Goal: Contribute content: Contribute content

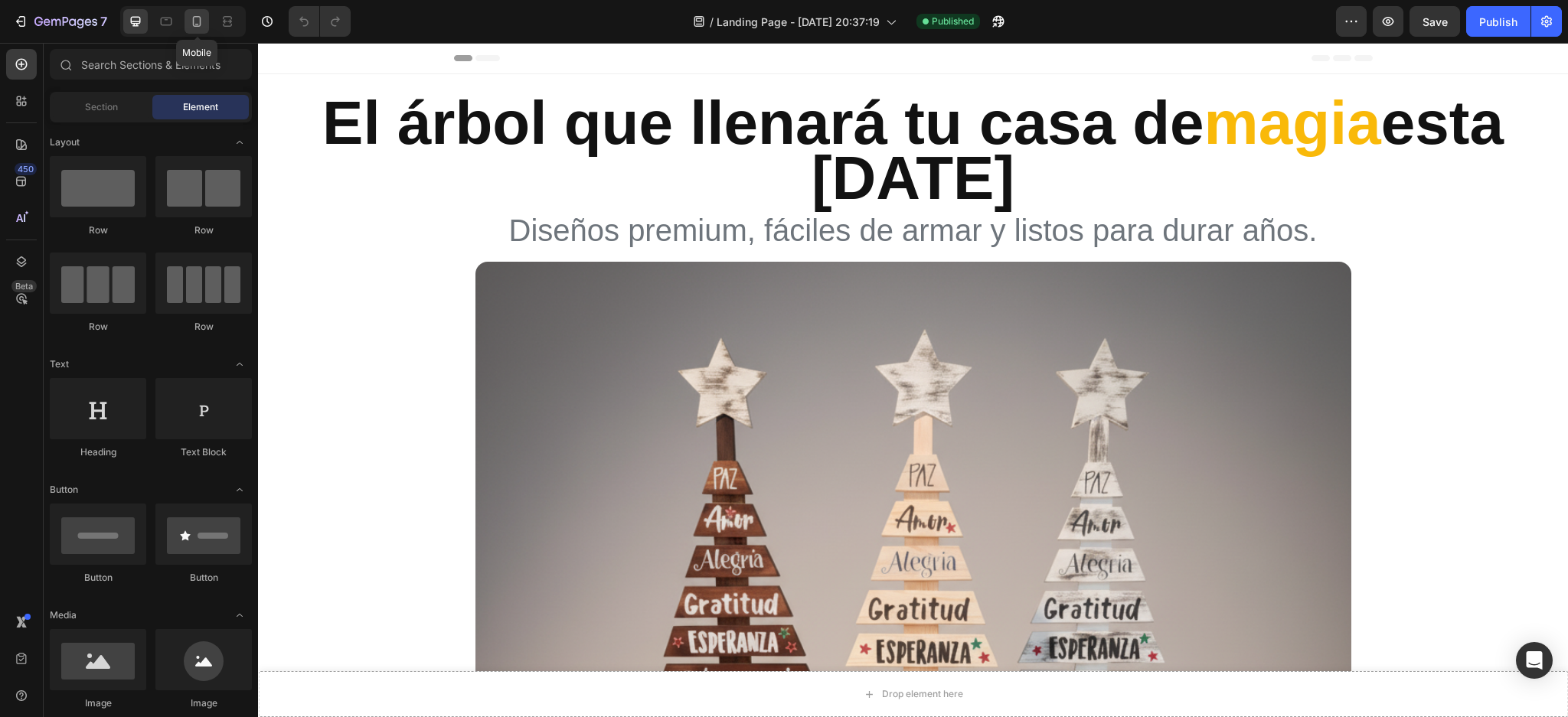
click at [203, 20] on icon at bounding box center [197, 21] width 15 height 15
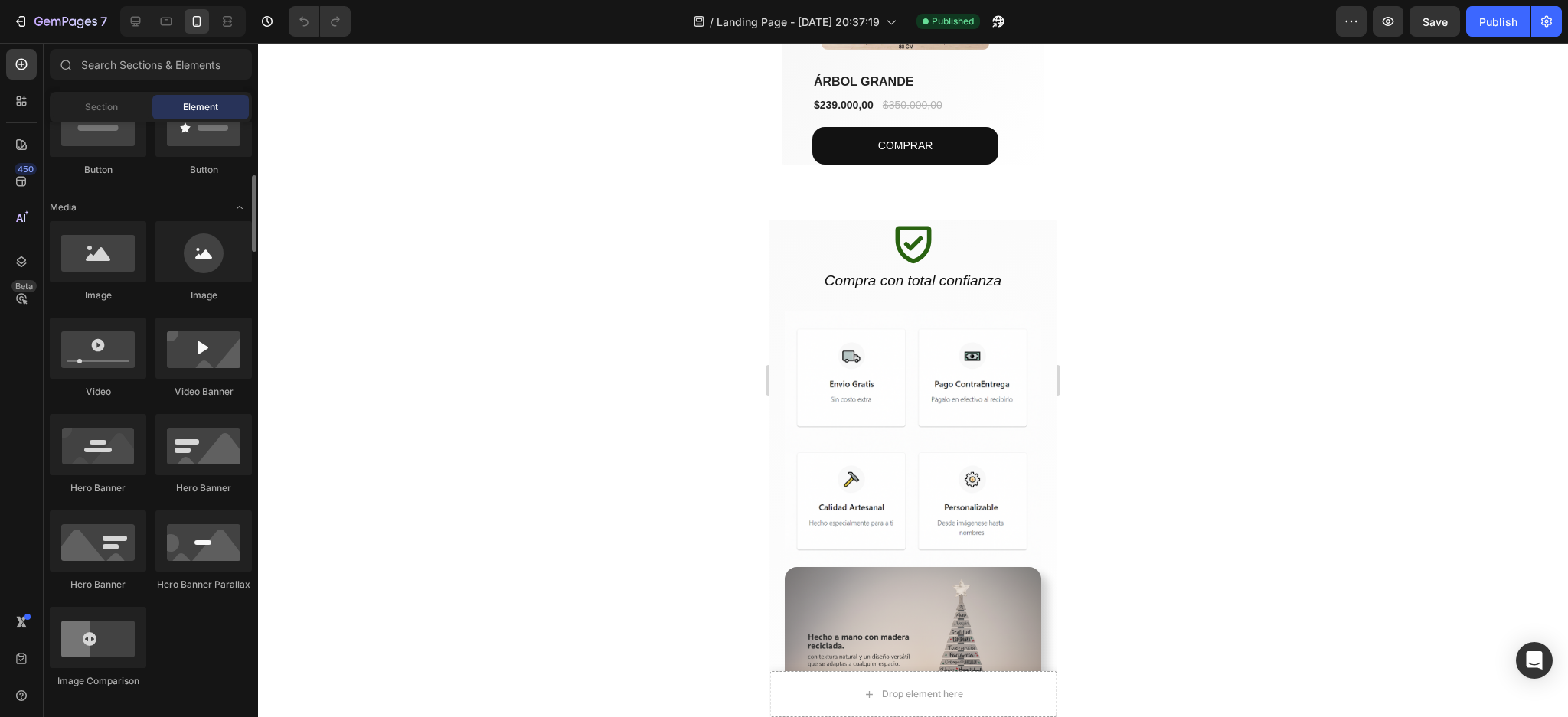
scroll to position [714, 0]
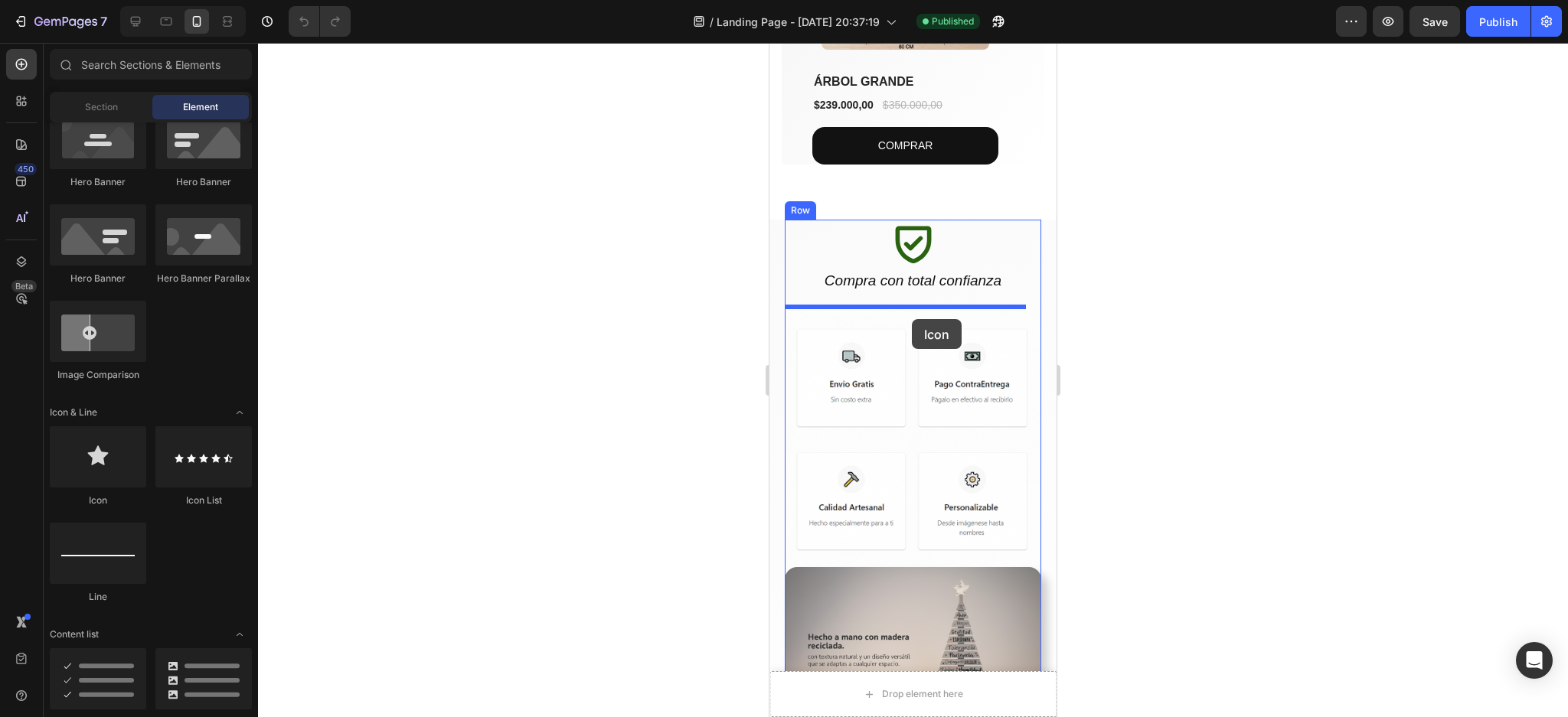
drag, startPoint x: 865, startPoint y: 502, endPoint x: 912, endPoint y: 319, distance: 188.9
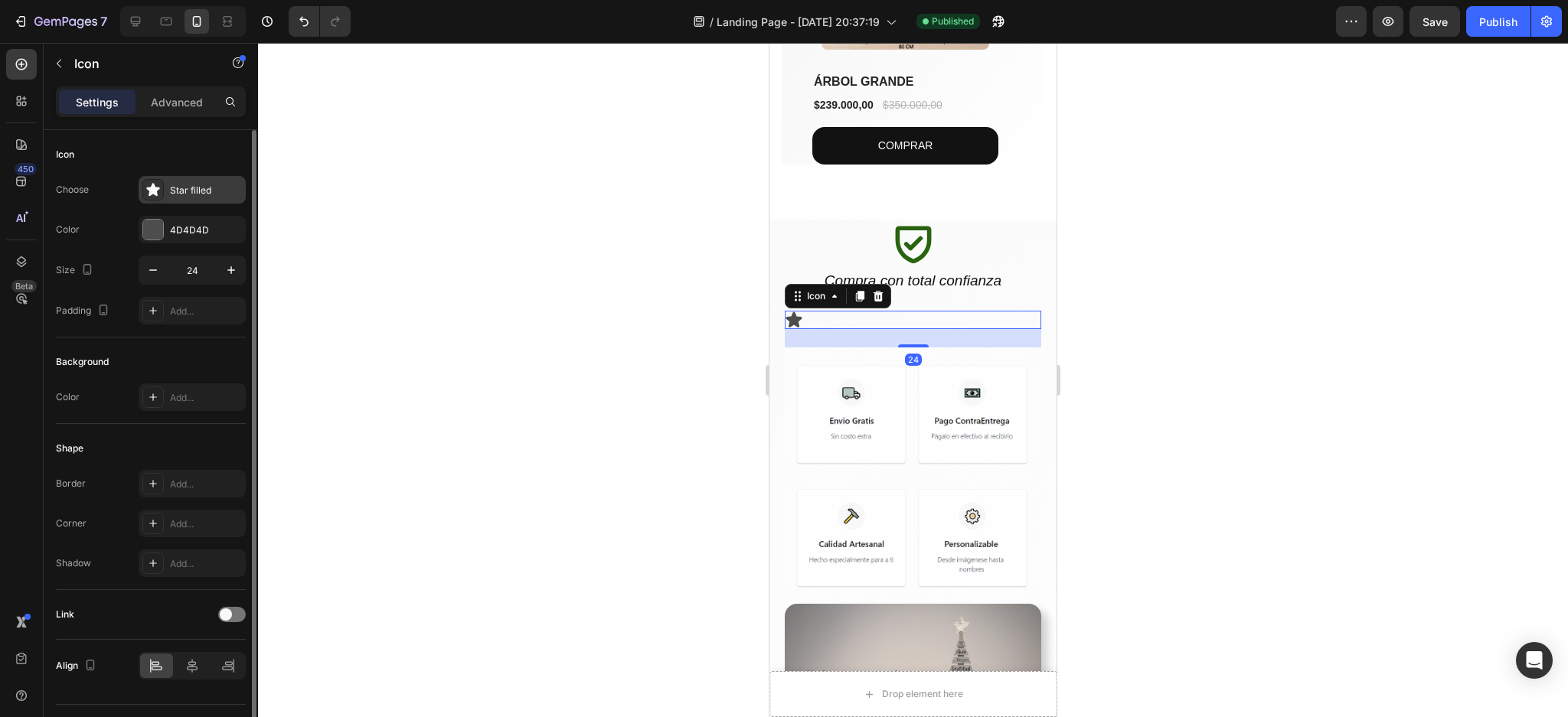
click at [193, 189] on div "Star filled" at bounding box center [205, 191] width 72 height 13
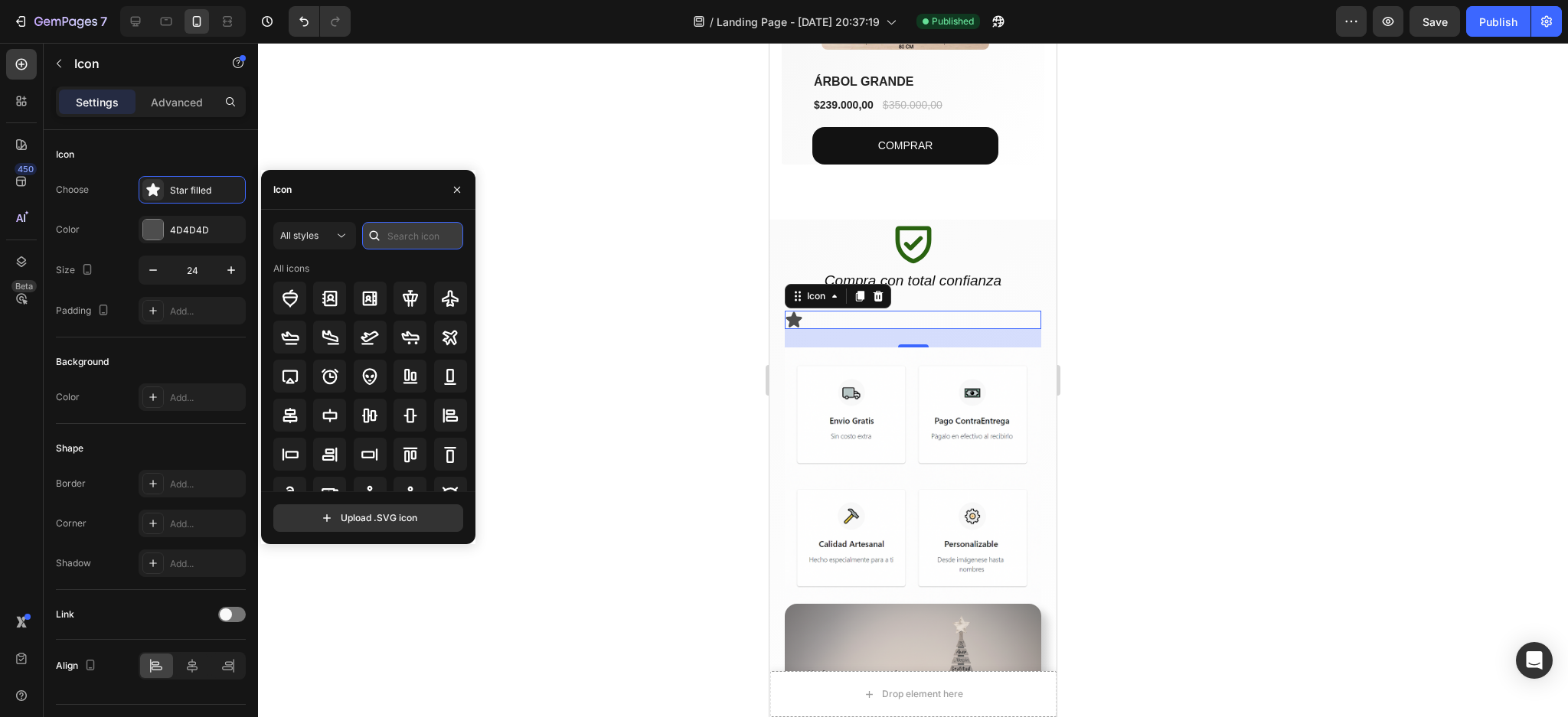
click at [411, 238] on input "text" at bounding box center [413, 235] width 101 height 28
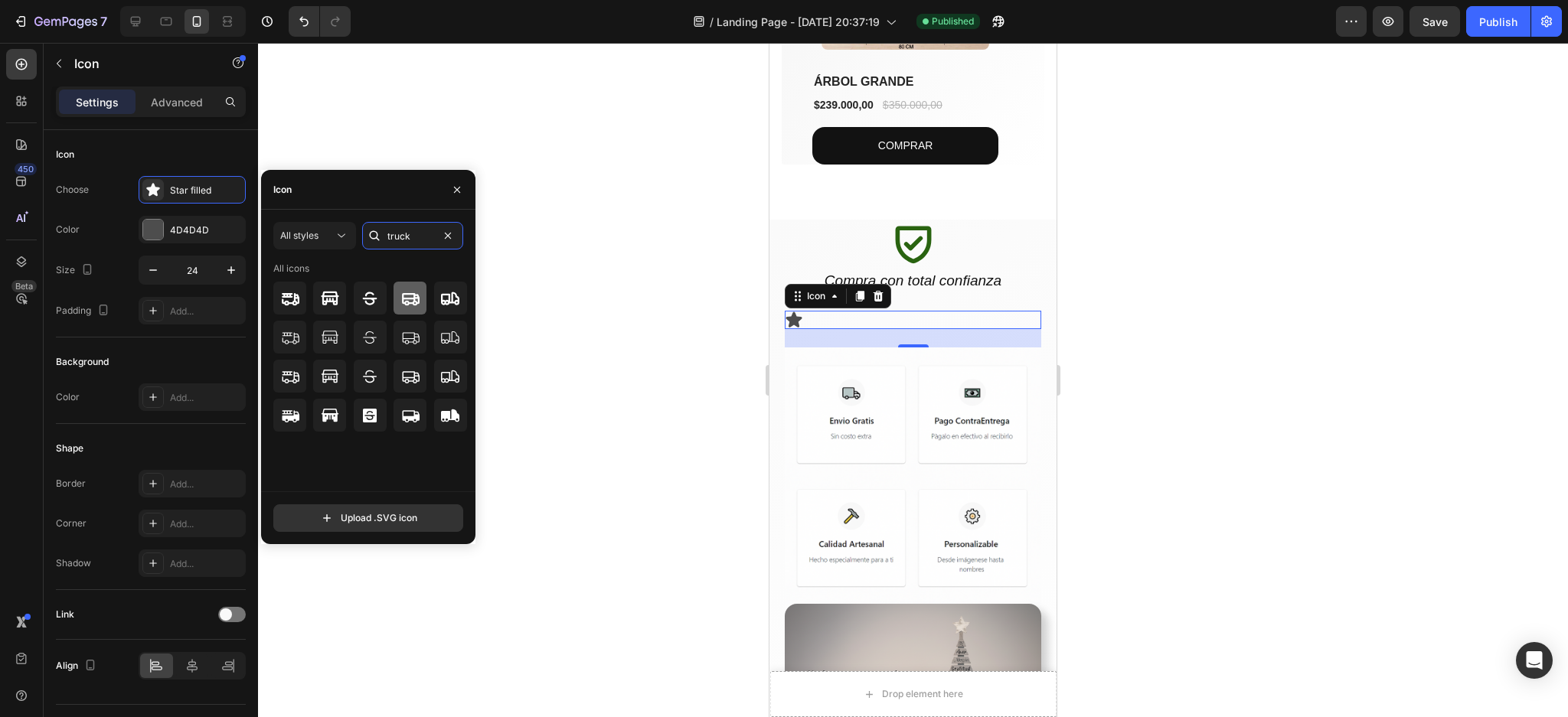
type input "truck"
click at [409, 298] on icon at bounding box center [410, 299] width 18 height 13
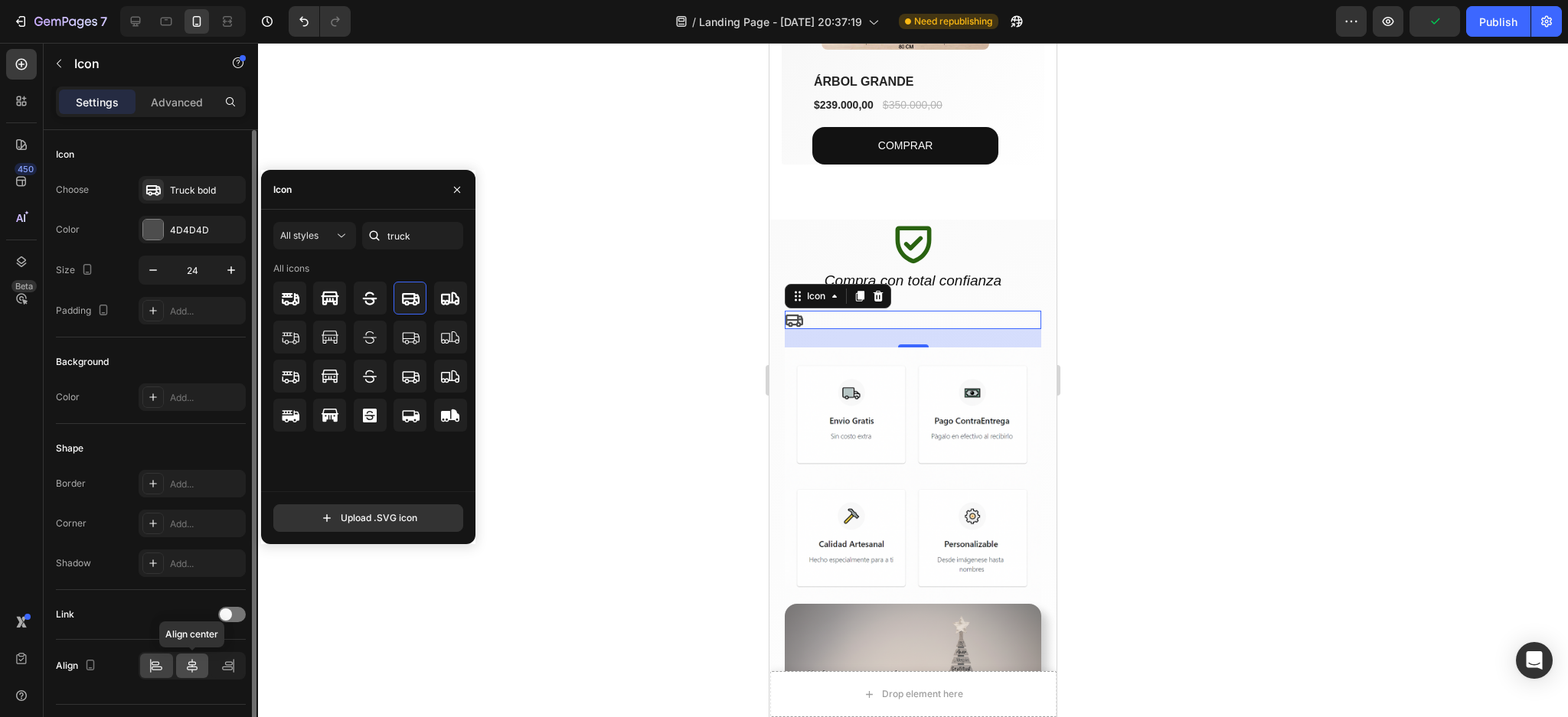
click at [192, 671] on icon at bounding box center [192, 666] width 15 height 15
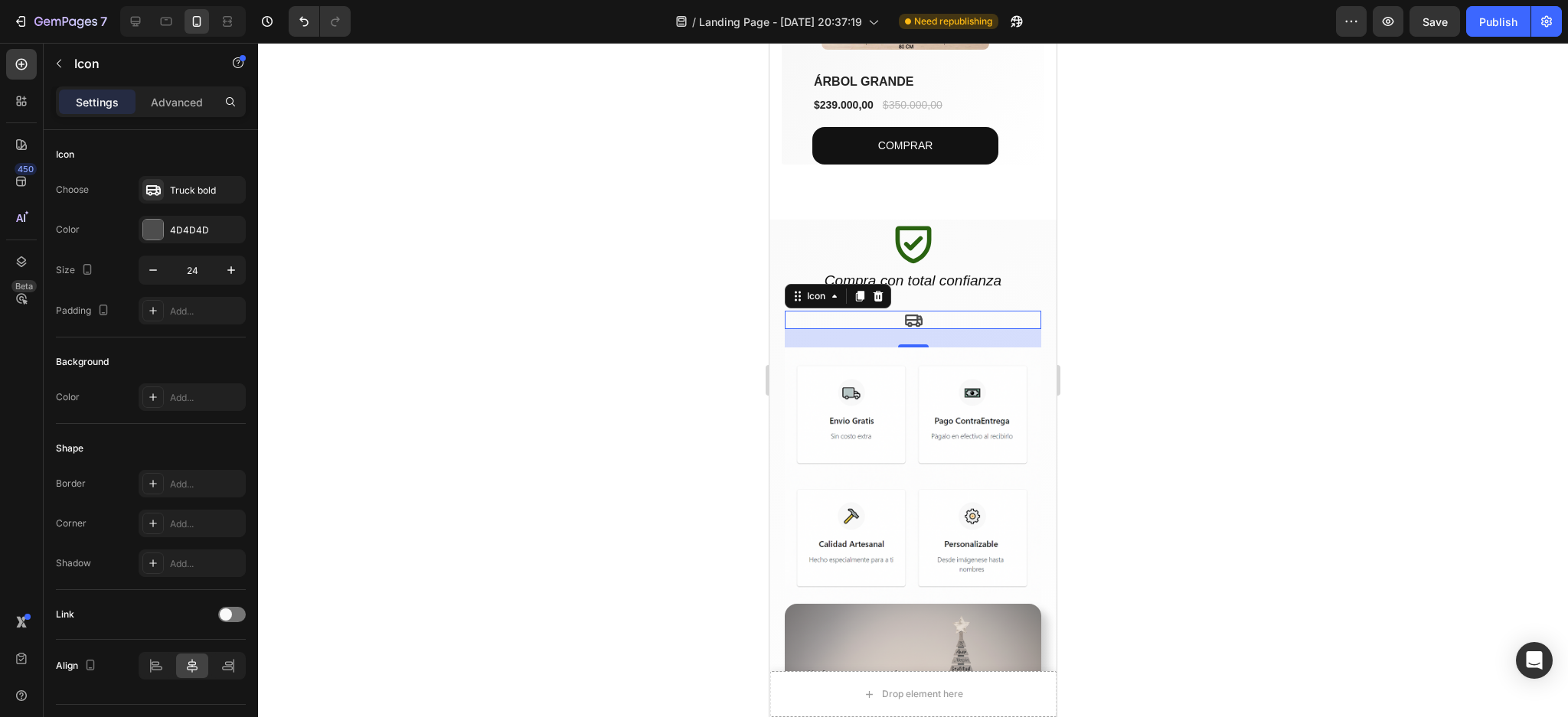
click at [1185, 312] on div at bounding box center [913, 380] width 1310 height 674
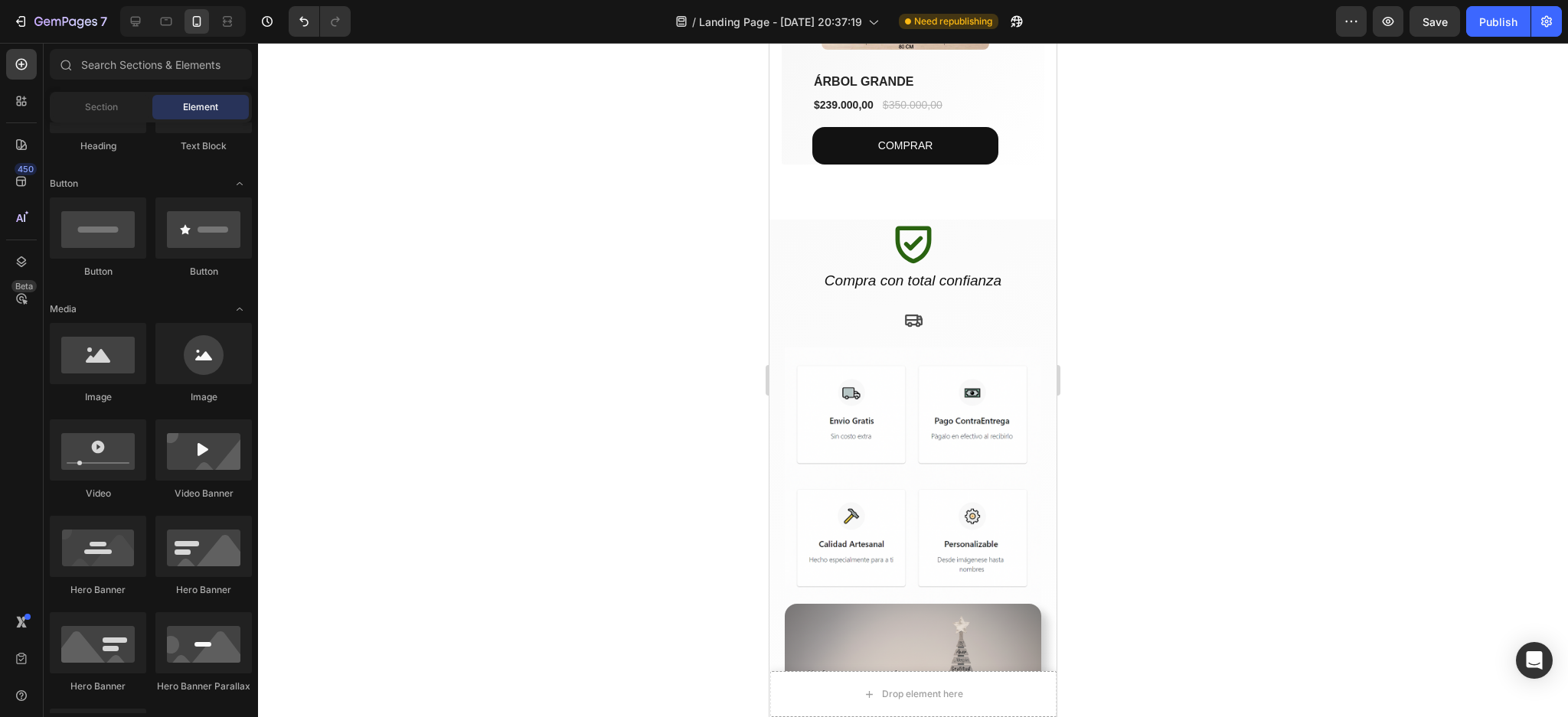
scroll to position [0, 0]
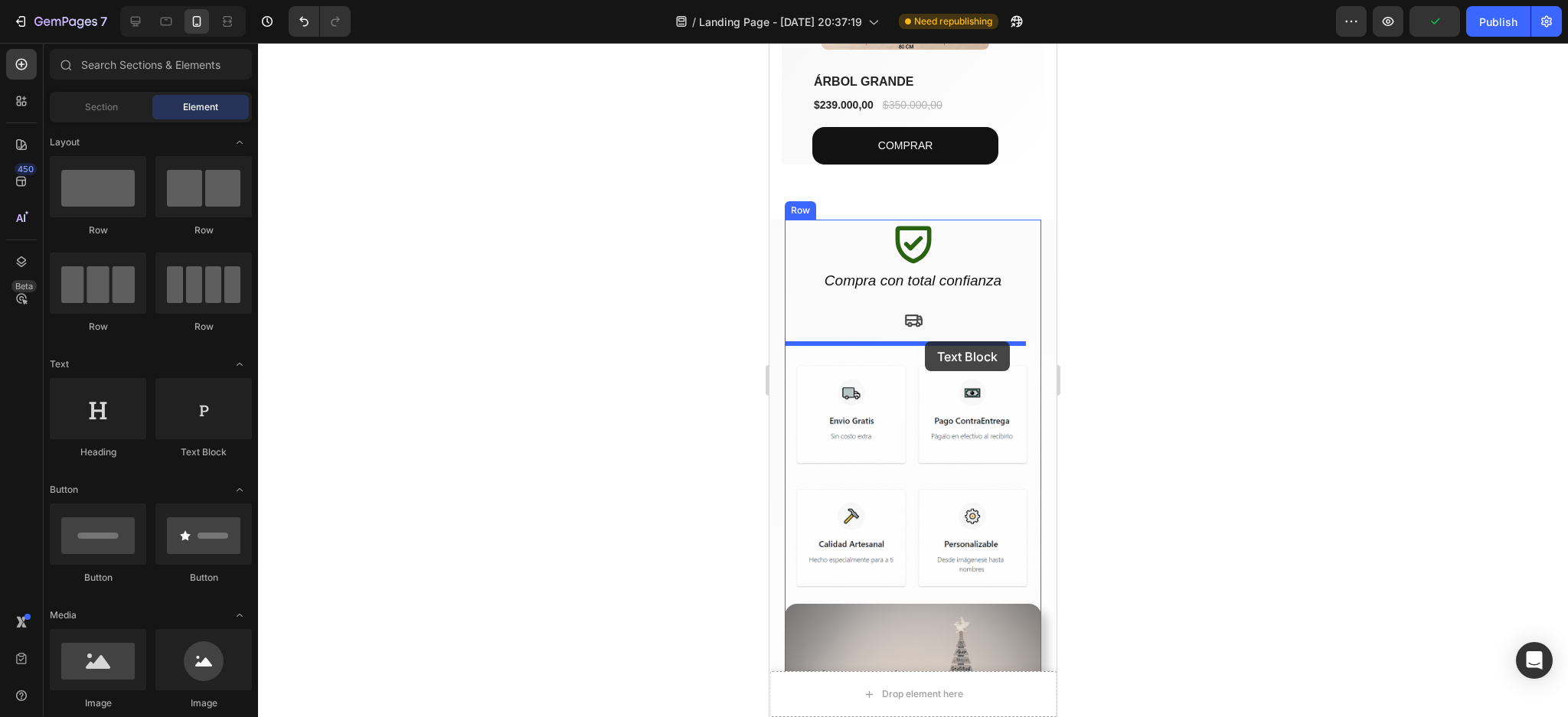
drag, startPoint x: 965, startPoint y: 460, endPoint x: 925, endPoint y: 342, distance: 124.6
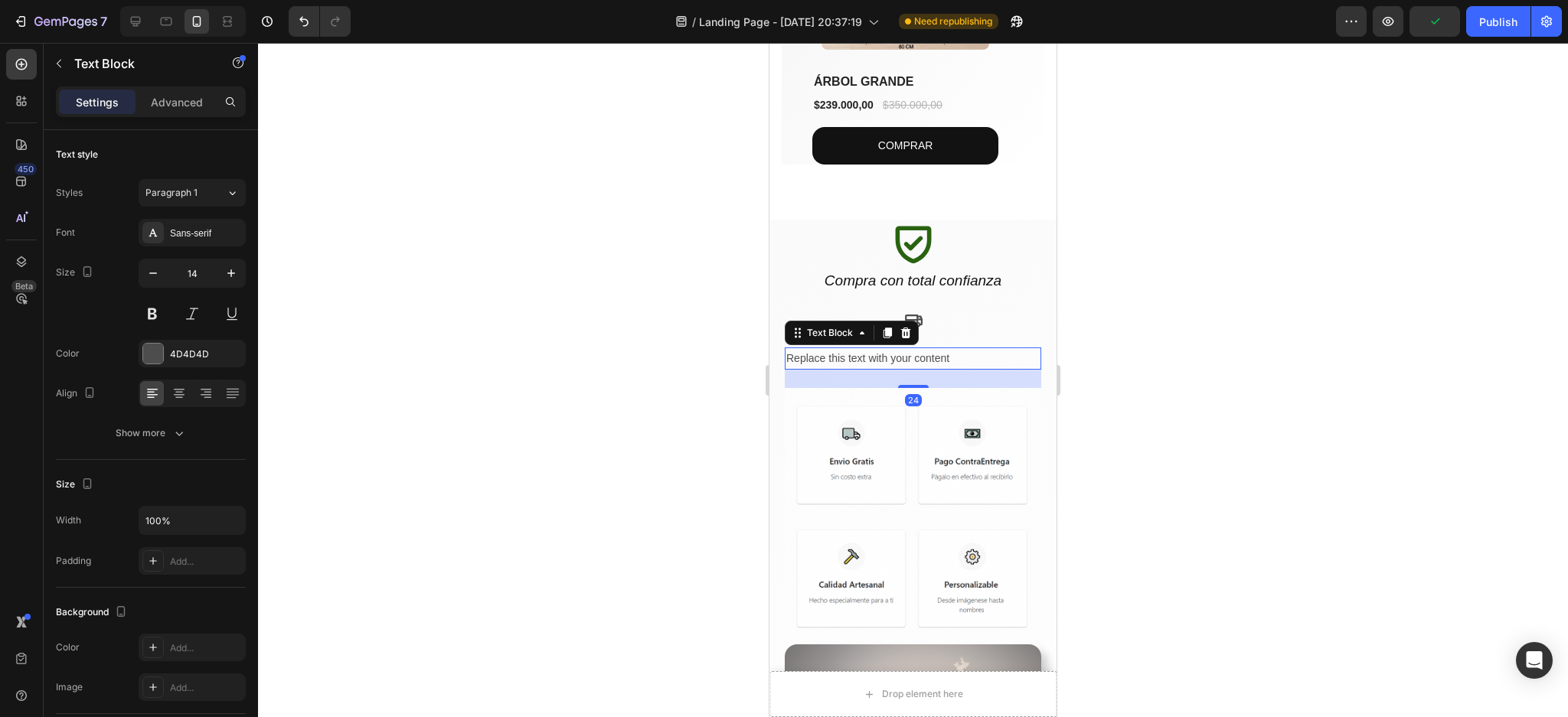
click at [902, 353] on div "Replace this text with your content" at bounding box center [913, 358] width 257 height 22
click at [902, 353] on p "Replace this text with your content" at bounding box center [913, 358] width 253 height 19
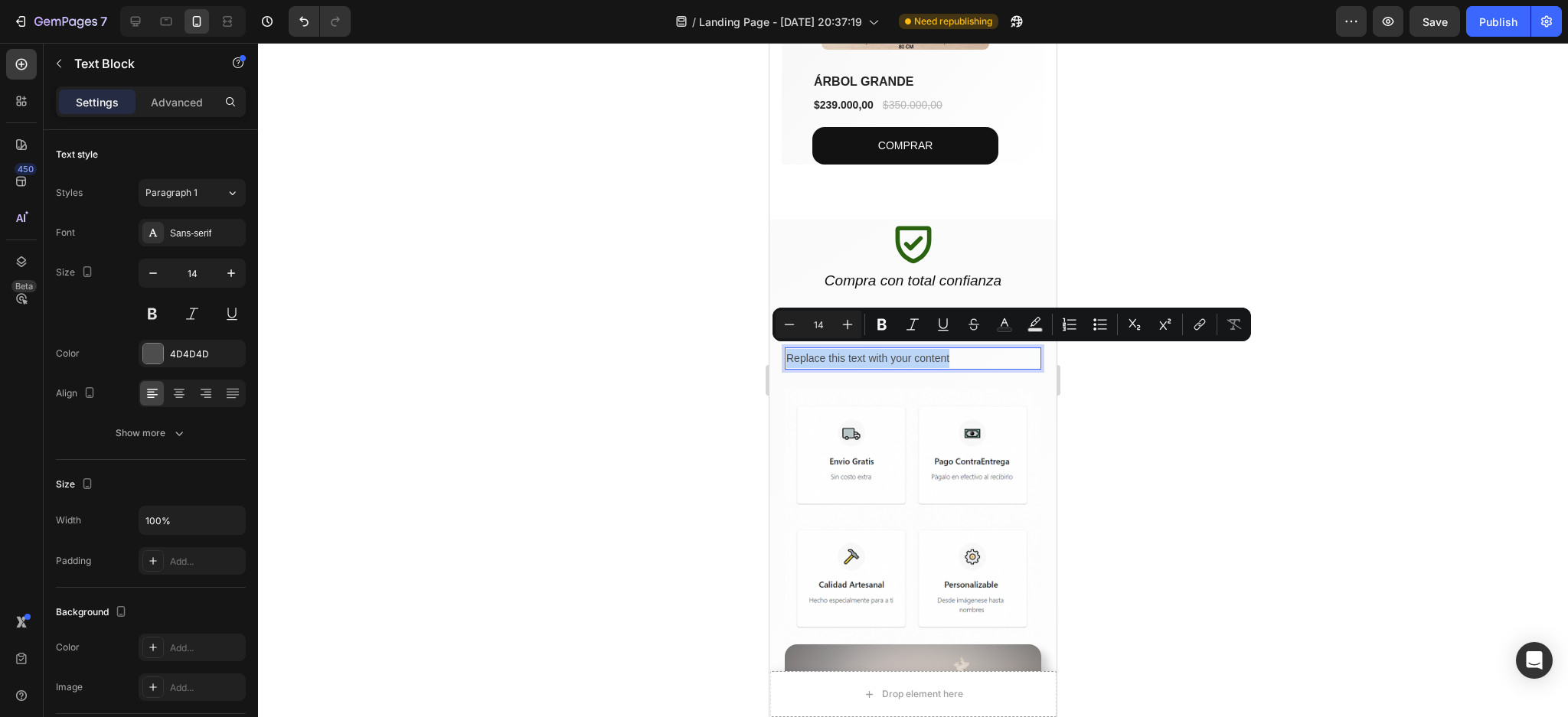
click at [902, 353] on p "Replace this text with your content" at bounding box center [913, 358] width 253 height 19
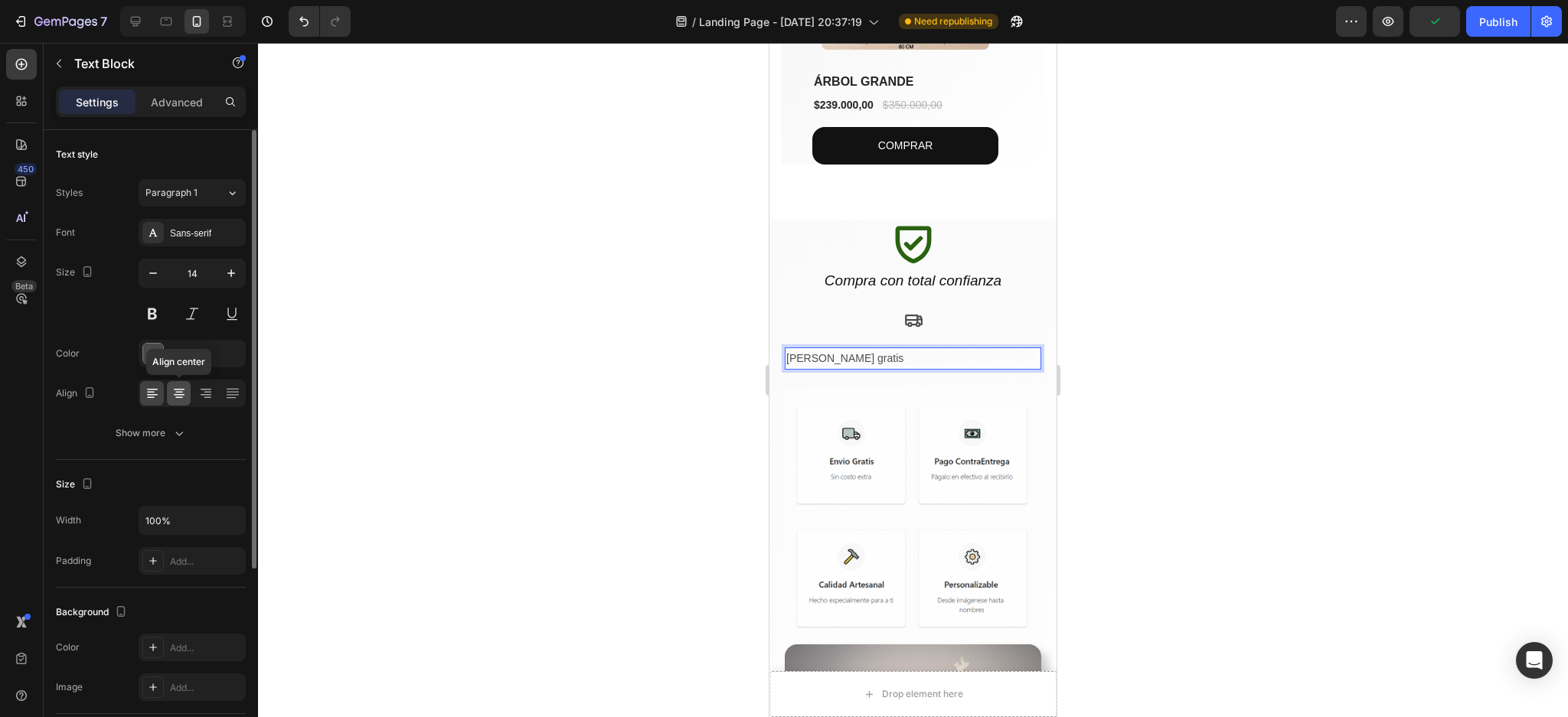
click at [177, 381] on div at bounding box center [179, 393] width 24 height 24
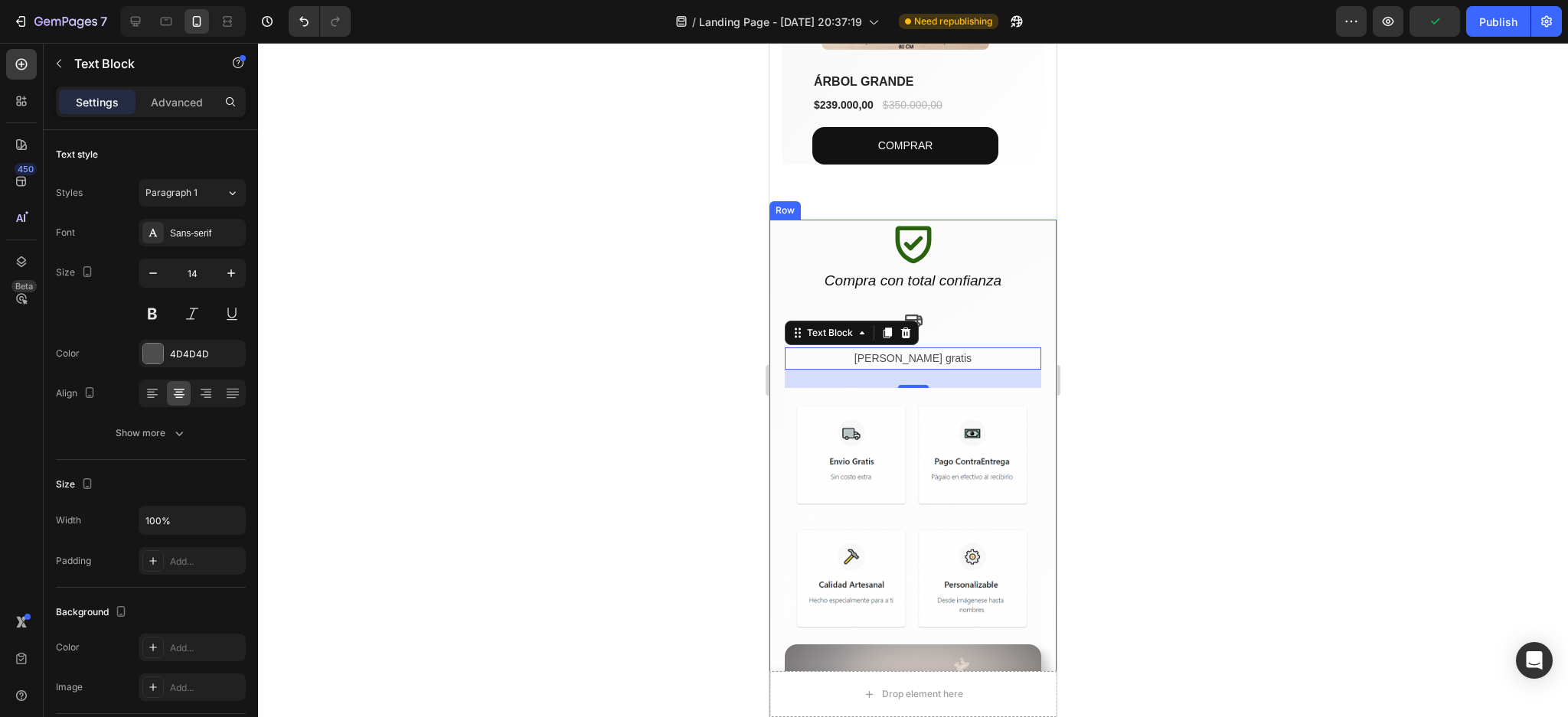
click at [1241, 314] on div at bounding box center [913, 380] width 1310 height 674
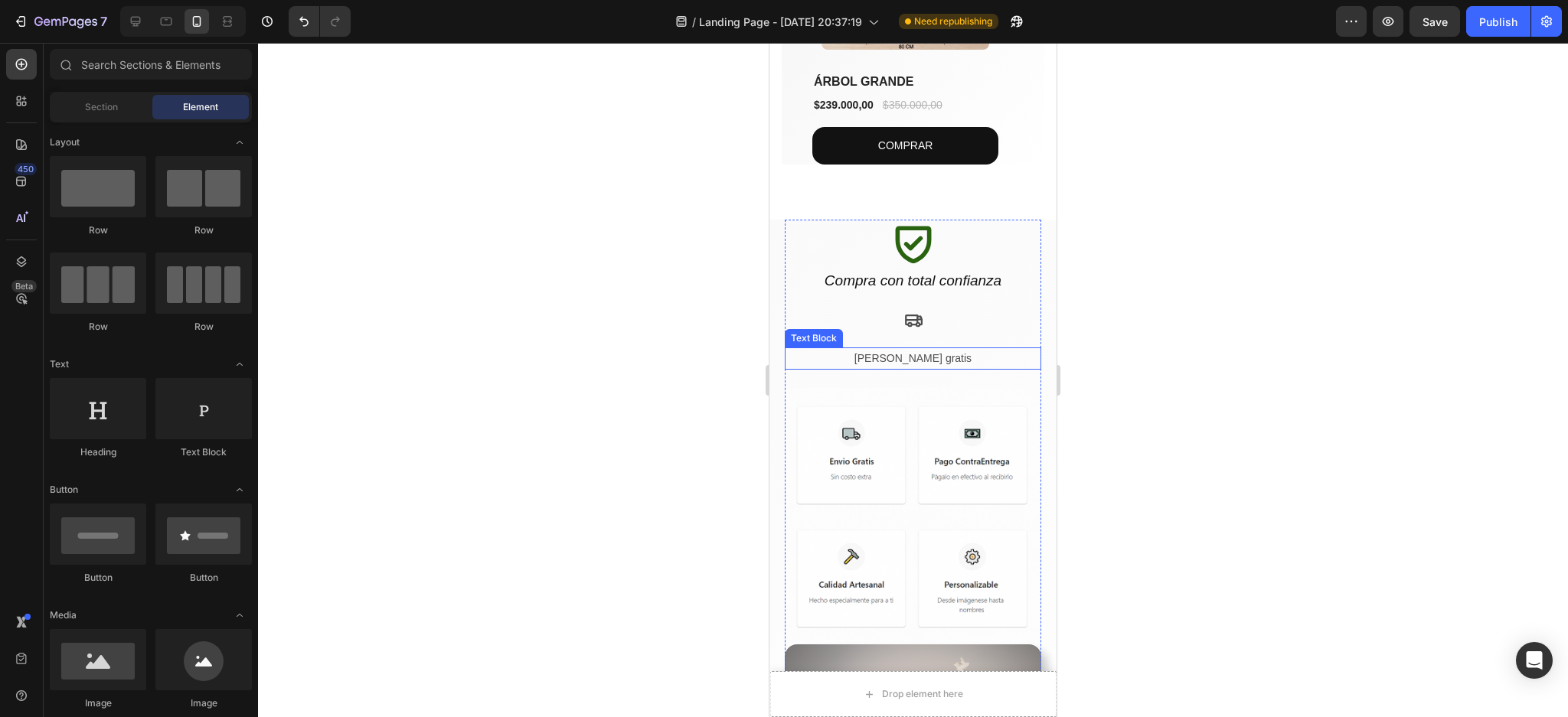
click at [912, 356] on p "[PERSON_NAME] gratis" at bounding box center [913, 358] width 253 height 19
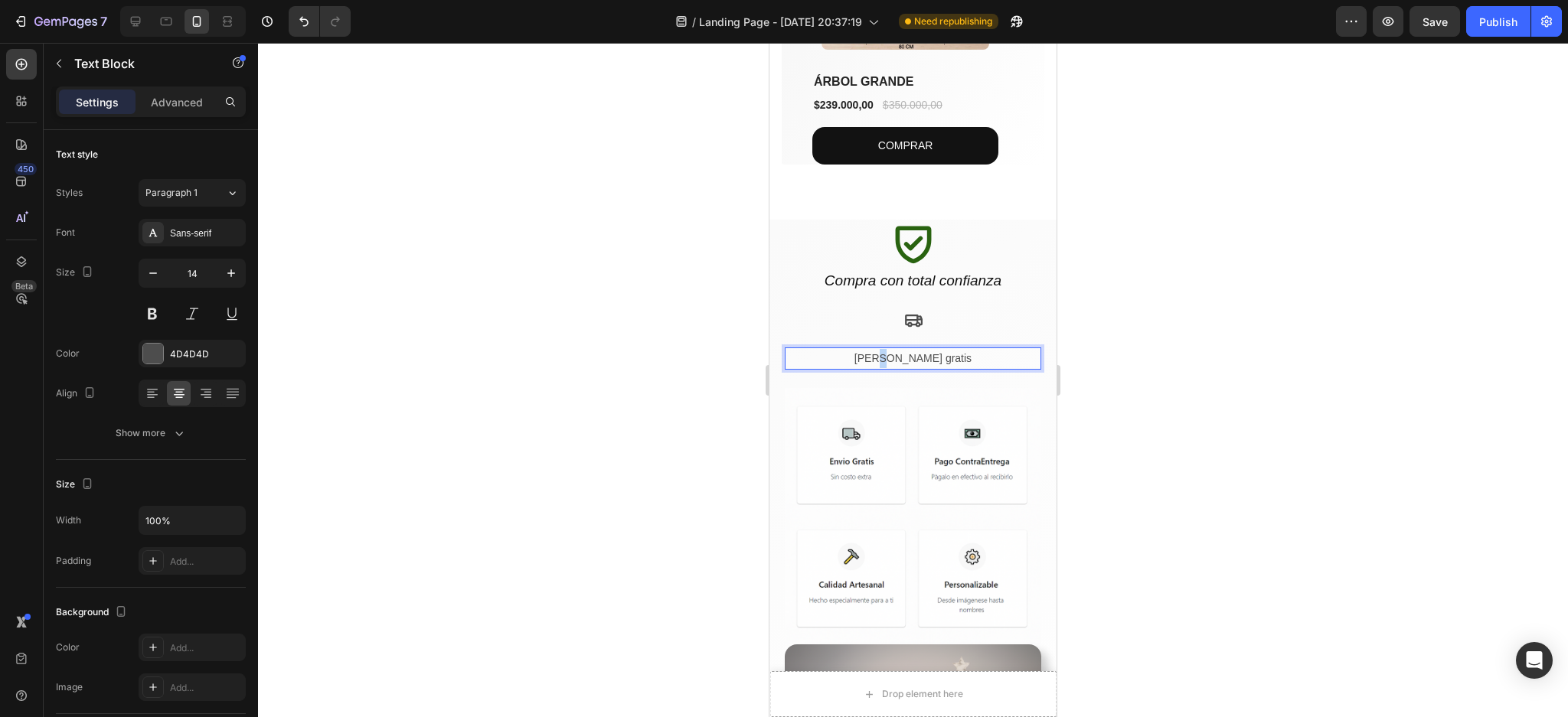
click at [903, 351] on p "[PERSON_NAME] gratis" at bounding box center [913, 358] width 253 height 19
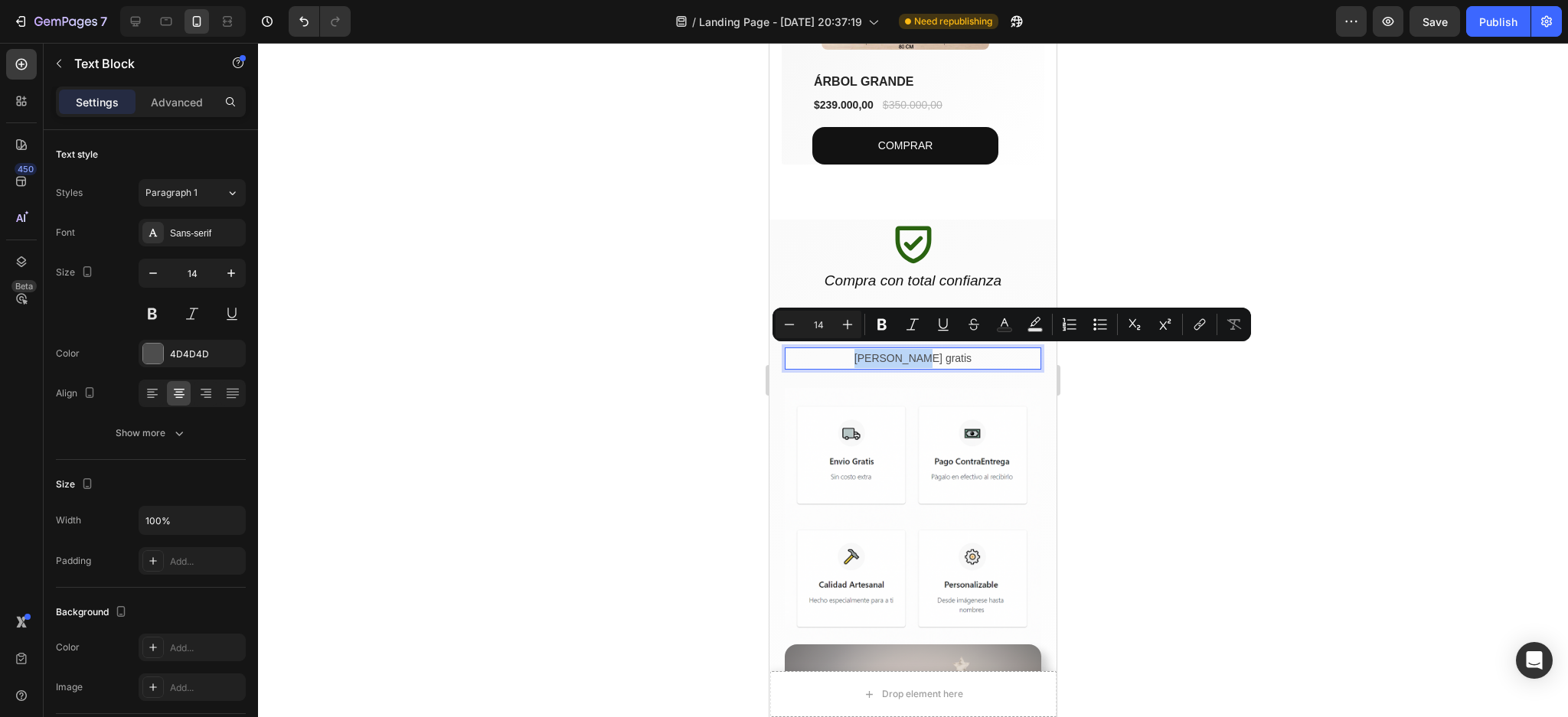
click at [903, 351] on p "[PERSON_NAME] gratis" at bounding box center [913, 358] width 253 height 19
click at [879, 325] on icon "Editor contextual toolbar" at bounding box center [882, 325] width 9 height 12
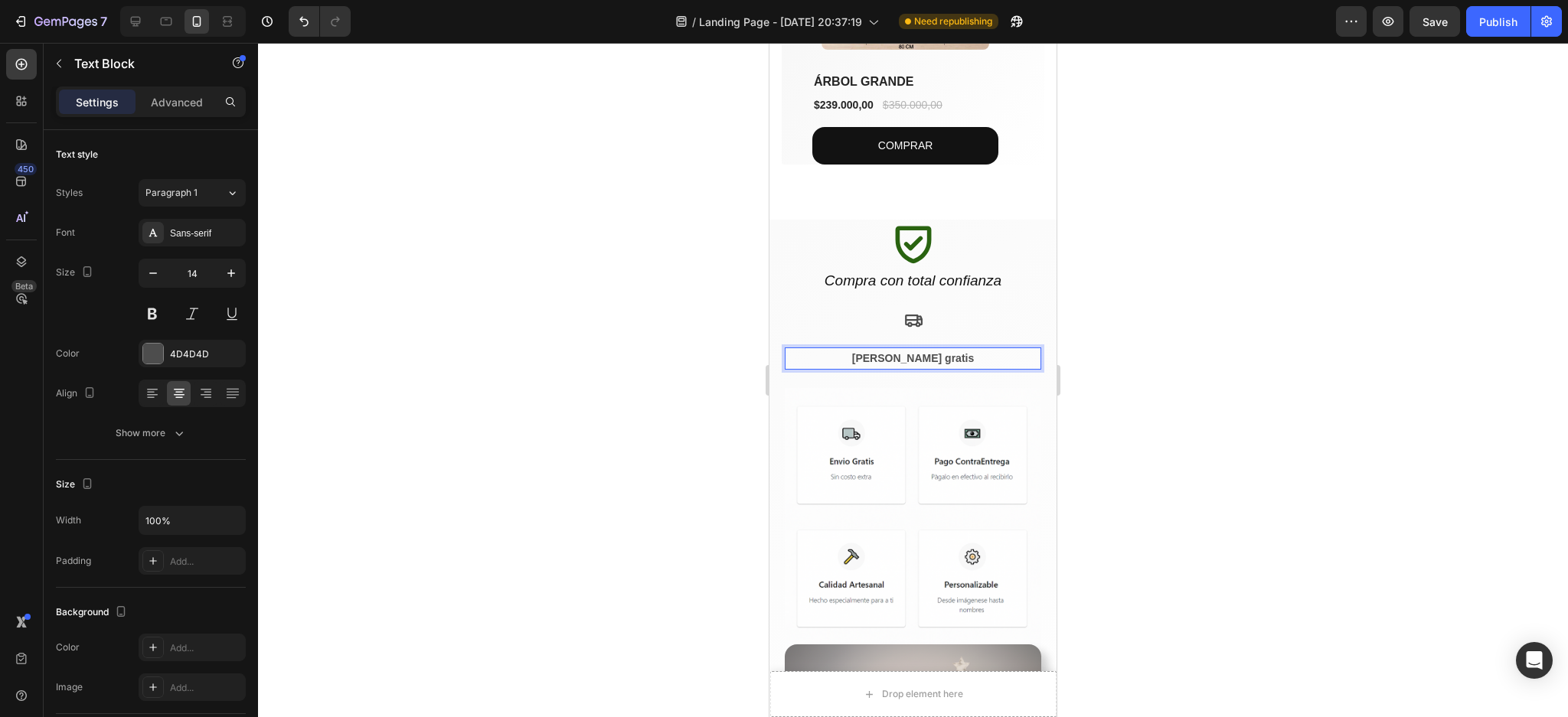
click at [892, 356] on strong "[PERSON_NAME] gratis" at bounding box center [913, 358] width 122 height 13
click at [916, 352] on strong "Envío gratis" at bounding box center [912, 358] width 62 height 13
click at [160, 347] on div at bounding box center [154, 353] width 20 height 20
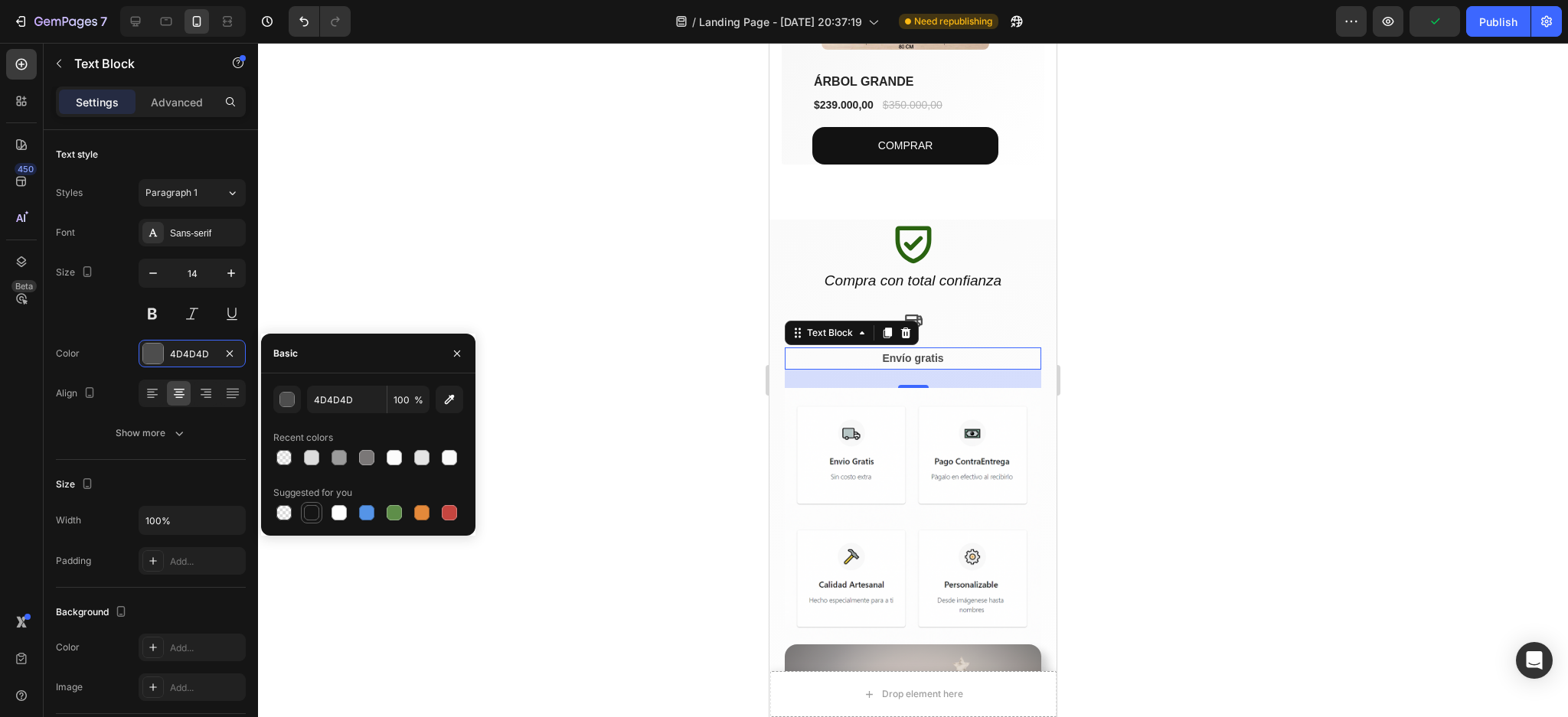
click at [310, 509] on div at bounding box center [311, 513] width 15 height 15
type input "151515"
click at [1272, 384] on div at bounding box center [913, 380] width 1310 height 674
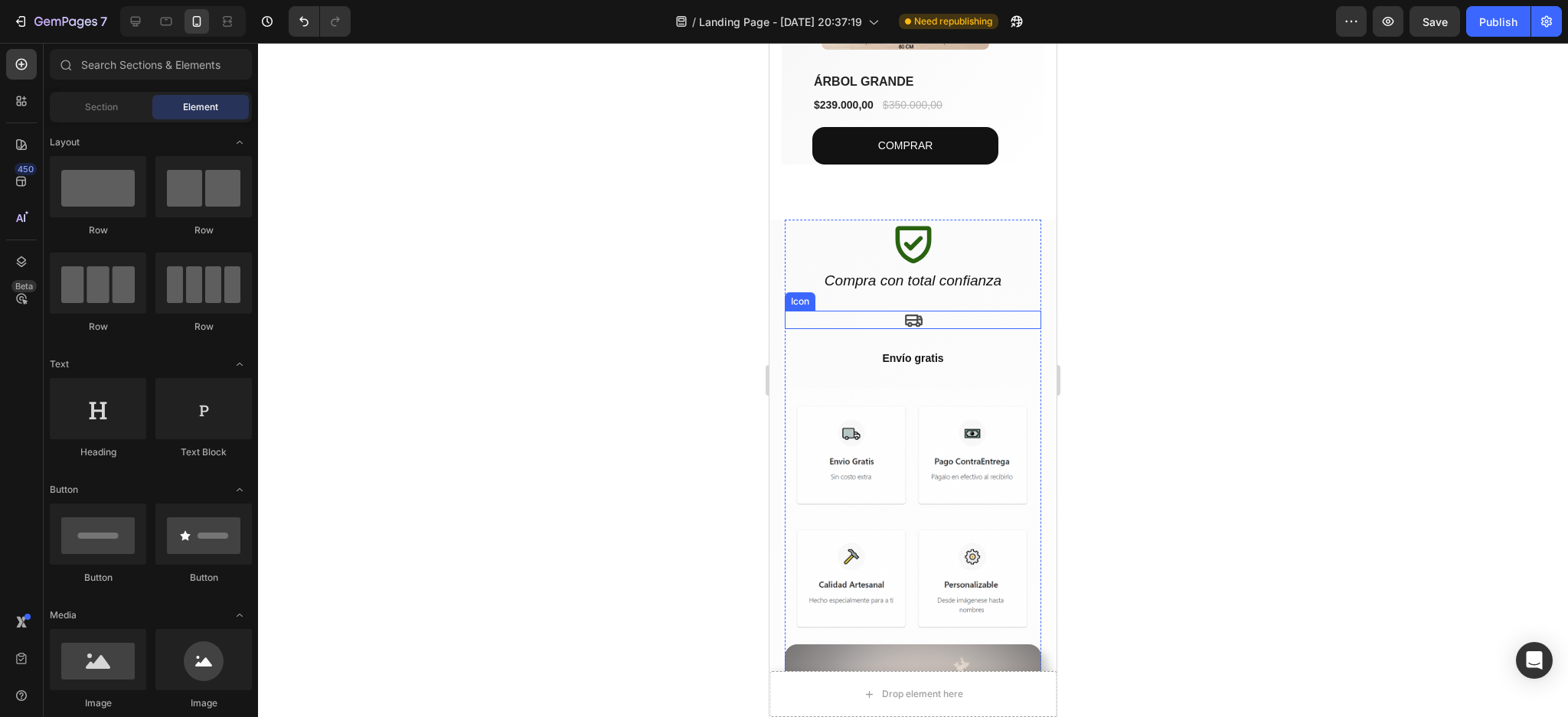
click at [905, 323] on icon at bounding box center [914, 320] width 19 height 19
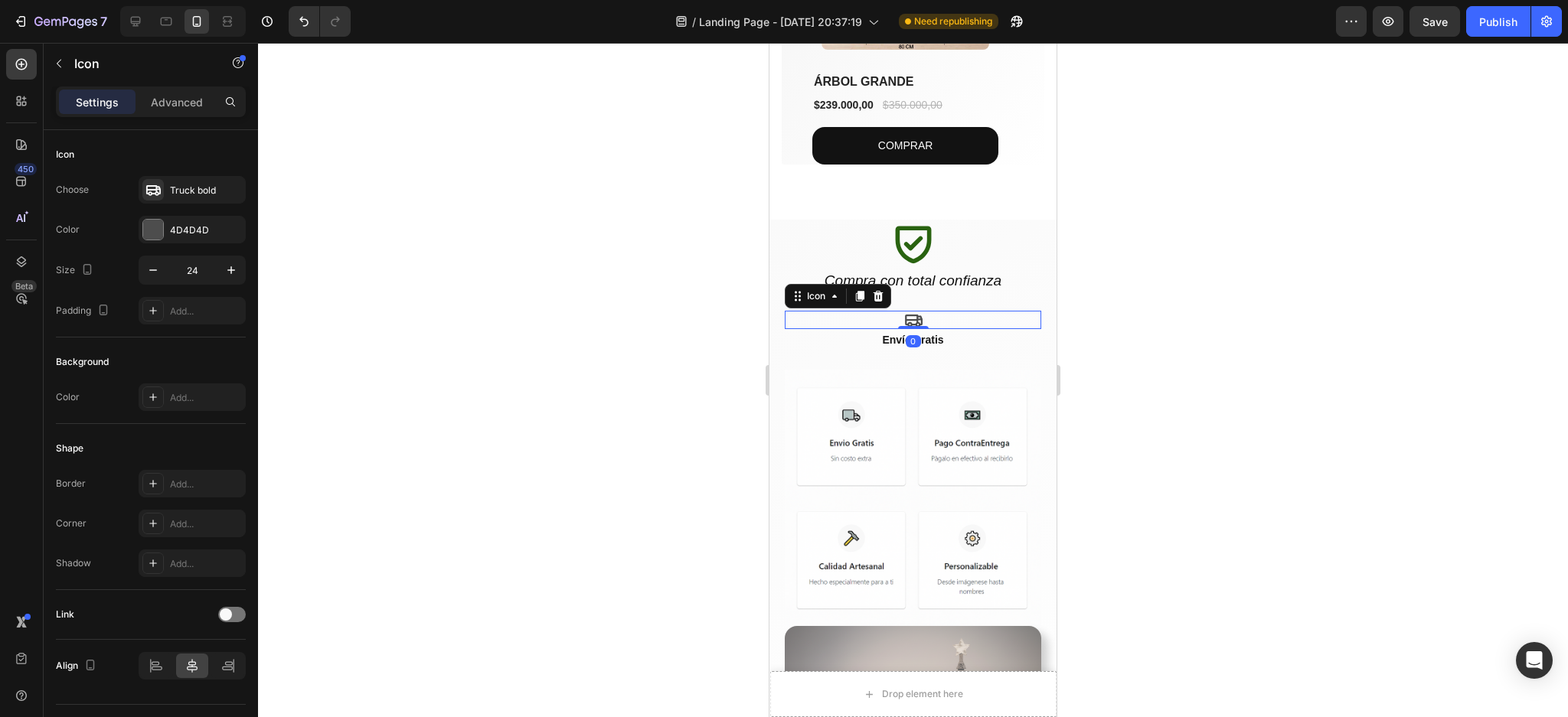
drag, startPoint x: 905, startPoint y: 342, endPoint x: 912, endPoint y: 318, distance: 25.0
click at [912, 318] on div "Icon 0" at bounding box center [913, 320] width 257 height 19
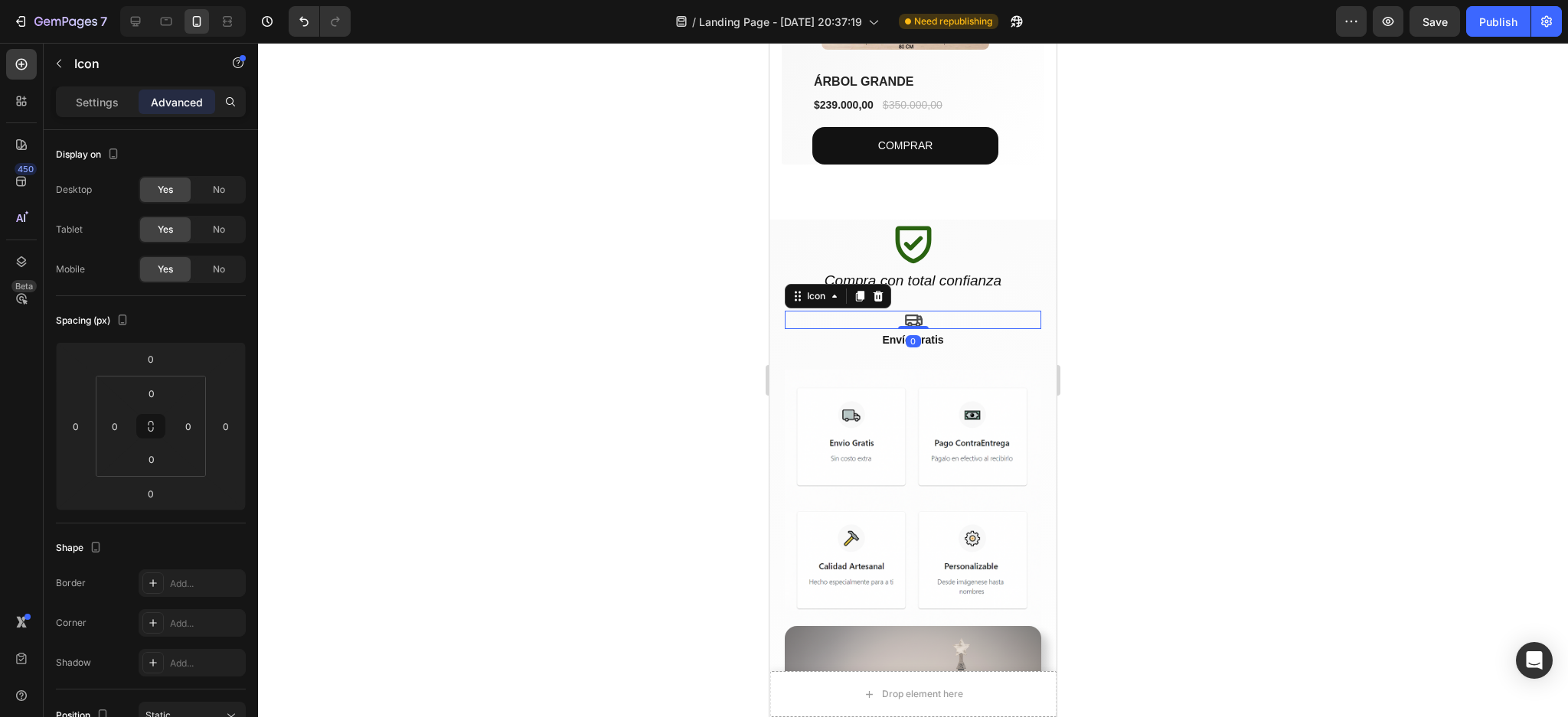
click at [1291, 343] on div at bounding box center [913, 380] width 1310 height 674
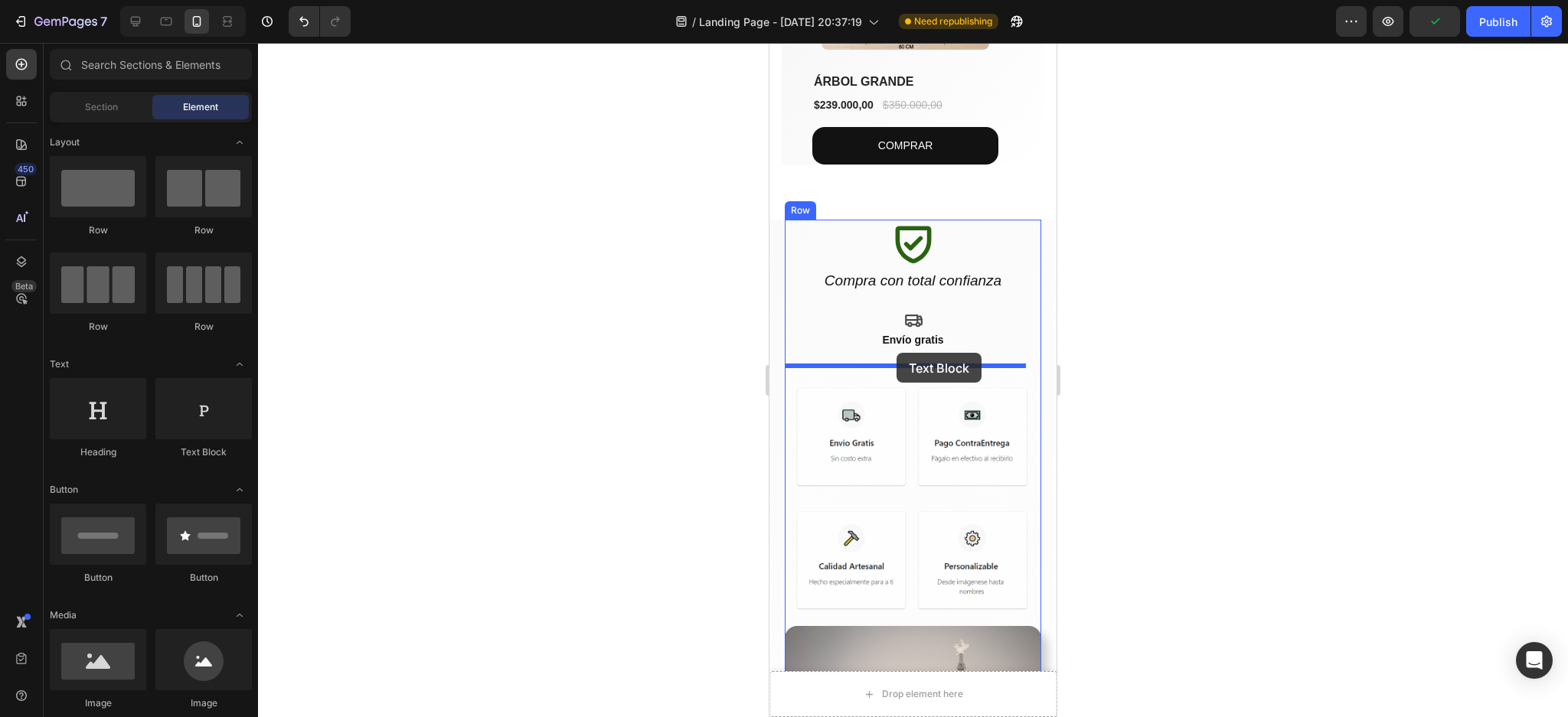
drag, startPoint x: 958, startPoint y: 460, endPoint x: 896, endPoint y: 353, distance: 123.7
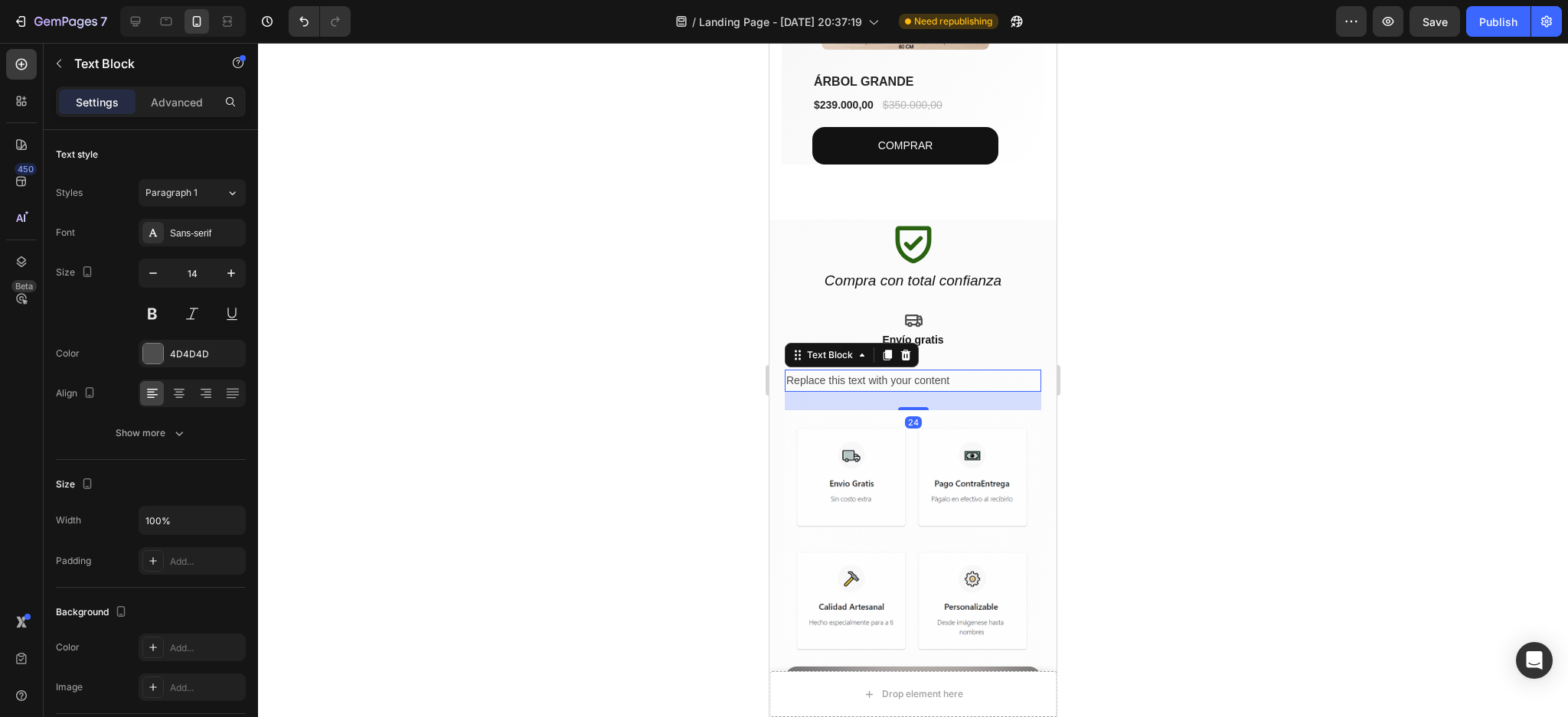
click at [901, 375] on div "Replace this text with your content" at bounding box center [913, 380] width 257 height 22
click at [901, 375] on p "Replace this text with your content" at bounding box center [913, 380] width 253 height 19
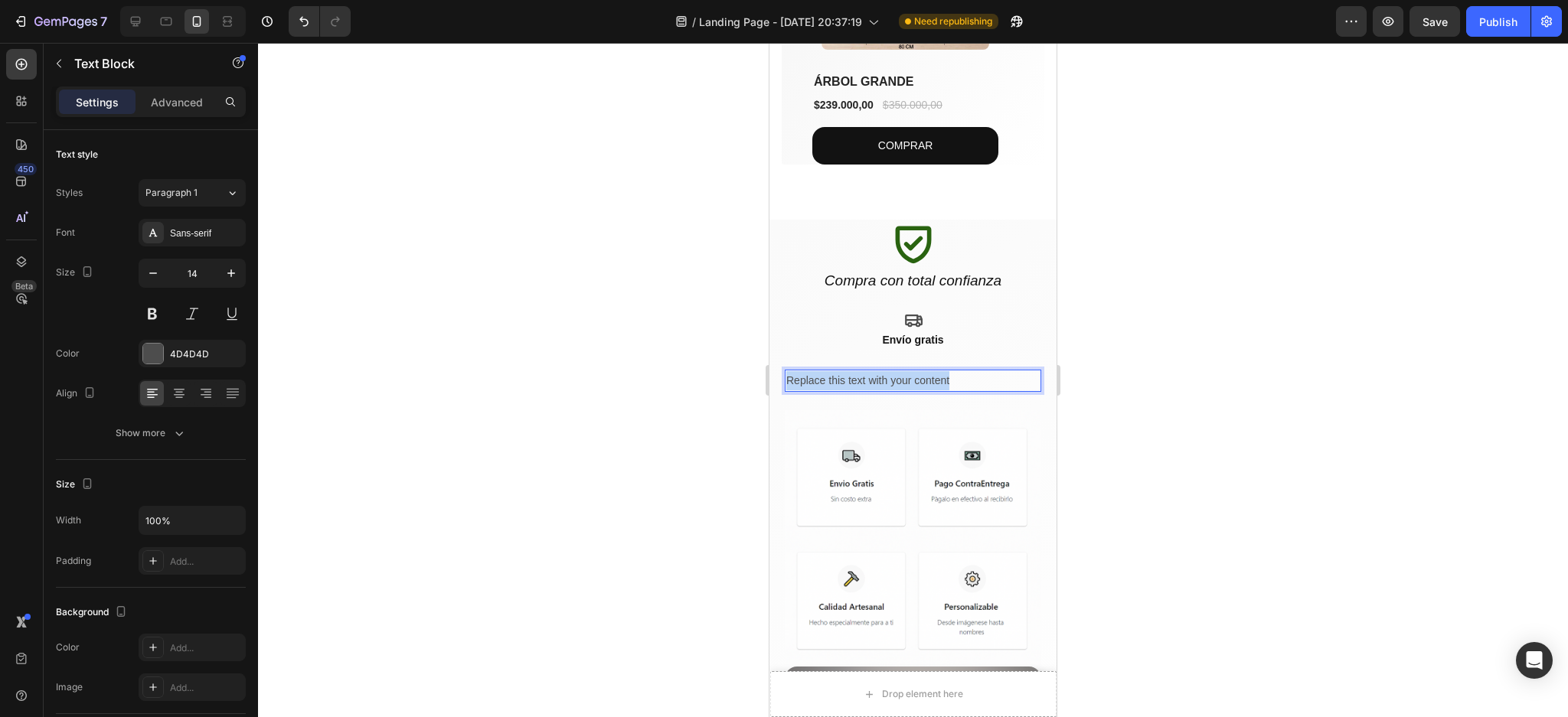
click at [901, 375] on p "Replace this text with your content" at bounding box center [913, 380] width 253 height 19
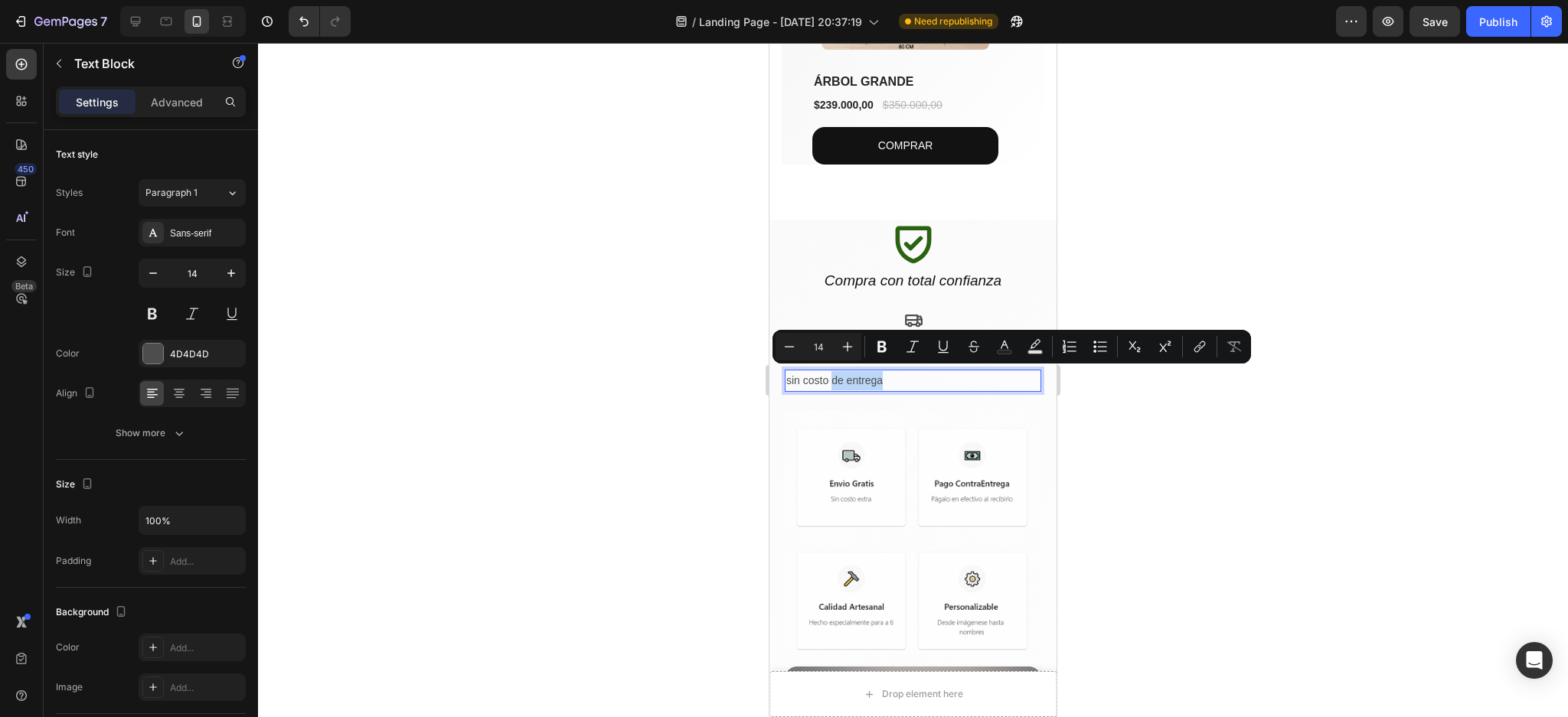
drag, startPoint x: 910, startPoint y: 377, endPoint x: 929, endPoint y: 375, distance: 19.1
click at [929, 375] on p "sin costo de entrega" at bounding box center [913, 380] width 253 height 19
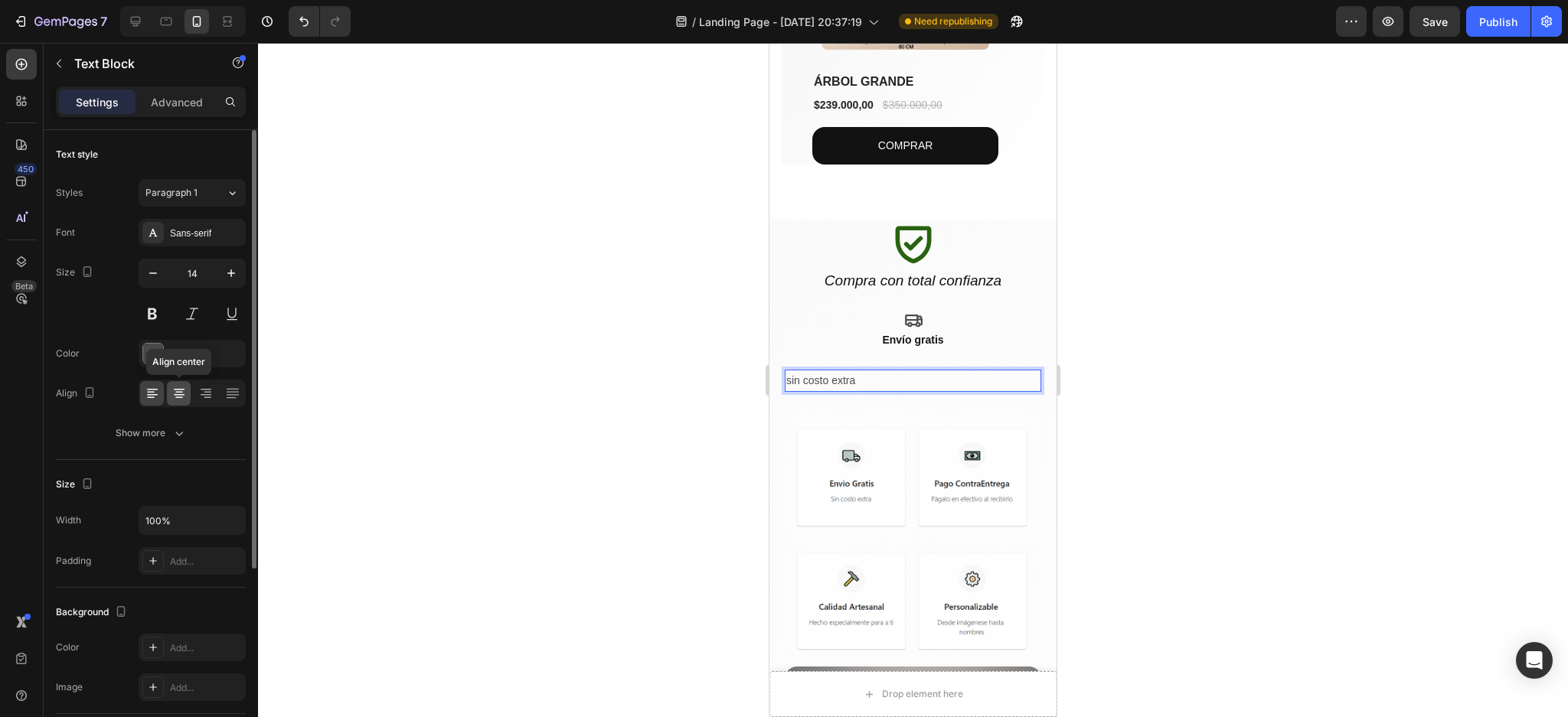
click at [181, 393] on icon at bounding box center [179, 393] width 15 height 15
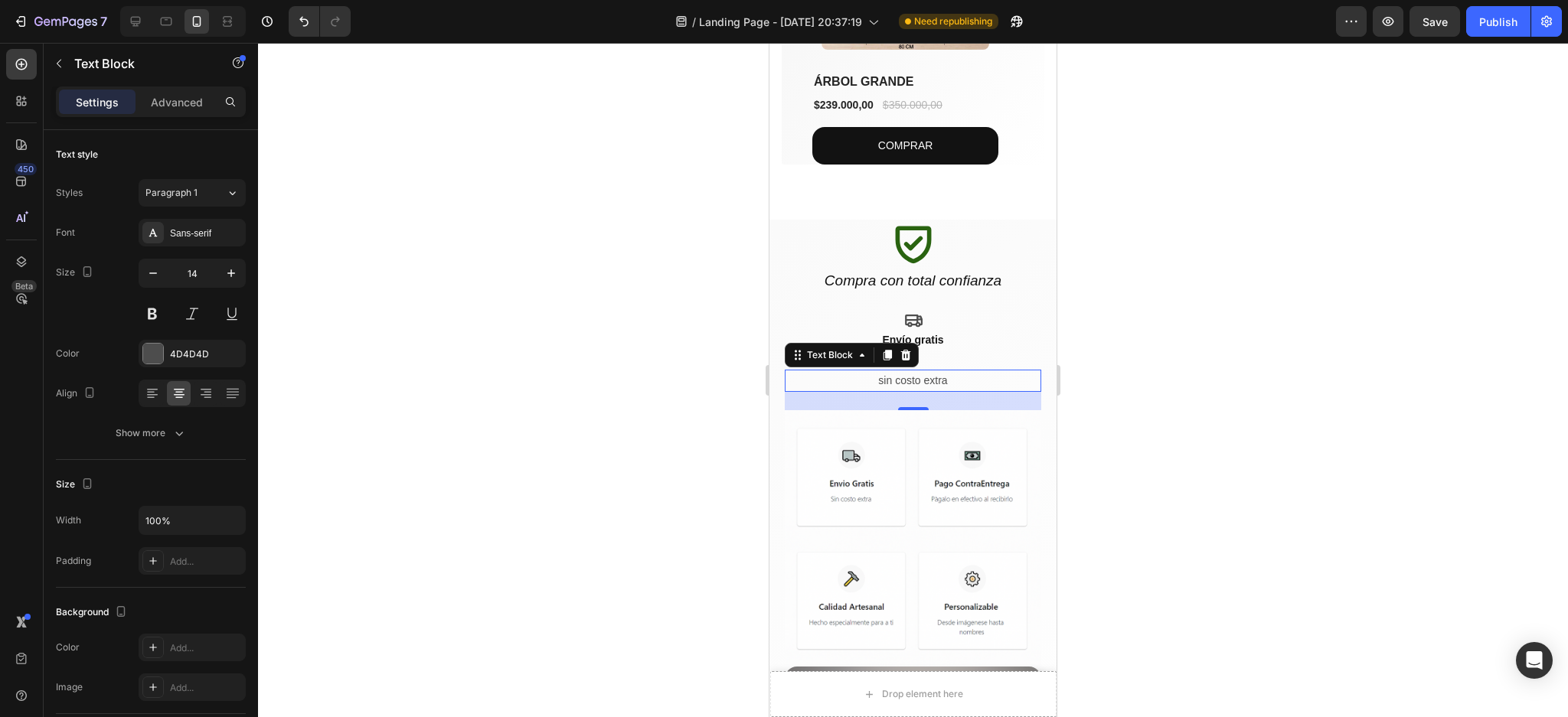
click at [1177, 384] on div at bounding box center [913, 380] width 1310 height 674
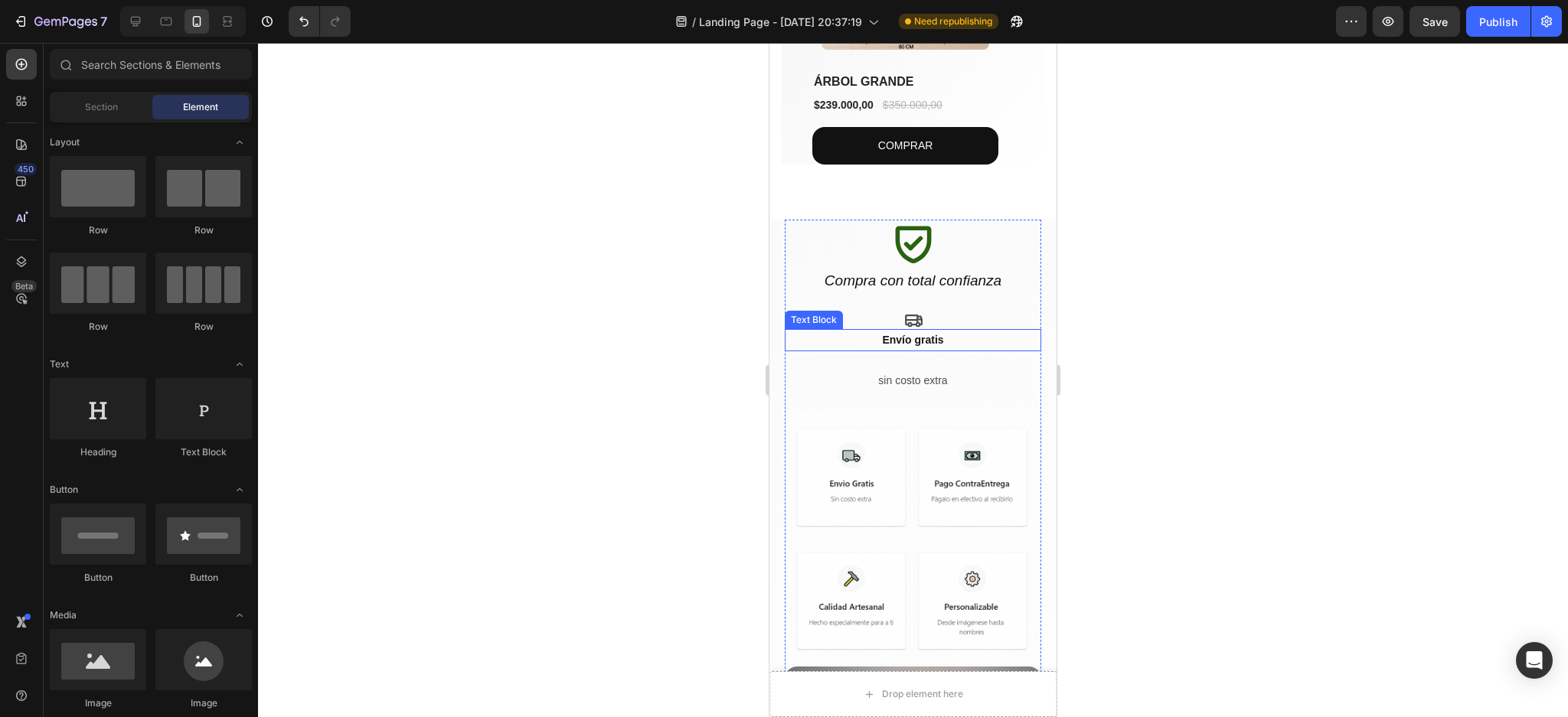
click at [899, 337] on strong "Envío gratis" at bounding box center [912, 340] width 62 height 13
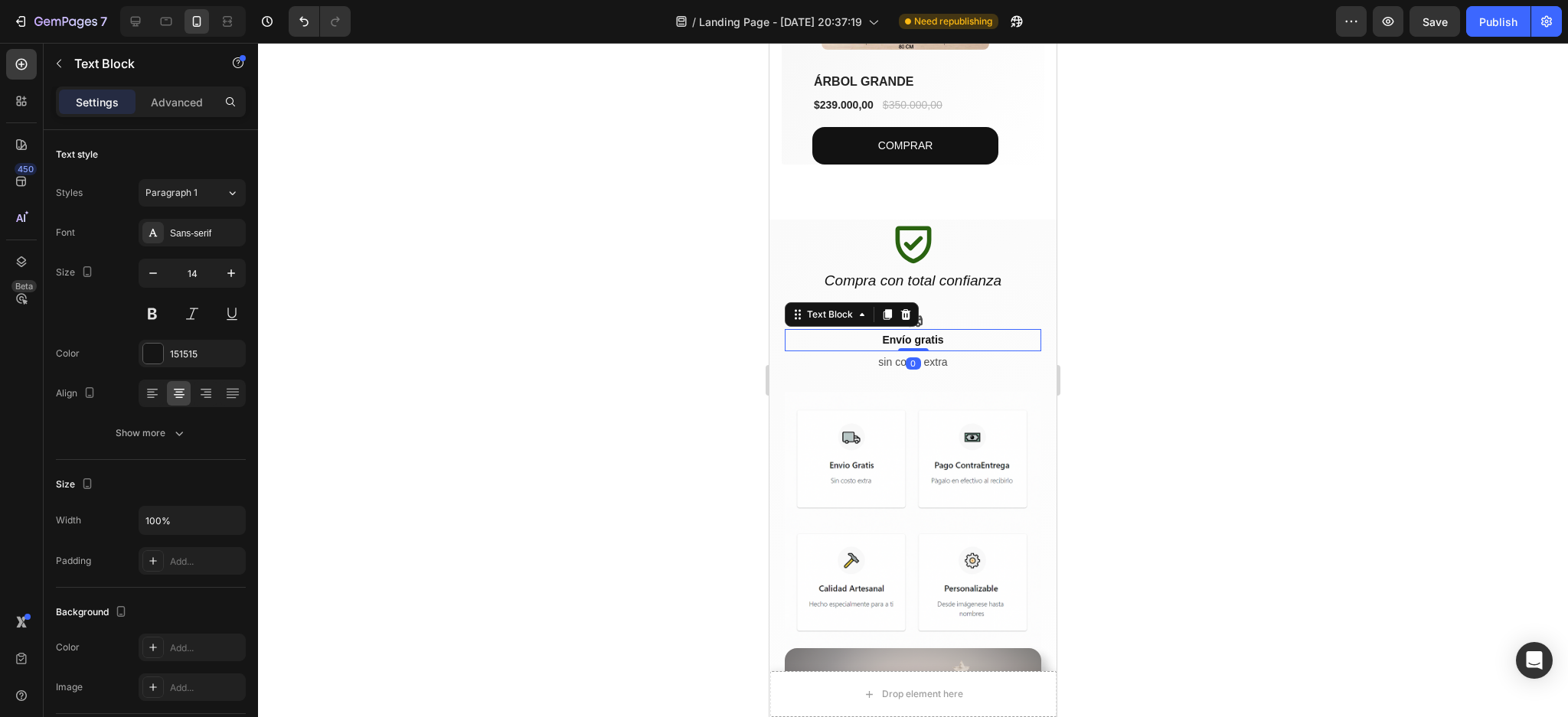
drag, startPoint x: 900, startPoint y: 362, endPoint x: 916, endPoint y: 327, distance: 38.5
click at [916, 329] on div "Envío gratis Text Block 0" at bounding box center [913, 340] width 257 height 22
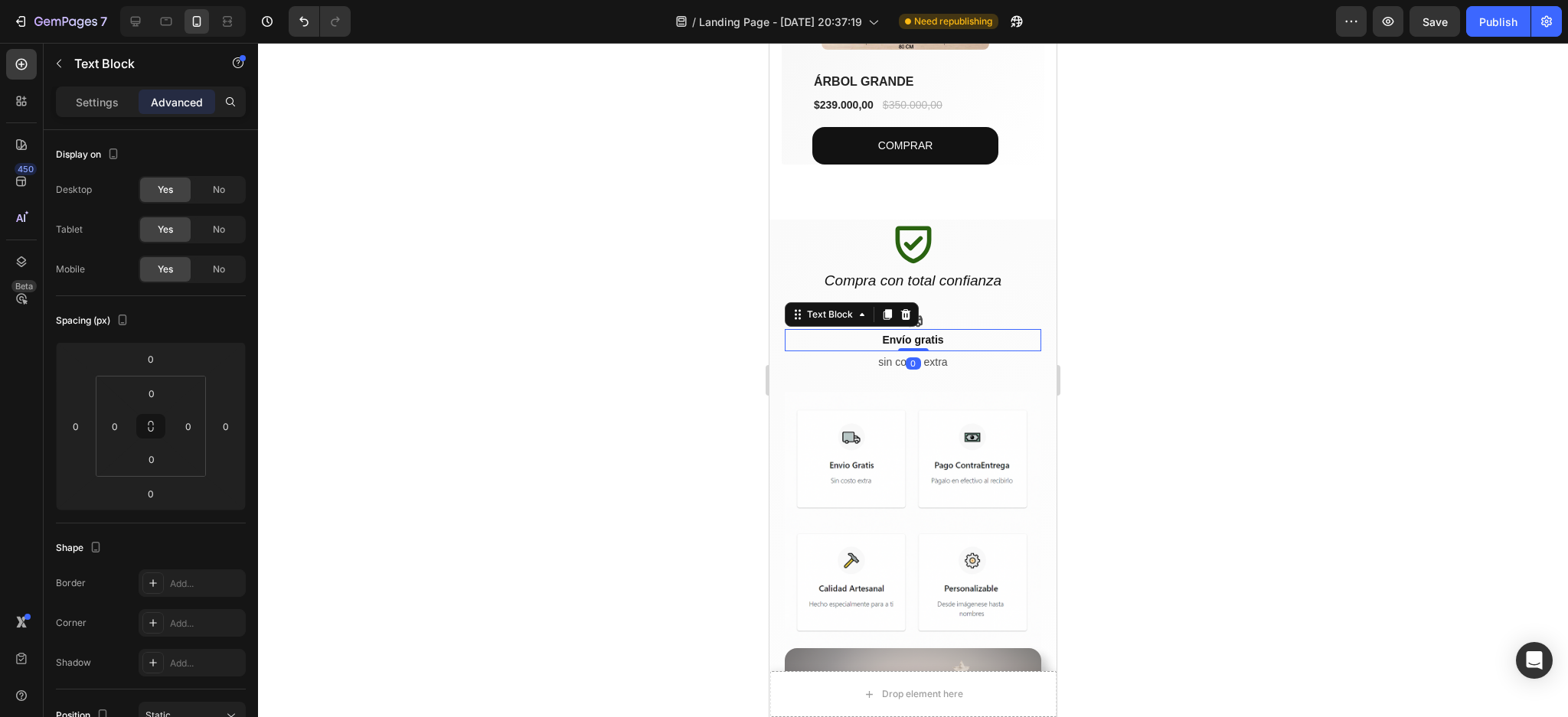
click at [1210, 372] on div at bounding box center [913, 380] width 1310 height 674
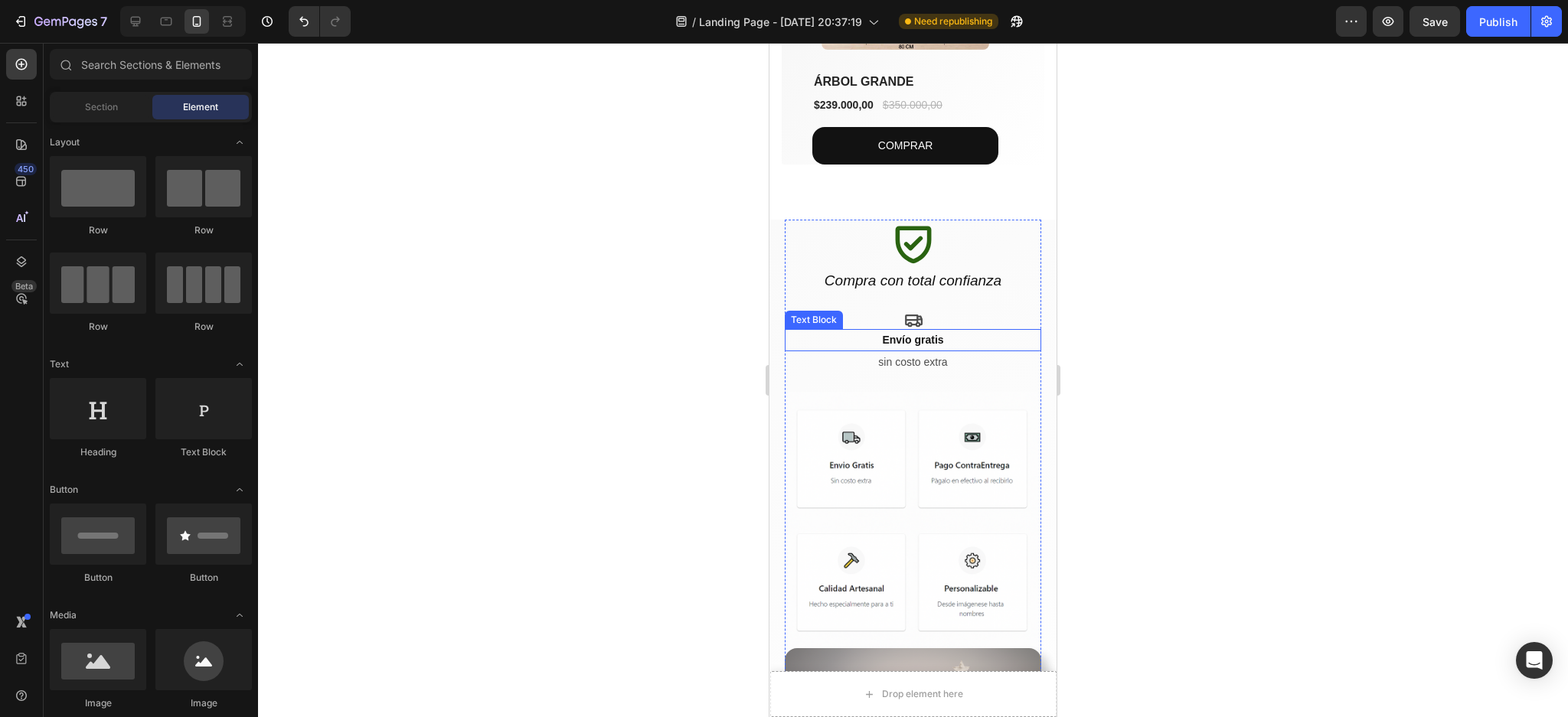
click at [899, 334] on strong "Envío gratis" at bounding box center [912, 340] width 62 height 13
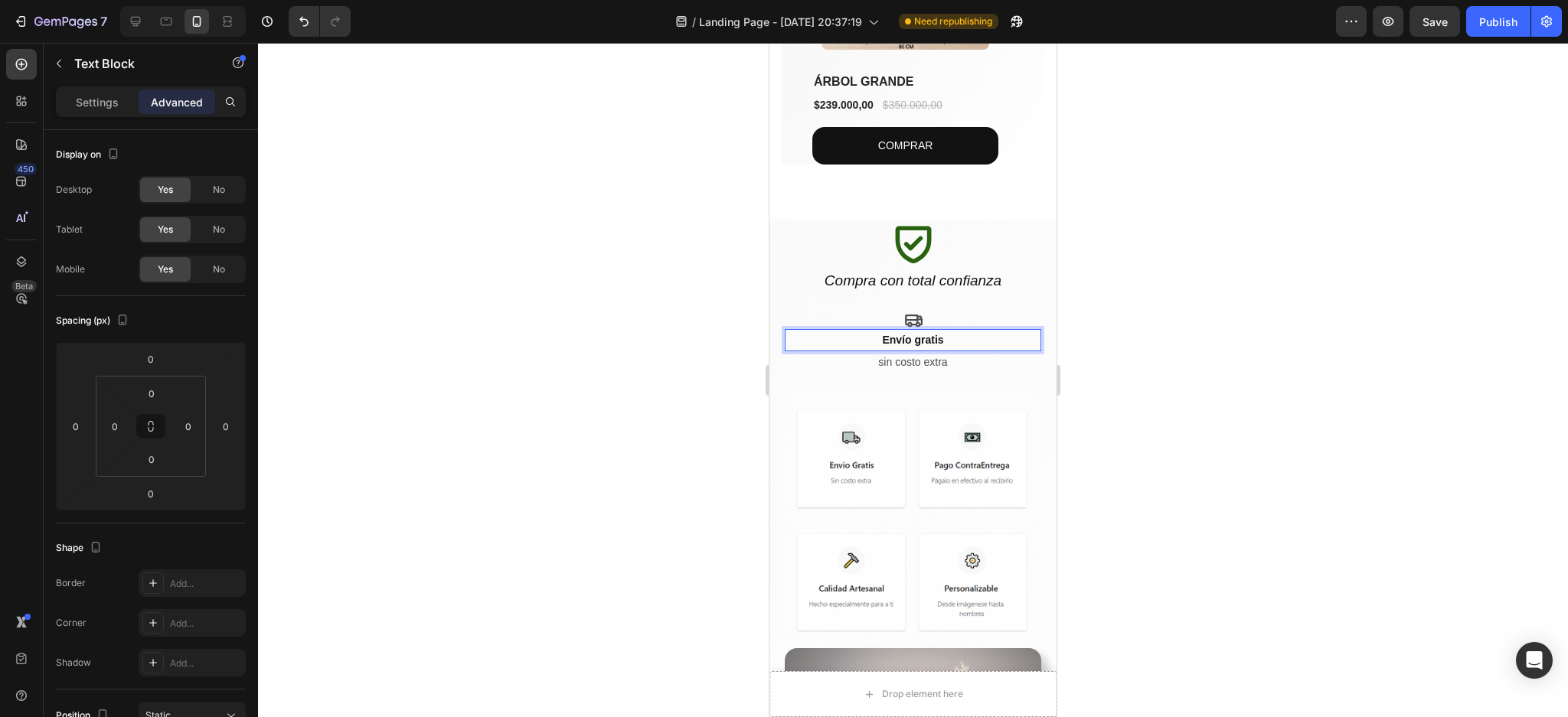
click at [899, 334] on strong "Envío gratis" at bounding box center [912, 340] width 62 height 13
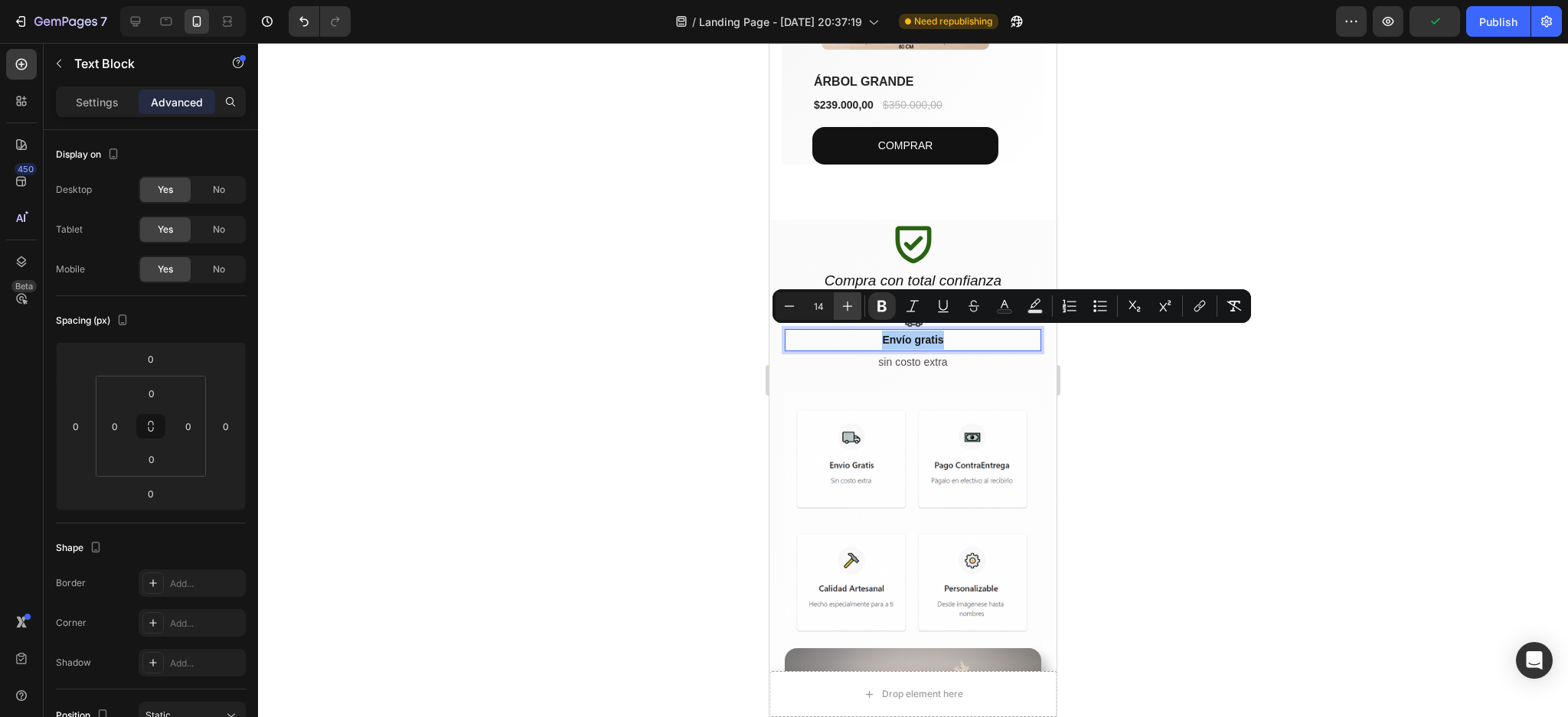
click at [847, 306] on icon "Editor contextual toolbar" at bounding box center [848, 306] width 10 height 10
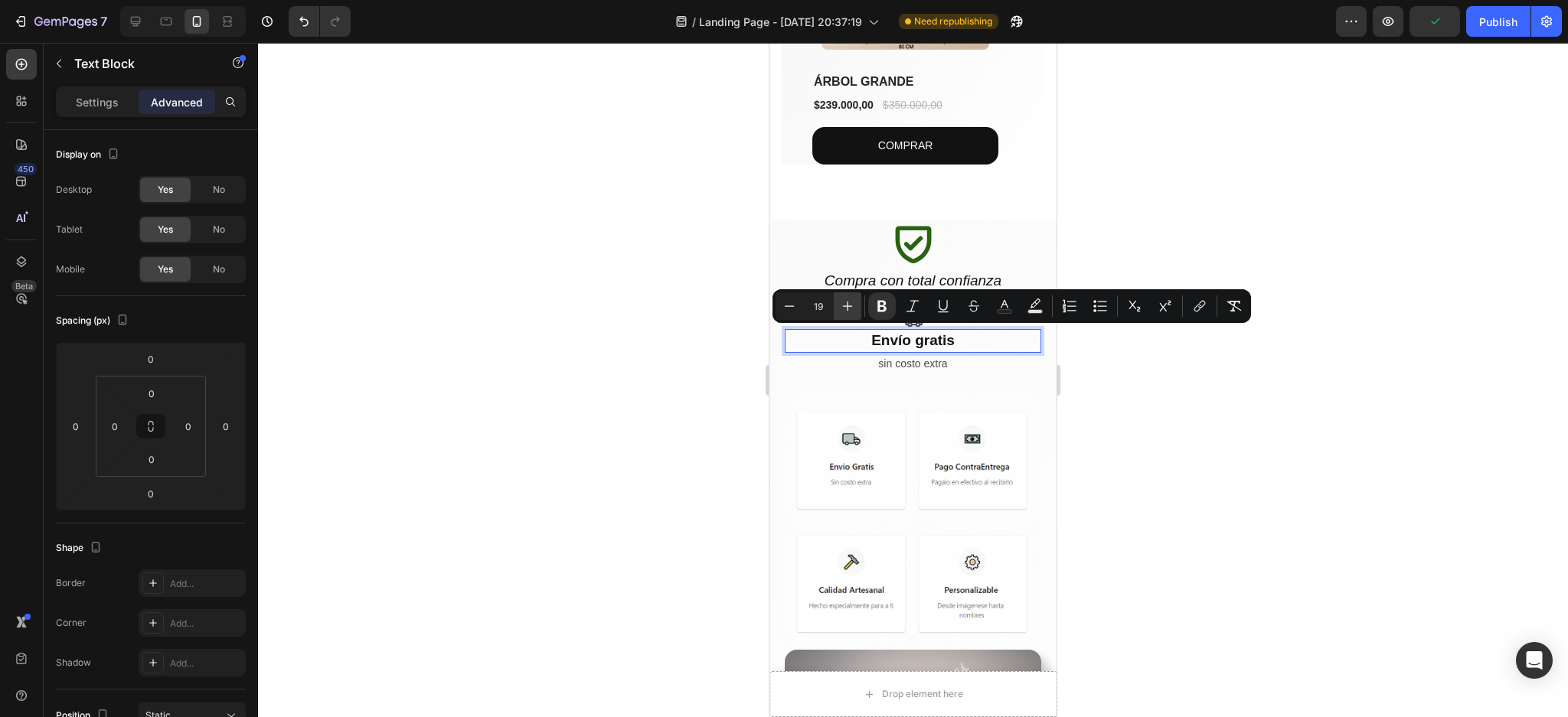
click at [847, 306] on icon "Editor contextual toolbar" at bounding box center [848, 306] width 10 height 10
type input "22"
click at [1313, 507] on div at bounding box center [913, 380] width 1310 height 674
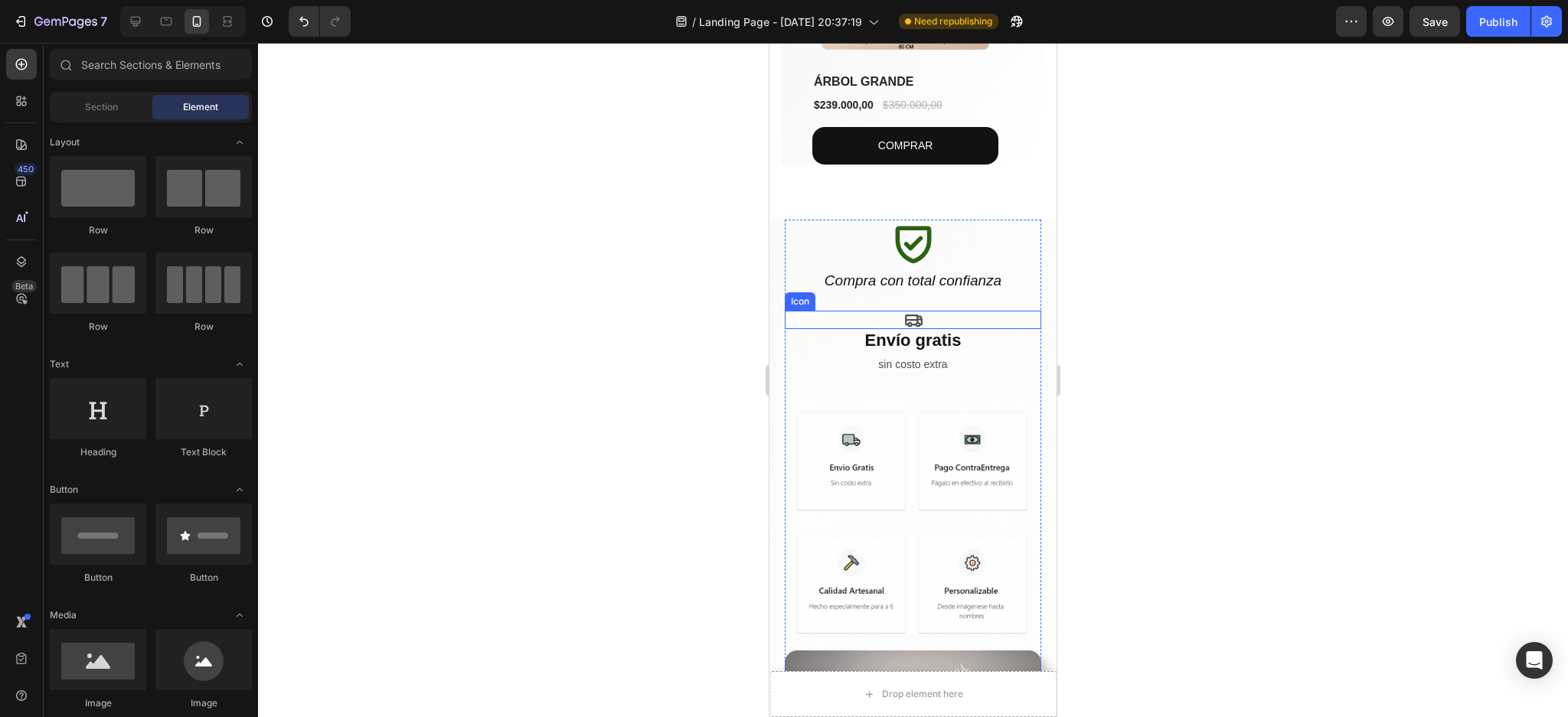
click at [905, 318] on icon at bounding box center [913, 321] width 18 height 13
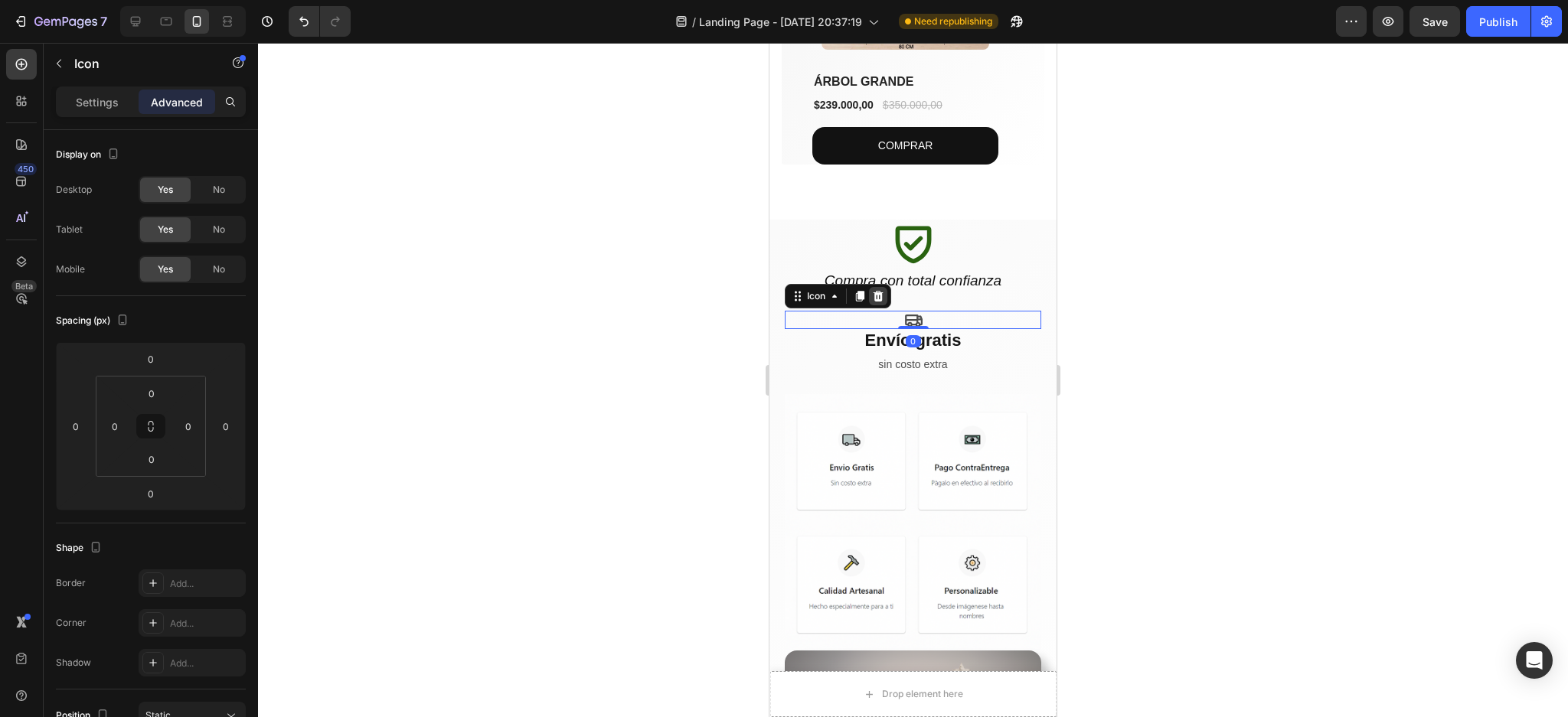
click at [879, 291] on icon at bounding box center [878, 296] width 13 height 13
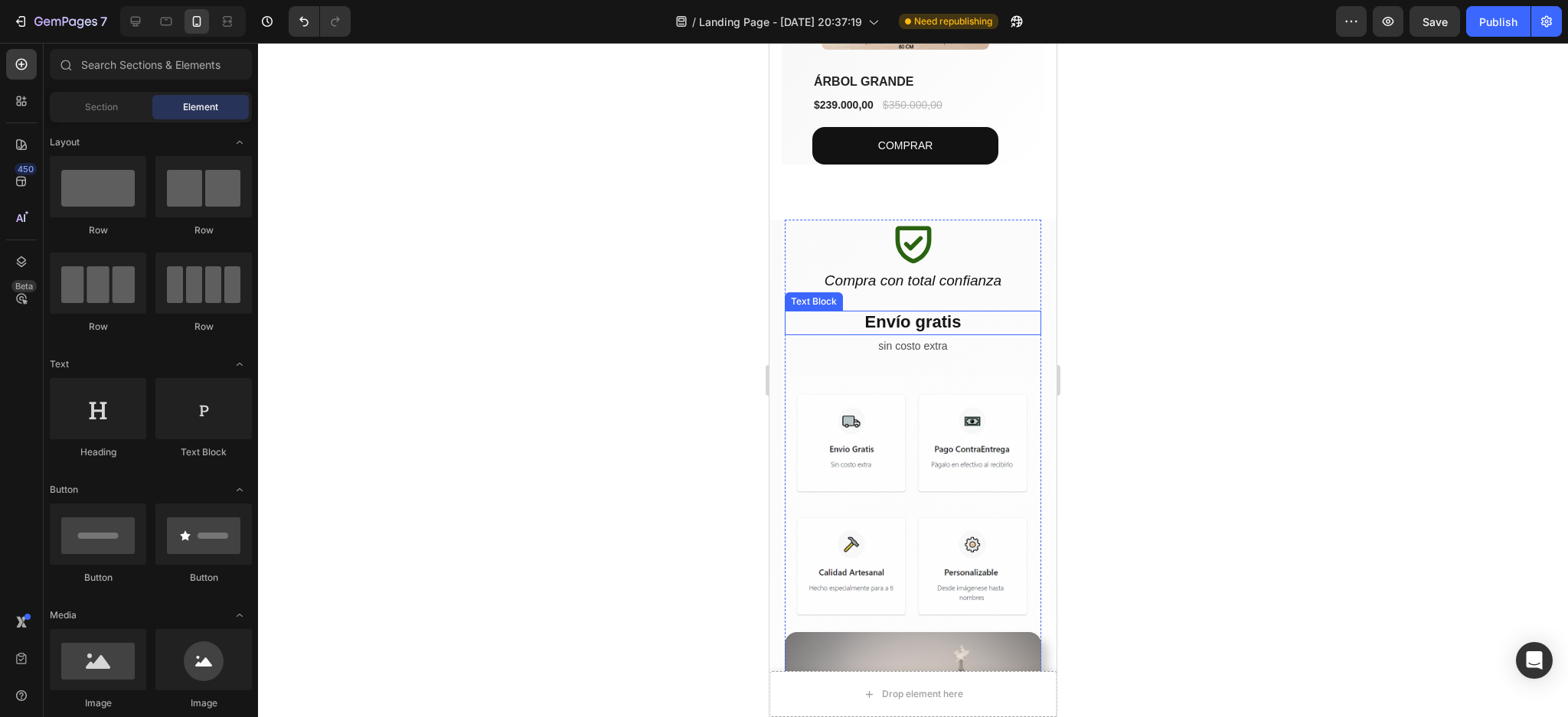
click at [895, 321] on strong "Envío gratis" at bounding box center [913, 321] width 96 height 19
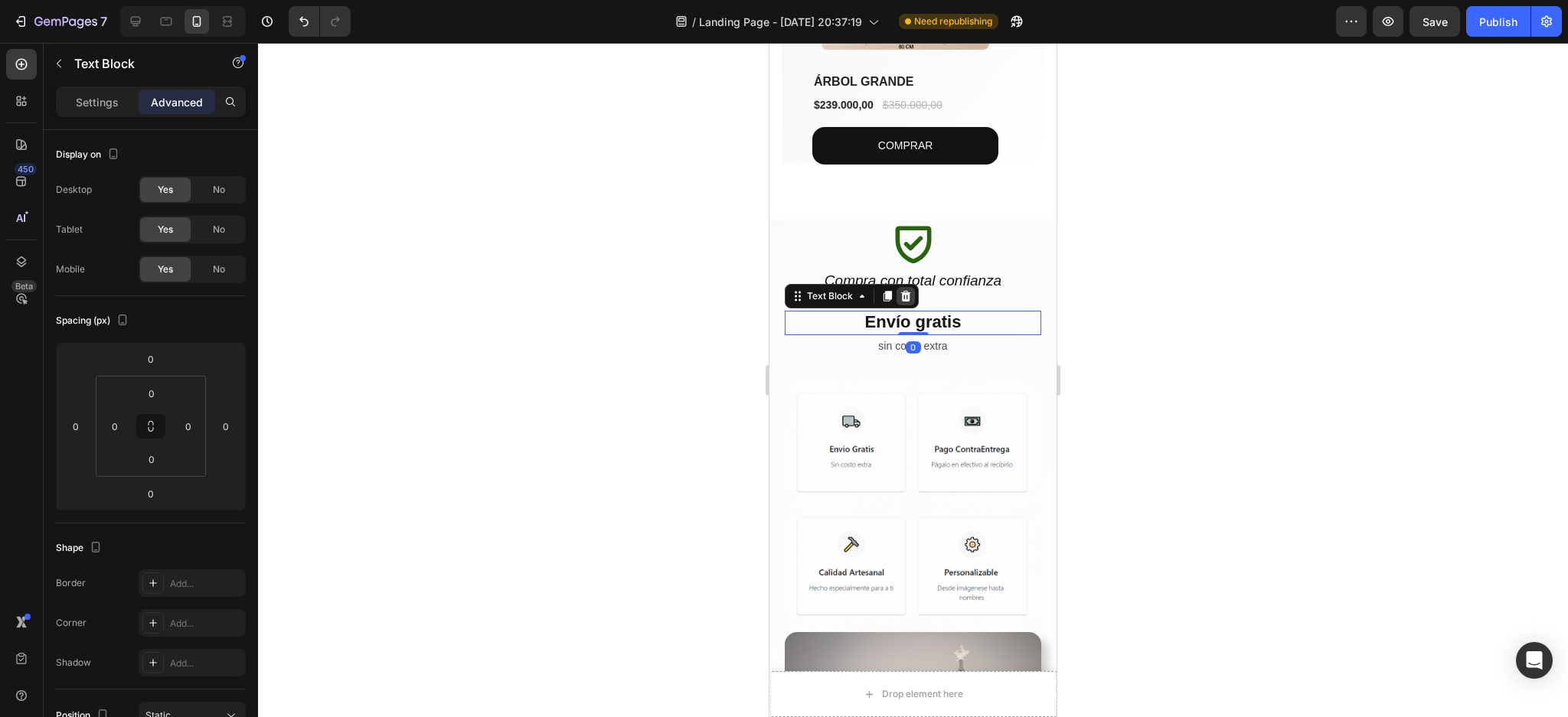
click at [909, 293] on icon at bounding box center [906, 296] width 10 height 11
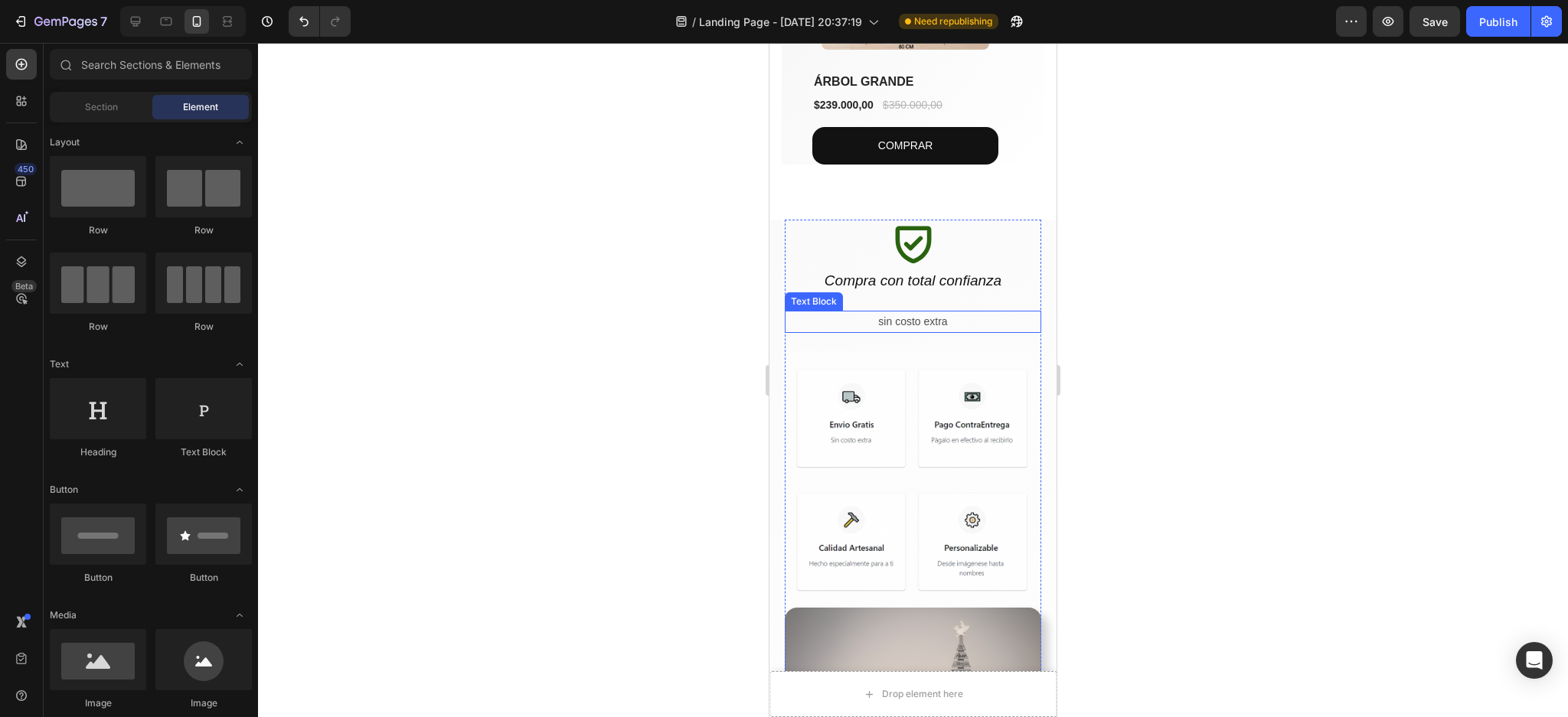
click at [905, 320] on p "sin costo extra" at bounding box center [913, 321] width 253 height 19
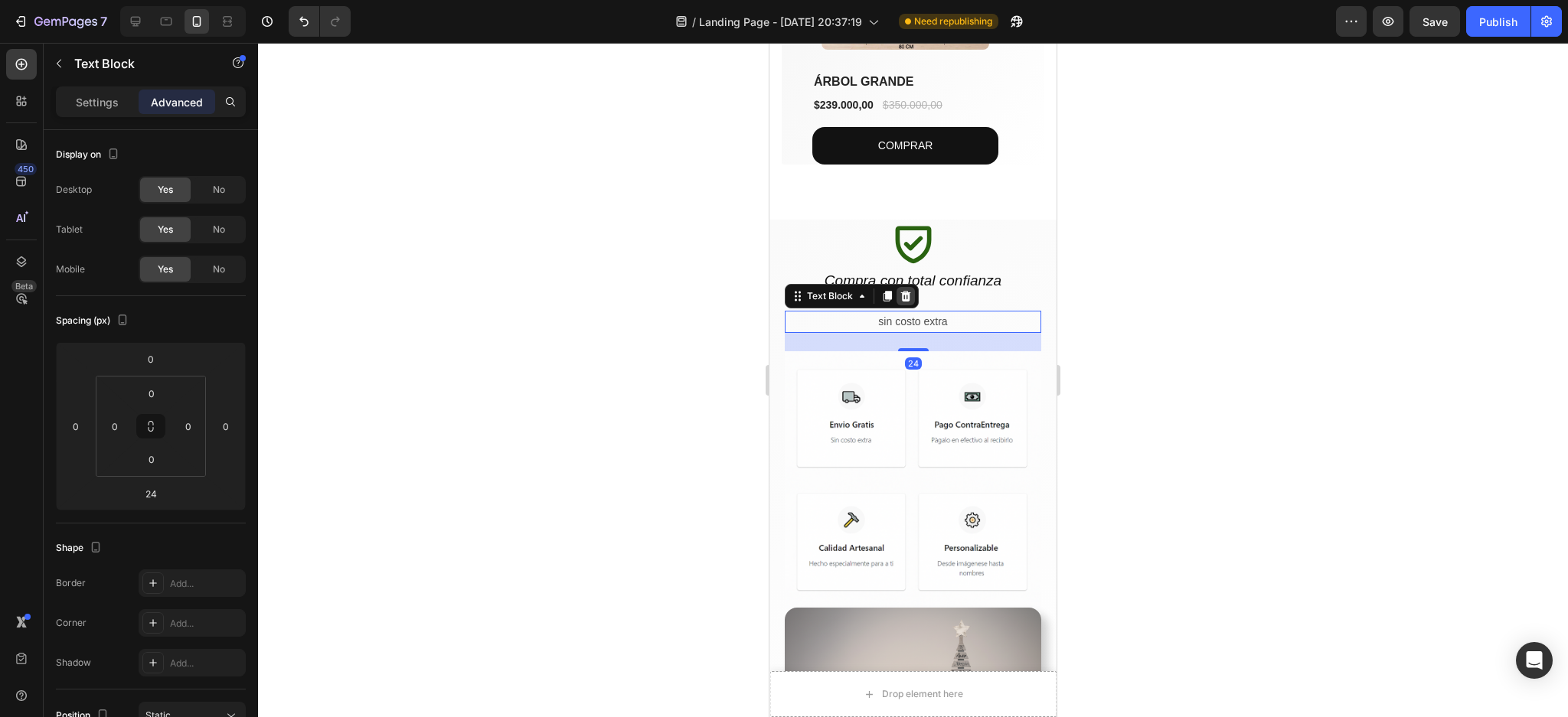
click at [901, 293] on icon at bounding box center [906, 296] width 13 height 13
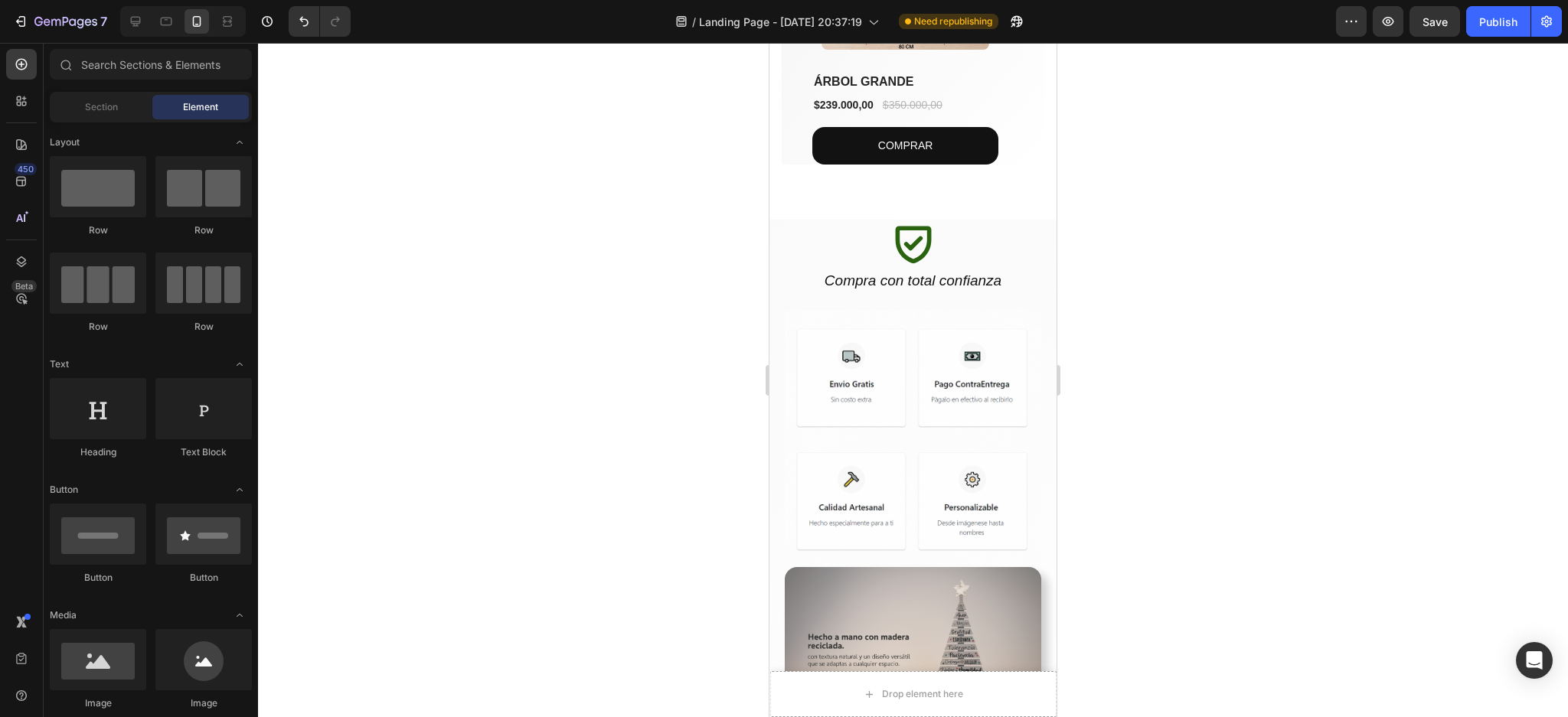
click at [1412, 423] on div at bounding box center [913, 380] width 1310 height 674
drag, startPoint x: 852, startPoint y: 227, endPoint x: 941, endPoint y: 289, distance: 108.5
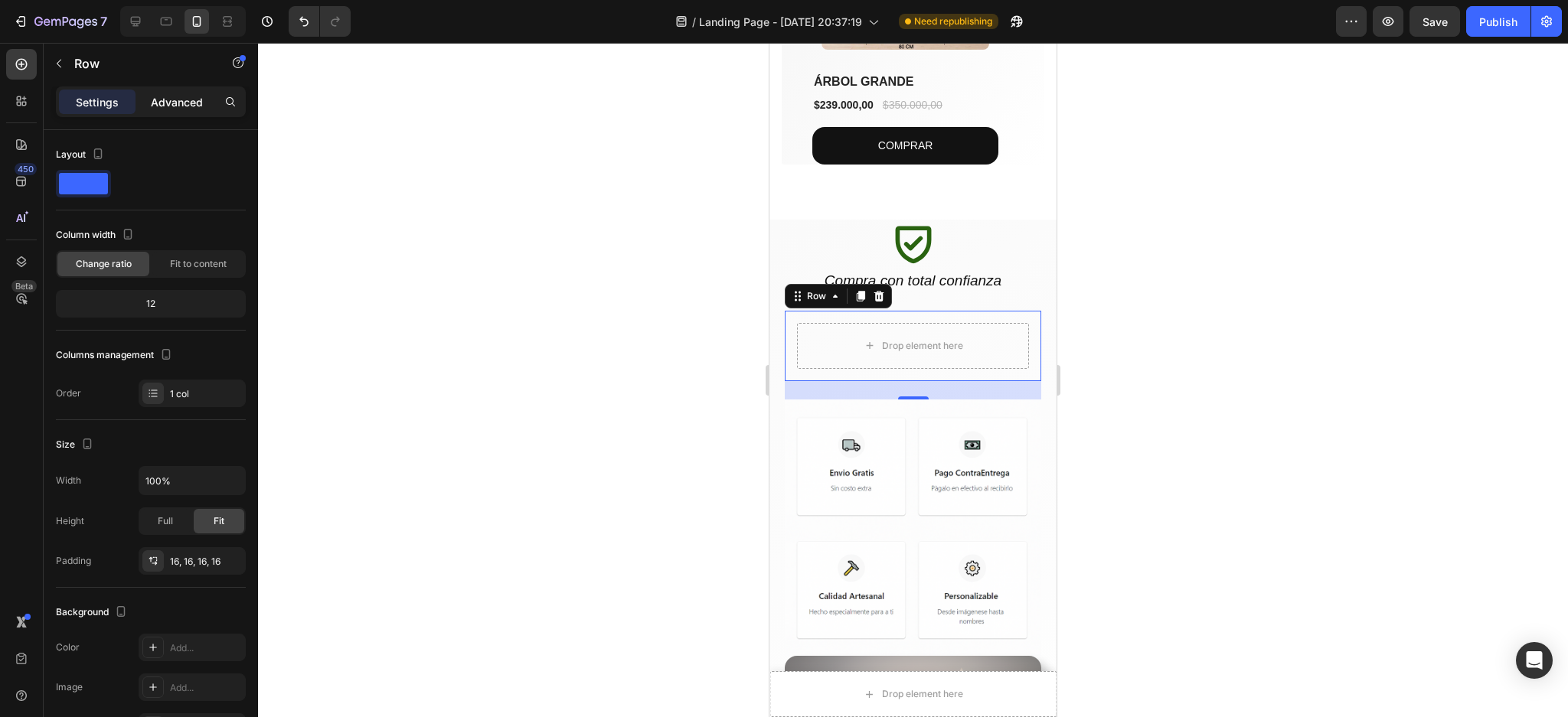
click at [182, 96] on p "Advanced" at bounding box center [177, 102] width 52 height 16
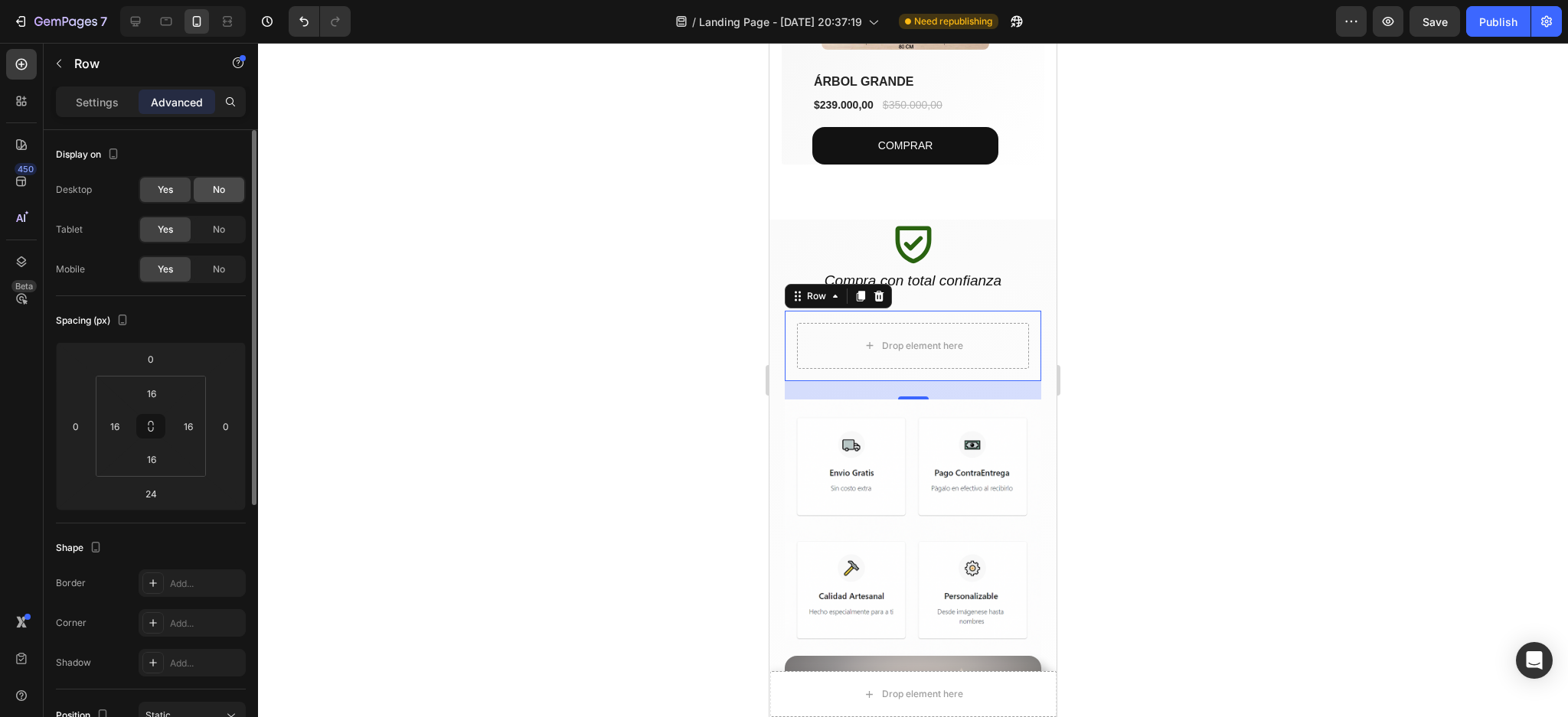
click at [221, 186] on span "No" at bounding box center [219, 190] width 13 height 13
click at [954, 311] on div "Drop element here Row 24" at bounding box center [913, 345] width 257 height 70
click at [1251, 329] on div at bounding box center [913, 380] width 1310 height 674
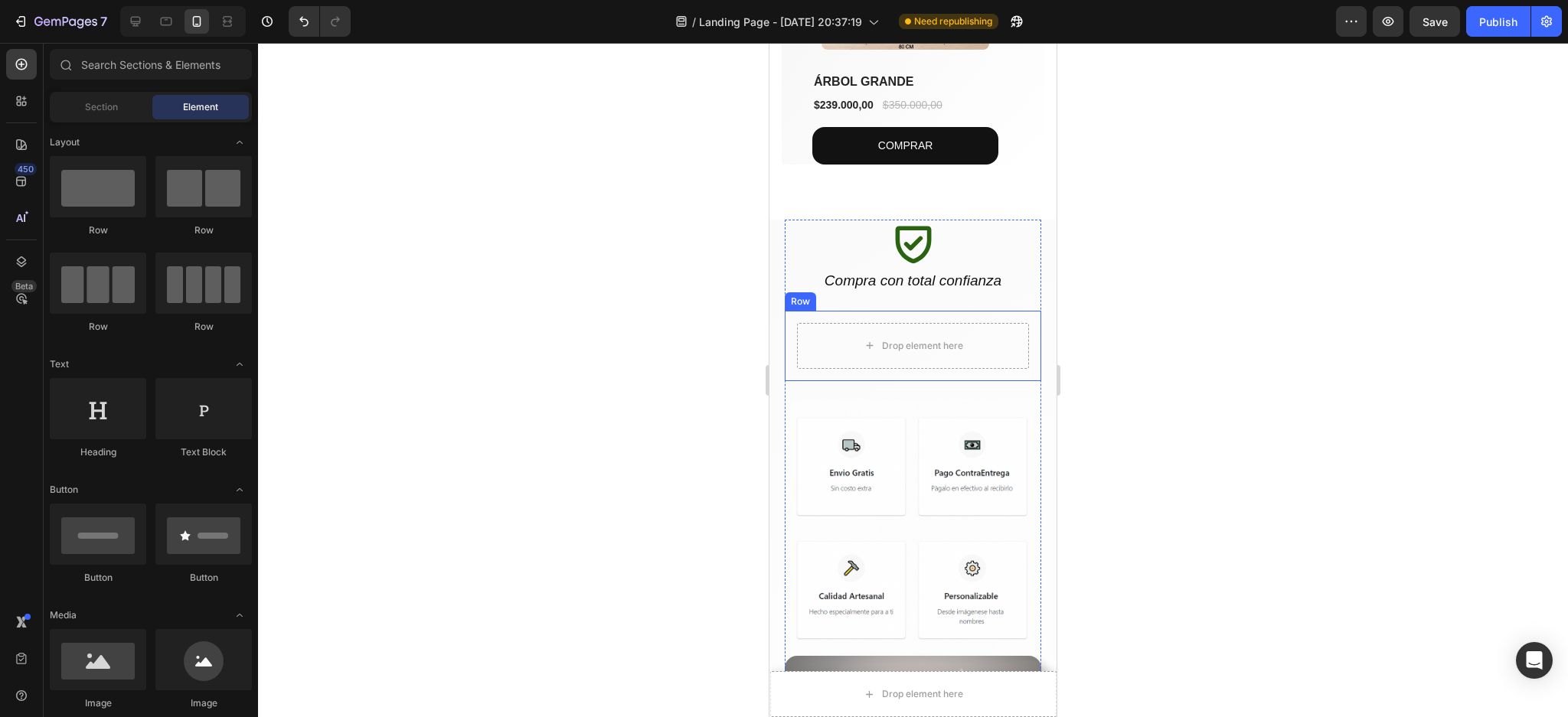
click at [998, 314] on div "Drop element here Row" at bounding box center [913, 345] width 257 height 70
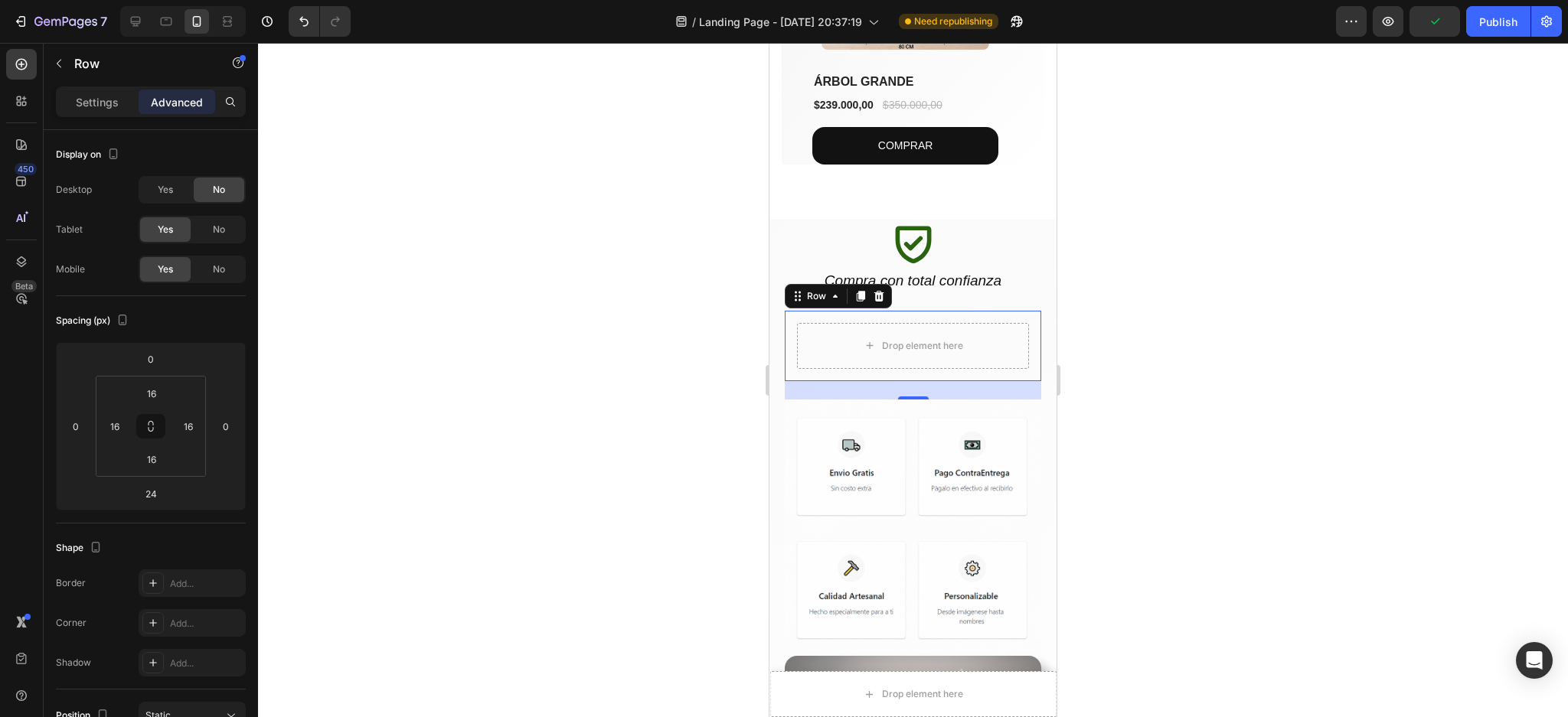
click at [1265, 353] on div at bounding box center [913, 380] width 1310 height 674
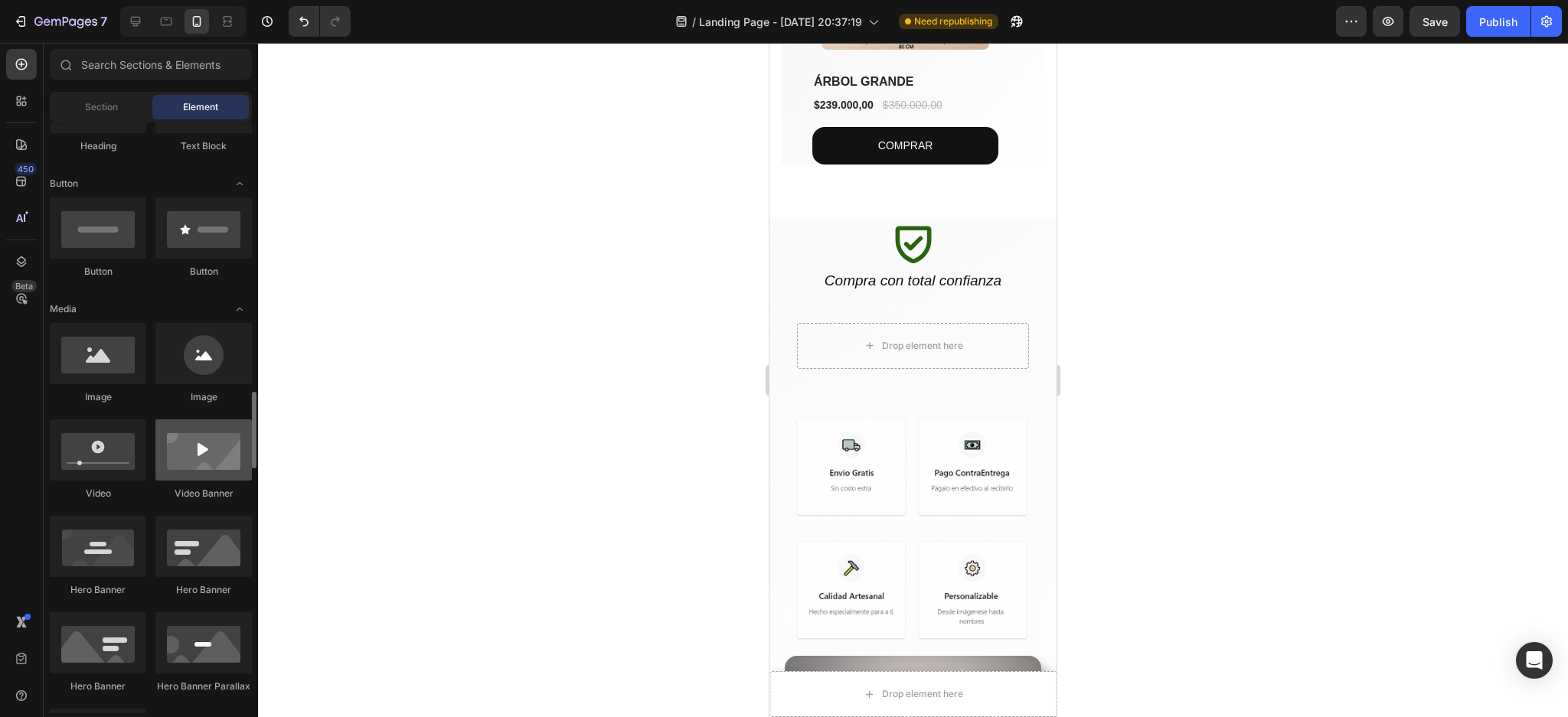
scroll to position [509, 0]
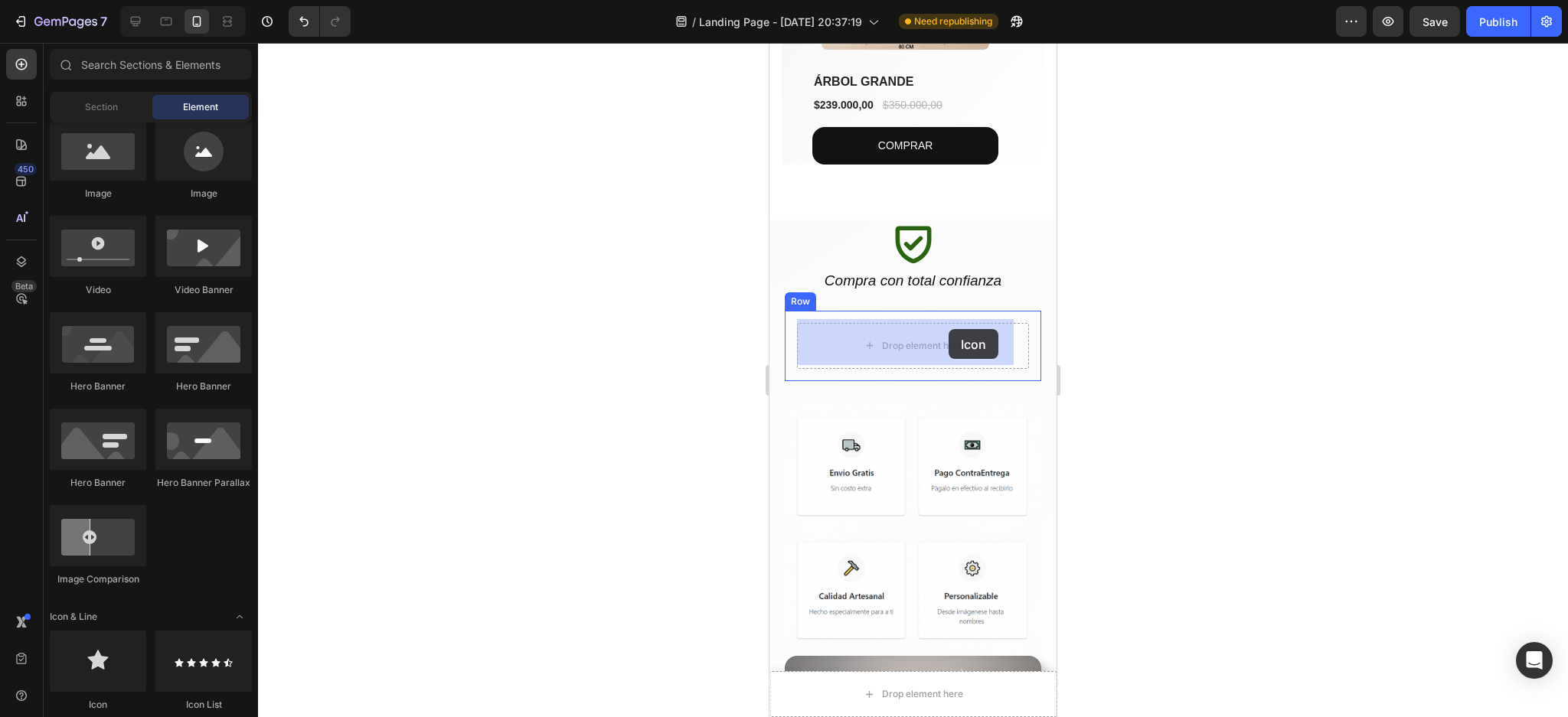
drag, startPoint x: 861, startPoint y: 709, endPoint x: 949, endPoint y: 329, distance: 390.1
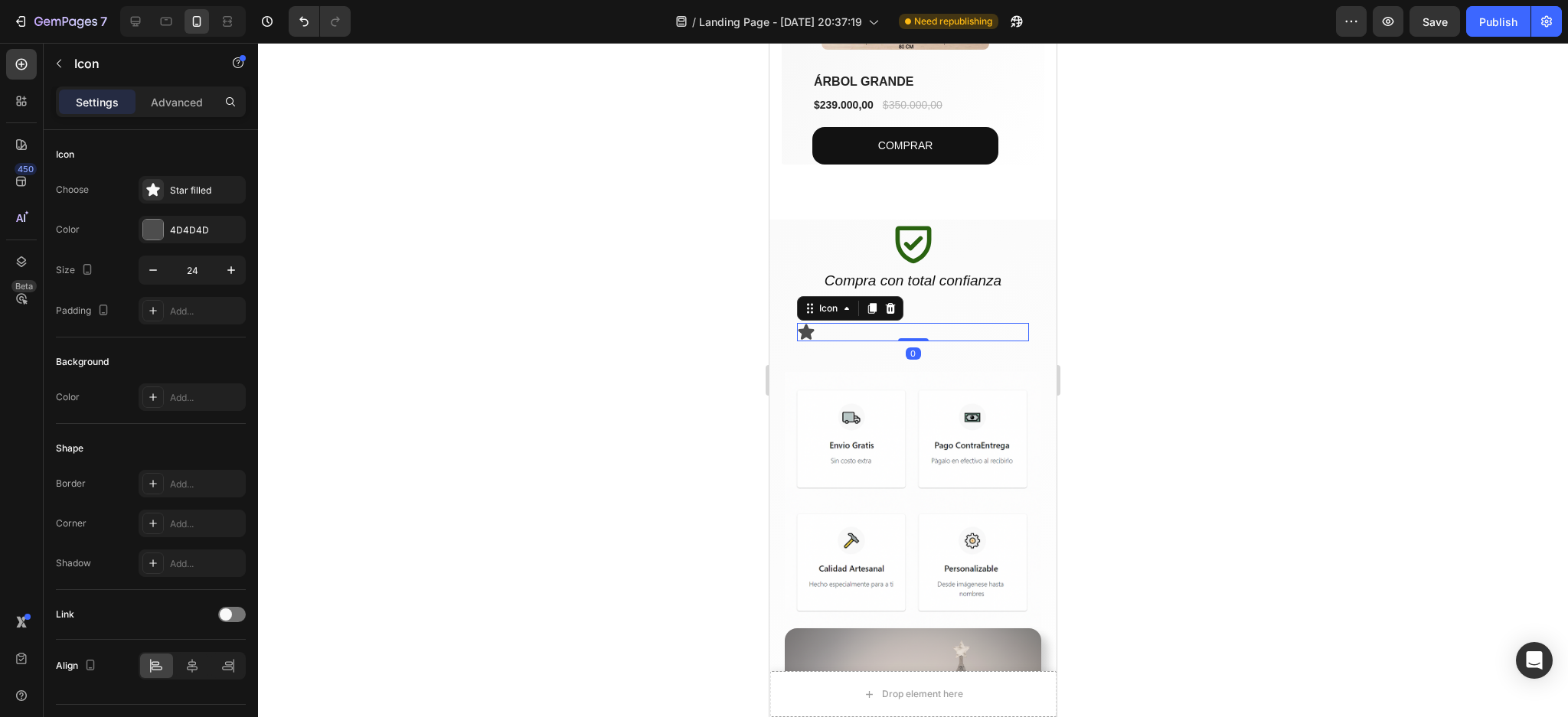
drag, startPoint x: 1197, startPoint y: 326, endPoint x: 1136, endPoint y: 329, distance: 61.1
click at [1198, 327] on div at bounding box center [913, 380] width 1310 height 674
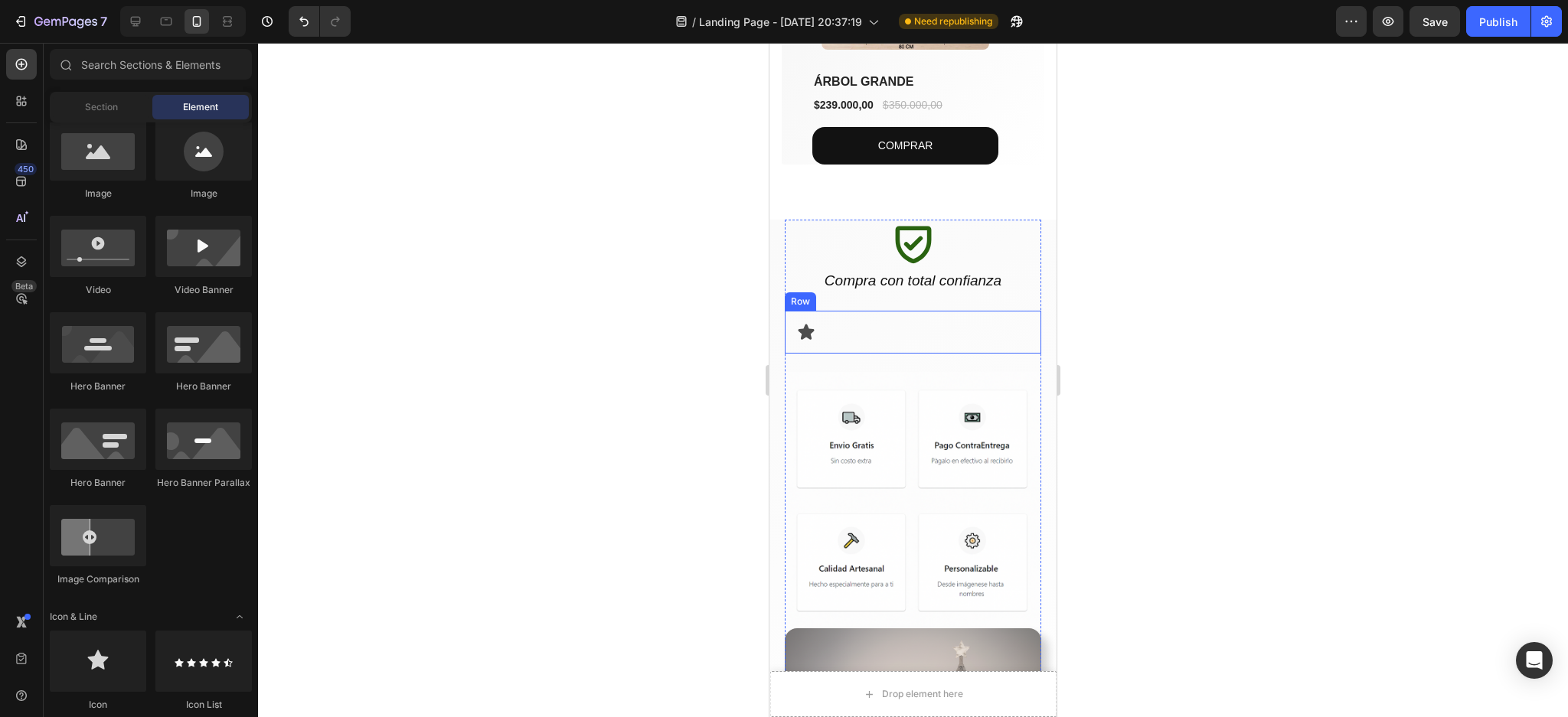
click at [966, 314] on div "Icon Row" at bounding box center [913, 332] width 257 height 43
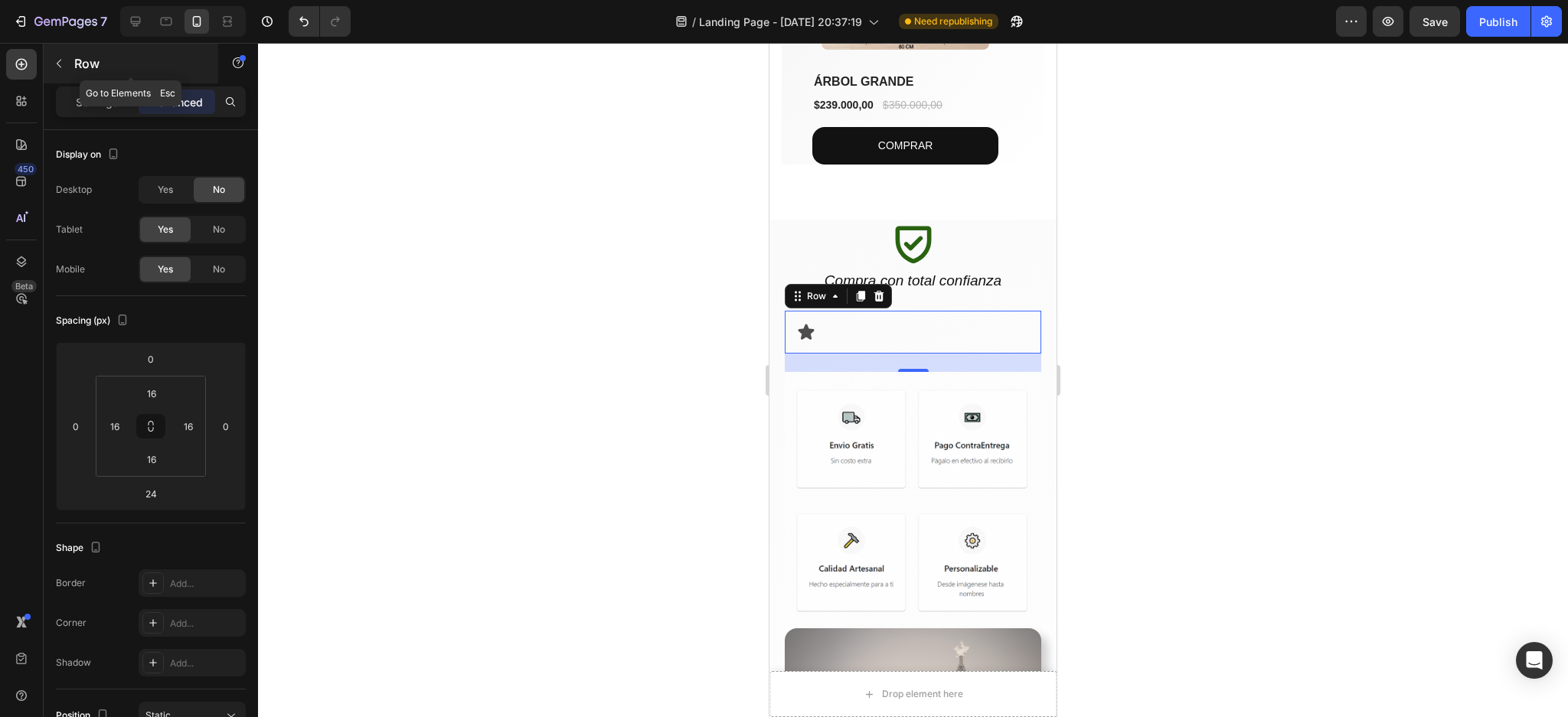
click at [55, 70] on button "button" at bounding box center [58, 63] width 24 height 24
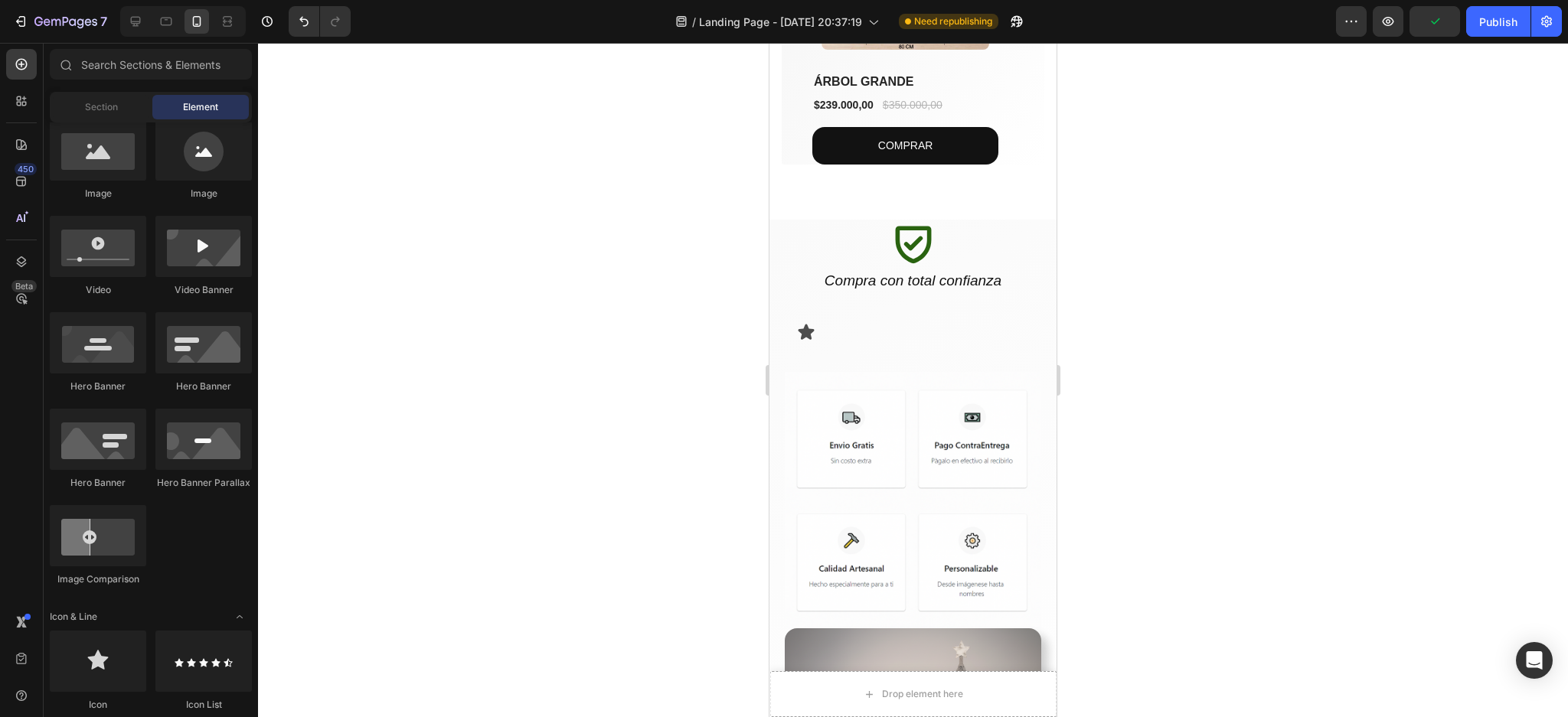
scroll to position [102, 0]
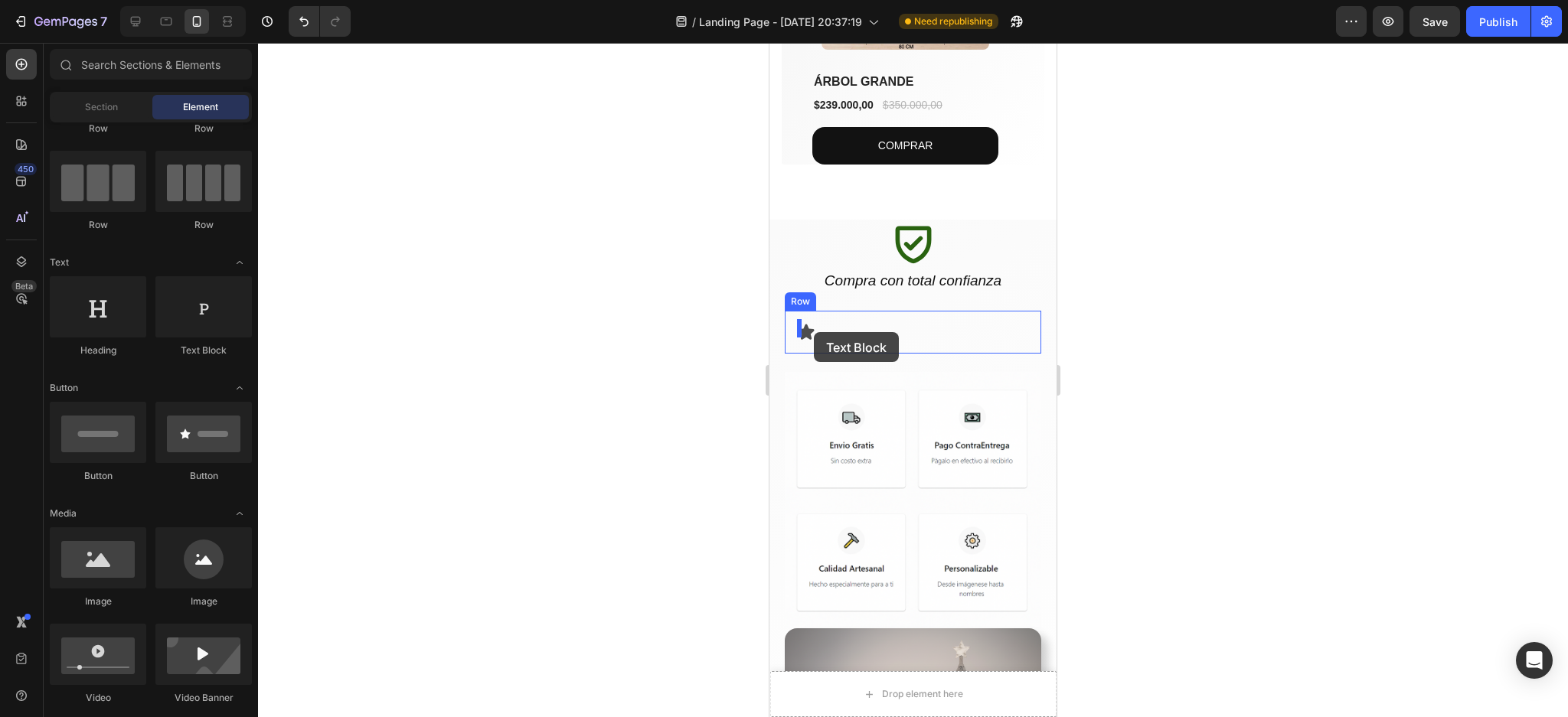
drag, startPoint x: 961, startPoint y: 347, endPoint x: 814, endPoint y: 332, distance: 147.8
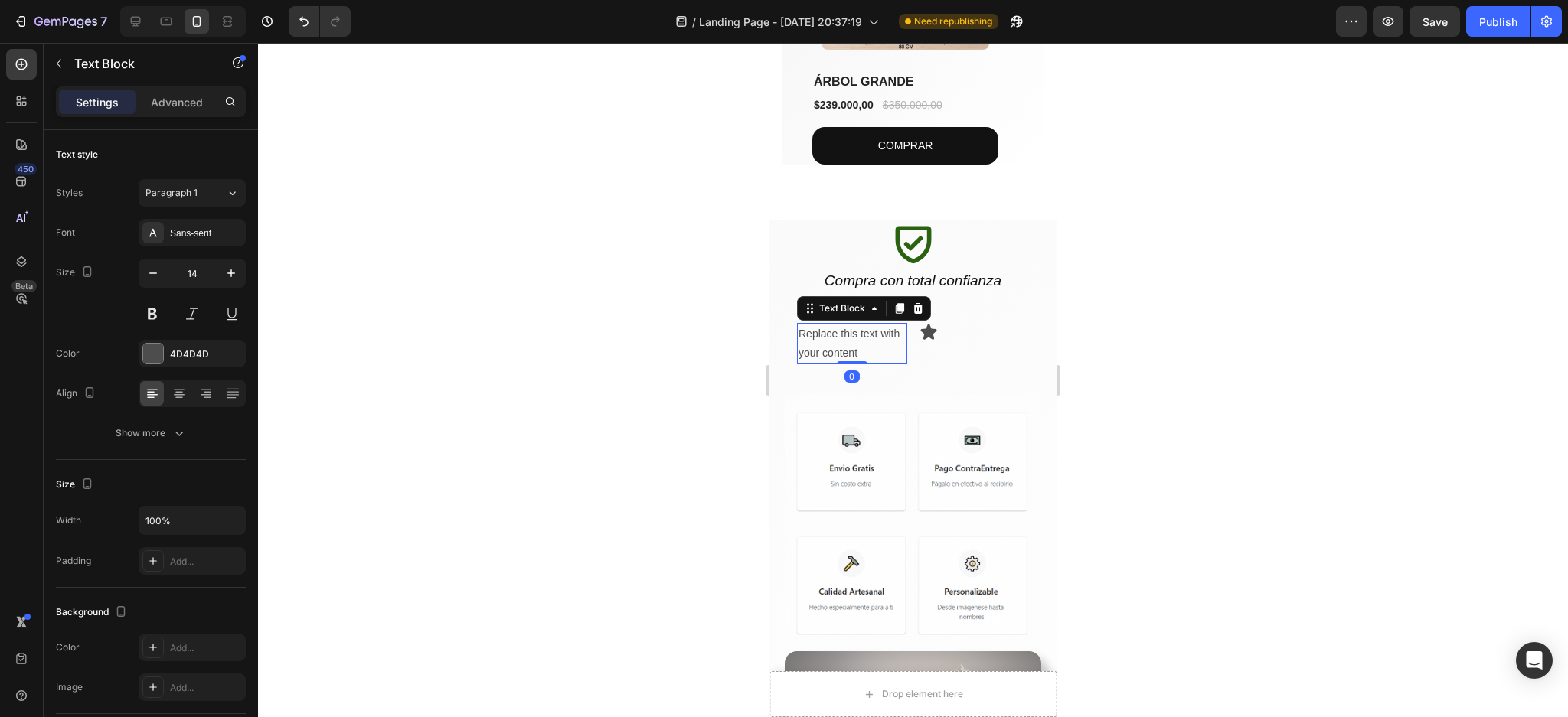
click at [1202, 352] on div at bounding box center [913, 380] width 1310 height 674
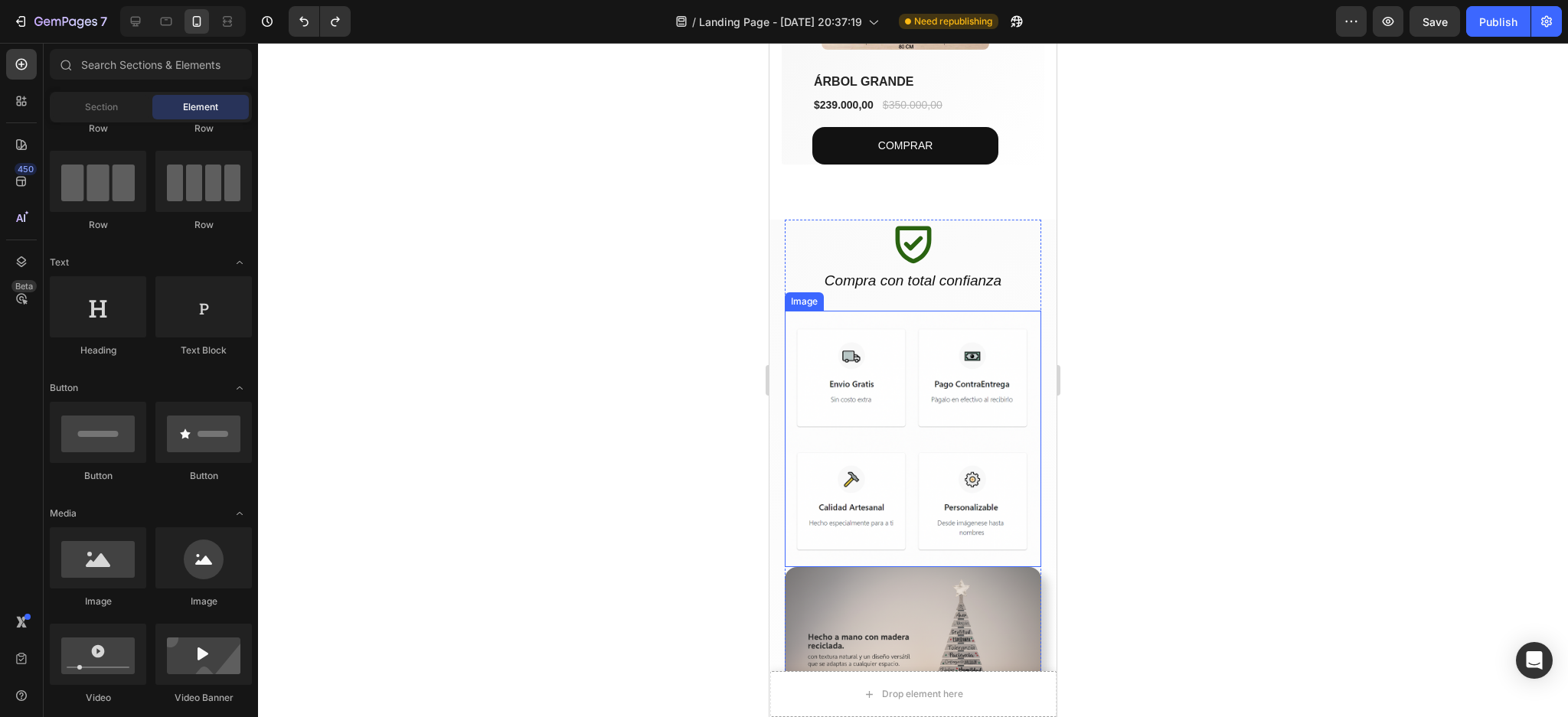
click at [979, 315] on img at bounding box center [913, 439] width 257 height 256
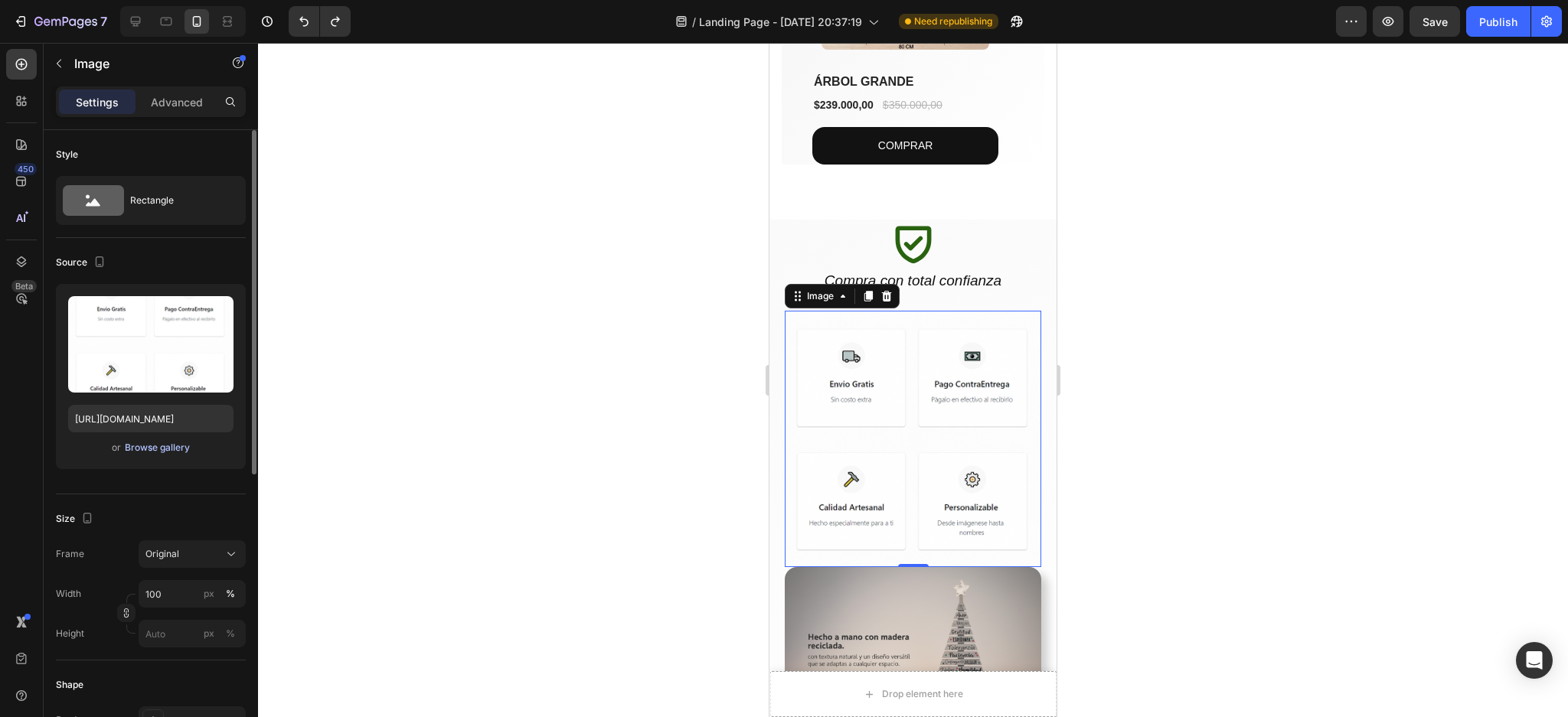
click at [164, 451] on div "Browse gallery" at bounding box center [157, 448] width 65 height 13
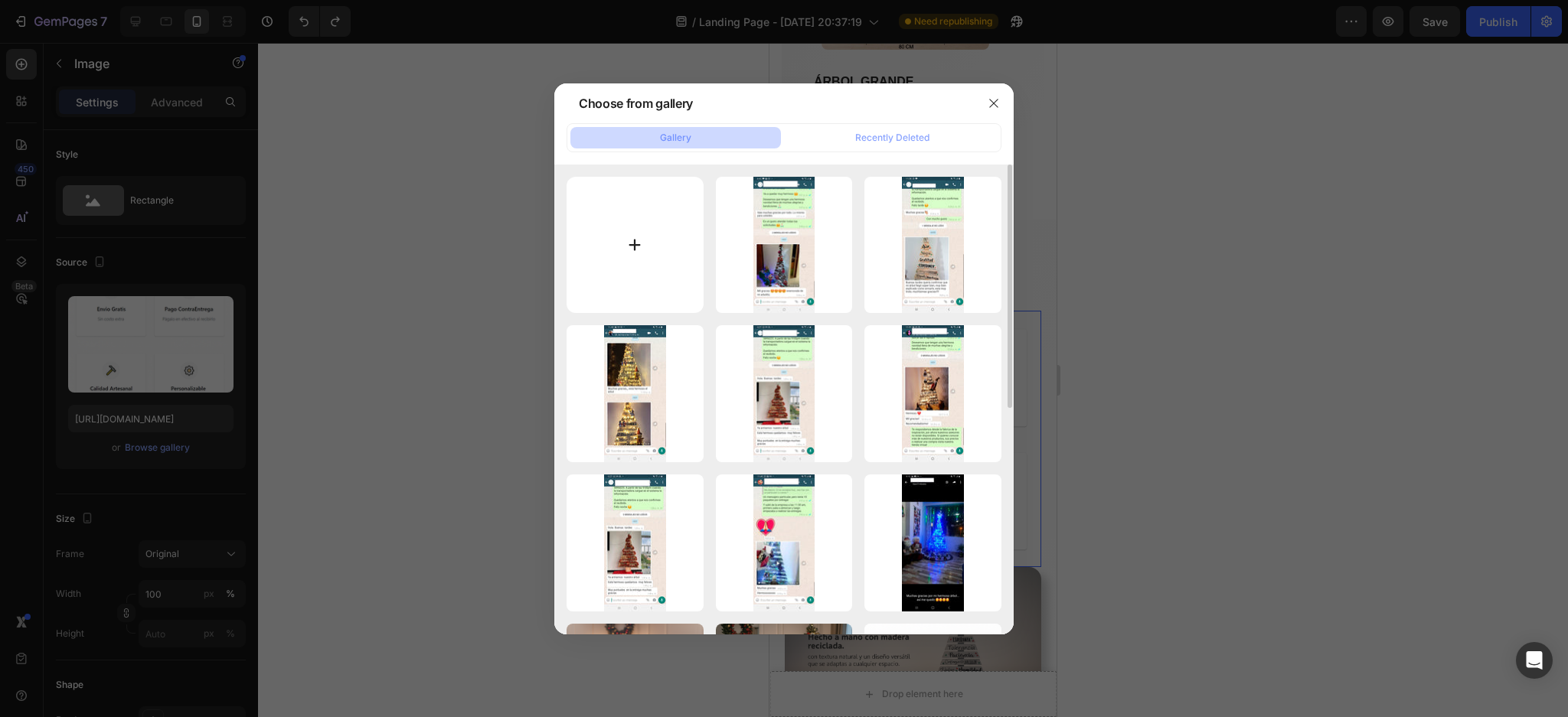
click at [630, 235] on input "file" at bounding box center [635, 245] width 137 height 137
type input "C:\fakepath\Gemini_Generated_Image_a15uhaa15uhaa15u.png"
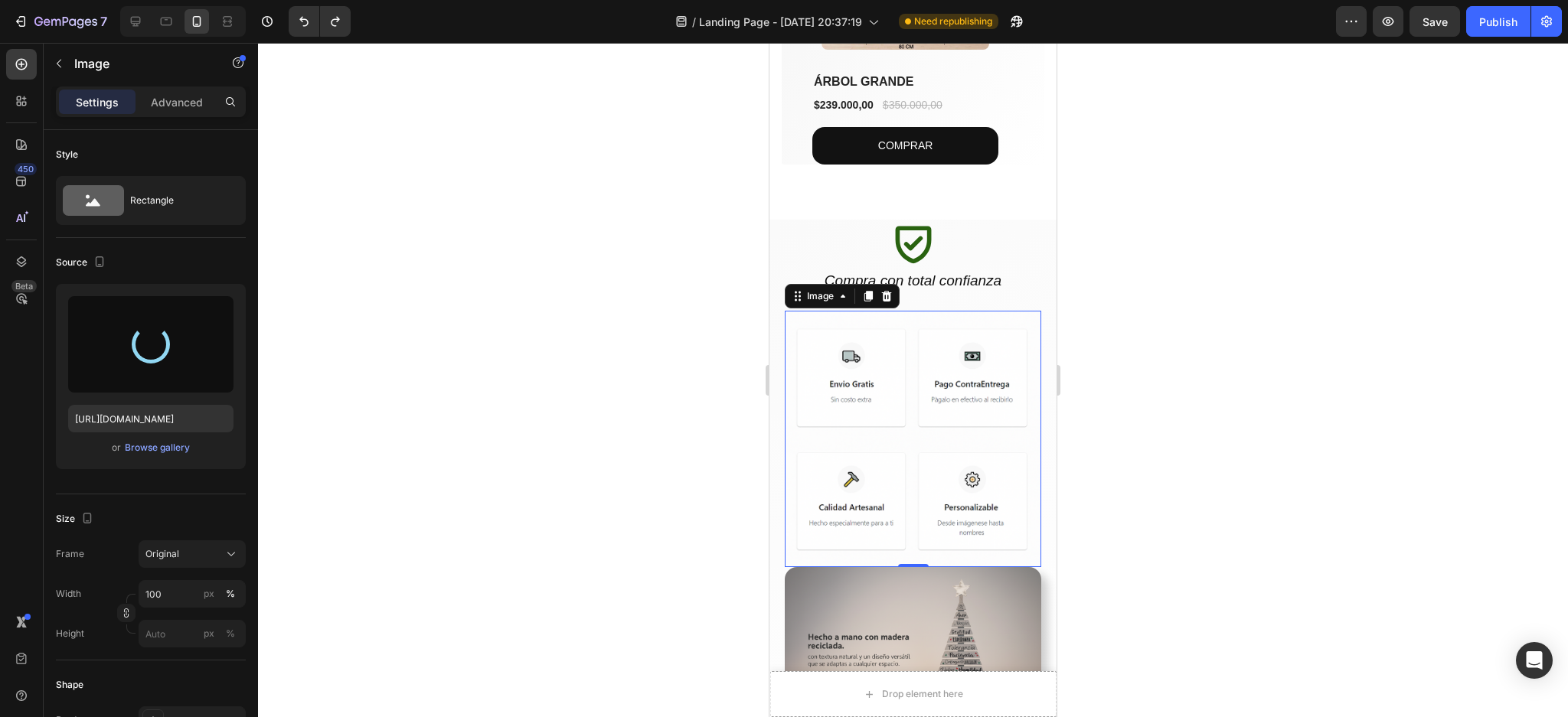
type input "[URL][DOMAIN_NAME]"
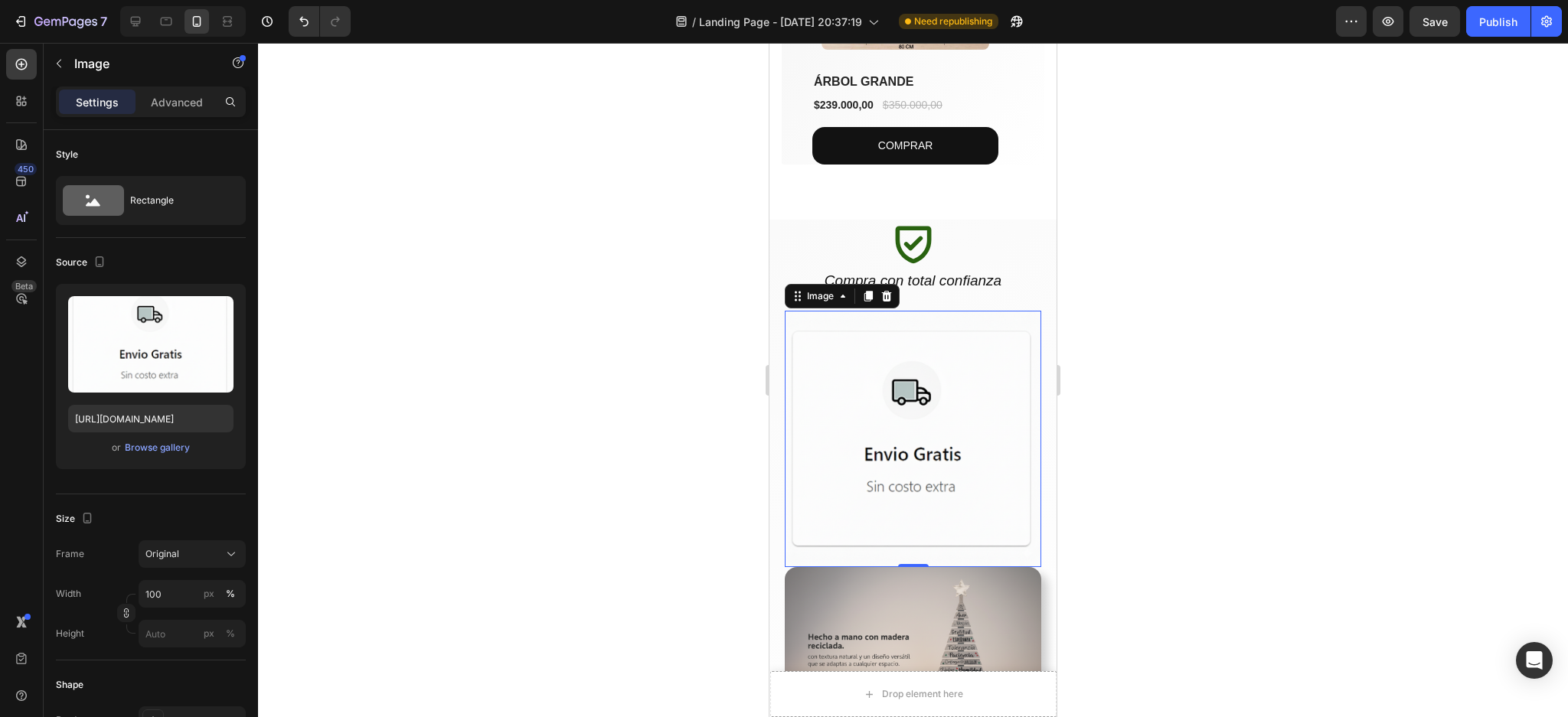
click at [1280, 368] on div at bounding box center [913, 380] width 1310 height 674
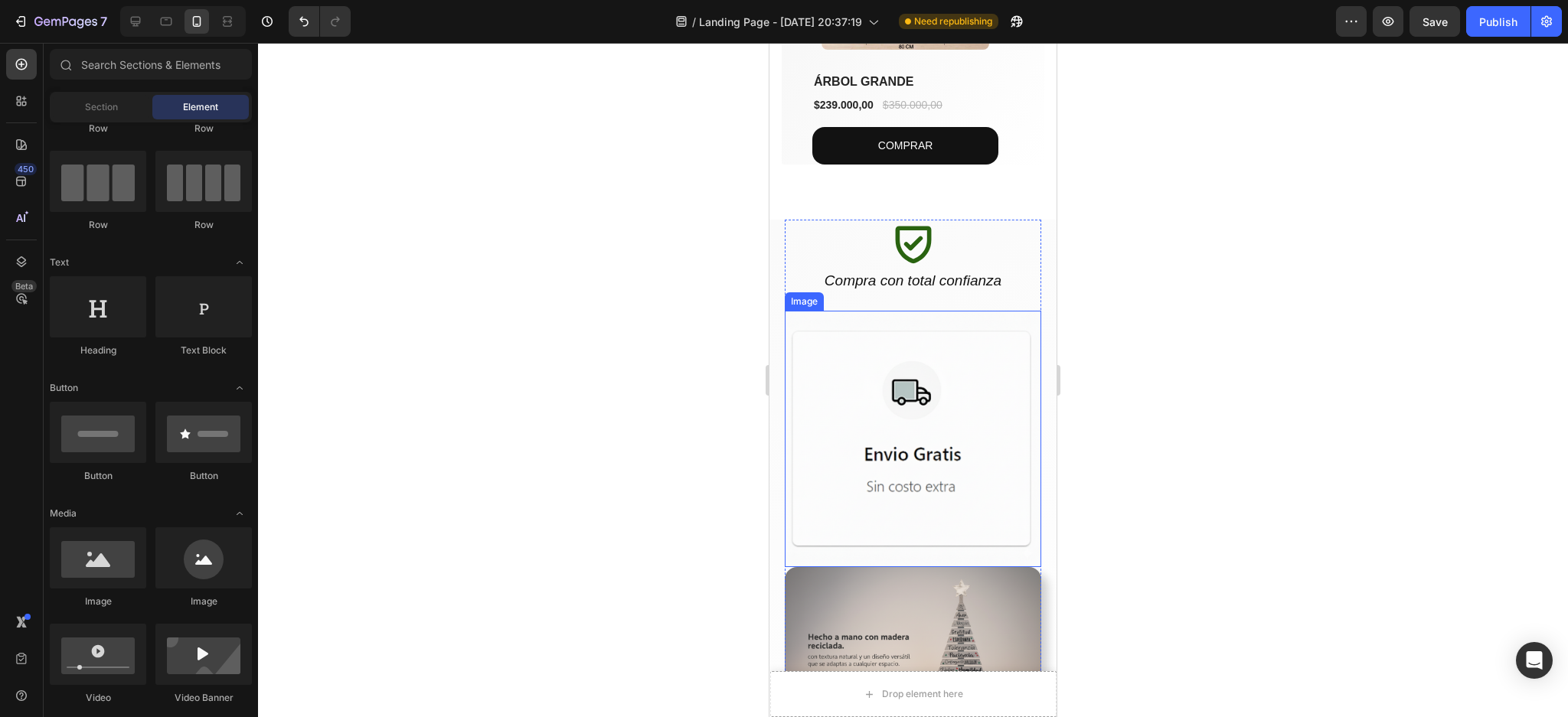
click at [971, 342] on img at bounding box center [913, 439] width 257 height 256
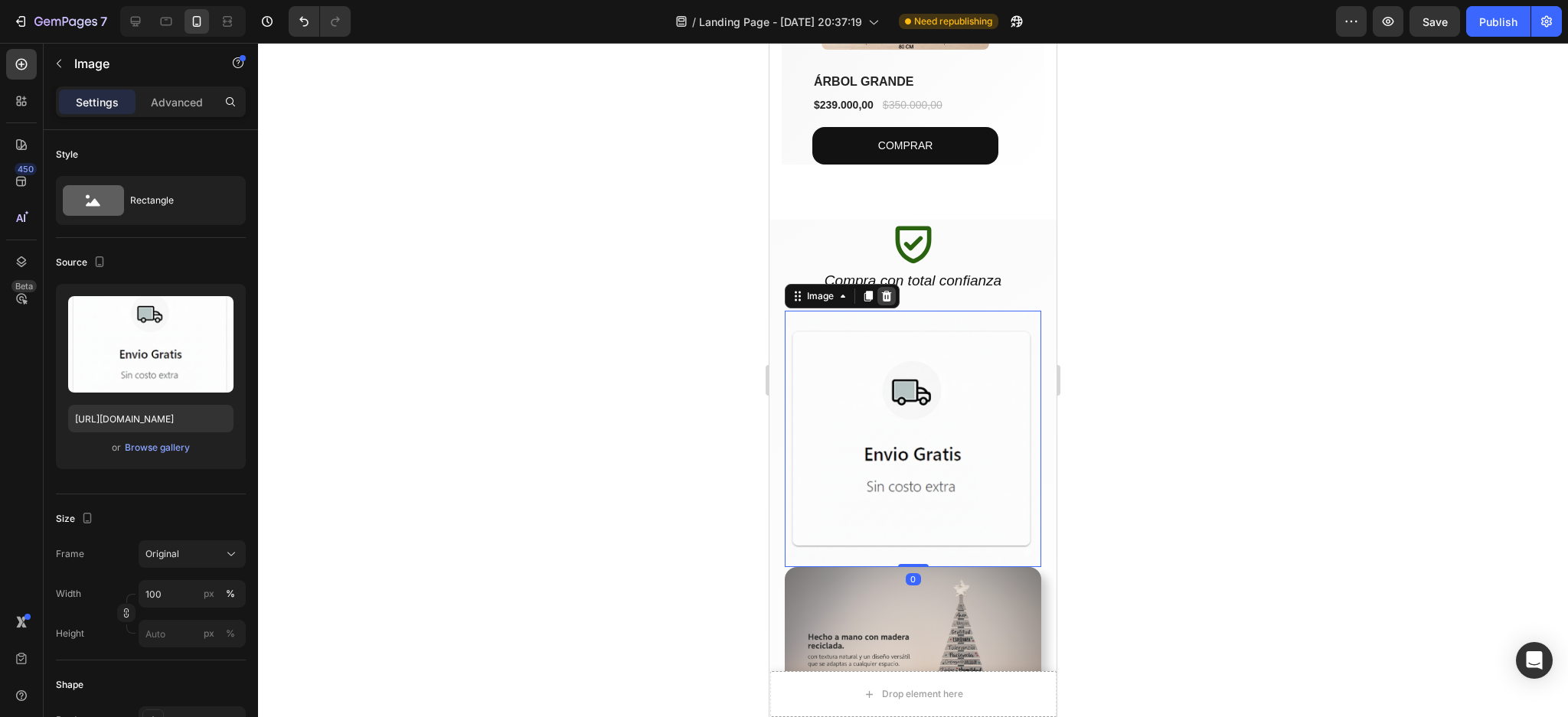
click at [882, 290] on icon at bounding box center [886, 296] width 13 height 13
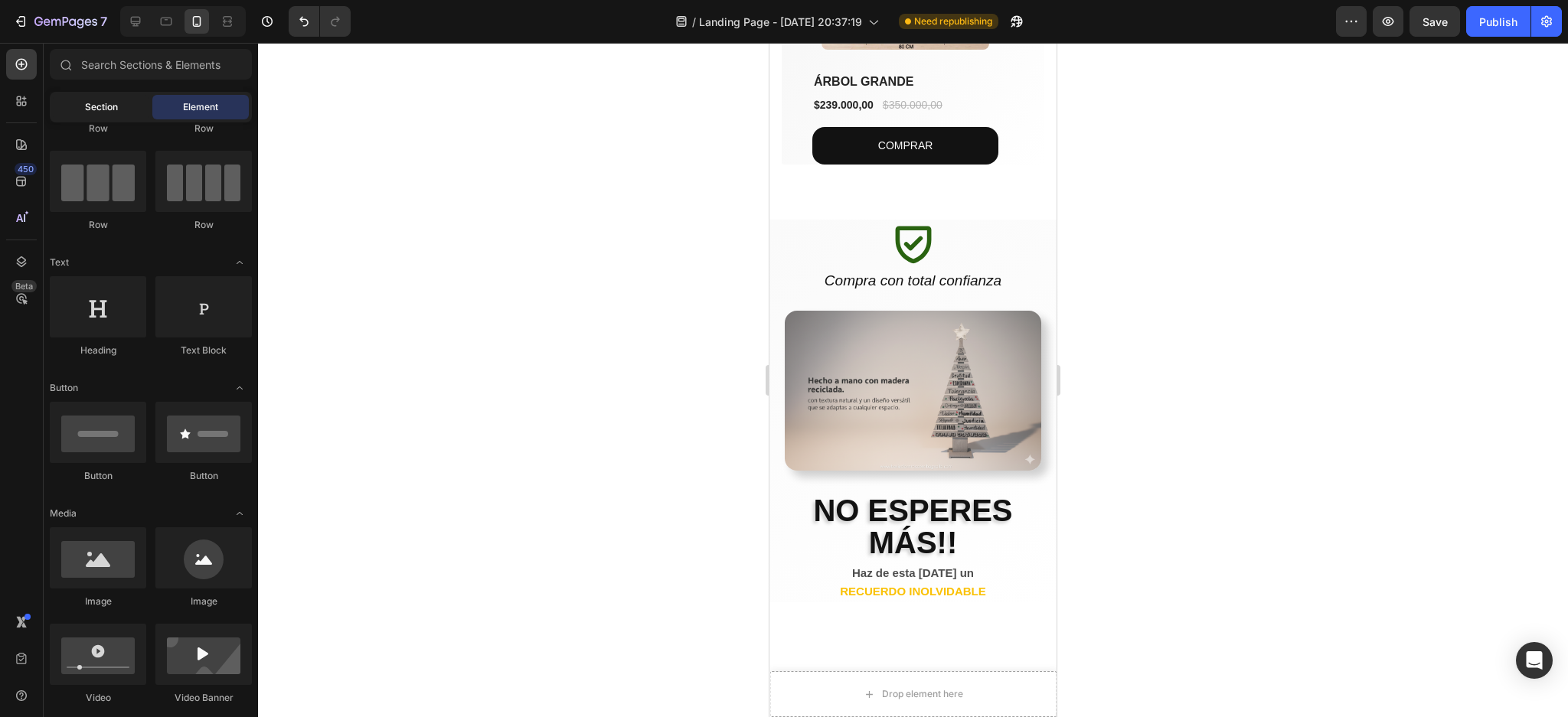
click at [100, 104] on span "Section" at bounding box center [101, 107] width 33 height 13
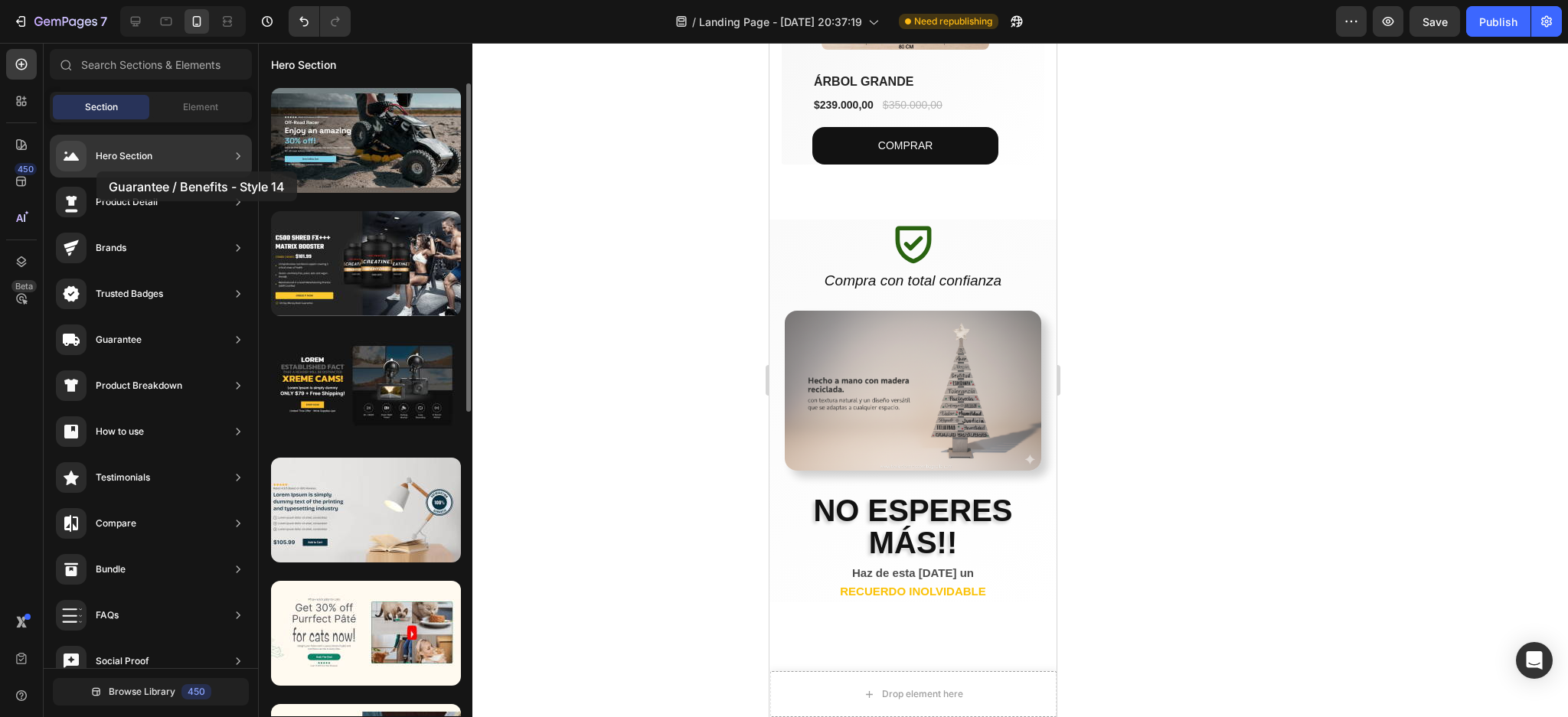
drag, startPoint x: 342, startPoint y: 525, endPoint x: 96, endPoint y: 171, distance: 431.1
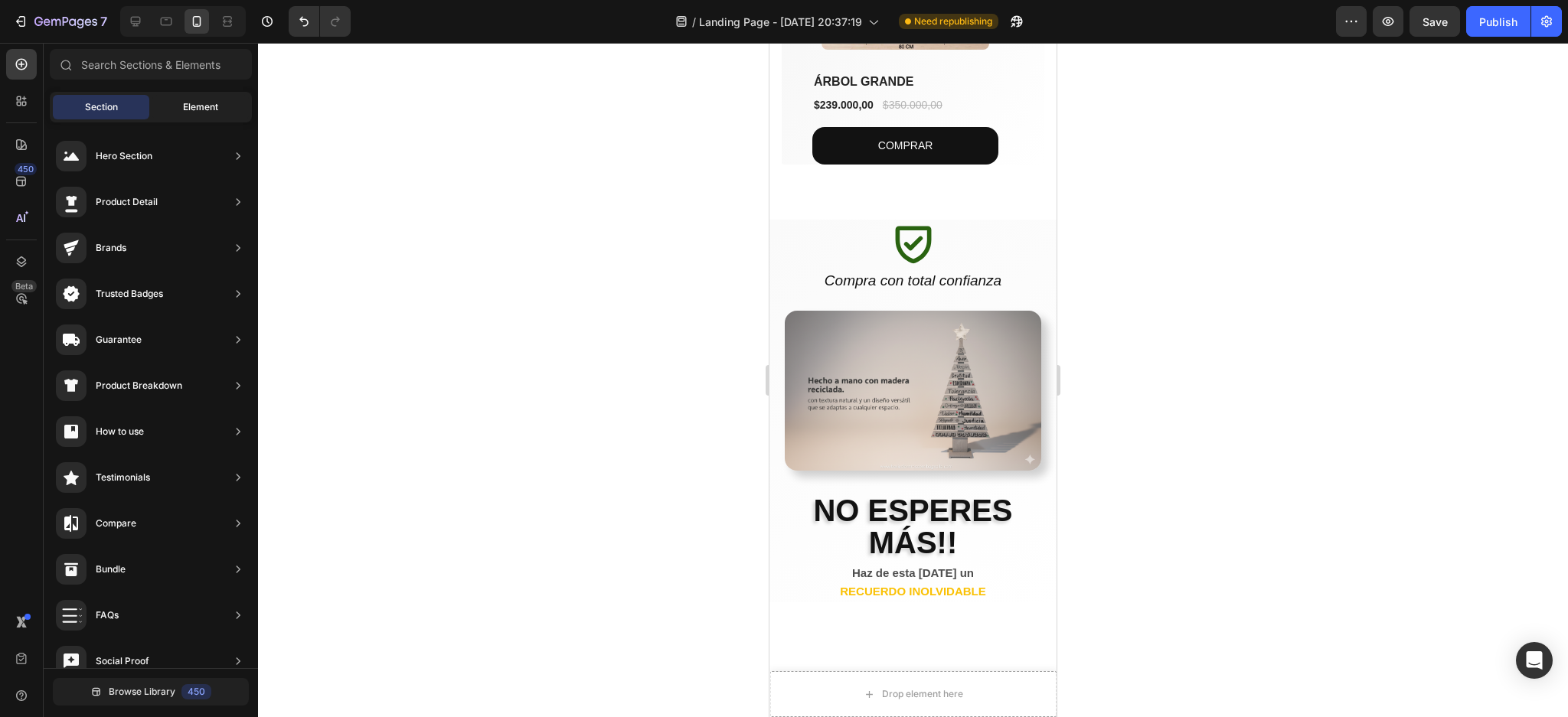
click at [187, 109] on span "Element" at bounding box center [201, 107] width 35 height 13
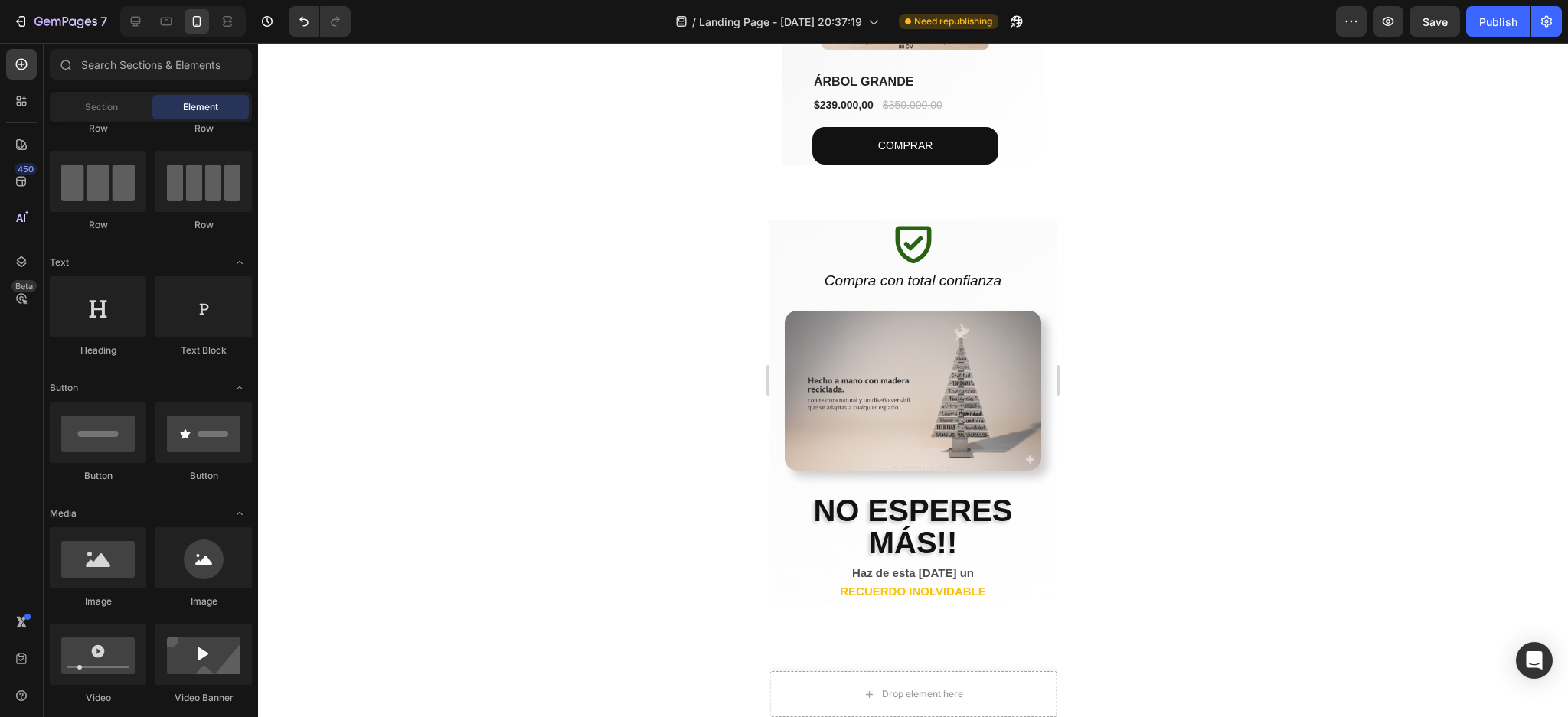
scroll to position [0, 0]
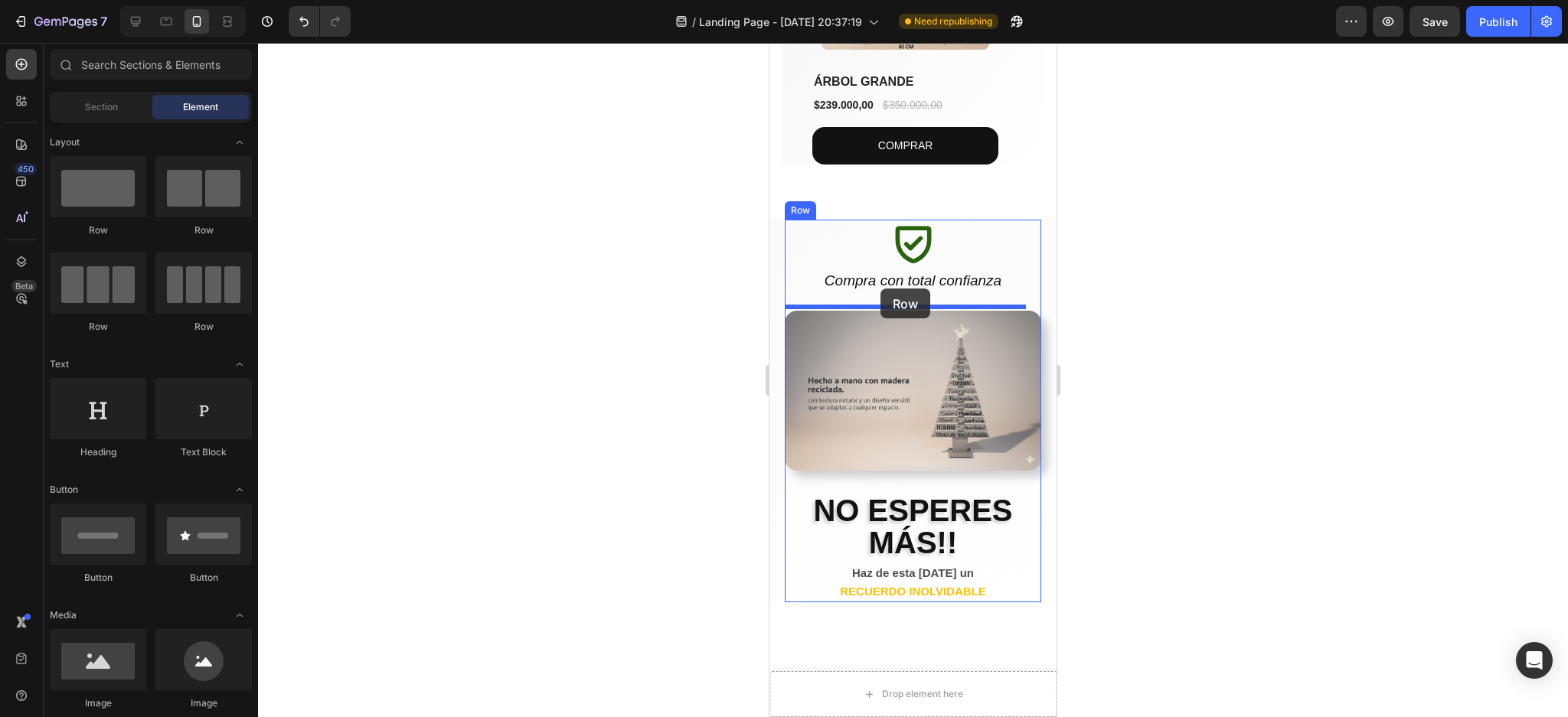
drag, startPoint x: 866, startPoint y: 230, endPoint x: 880, endPoint y: 288, distance: 59.7
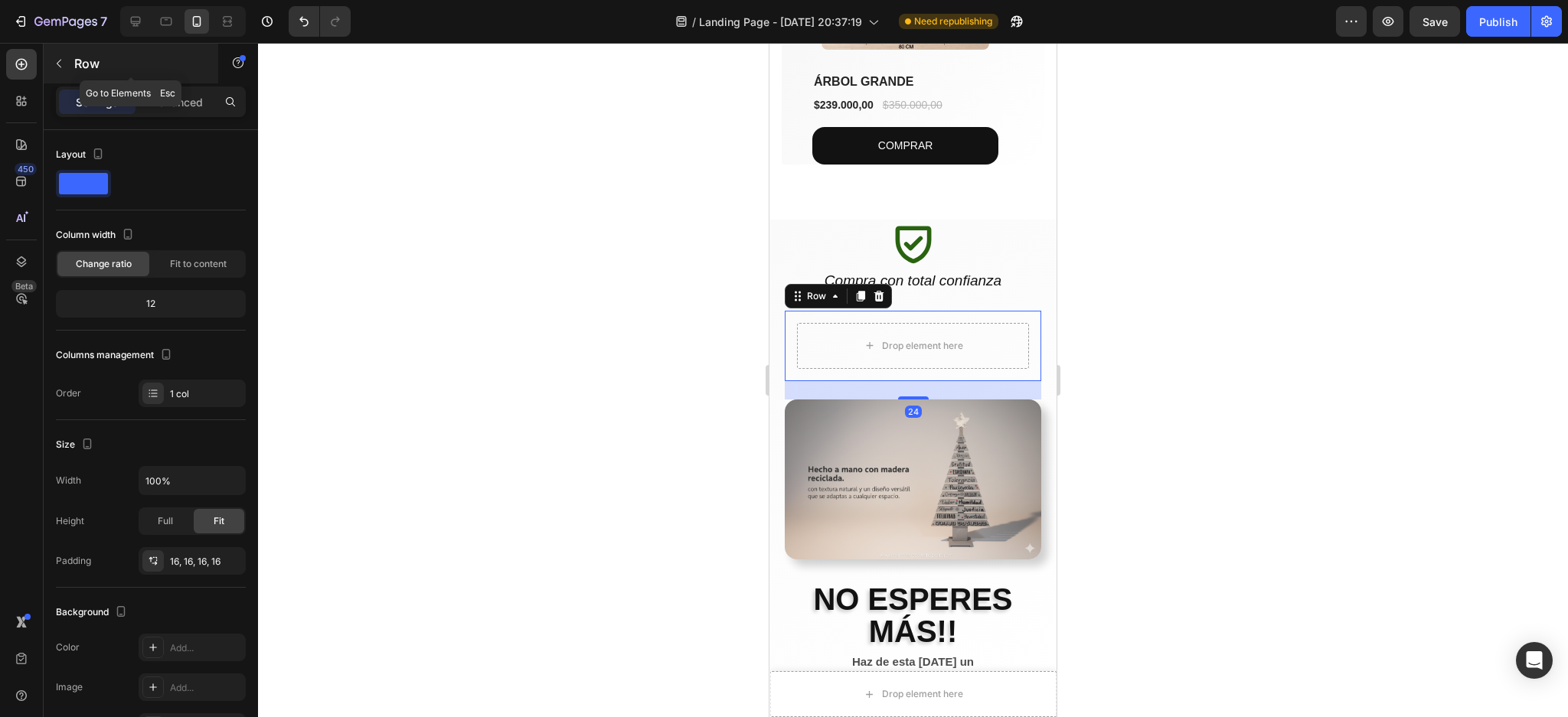
click at [57, 64] on icon "button" at bounding box center [59, 63] width 13 height 13
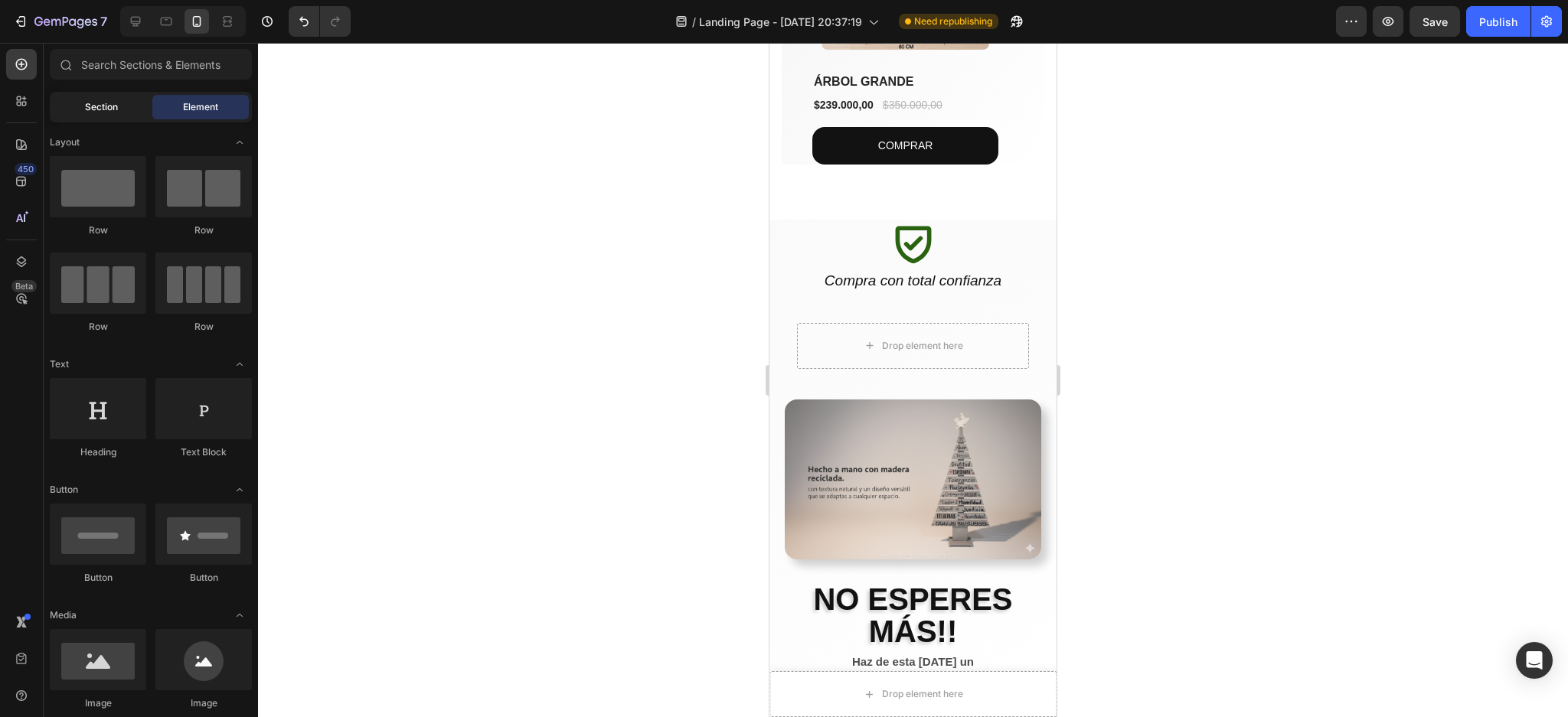
click at [86, 98] on div "Section" at bounding box center [101, 107] width 96 height 24
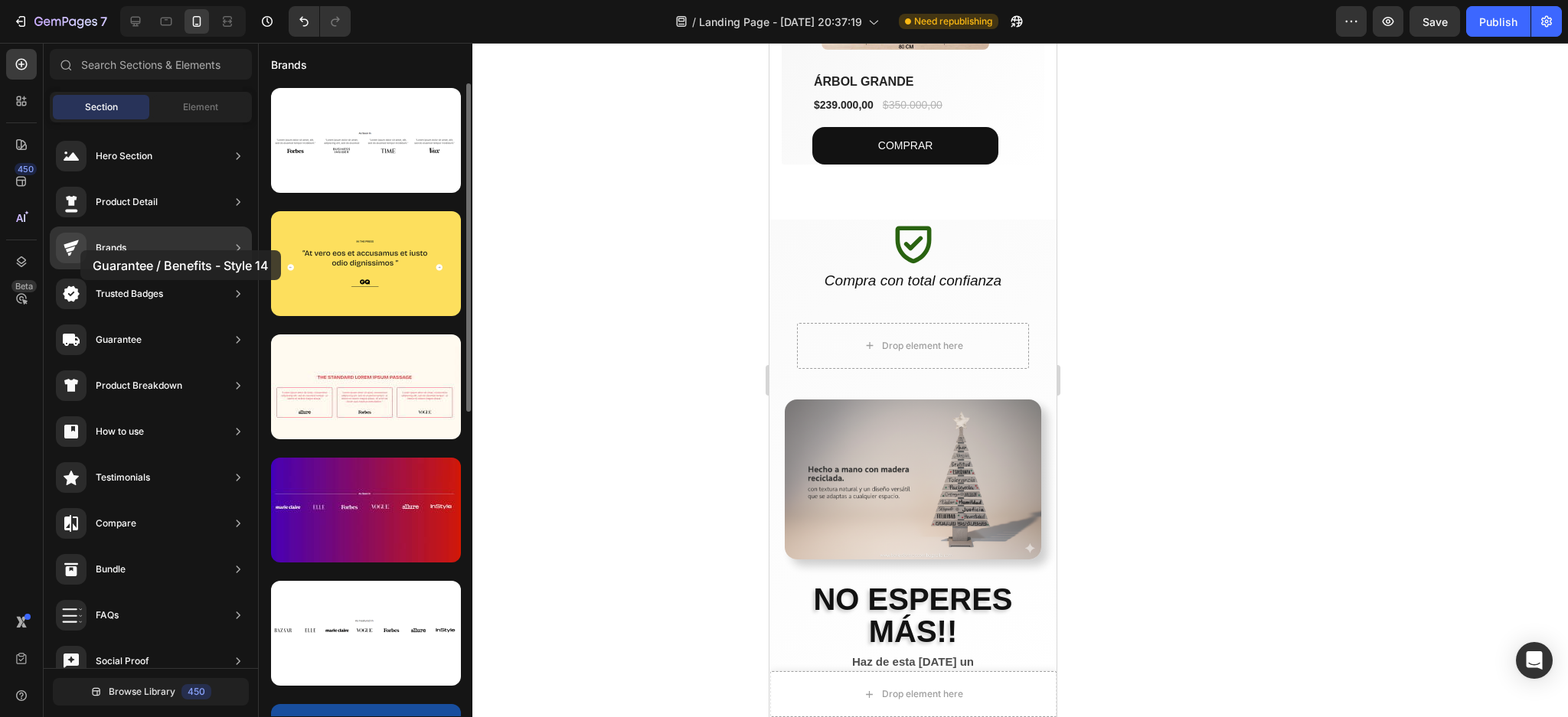
drag, startPoint x: 337, startPoint y: 528, endPoint x: 80, endPoint y: 251, distance: 377.9
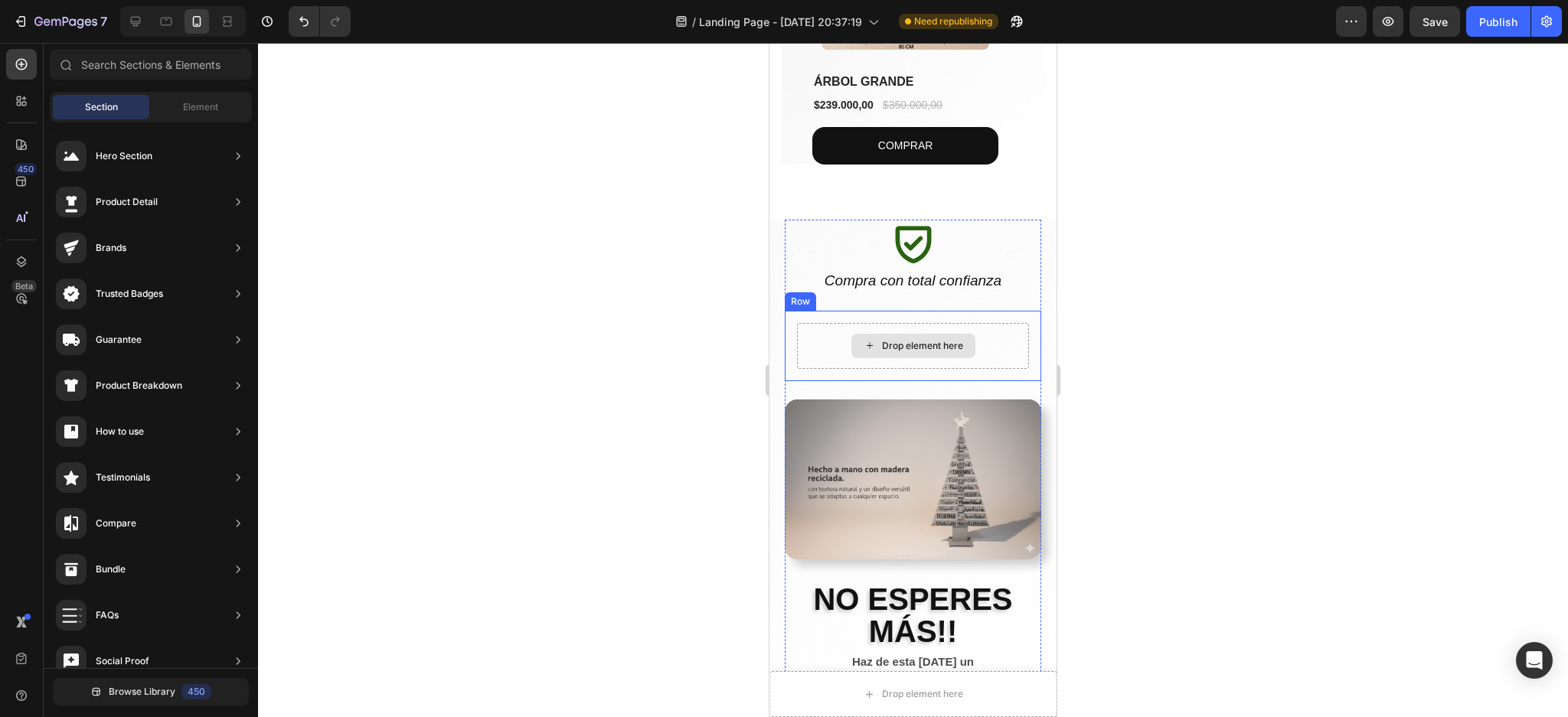
click at [905, 334] on div "Drop element here" at bounding box center [913, 346] width 124 height 24
click at [987, 348] on div "Drop element here" at bounding box center [912, 346] width 232 height 46
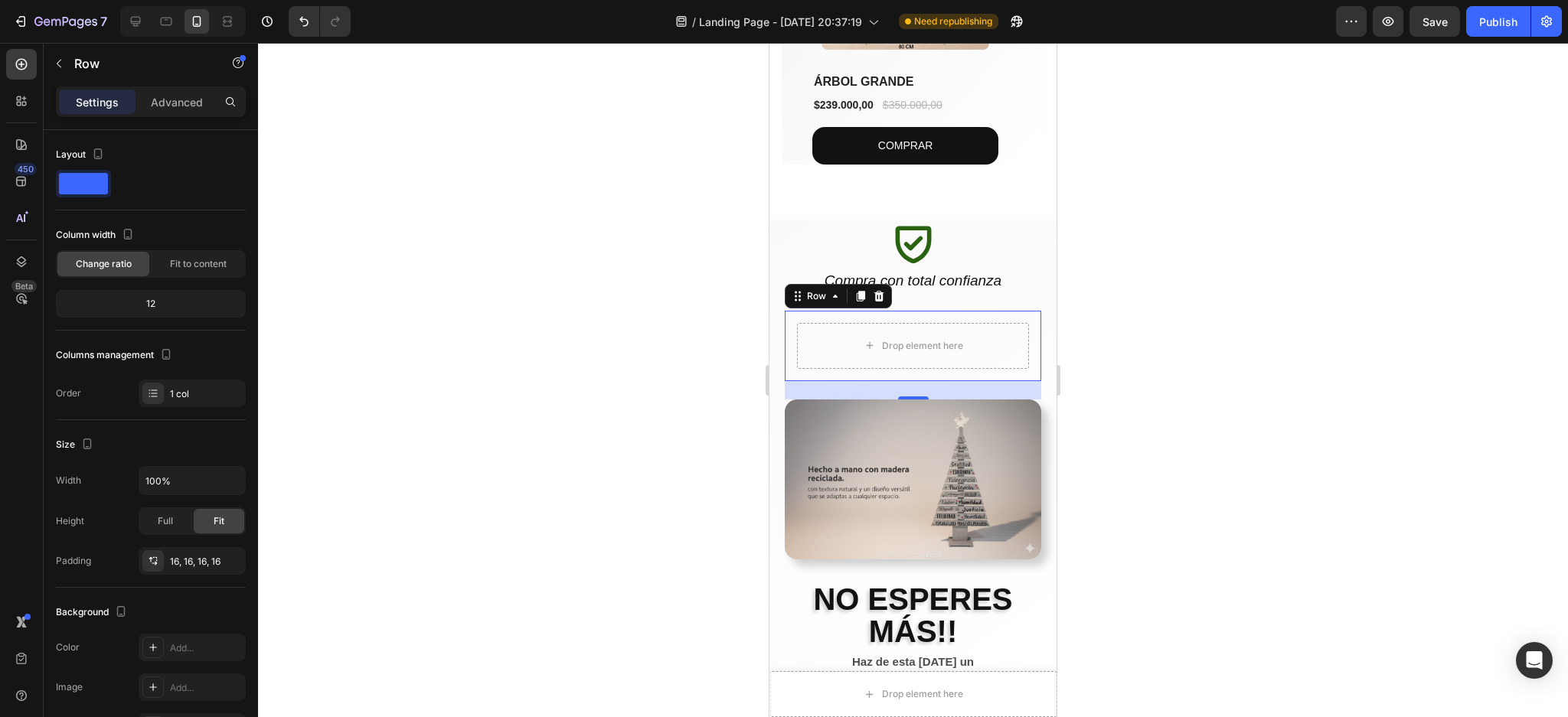
click at [1252, 368] on div at bounding box center [913, 380] width 1310 height 674
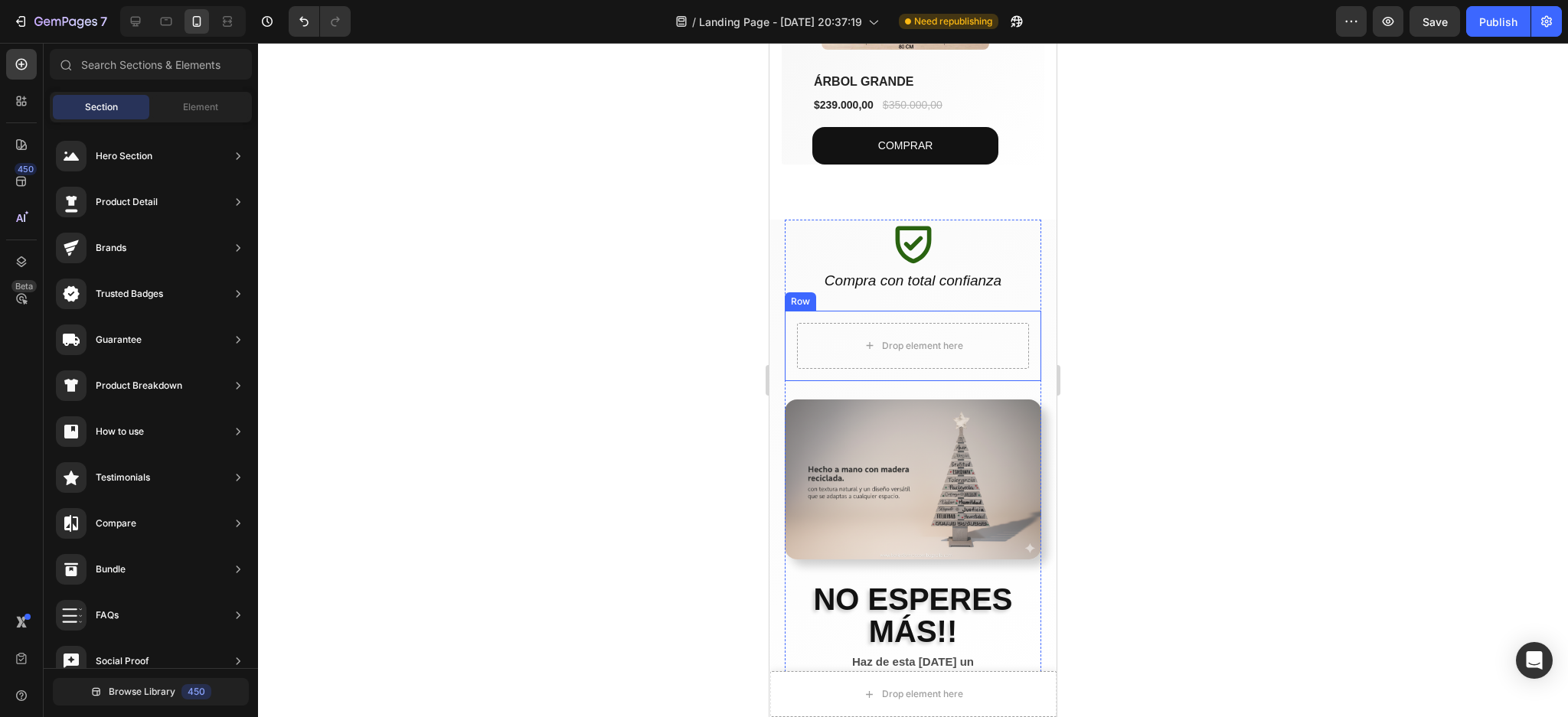
click at [976, 311] on div "Drop element here Row" at bounding box center [913, 345] width 257 height 70
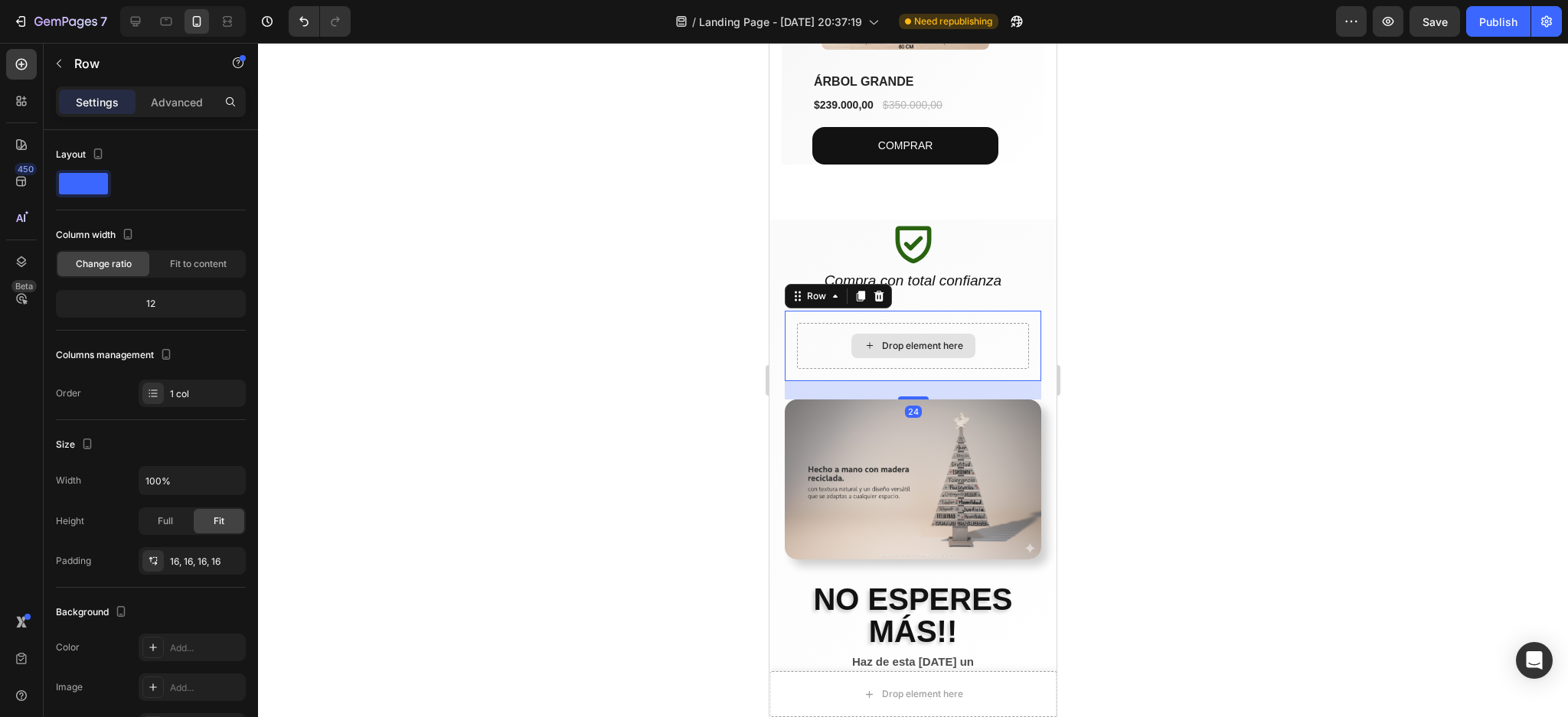
click at [975, 326] on div "Drop element here" at bounding box center [912, 346] width 232 height 46
click at [874, 293] on icon at bounding box center [879, 296] width 13 height 13
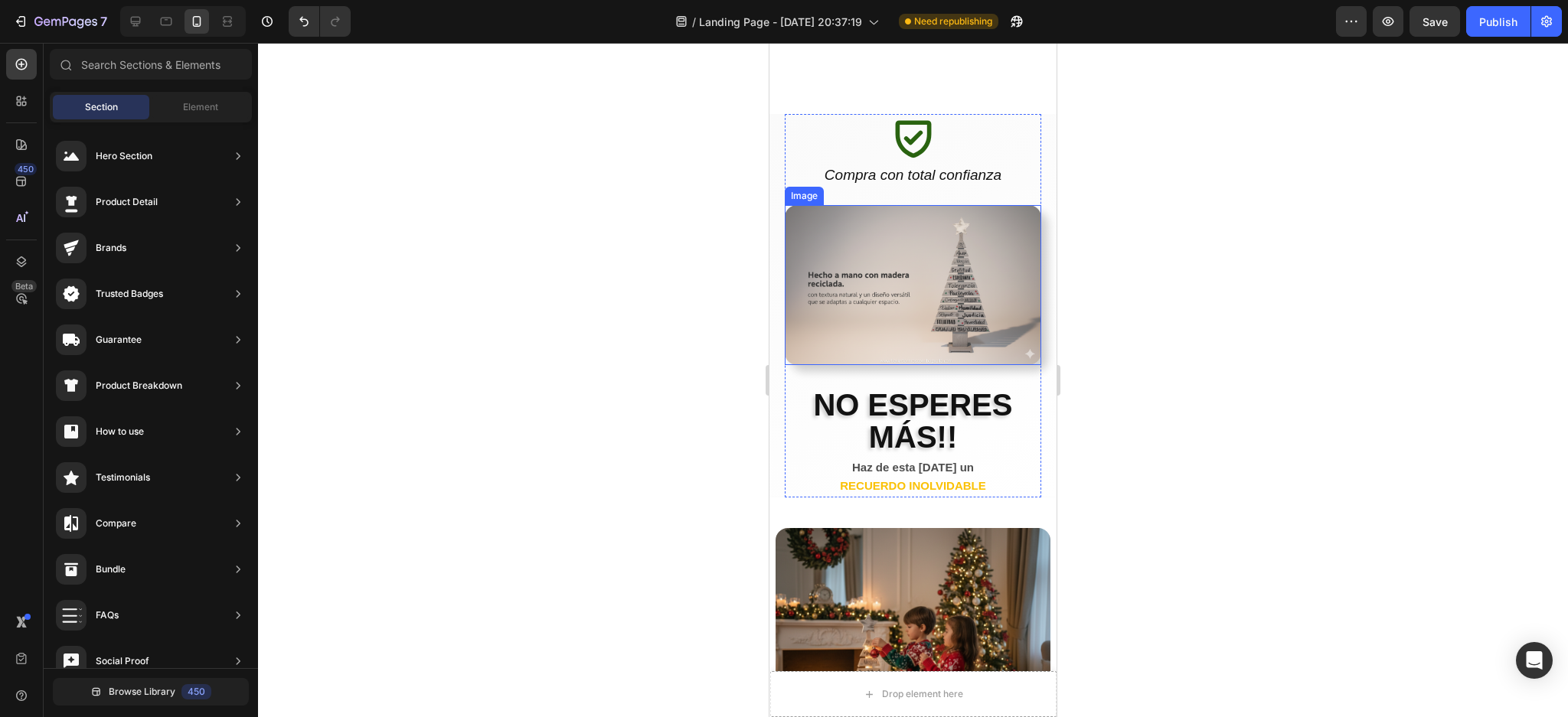
scroll to position [1252, 0]
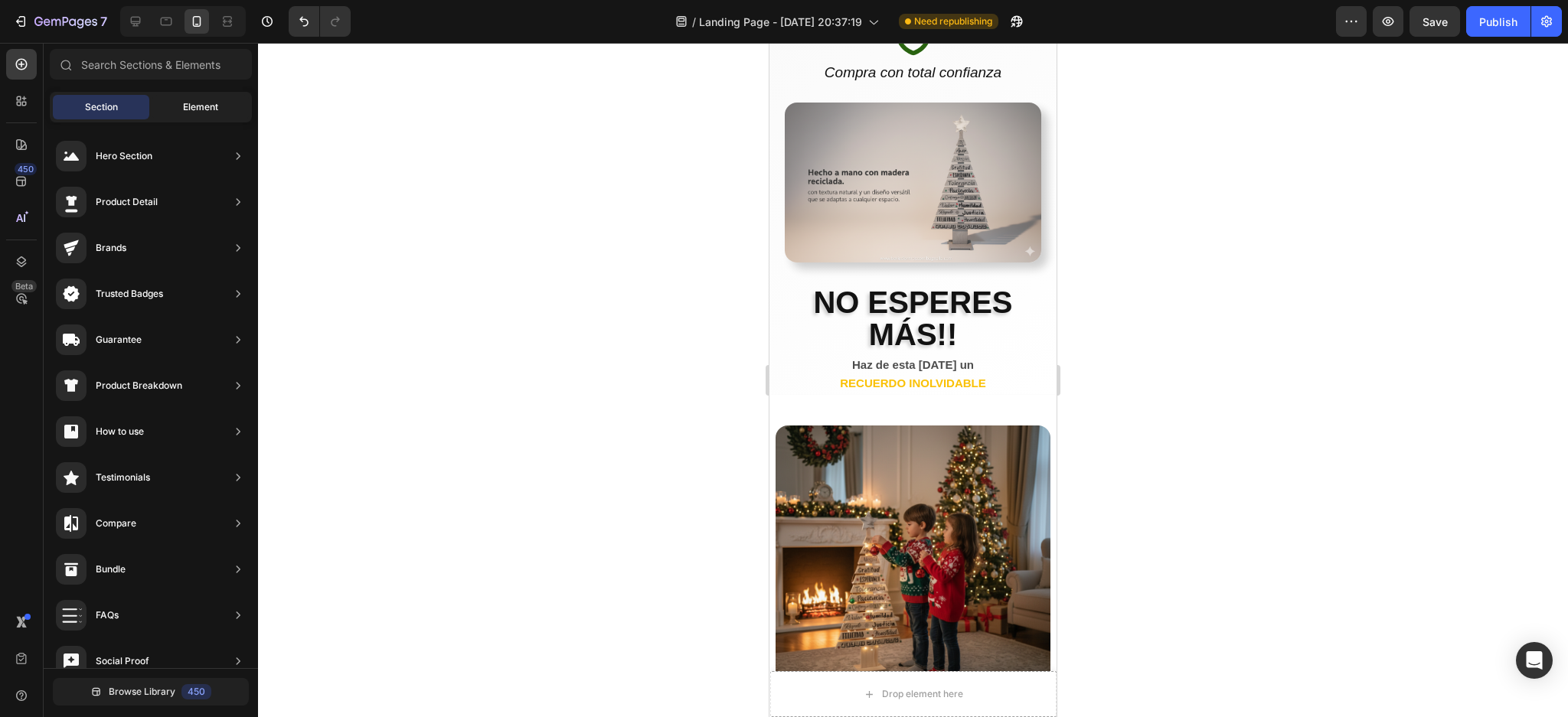
click at [214, 98] on div "Element" at bounding box center [201, 107] width 96 height 24
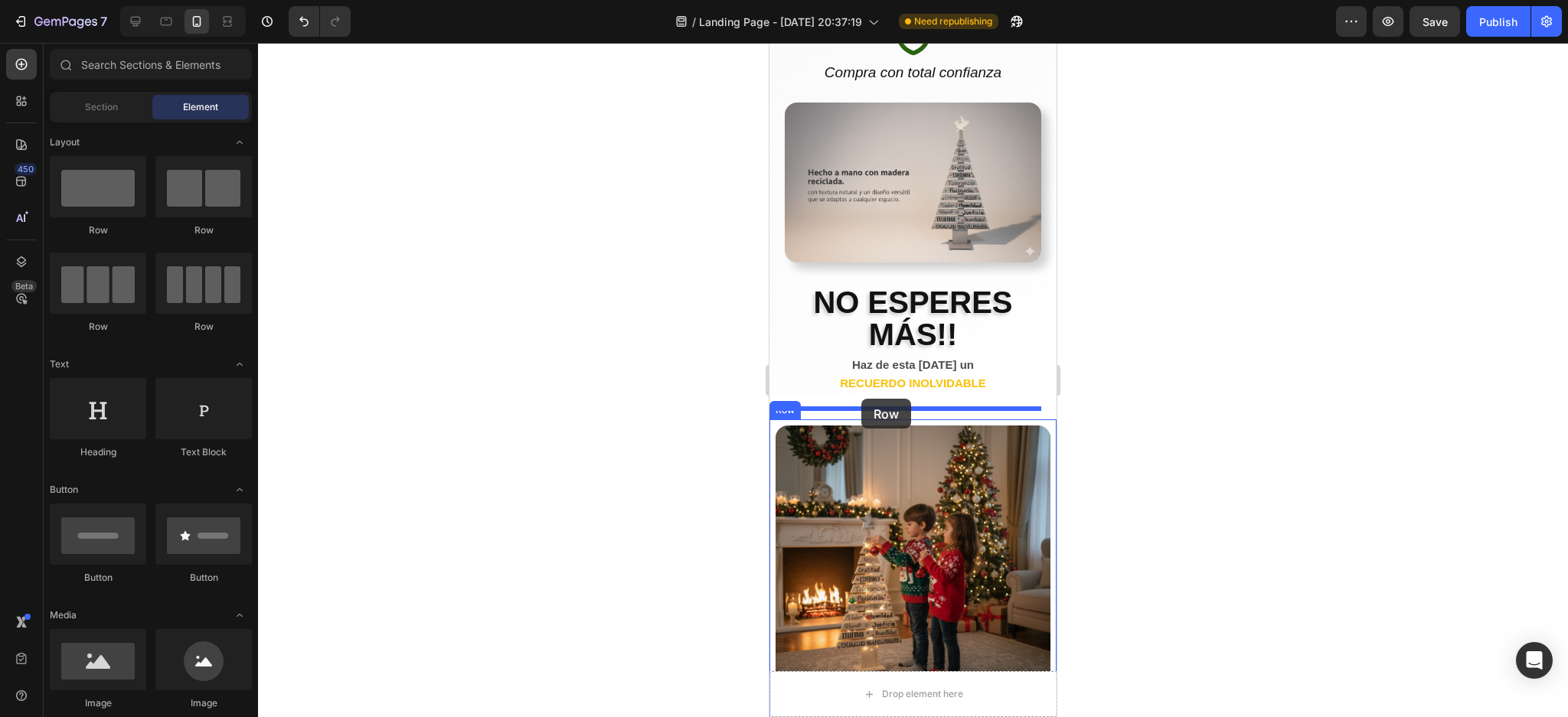
drag, startPoint x: 858, startPoint y: 240, endPoint x: 862, endPoint y: 399, distance: 159.1
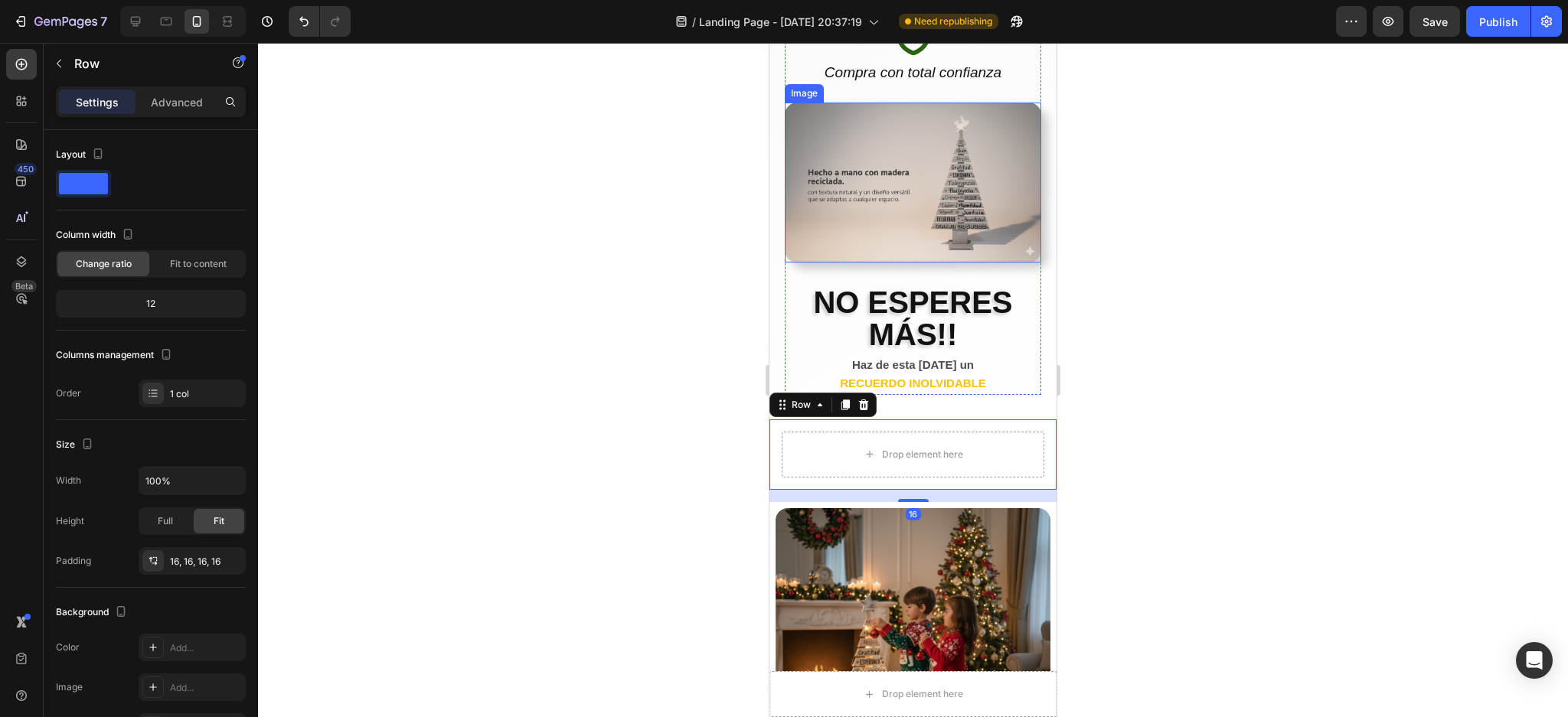
click at [945, 129] on img at bounding box center [913, 183] width 257 height 160
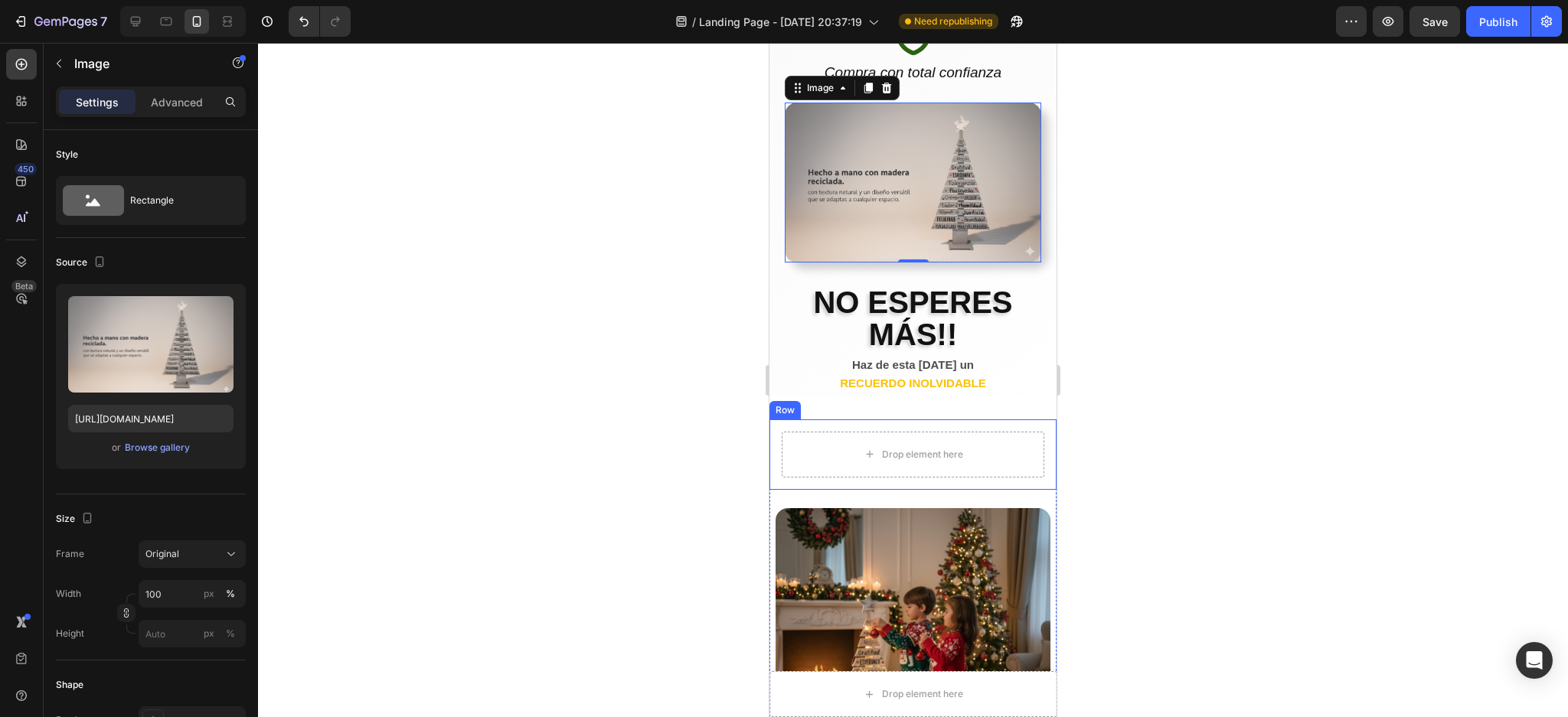
click at [886, 419] on div "Drop element here Row" at bounding box center [913, 454] width 287 height 70
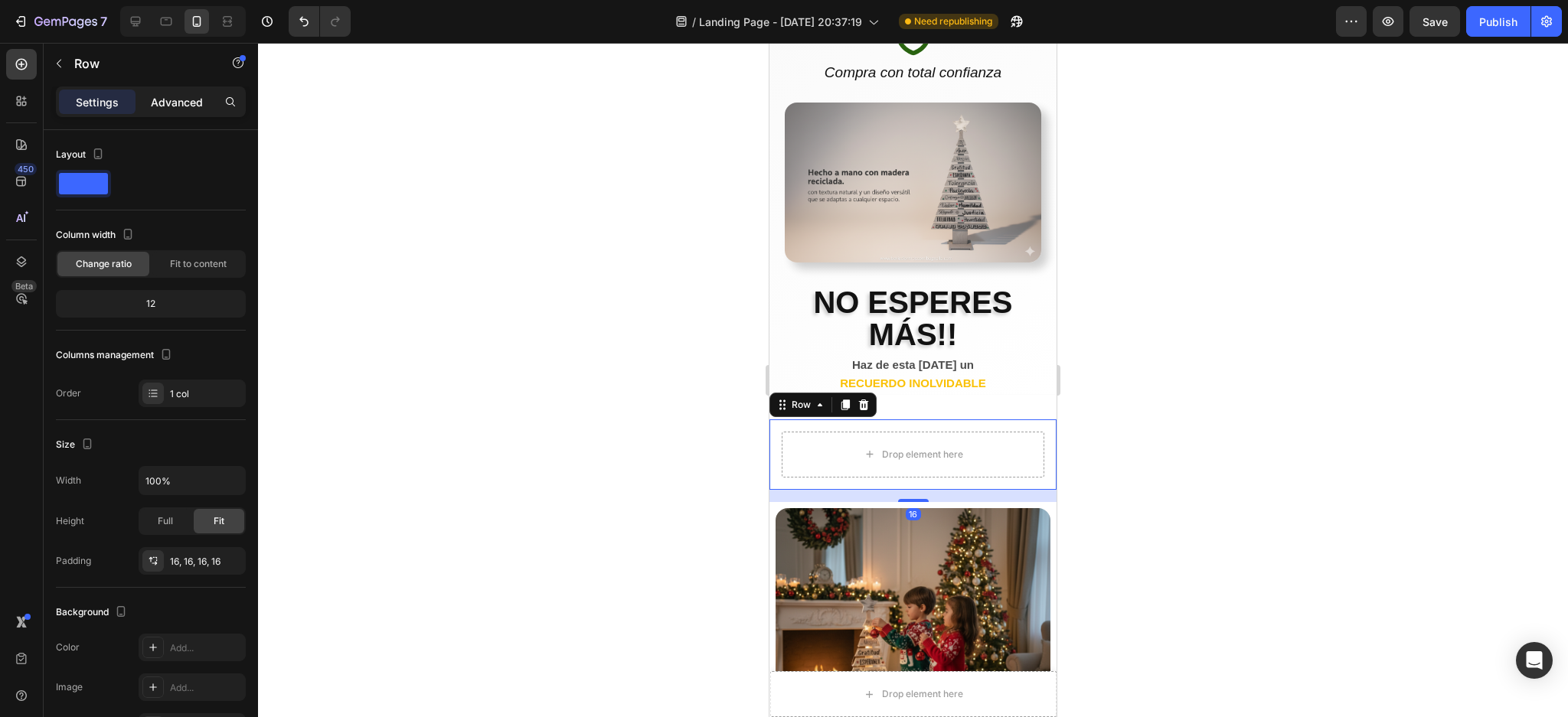
click at [155, 94] on p "Advanced" at bounding box center [177, 102] width 52 height 16
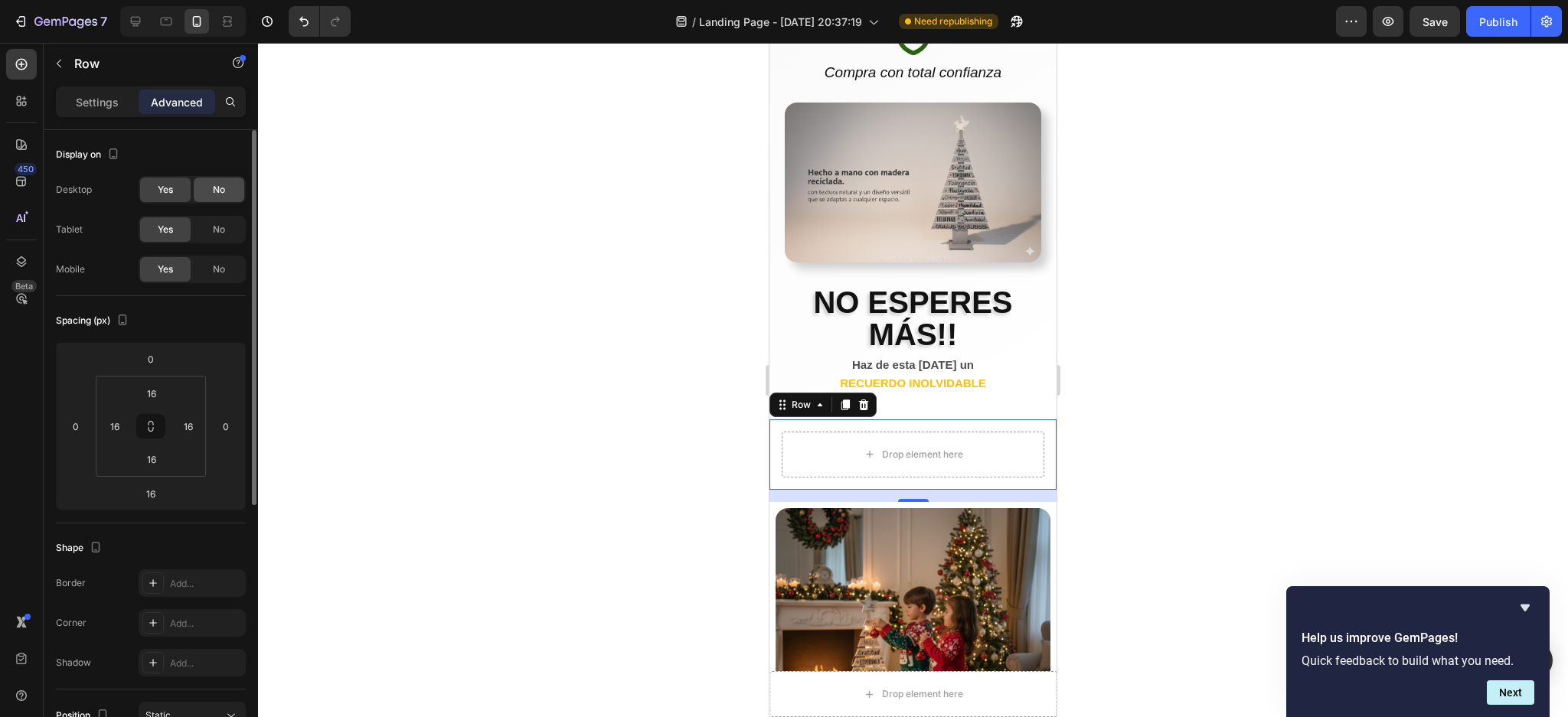
click at [224, 191] on span "No" at bounding box center [219, 190] width 13 height 13
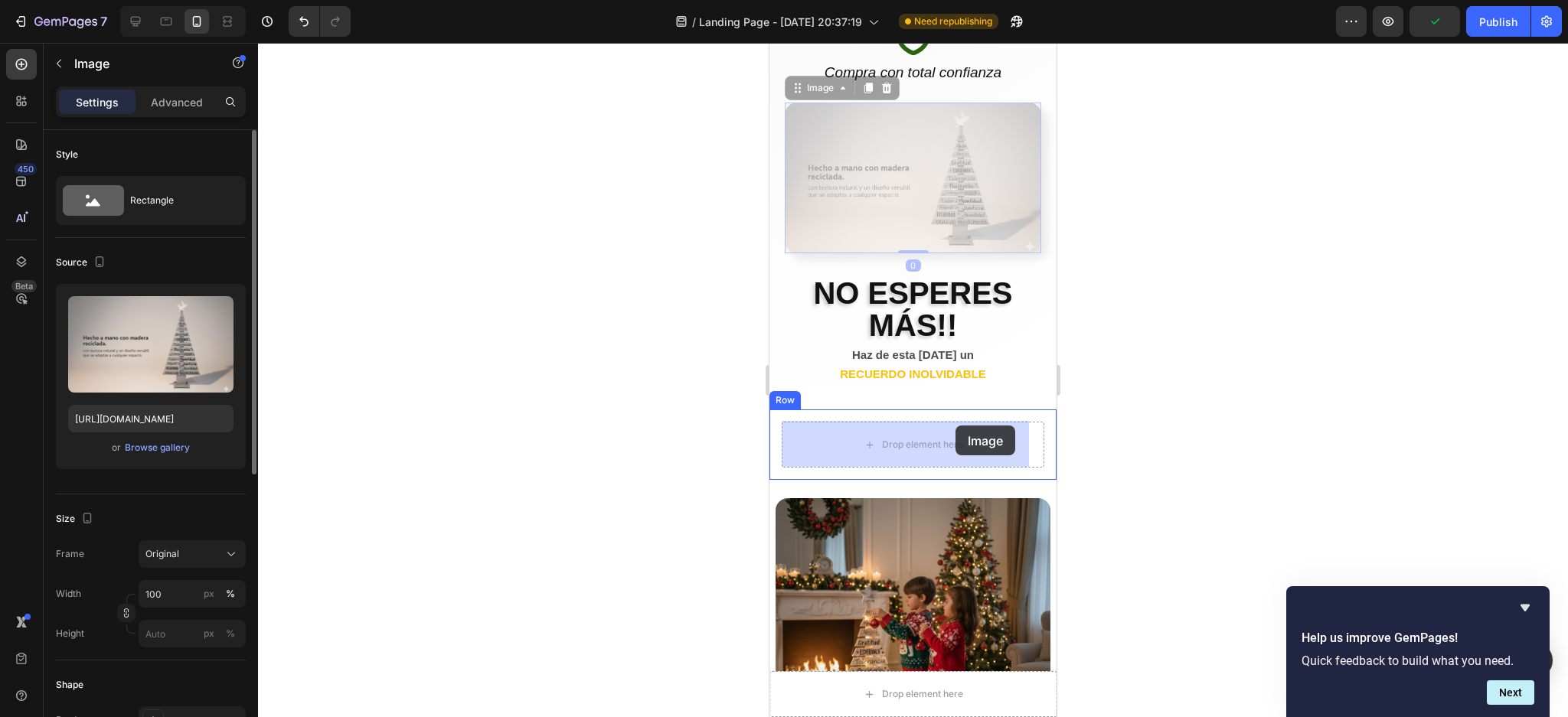
drag, startPoint x: 929, startPoint y: 143, endPoint x: 955, endPoint y: 425, distance: 283.2
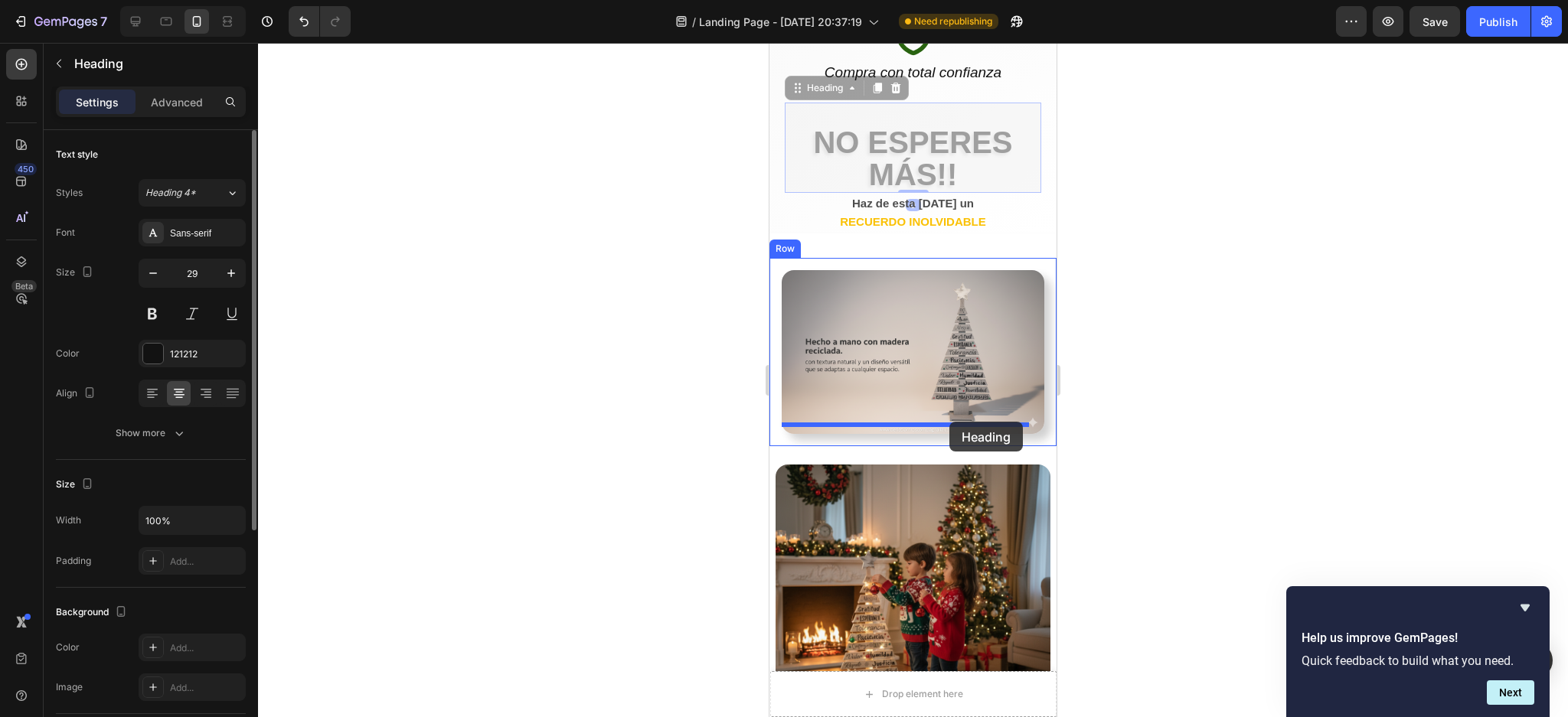
drag, startPoint x: 949, startPoint y: 116, endPoint x: 949, endPoint y: 422, distance: 306.0
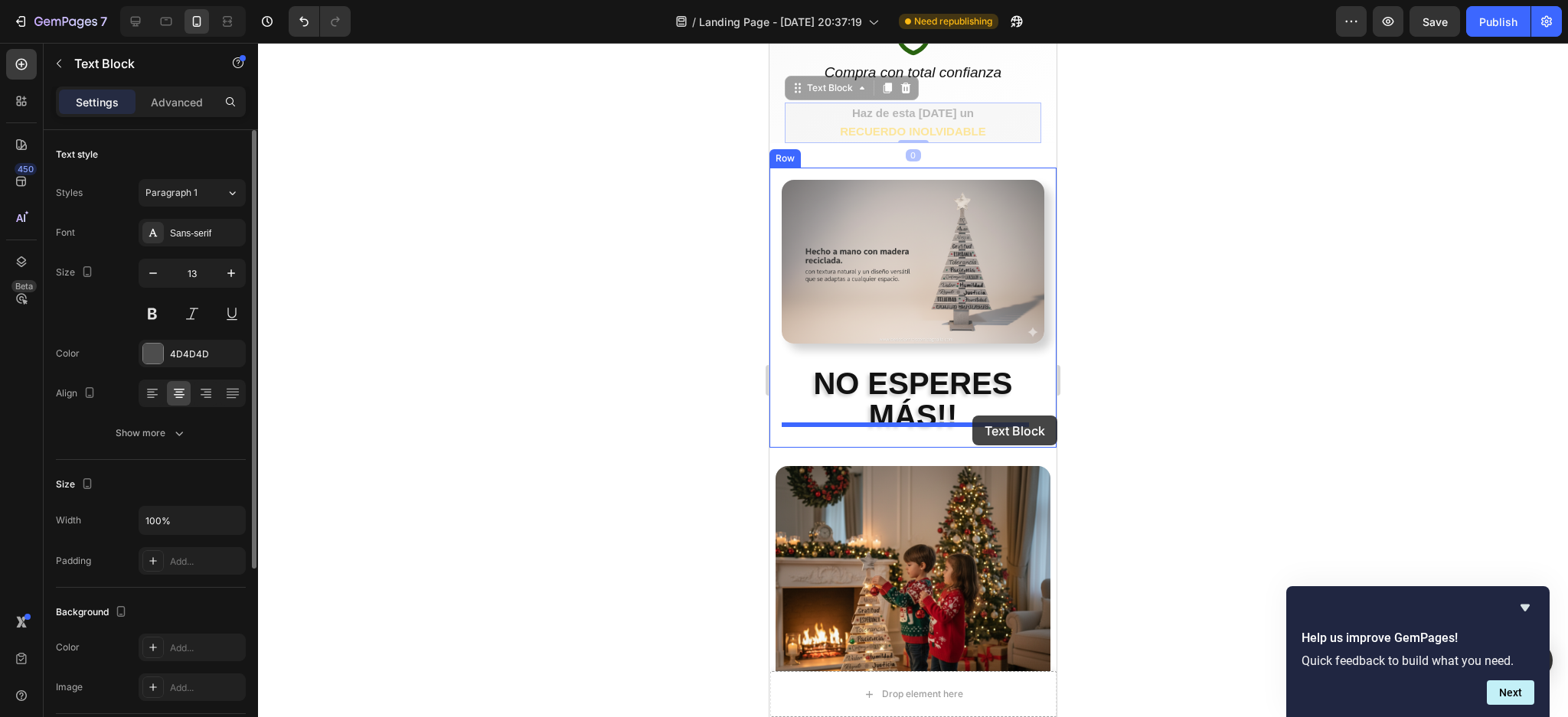
drag, startPoint x: 987, startPoint y: 110, endPoint x: 972, endPoint y: 416, distance: 306.4
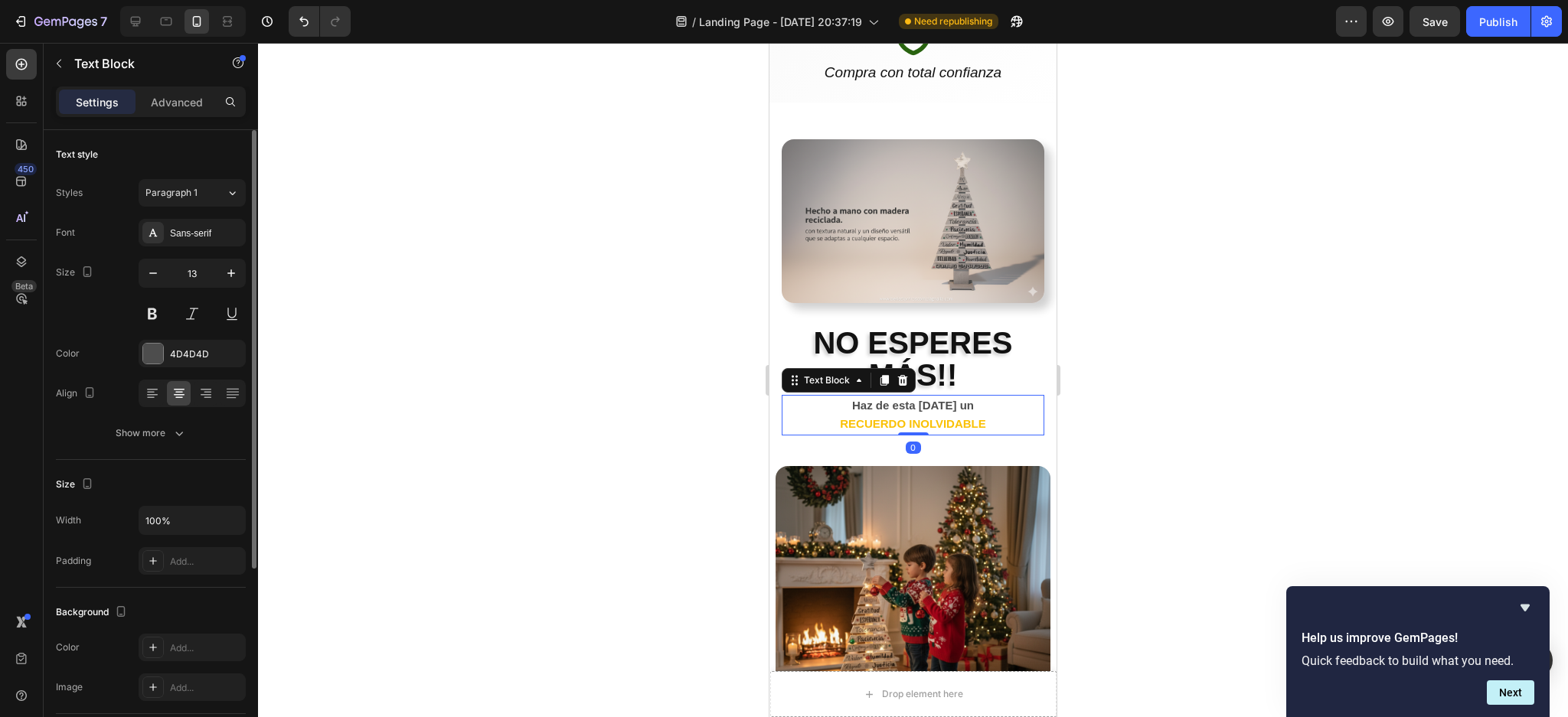
click at [1453, 253] on div at bounding box center [913, 380] width 1310 height 674
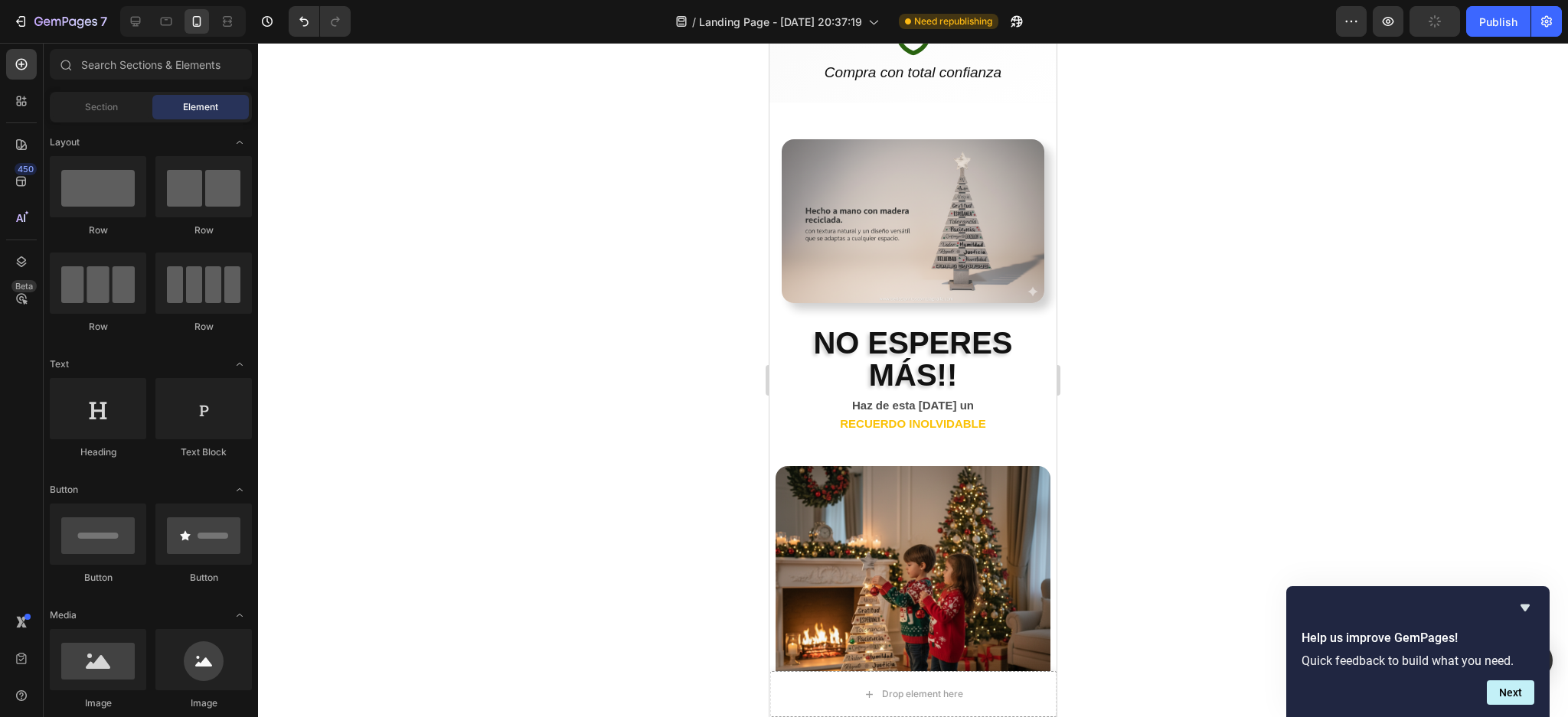
scroll to position [1048, 0]
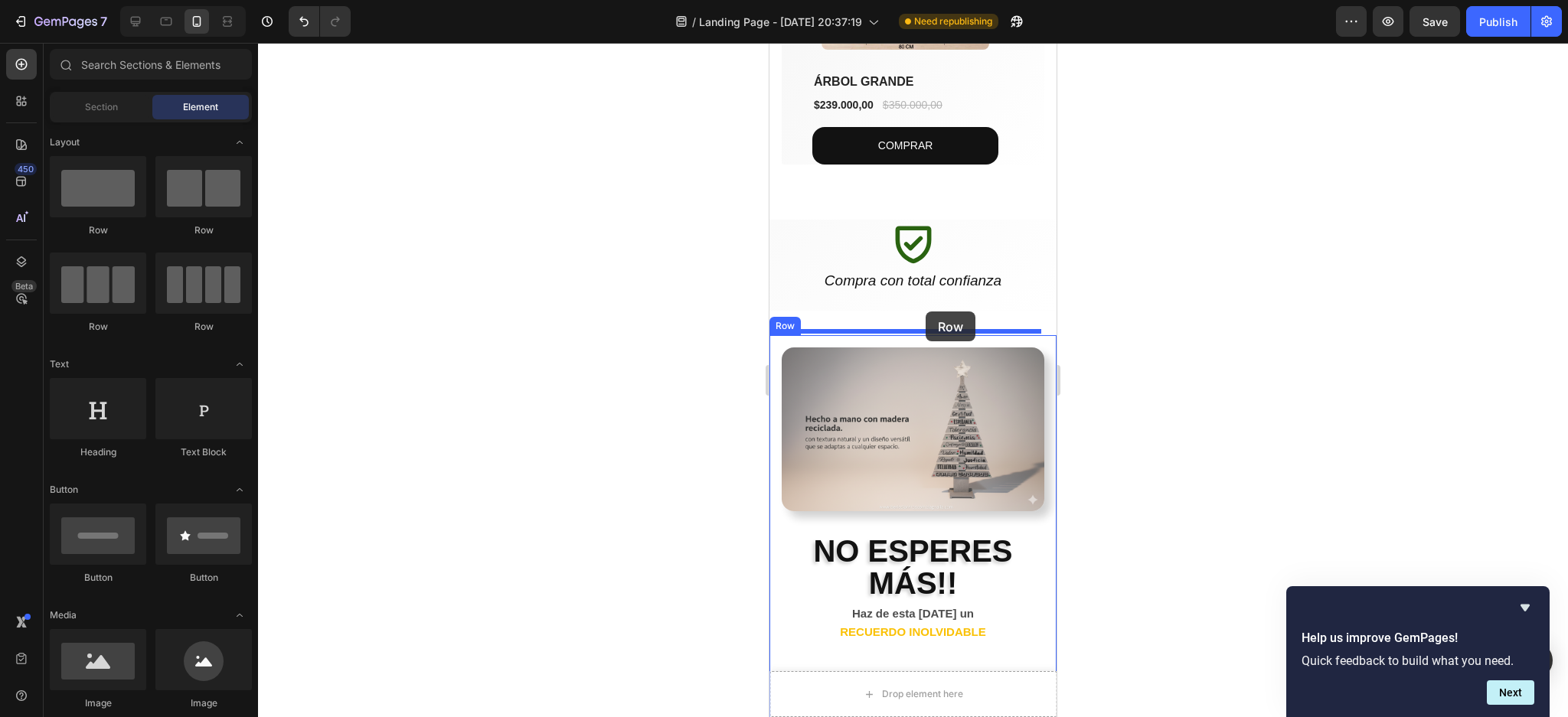
drag, startPoint x: 855, startPoint y: 231, endPoint x: 926, endPoint y: 311, distance: 107.0
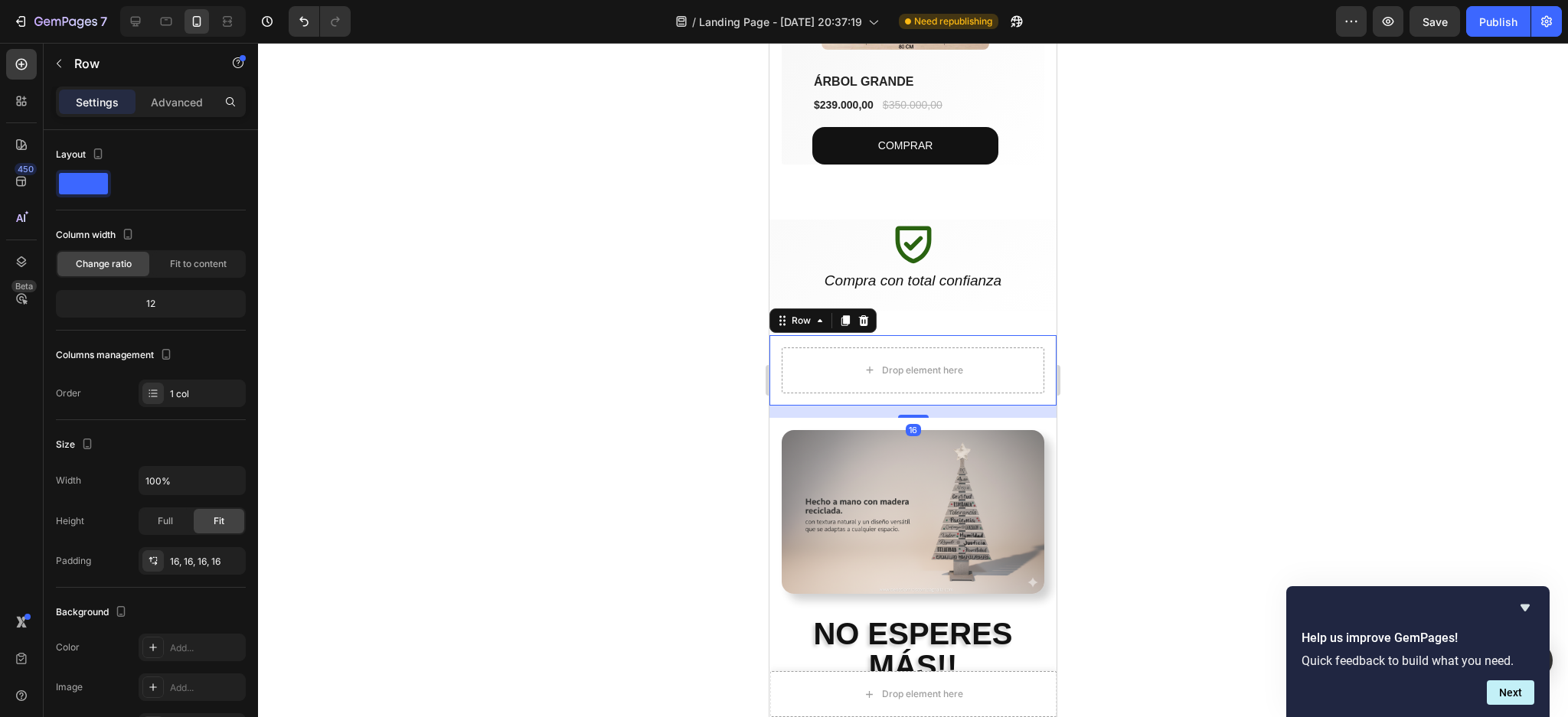
click at [1392, 332] on div at bounding box center [913, 380] width 1310 height 674
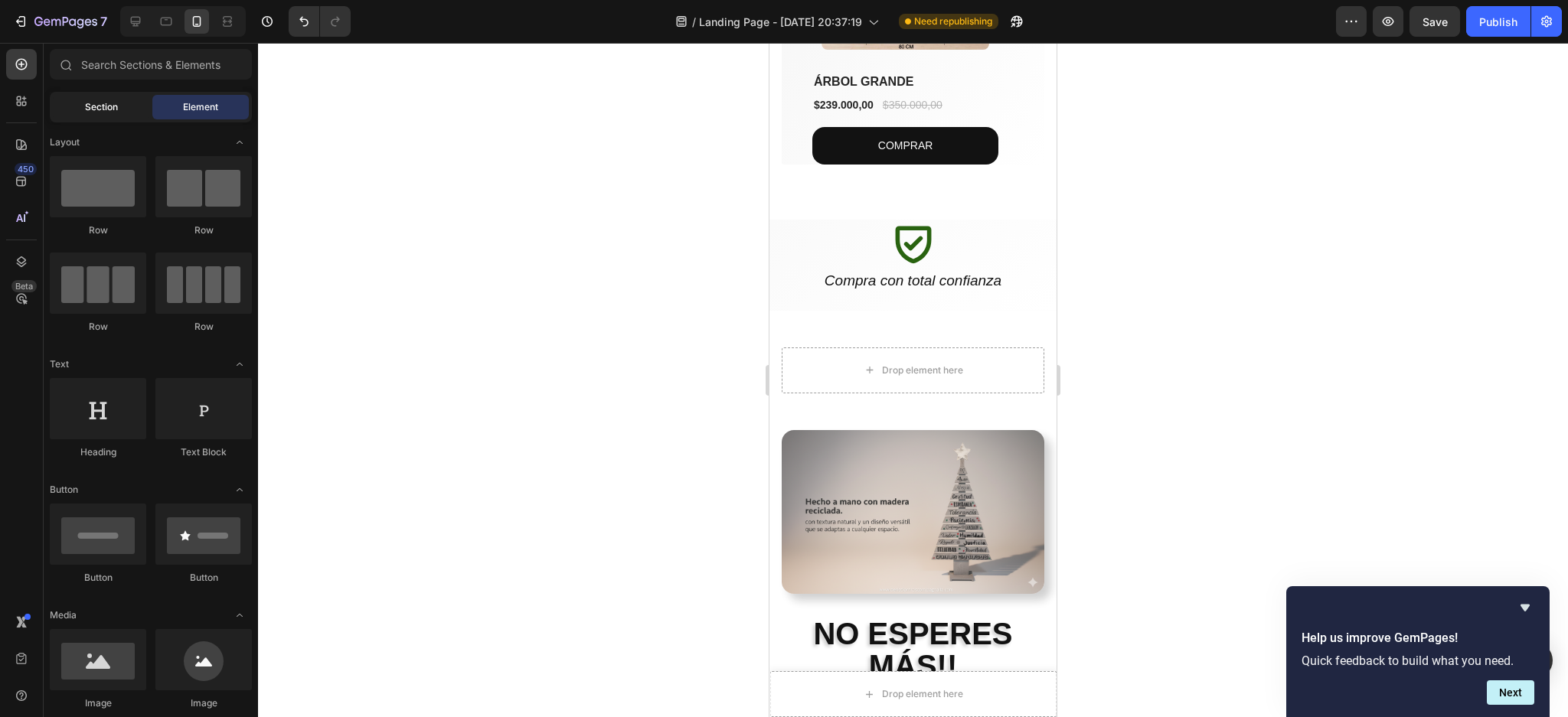
click at [103, 108] on span "Section" at bounding box center [101, 107] width 33 height 13
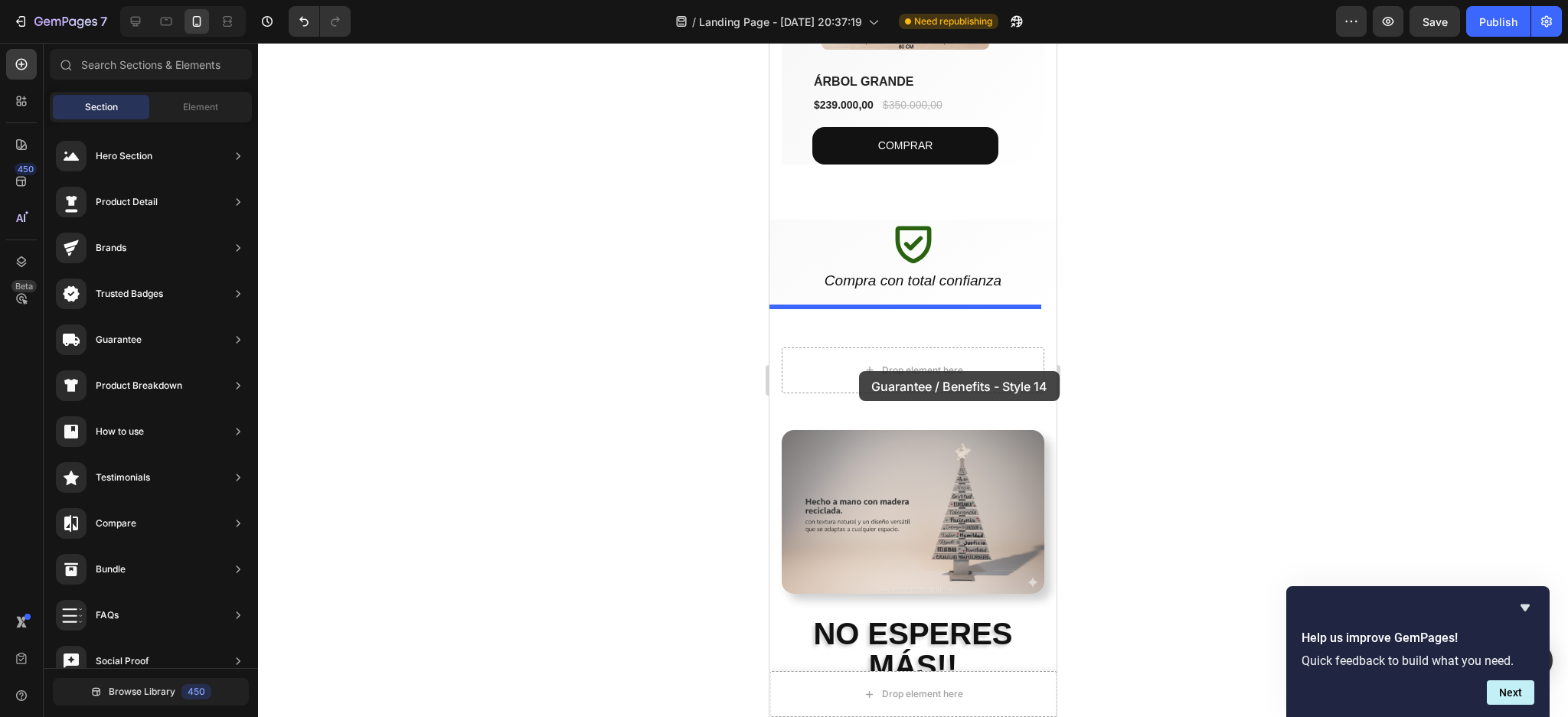
drag, startPoint x: 1102, startPoint y: 545, endPoint x: 859, endPoint y: 371, distance: 298.9
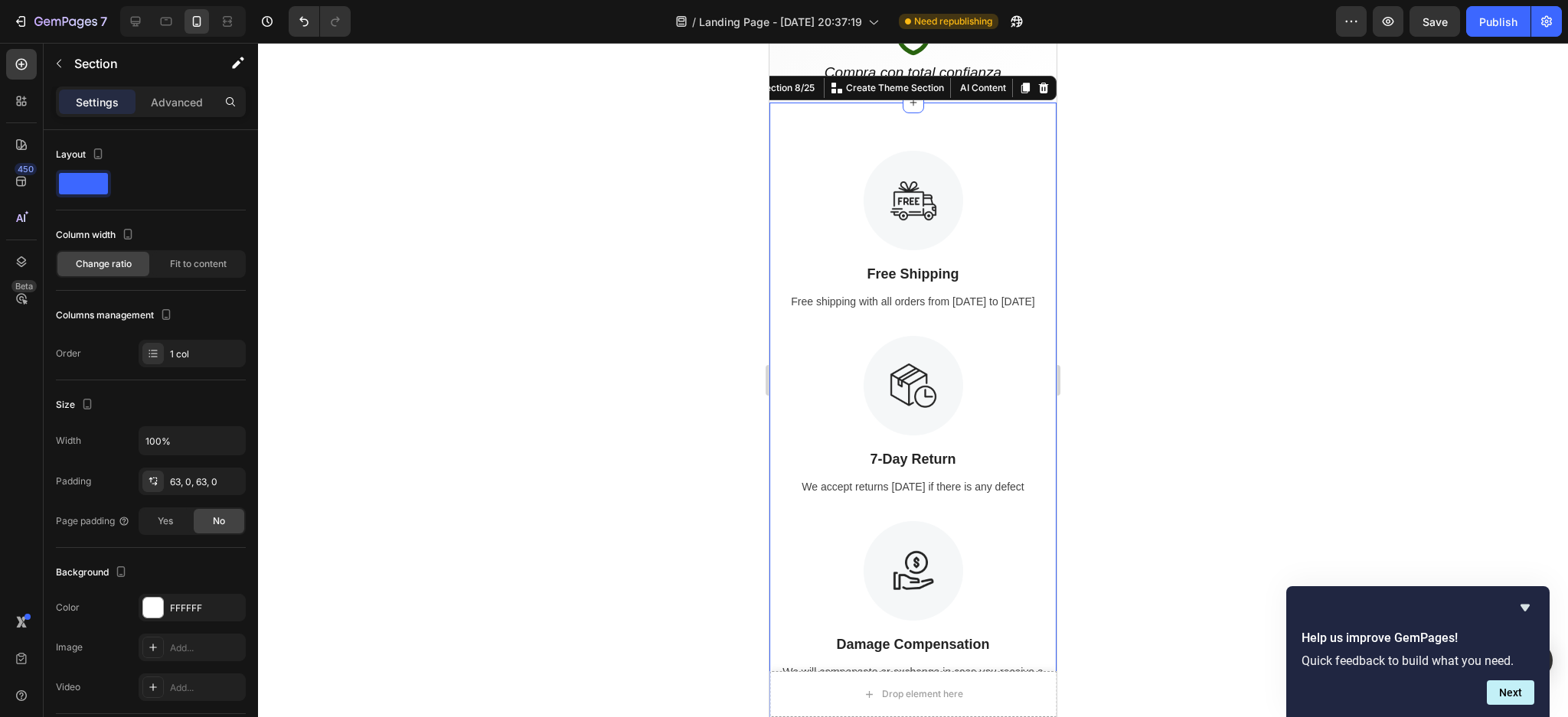
scroll to position [1150, 0]
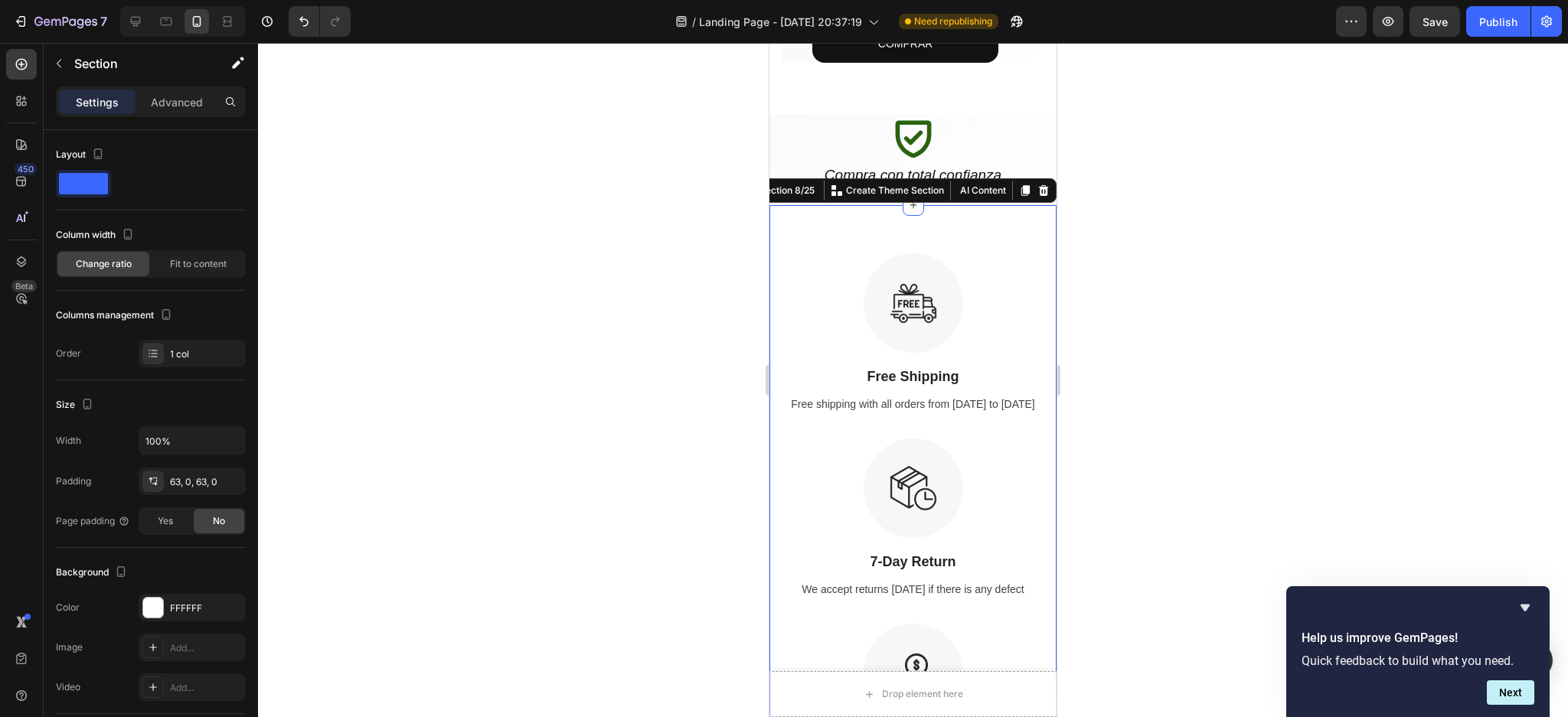
click at [1373, 335] on div at bounding box center [913, 380] width 1310 height 674
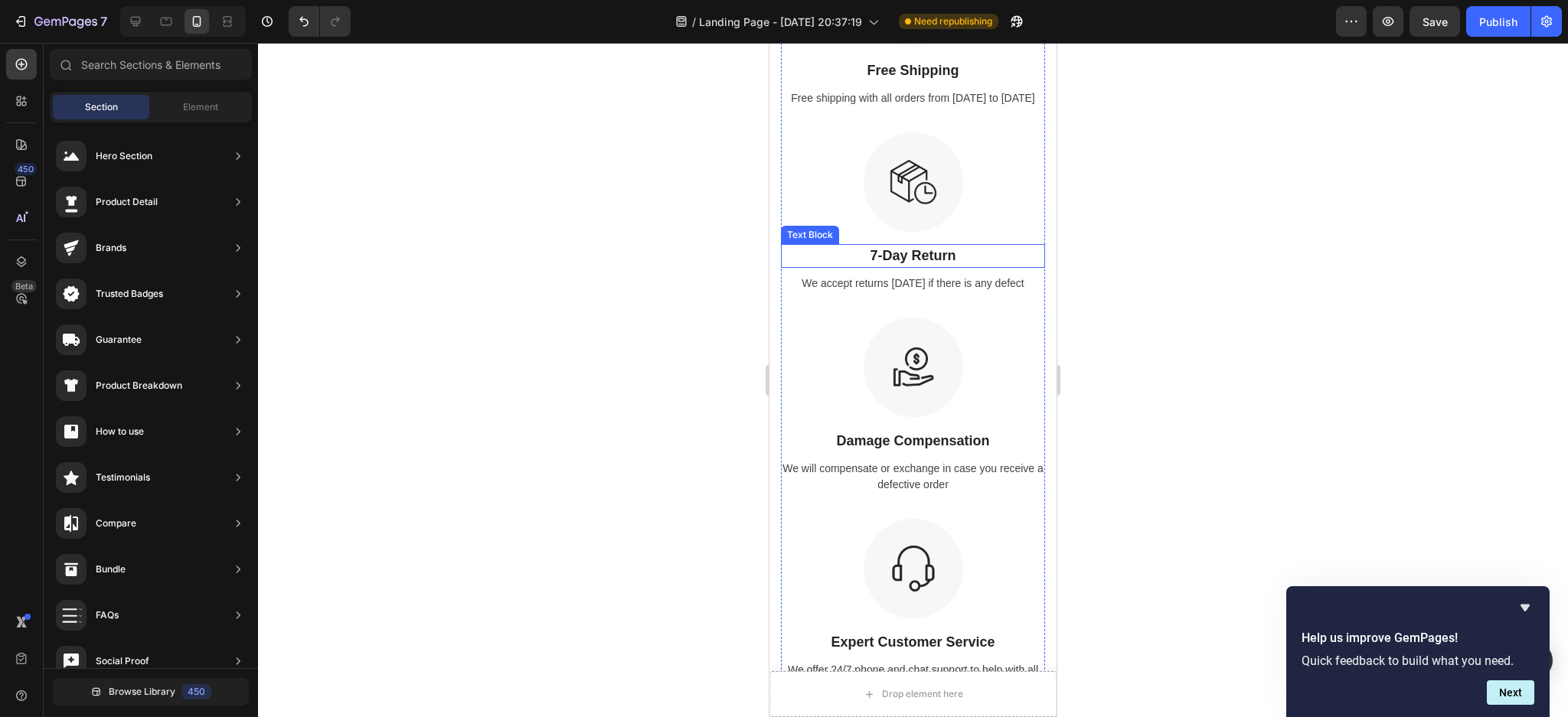
scroll to position [1762, 0]
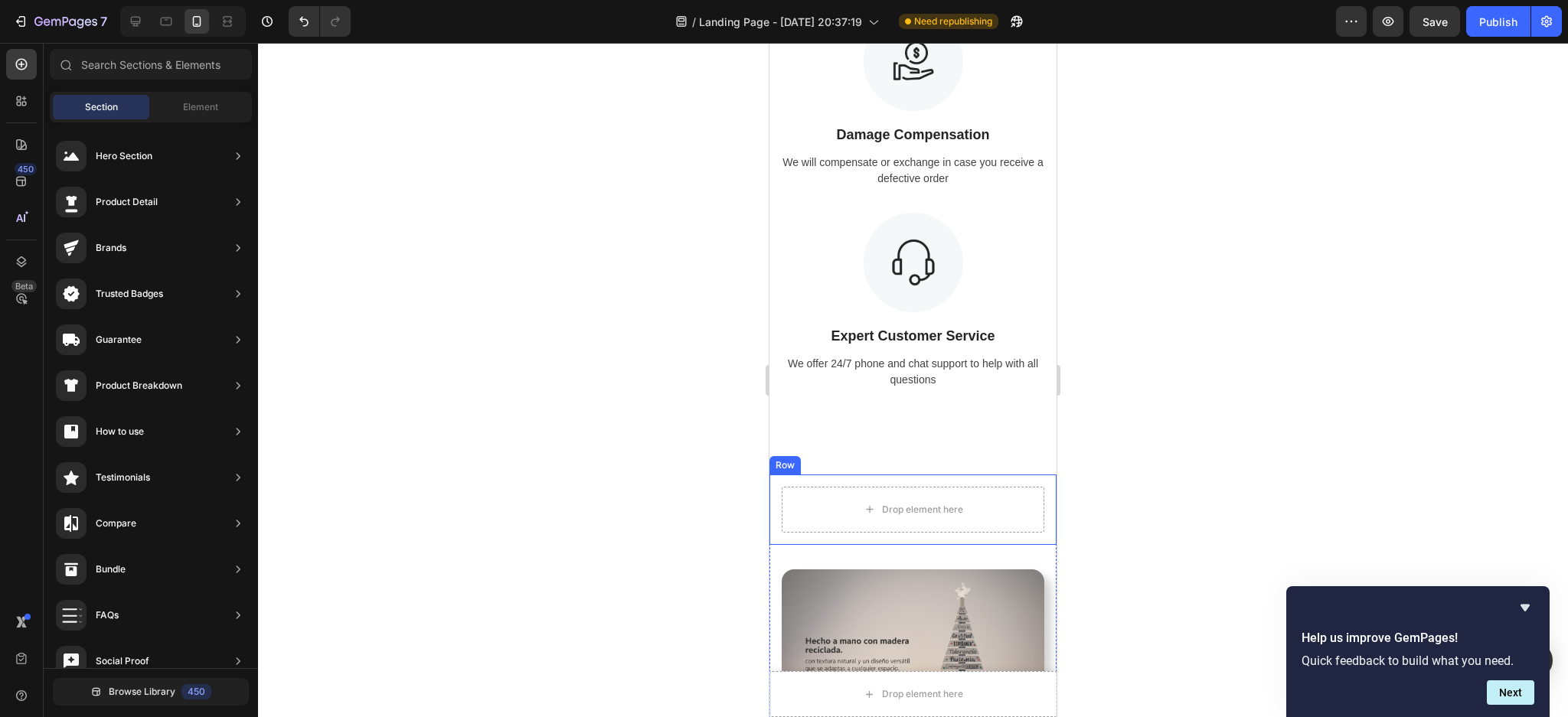
click at [1022, 545] on div "Drop element here Row" at bounding box center [913, 509] width 287 height 70
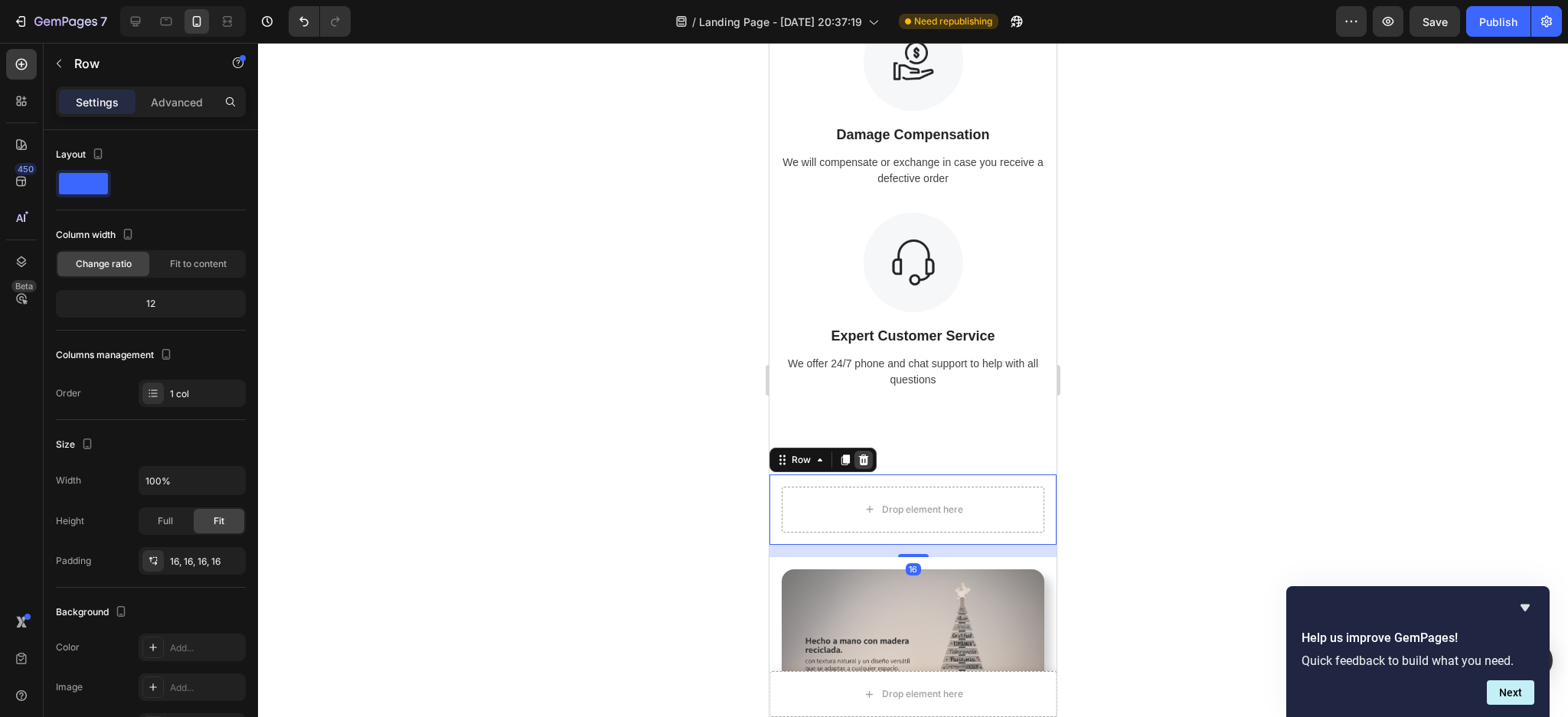
click at [863, 466] on icon at bounding box center [864, 460] width 10 height 11
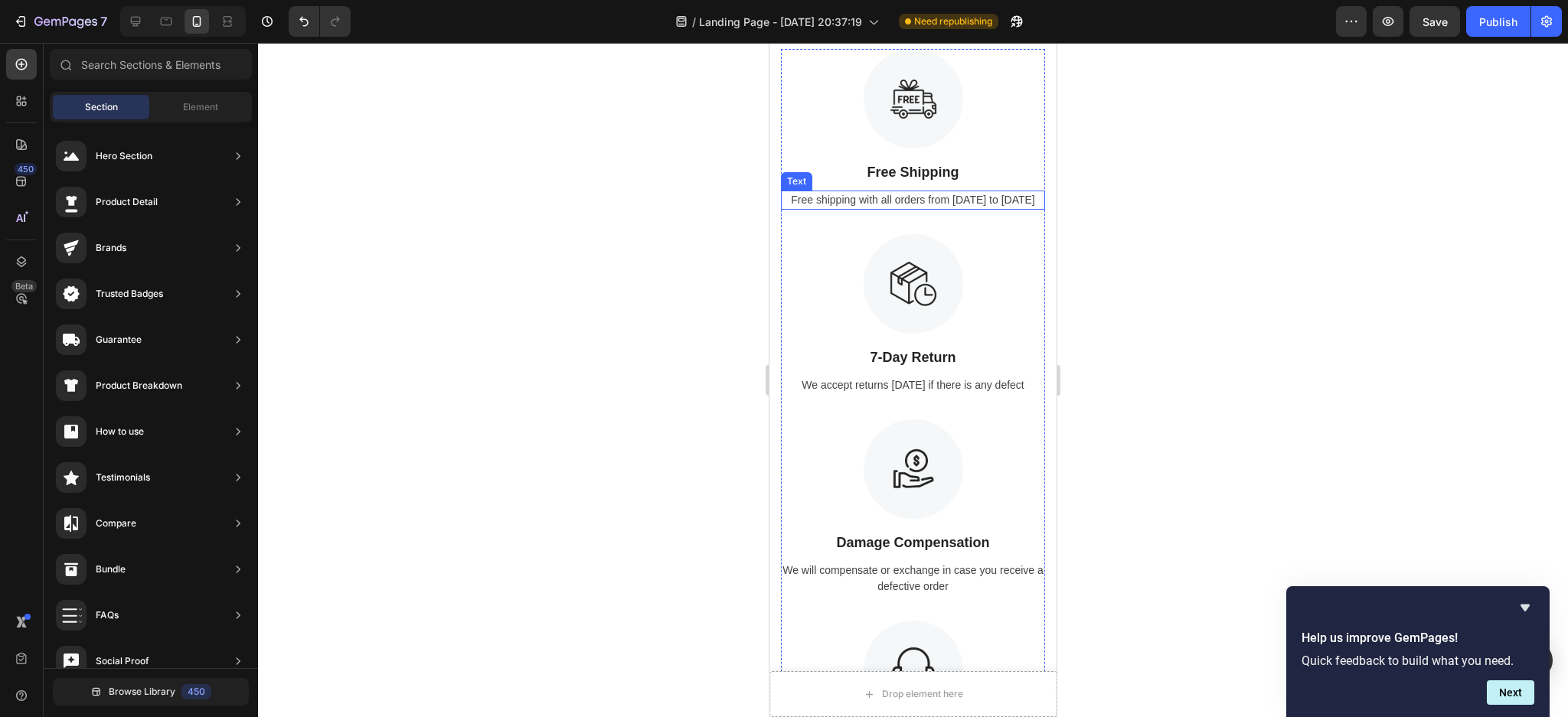
scroll to position [1252, 0]
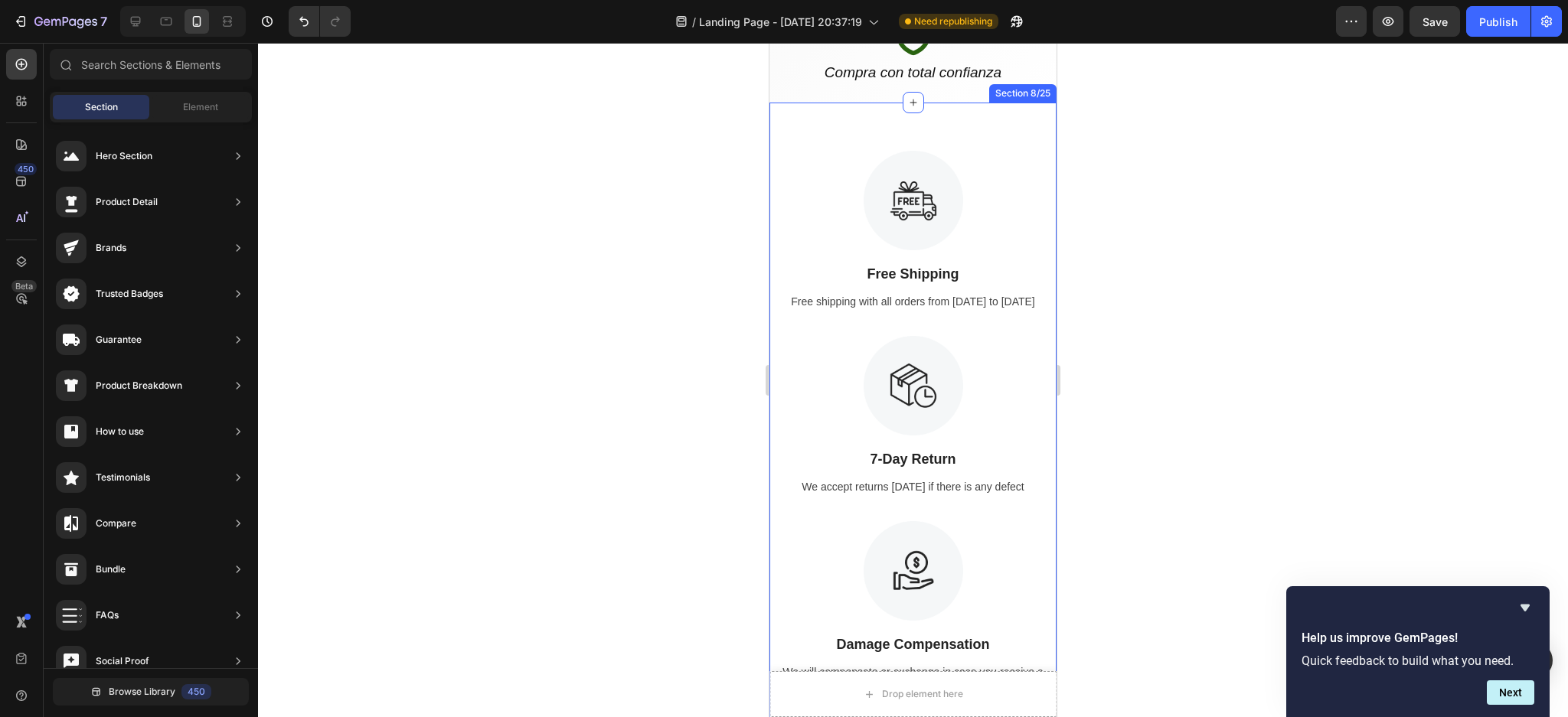
click at [1033, 148] on div "Image Free Shipping Text Block Free shipping with all orders from [DATE] to [DA…" at bounding box center [913, 531] width 287 height 857
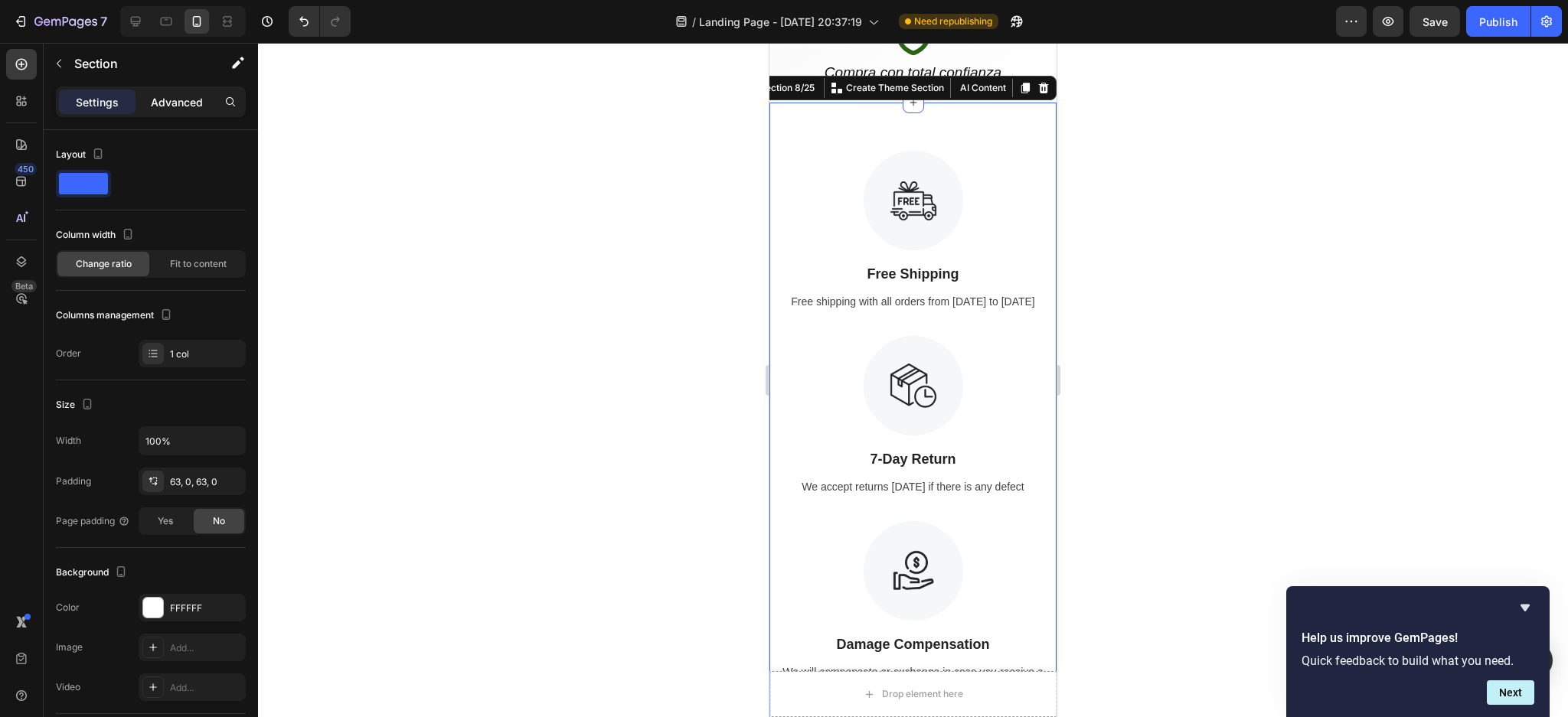
click at [168, 95] on p "Advanced" at bounding box center [177, 102] width 52 height 16
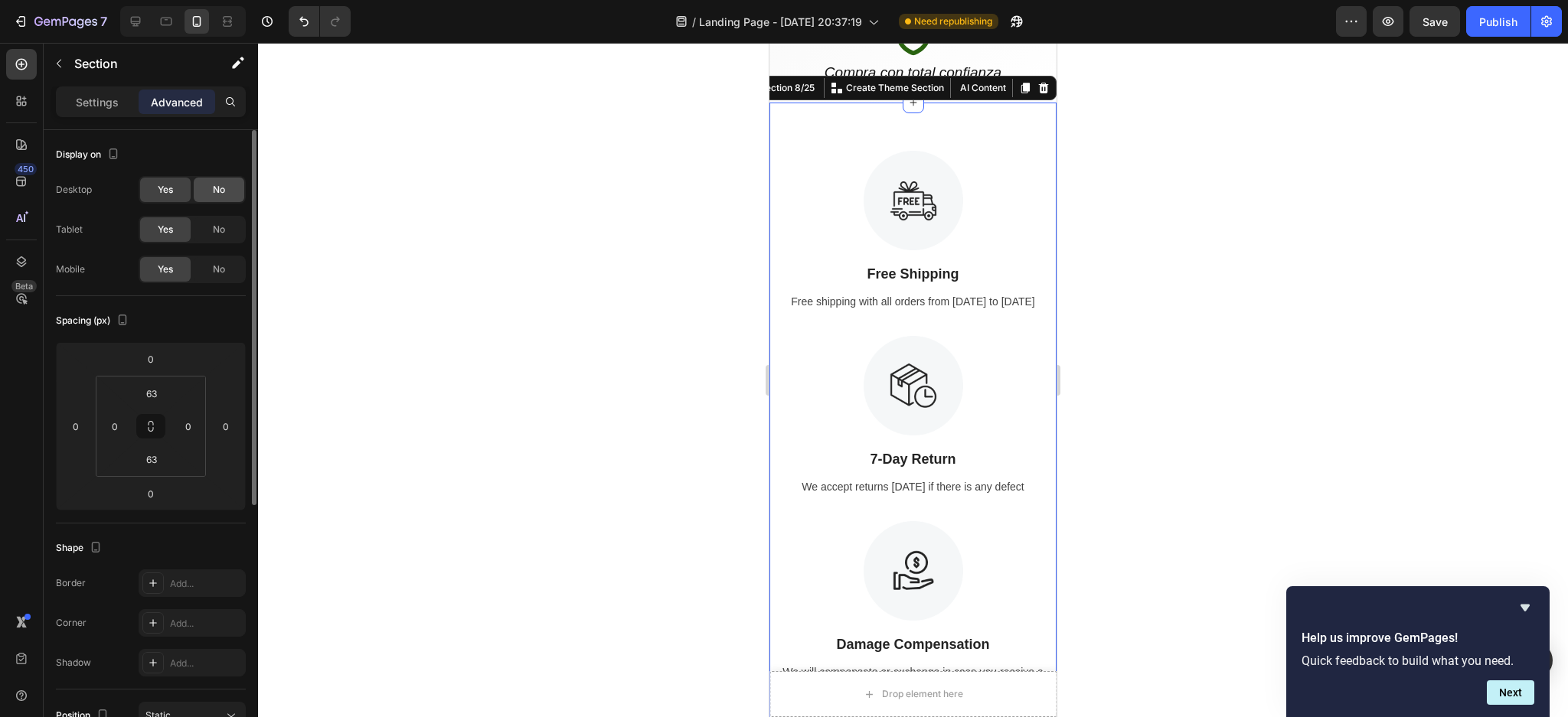
click at [221, 190] on span "No" at bounding box center [219, 190] width 13 height 13
click at [1403, 314] on div at bounding box center [913, 380] width 1310 height 674
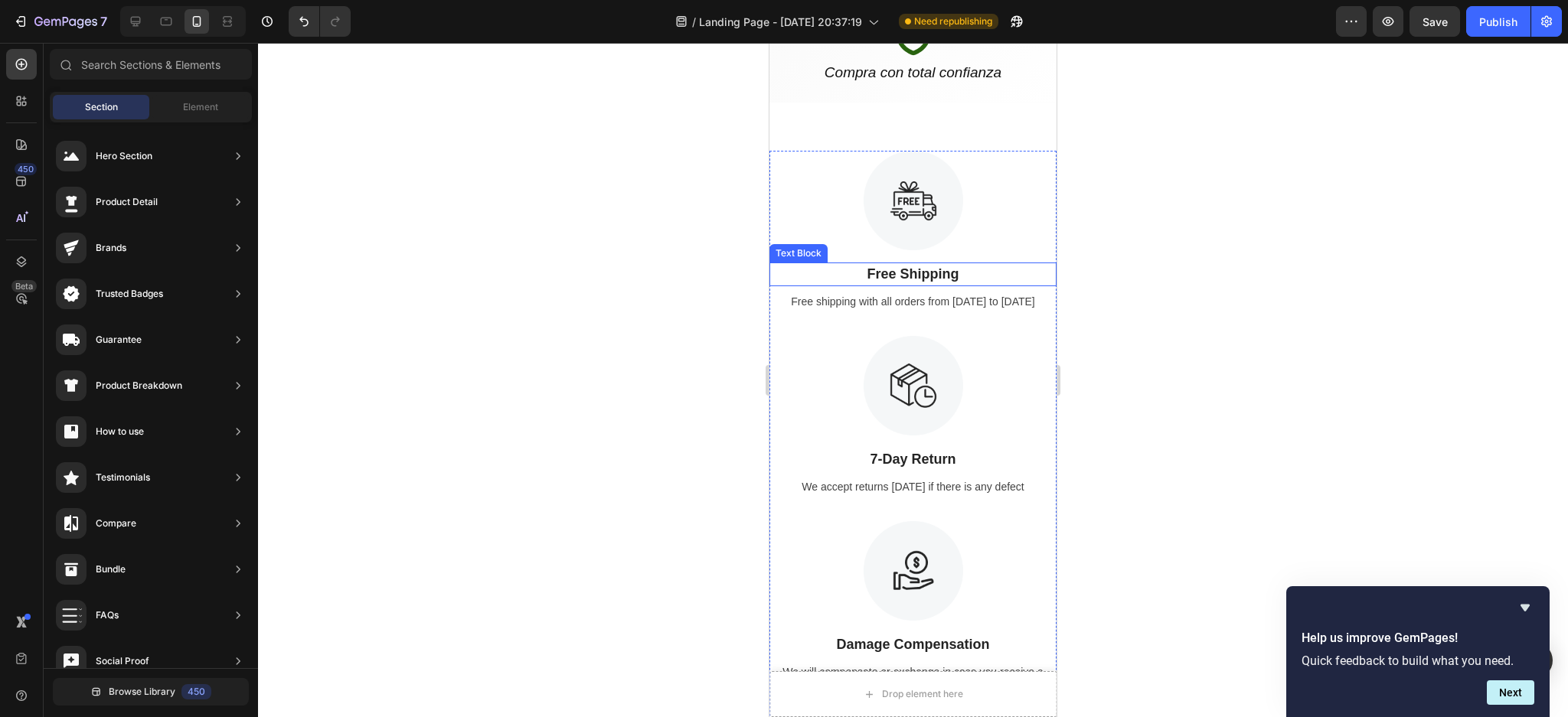
click at [898, 273] on p "Free Shipping" at bounding box center [913, 274] width 284 height 20
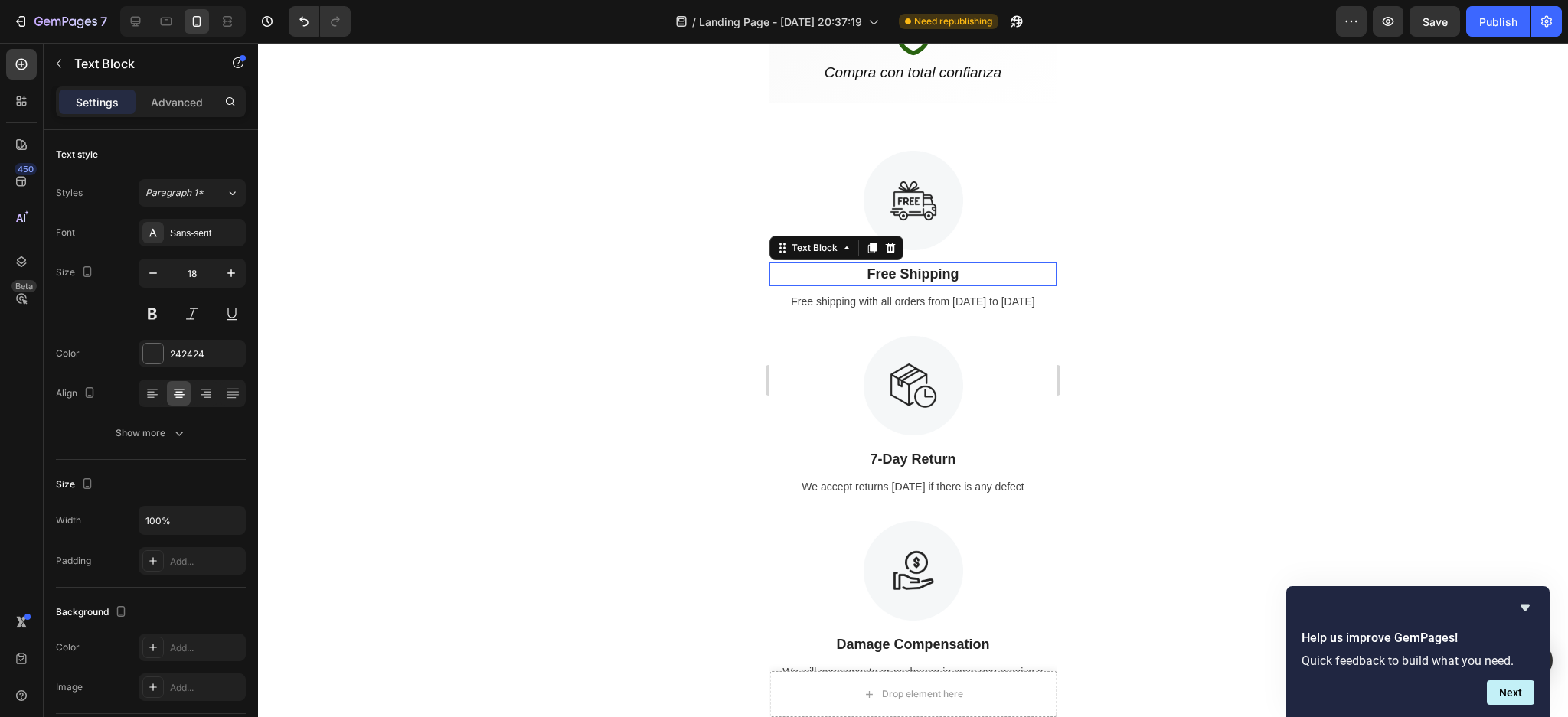
click at [898, 273] on p "Free Shipping" at bounding box center [913, 274] width 284 height 20
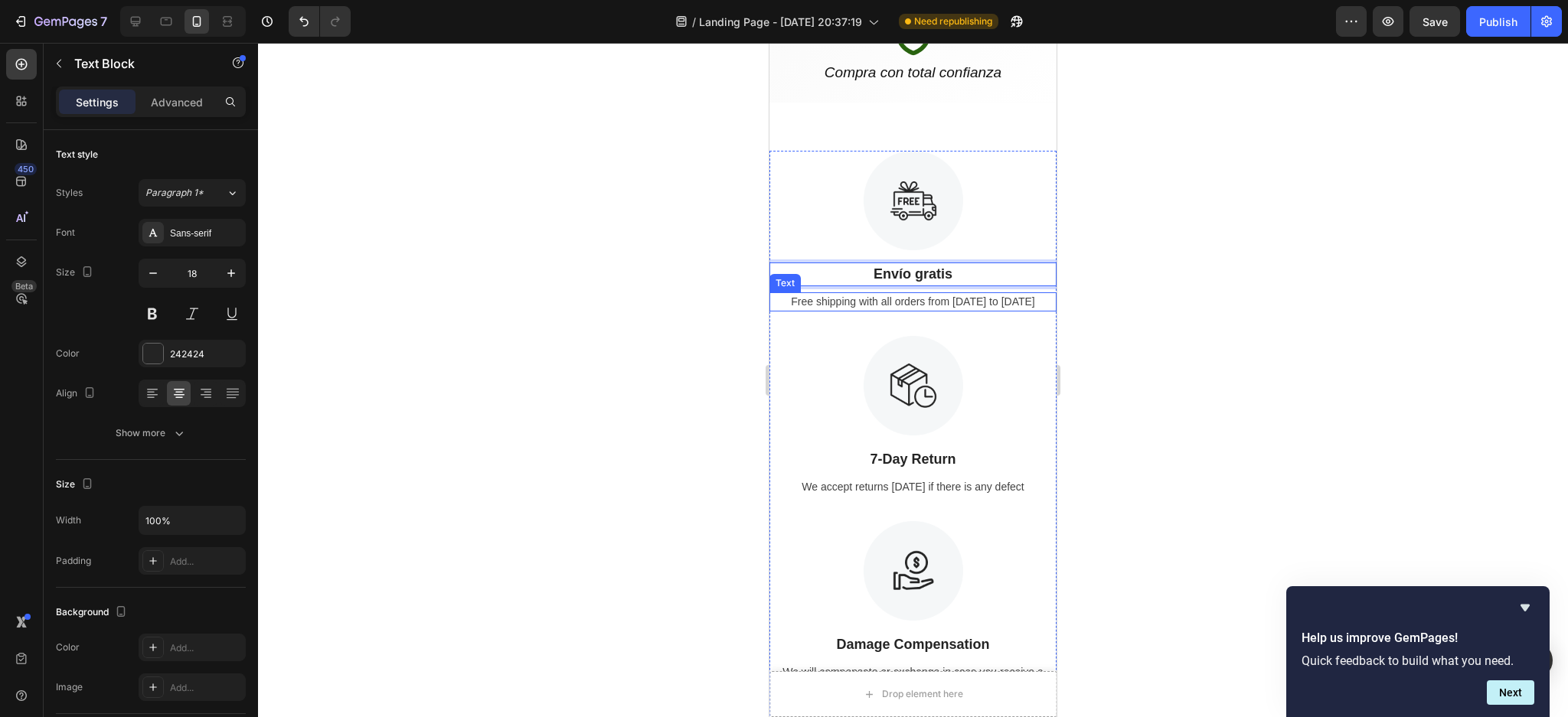
click at [909, 299] on div "Free shipping with all orders from [DATE] to [DATE]" at bounding box center [913, 302] width 287 height 19
click at [909, 299] on p "Free shipping with all orders from [DATE] to [DATE]" at bounding box center [913, 301] width 284 height 16
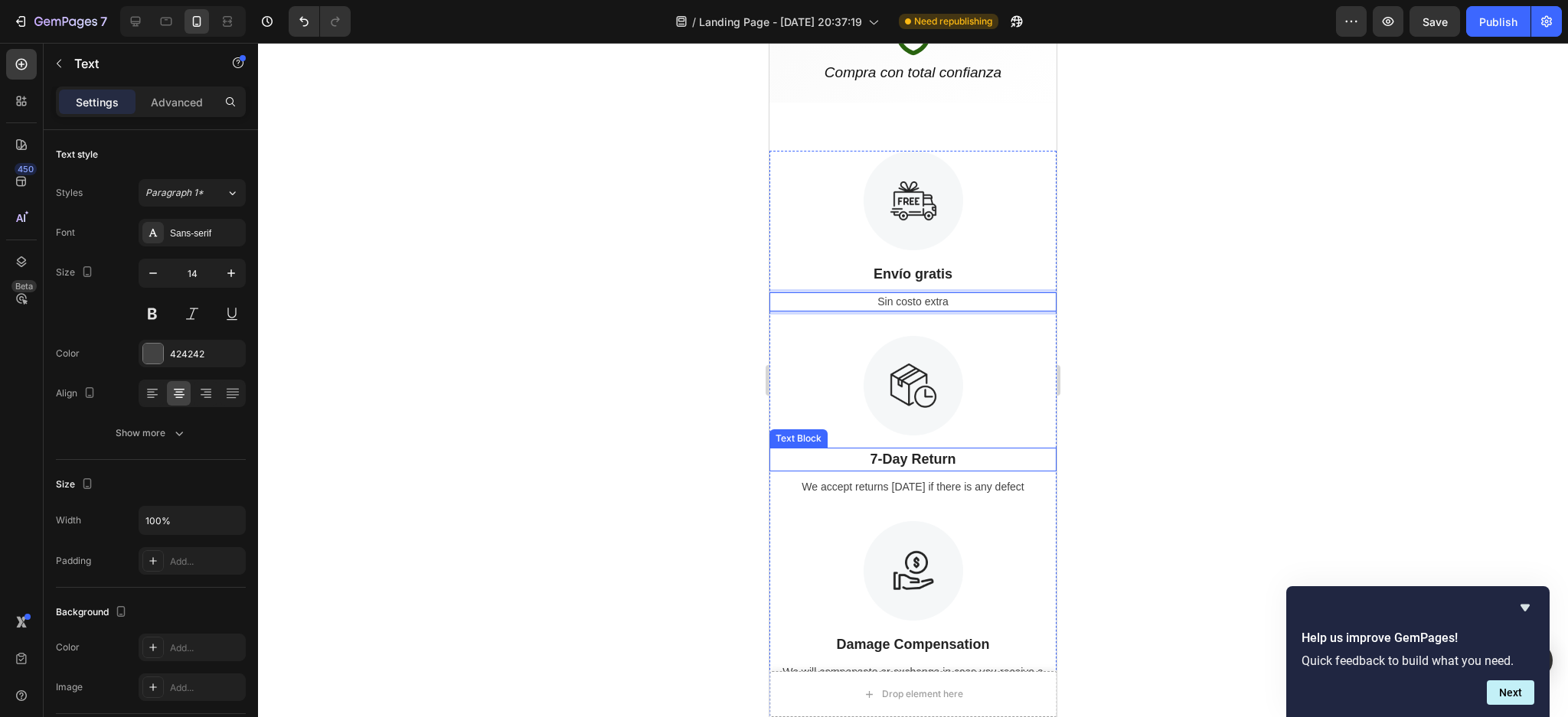
click at [906, 461] on p "7-Day Return" at bounding box center [913, 460] width 284 height 20
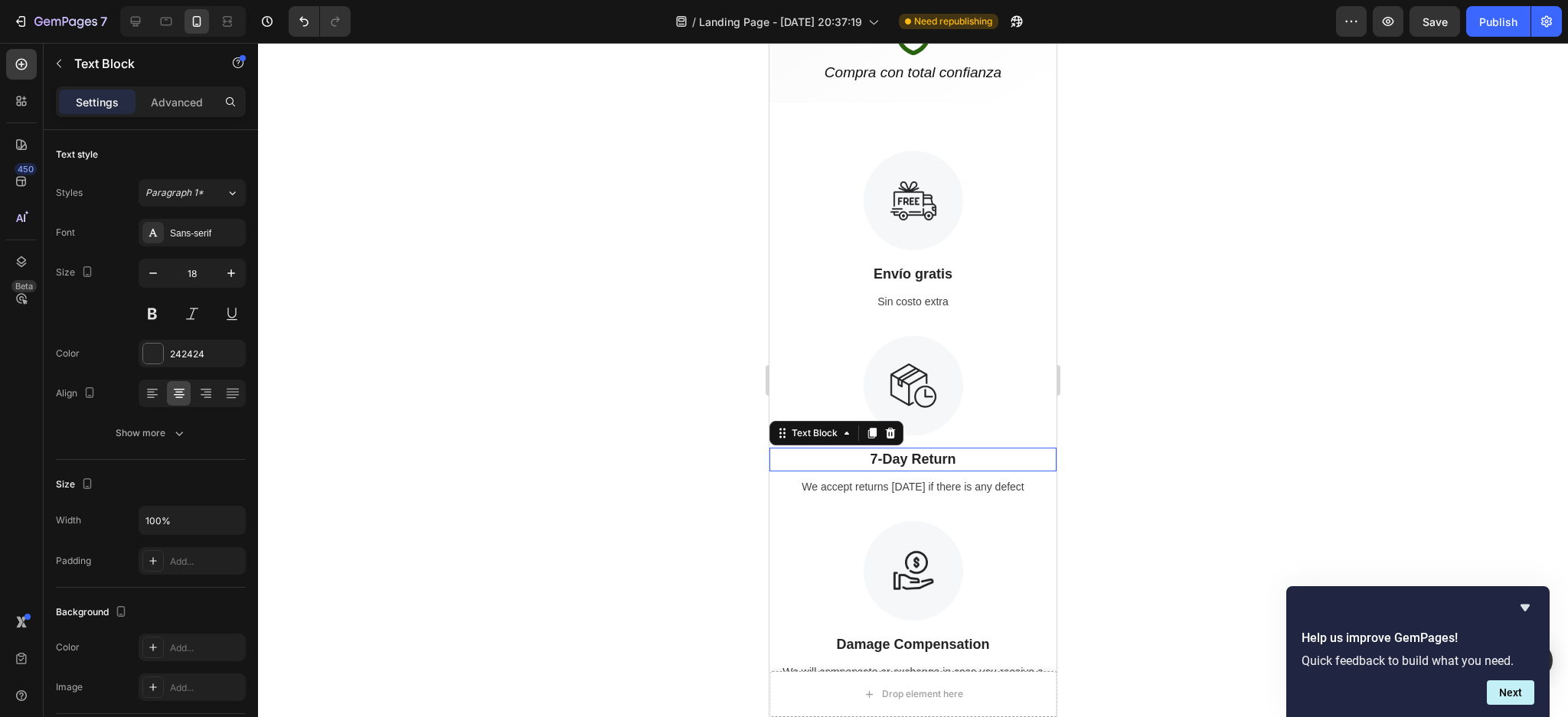
click at [906, 461] on p "7-Day Return" at bounding box center [913, 460] width 284 height 20
click at [944, 484] on div "We accept returns [DATE] if there is any defect" at bounding box center [913, 487] width 287 height 19
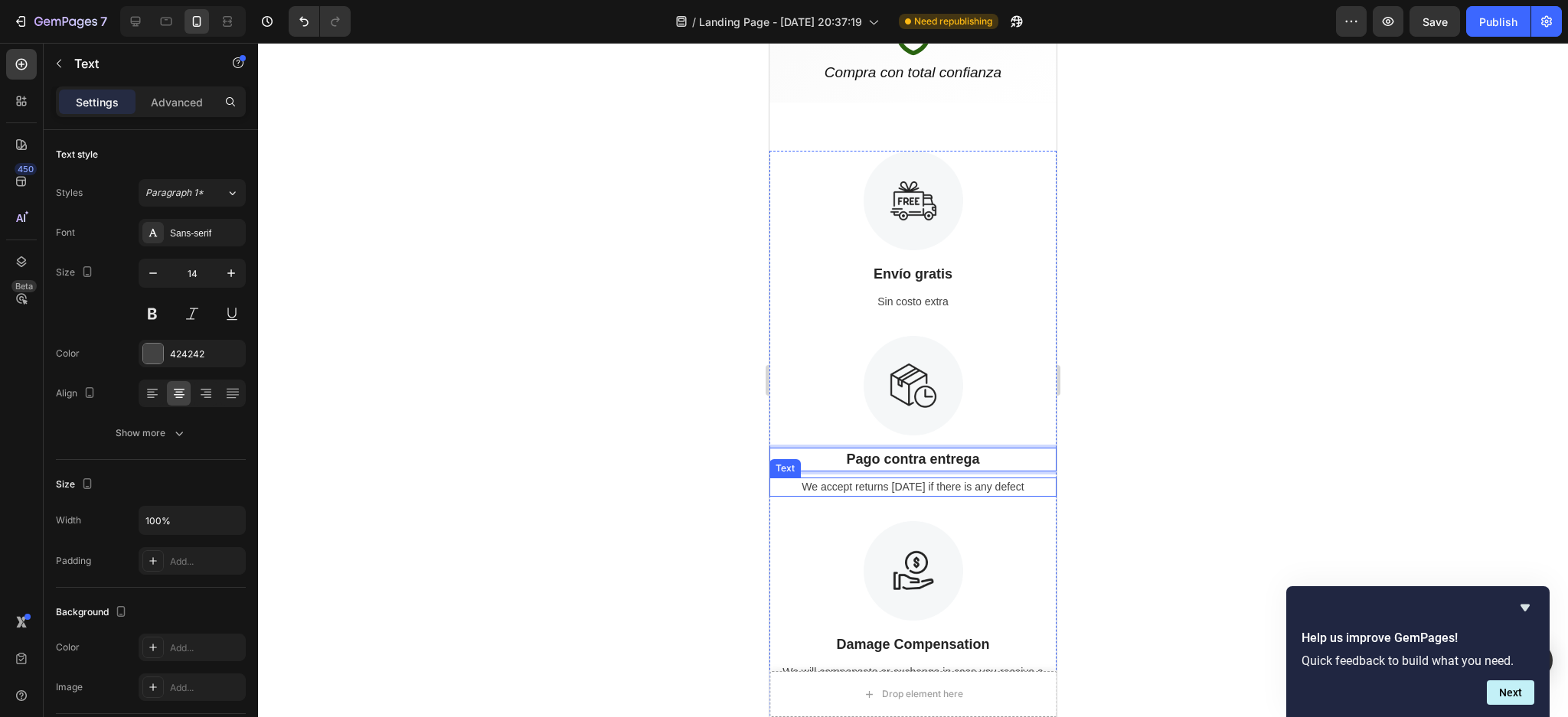
click at [944, 484] on div "We accept returns [DATE] if there is any defect" at bounding box center [913, 487] width 287 height 19
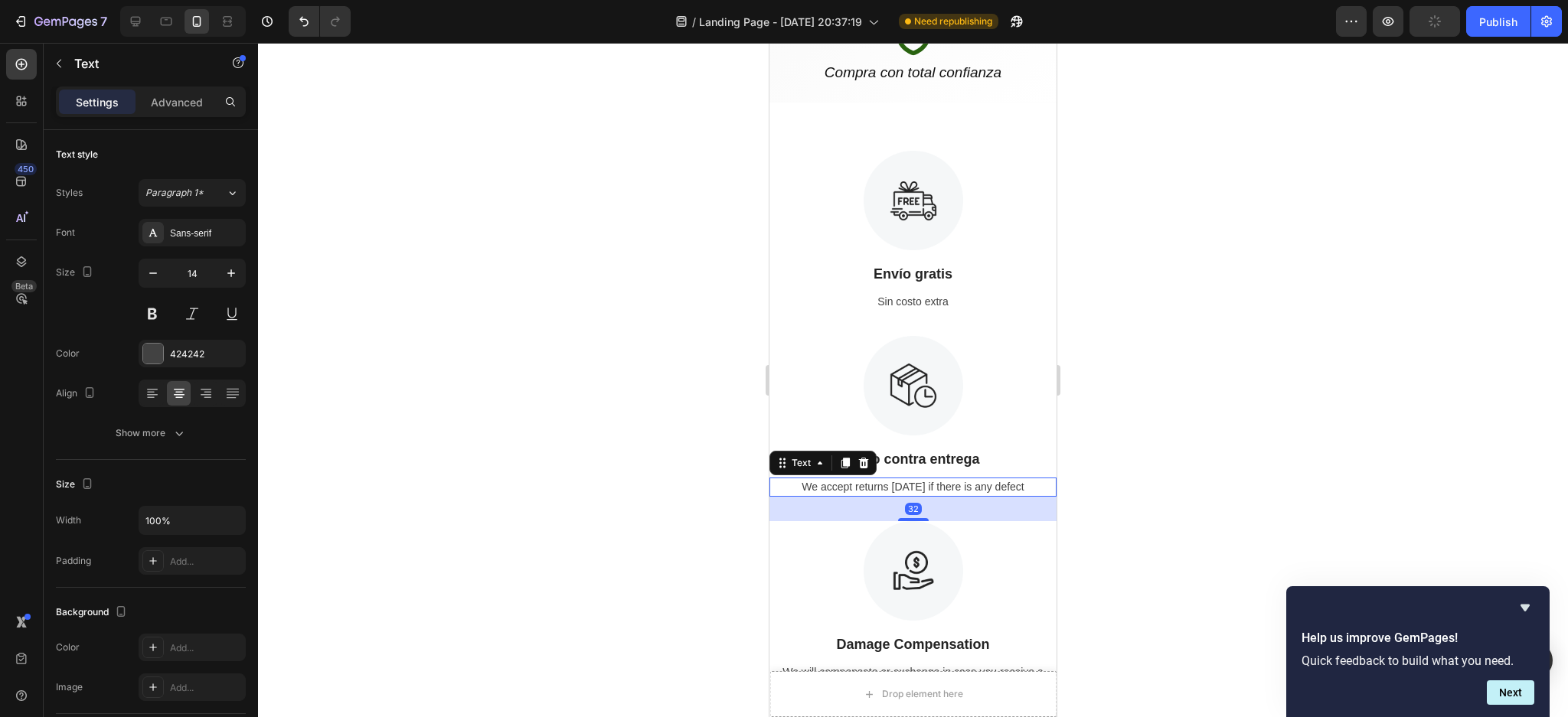
click at [944, 484] on p "We accept returns [DATE] if there is any defect" at bounding box center [913, 487] width 284 height 16
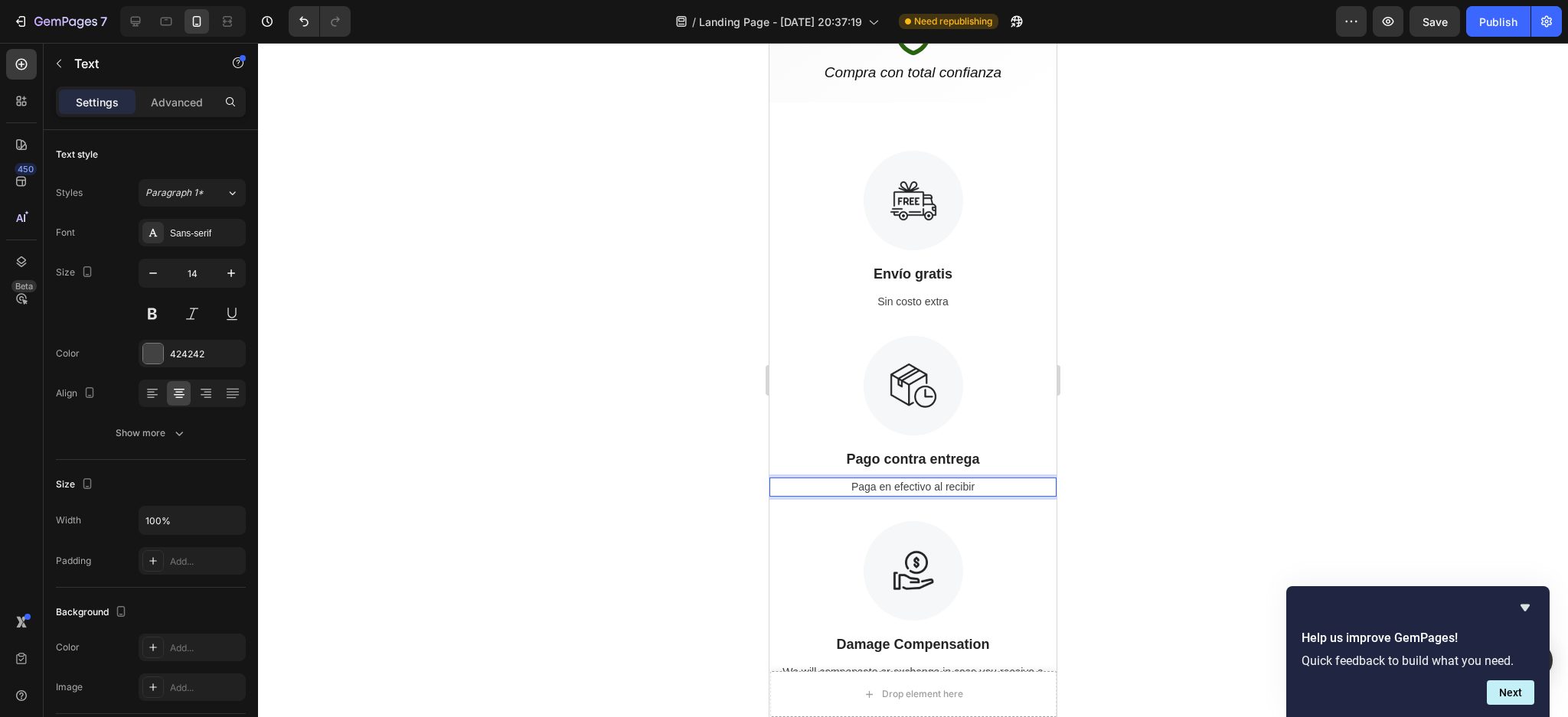
click at [1202, 402] on div at bounding box center [913, 380] width 1310 height 674
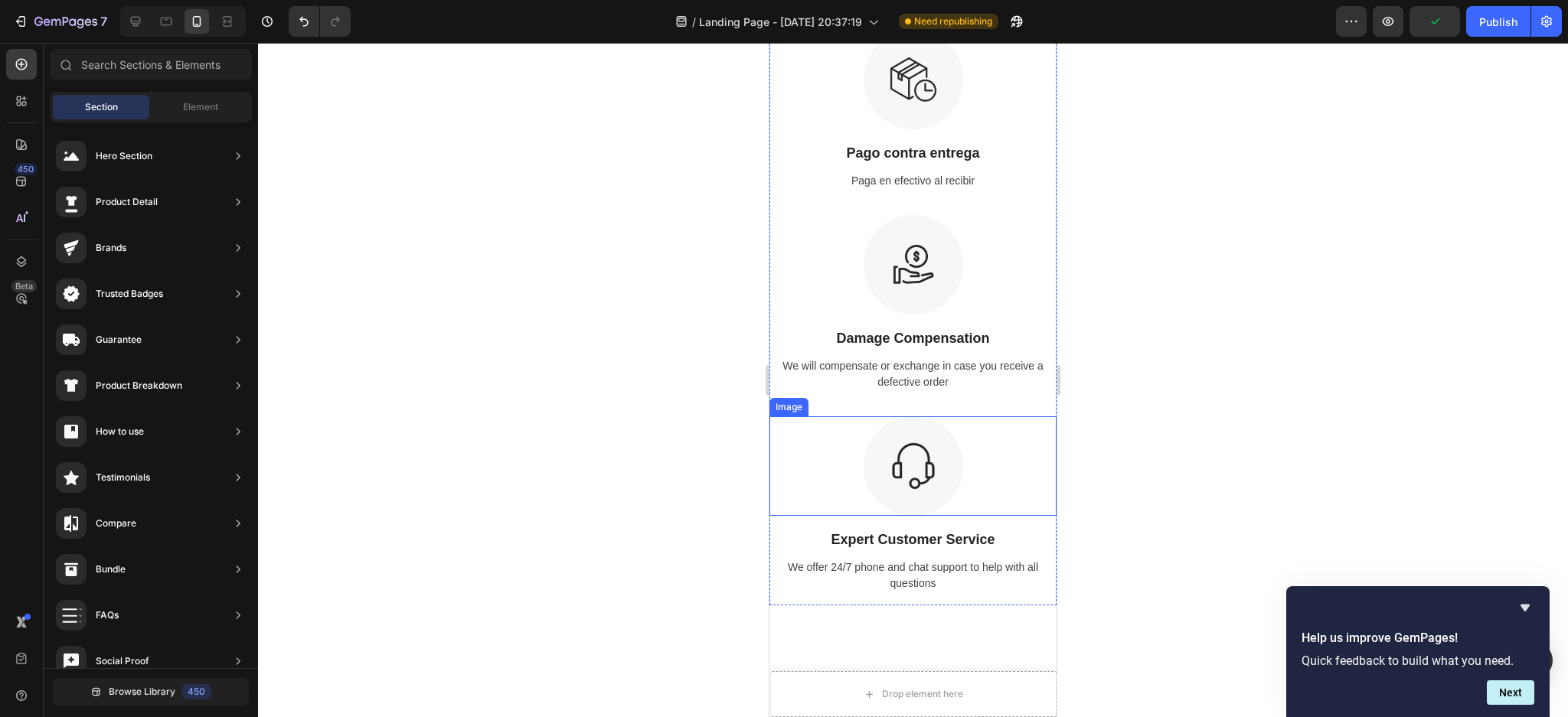
scroll to position [1354, 0]
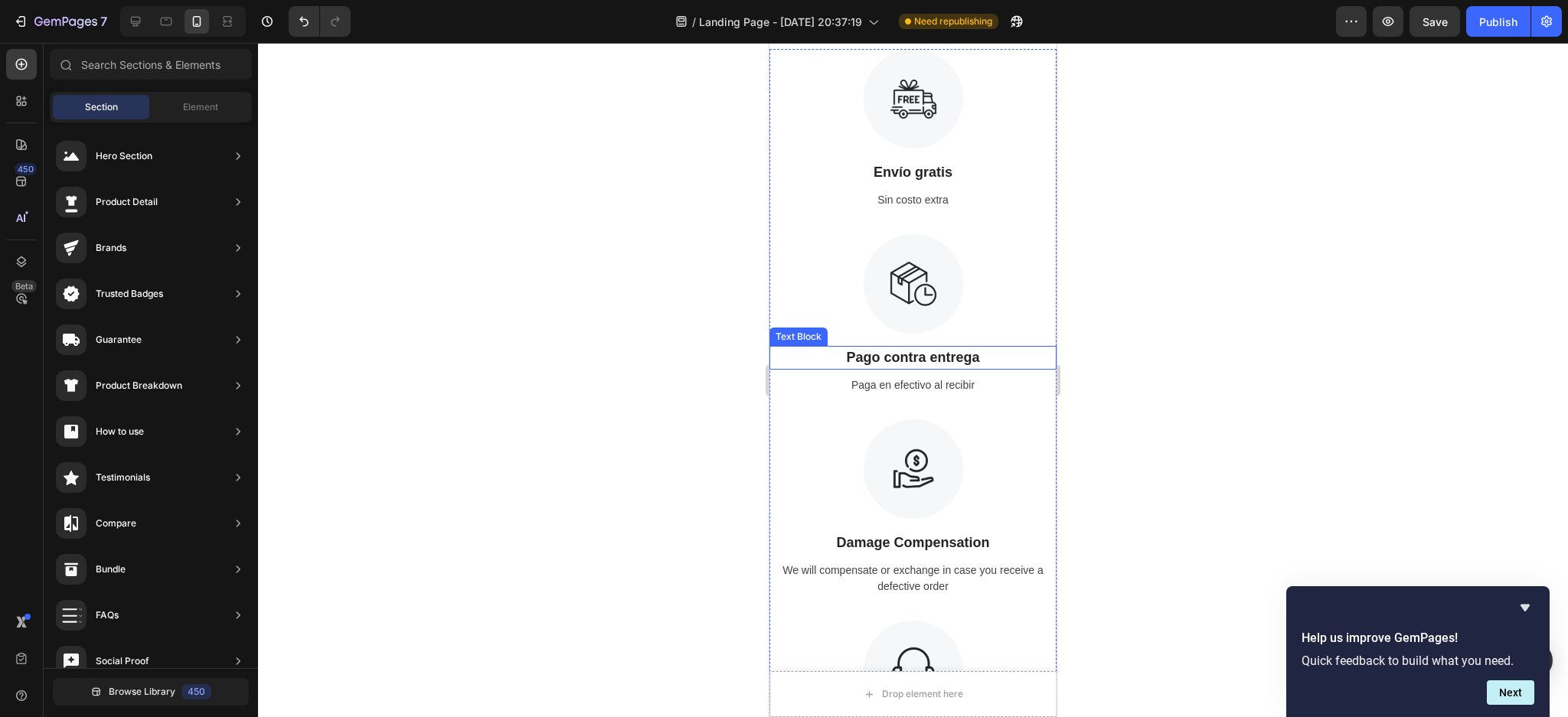
click at [926, 352] on p "Pago contra entrega" at bounding box center [913, 358] width 284 height 20
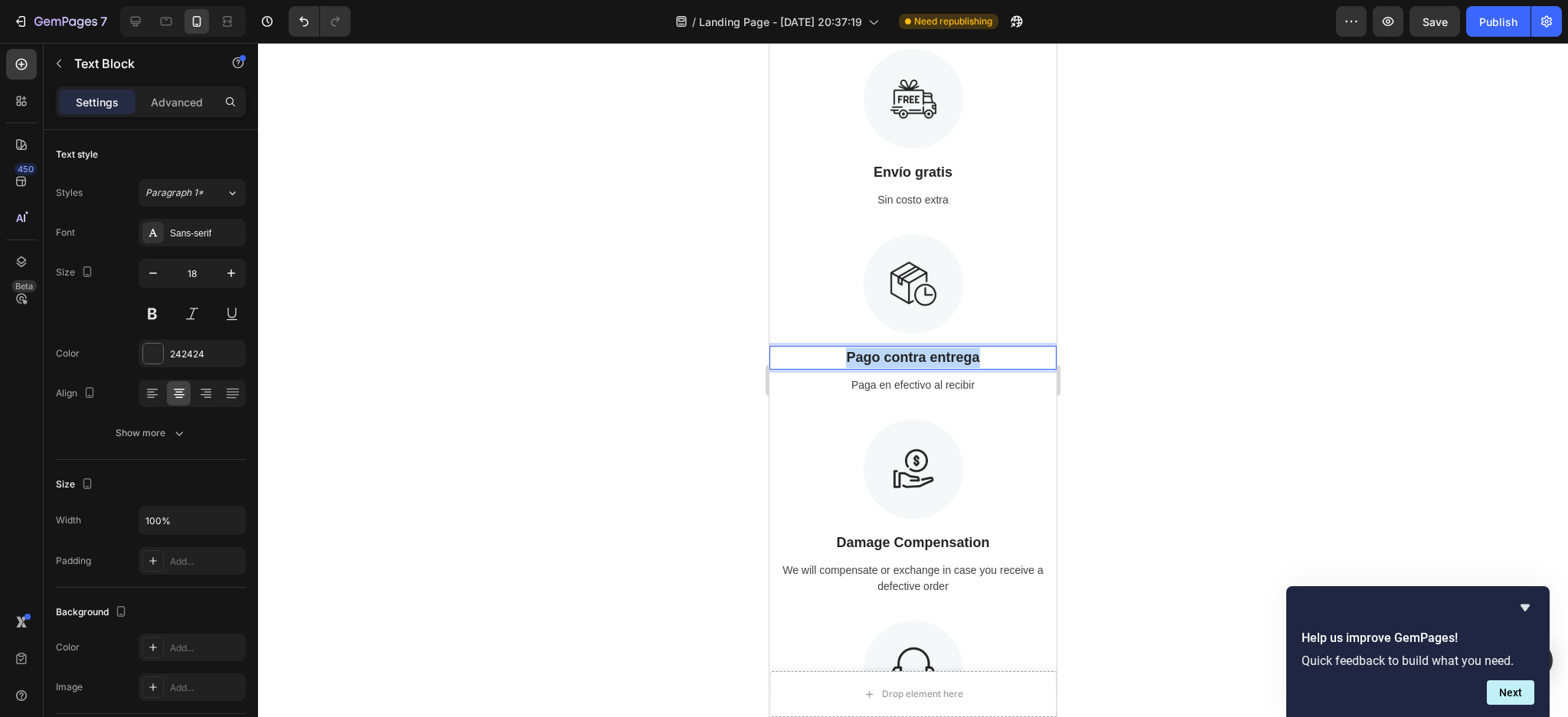
click at [926, 352] on p "Pago contra entrega" at bounding box center [913, 358] width 284 height 20
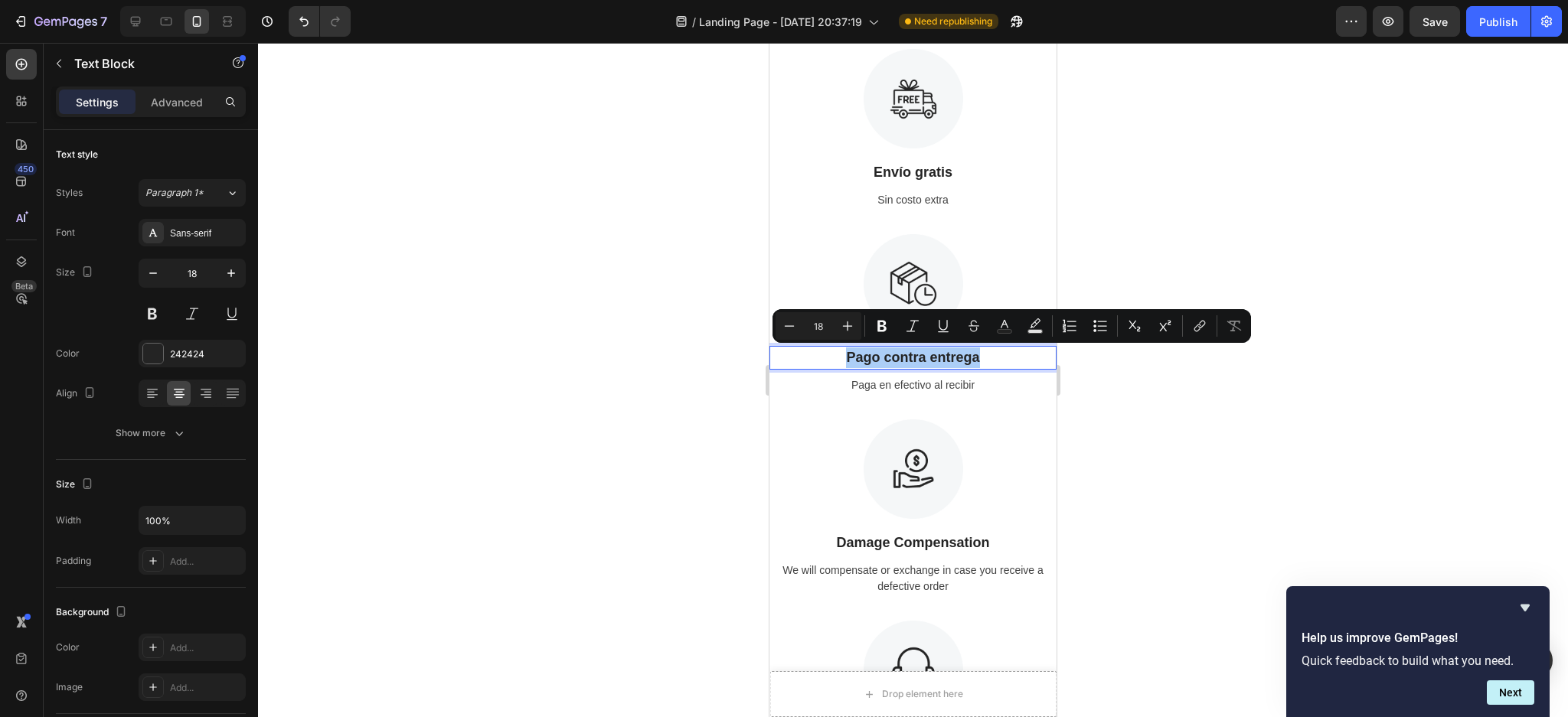
click at [1391, 402] on div at bounding box center [913, 380] width 1310 height 674
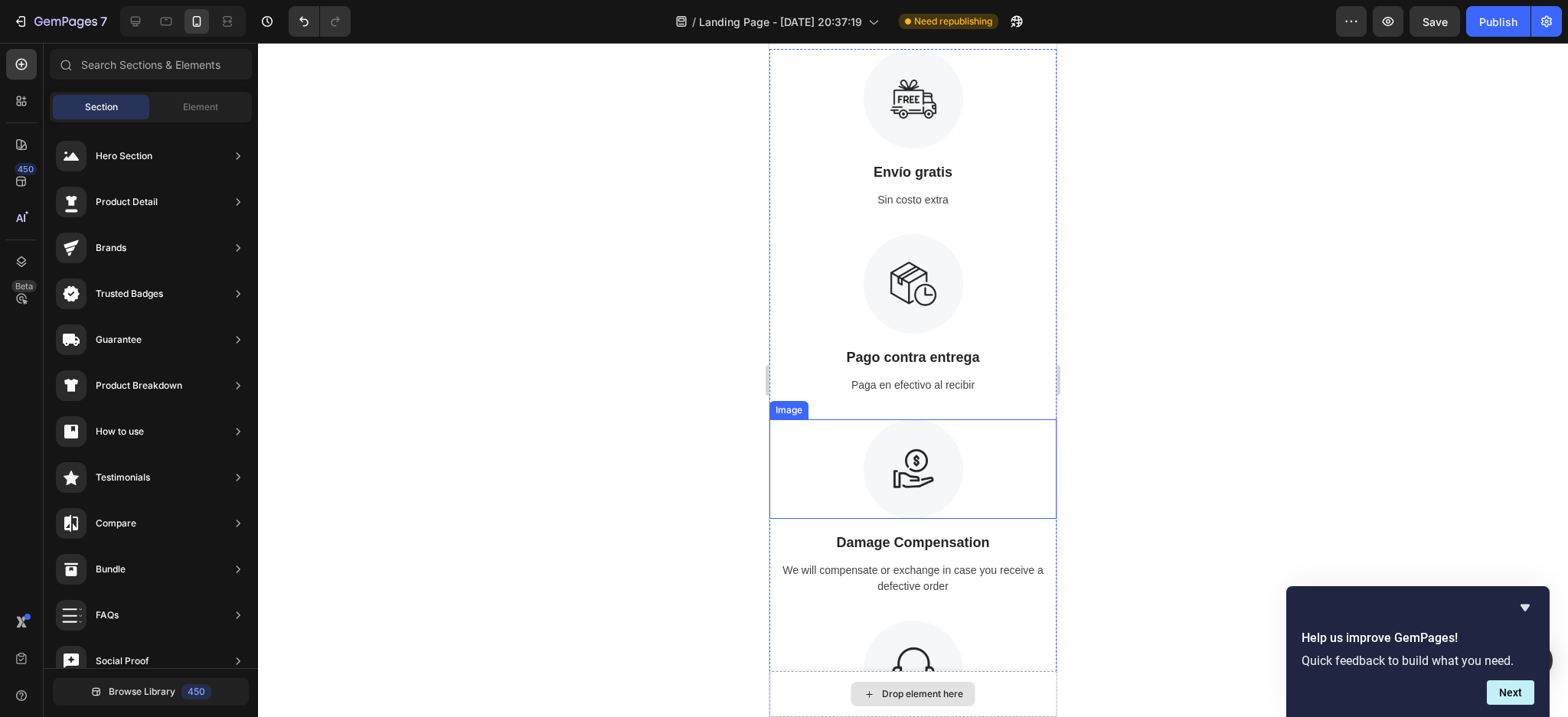
scroll to position [1558, 0]
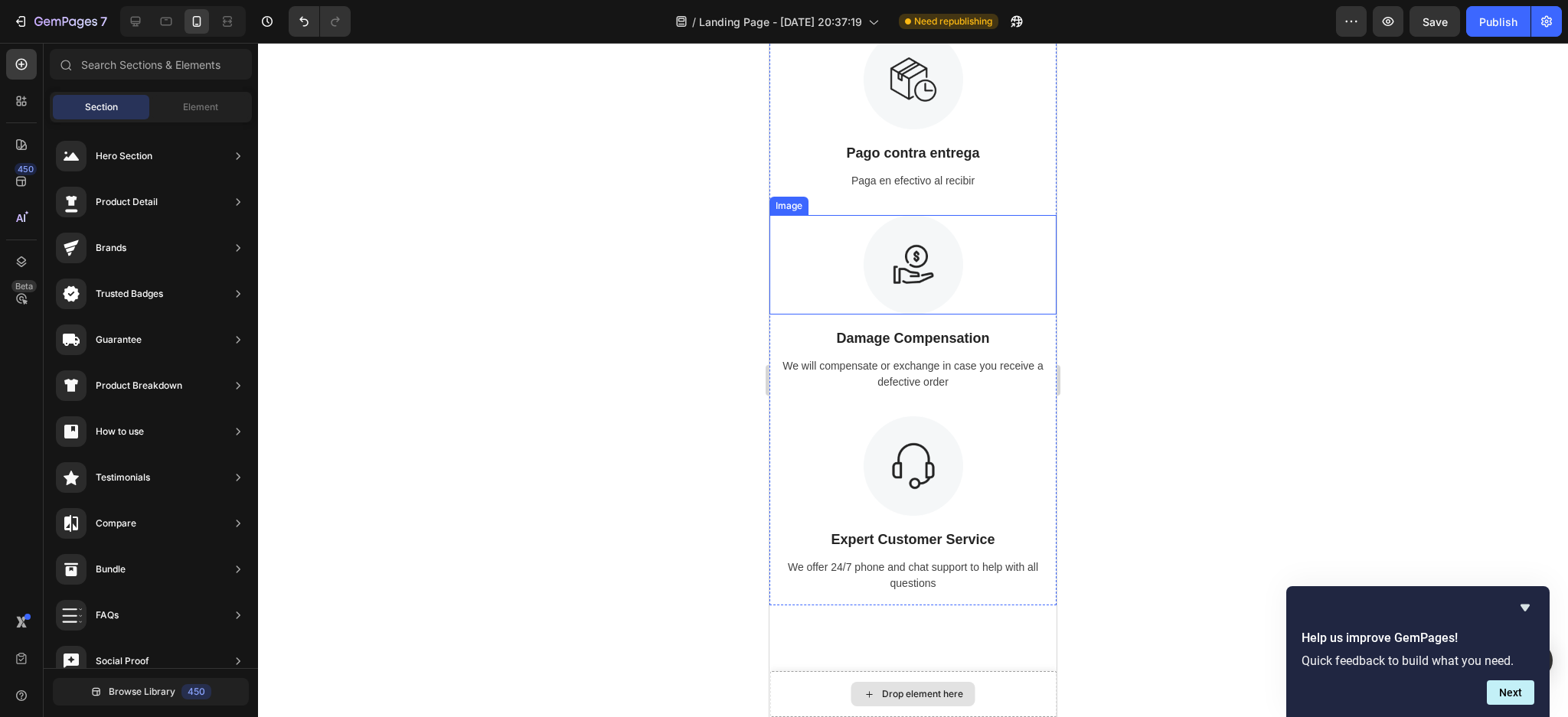
click at [920, 255] on img at bounding box center [913, 265] width 100 height 100
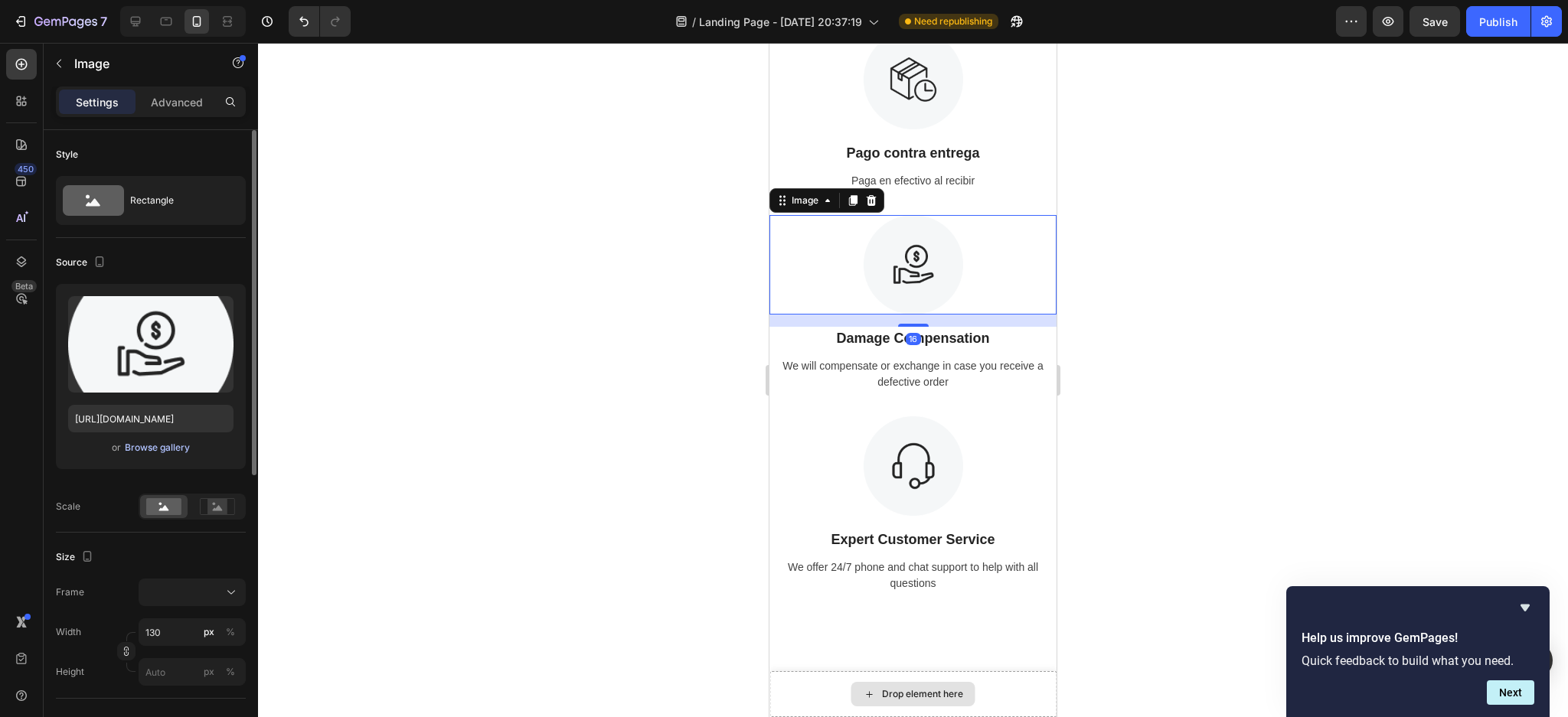
click at [175, 444] on div "Browse gallery" at bounding box center [157, 448] width 65 height 13
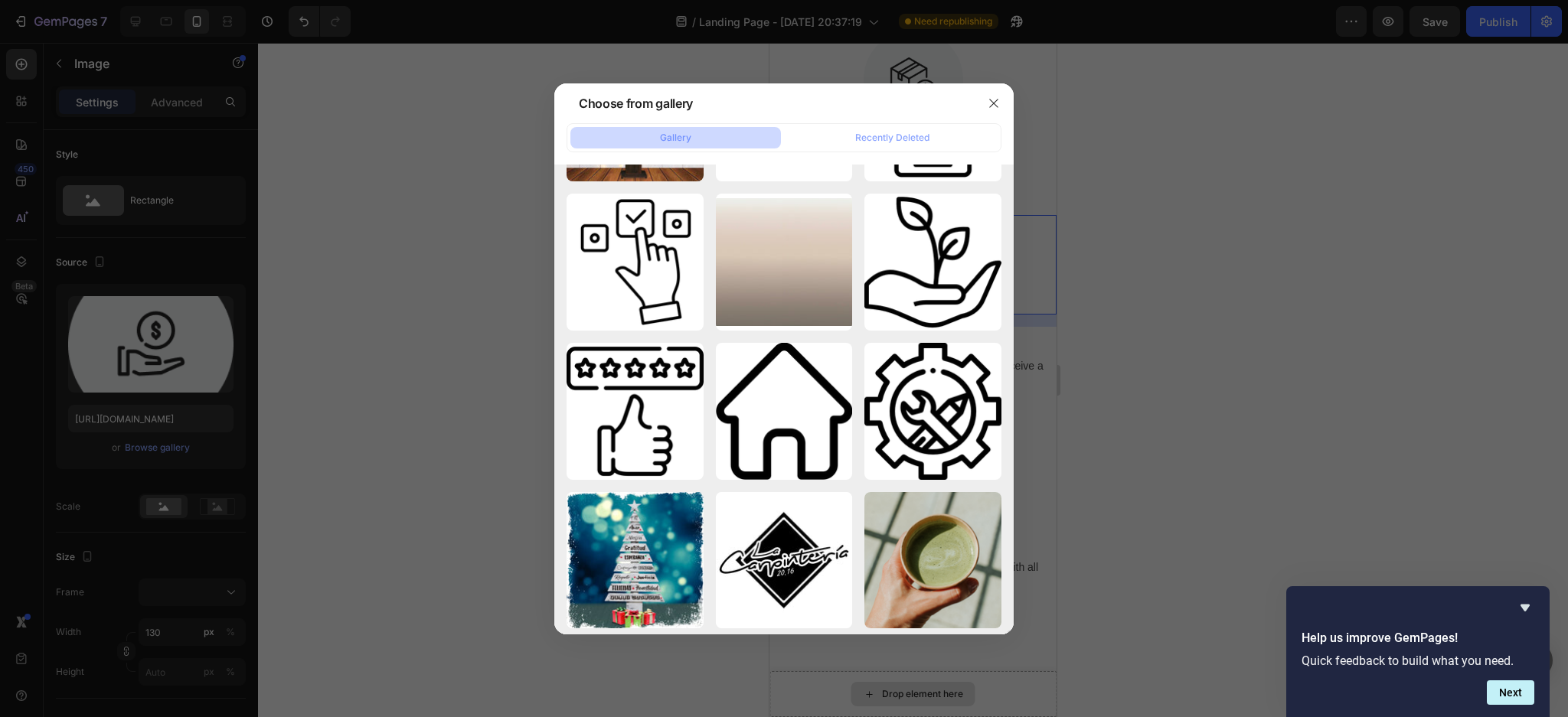
scroll to position [3810, 0]
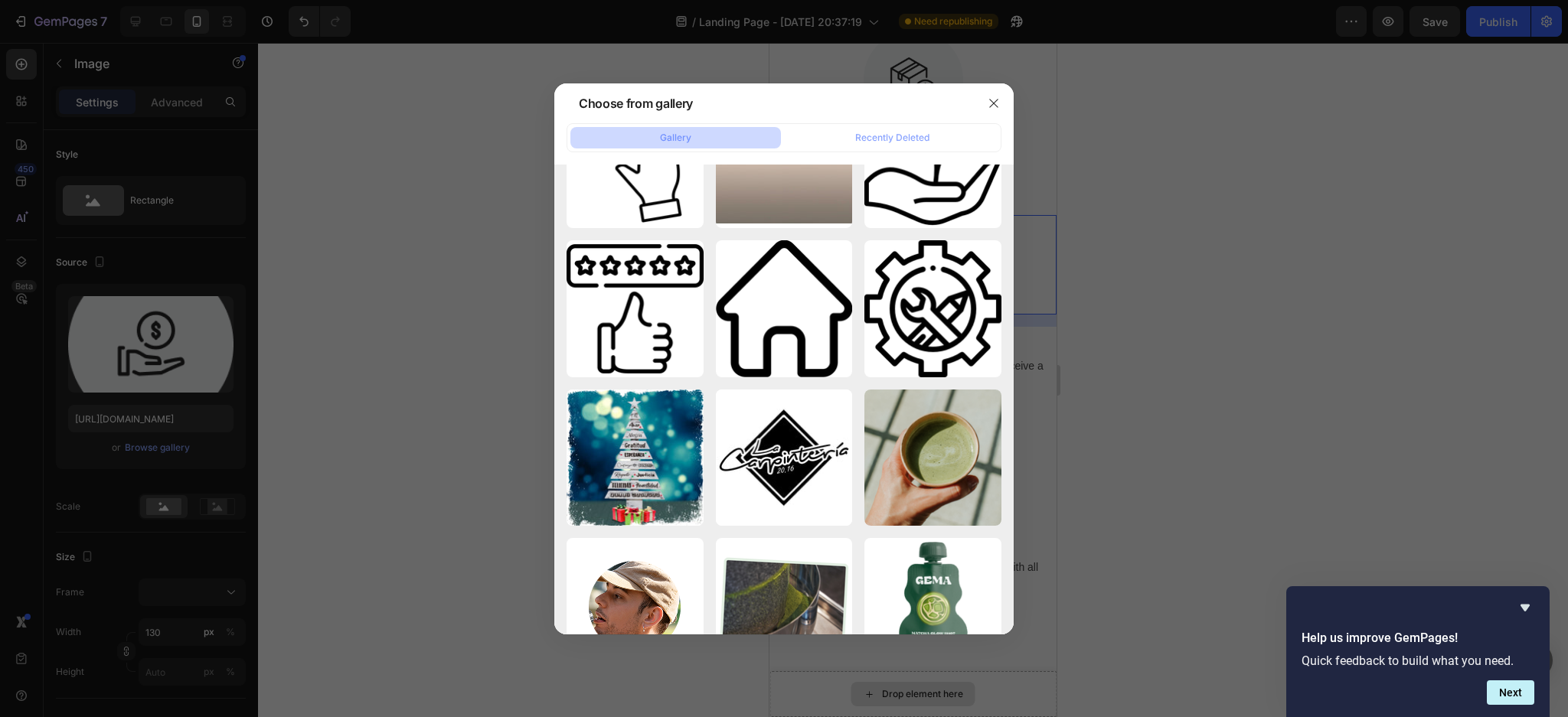
click at [1554, 407] on div at bounding box center [784, 358] width 1568 height 717
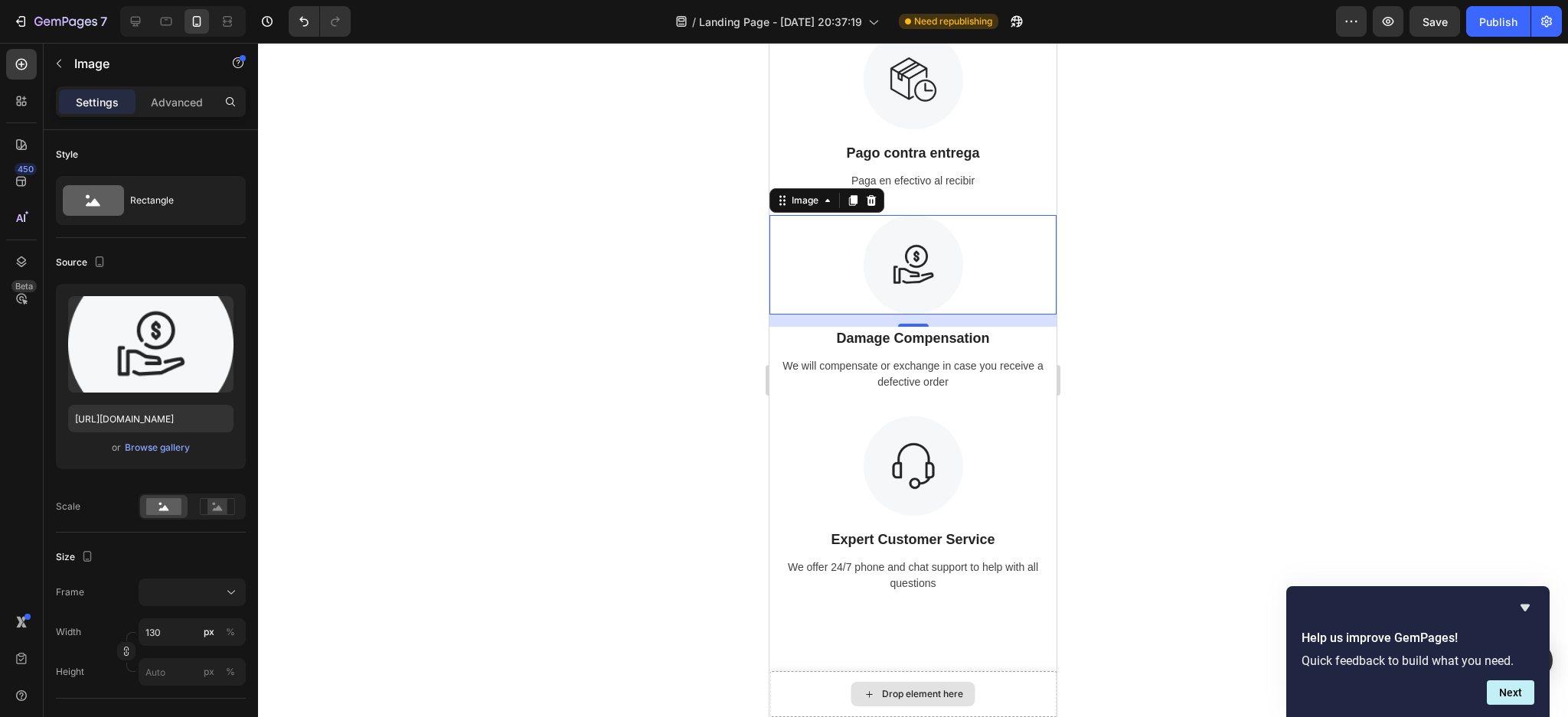
click at [1564, 366] on div at bounding box center [913, 380] width 1310 height 674
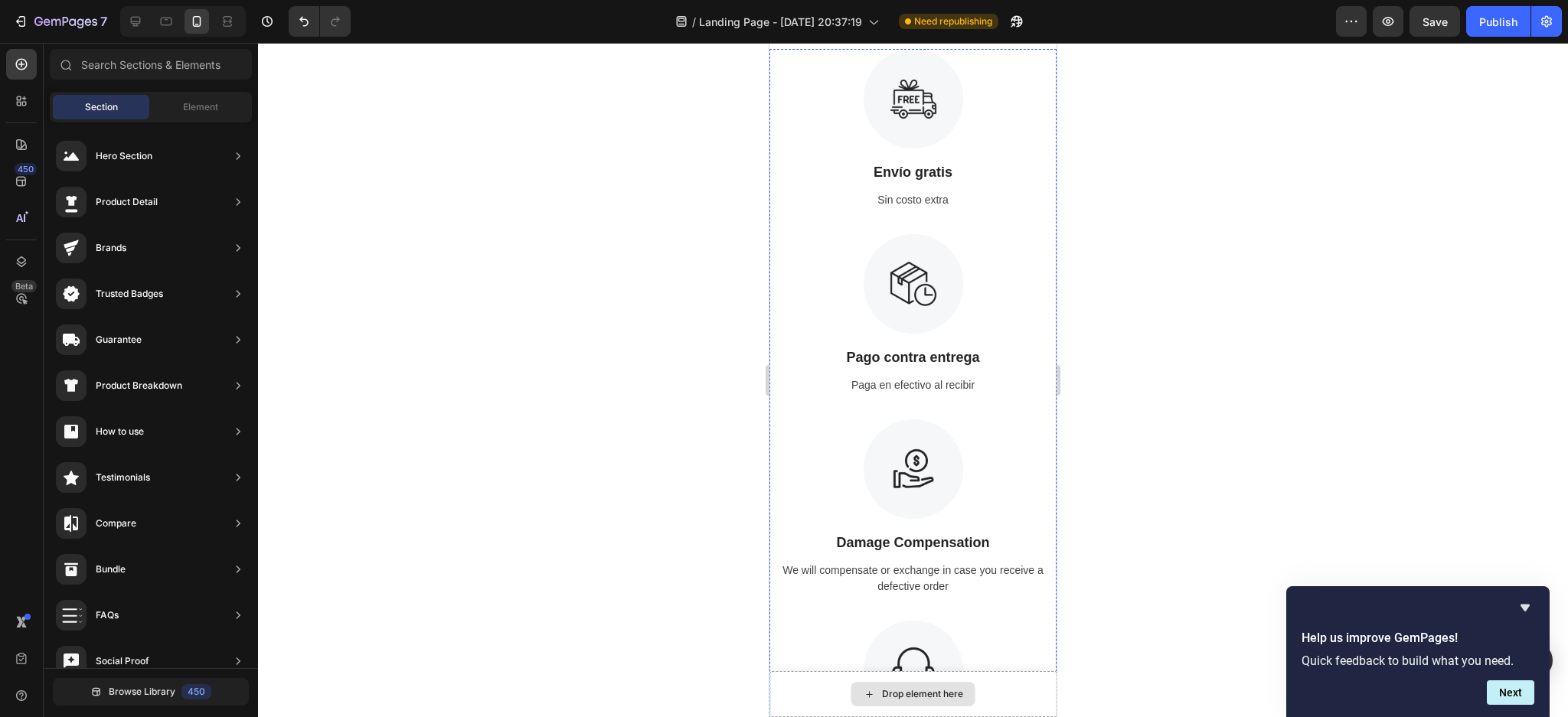
scroll to position [1252, 0]
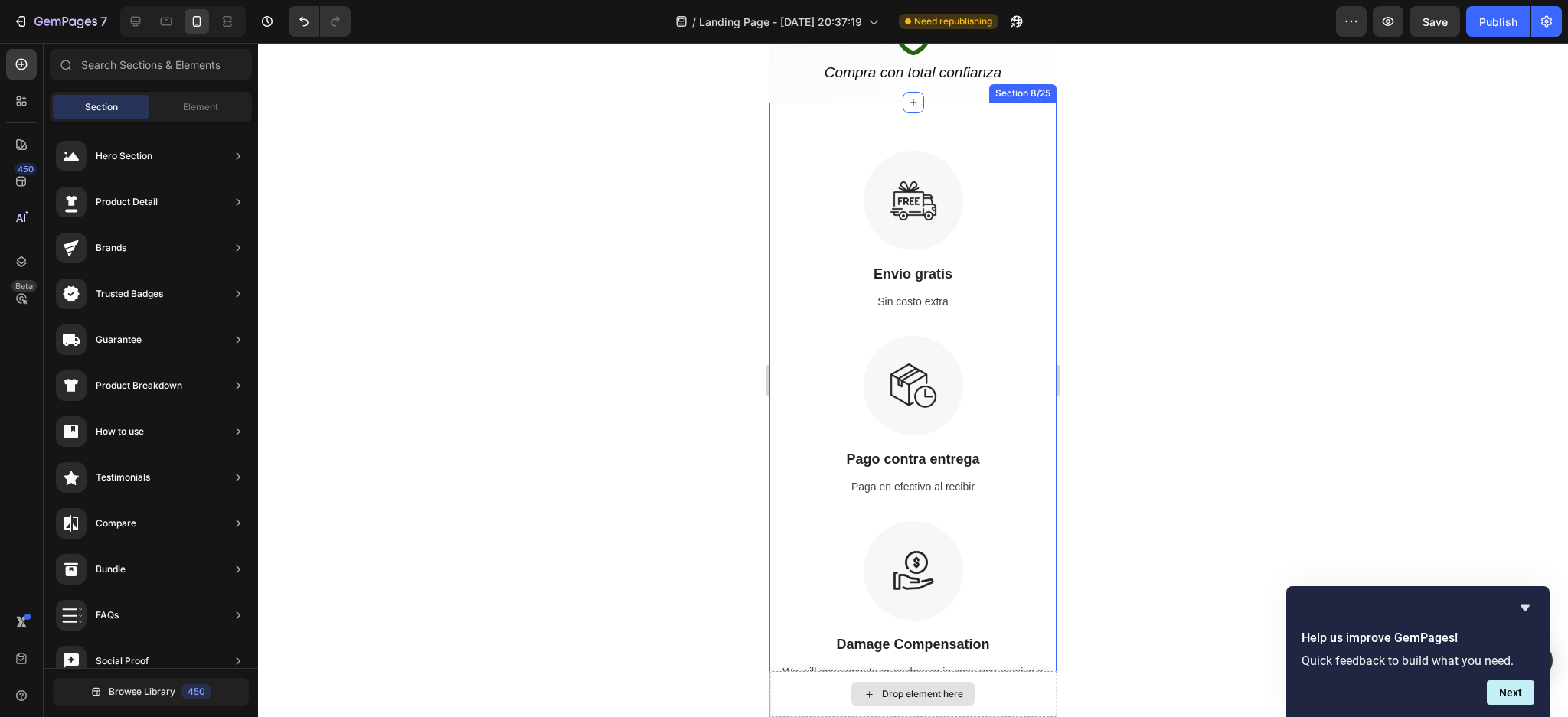
click at [1024, 137] on div "Image Envío gratis Text Block Sin costo extra Text Image Pago contra entrega Te…" at bounding box center [913, 531] width 287 height 857
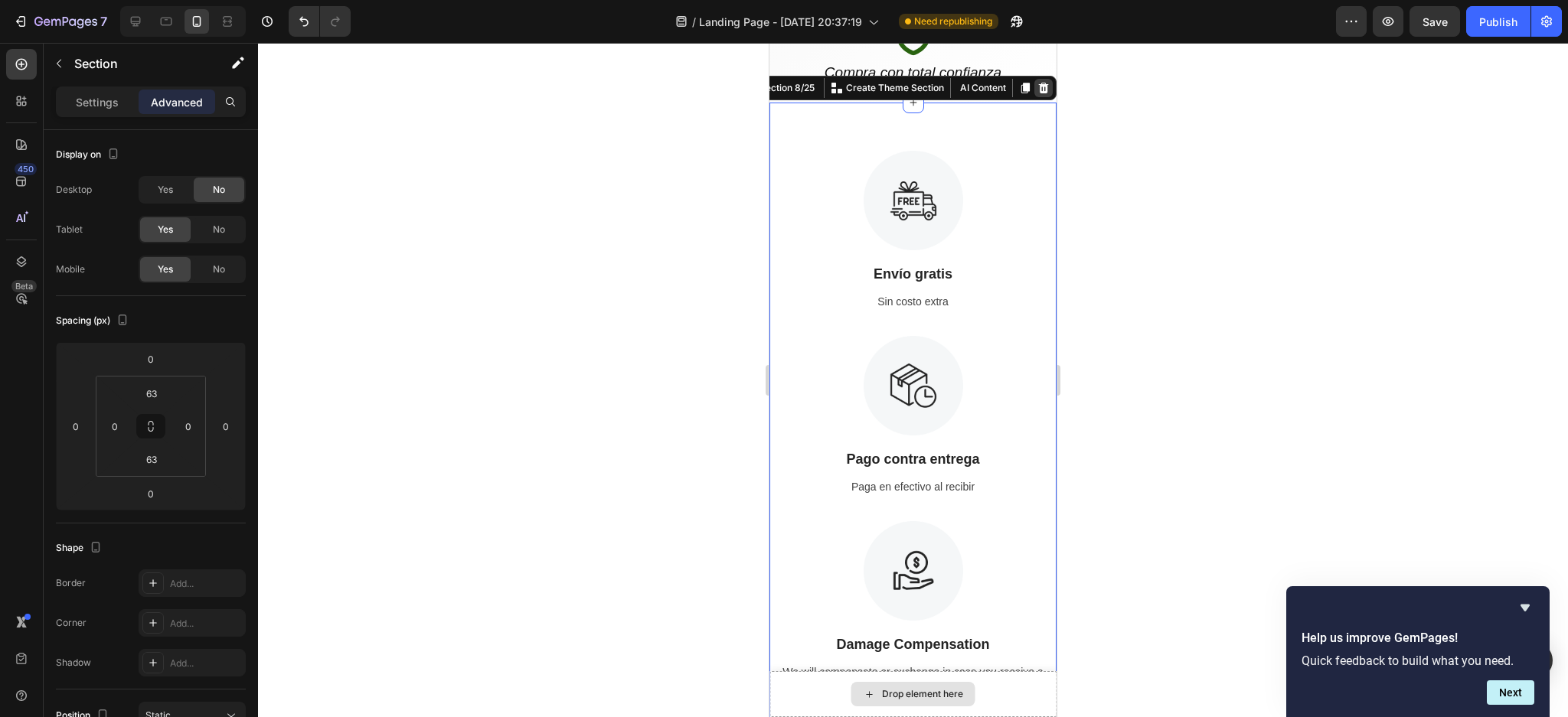
click at [1039, 87] on icon at bounding box center [1044, 88] width 10 height 11
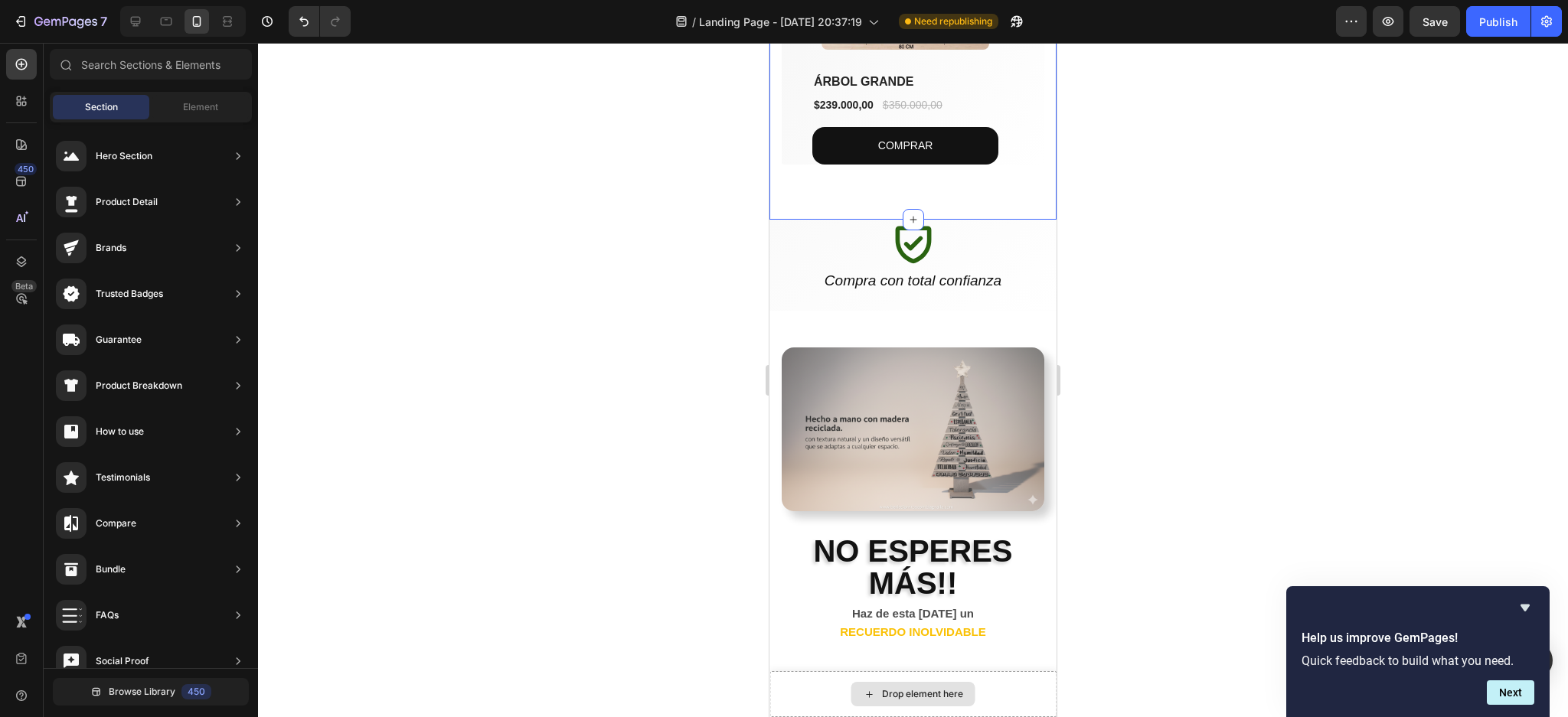
scroll to position [946, 0]
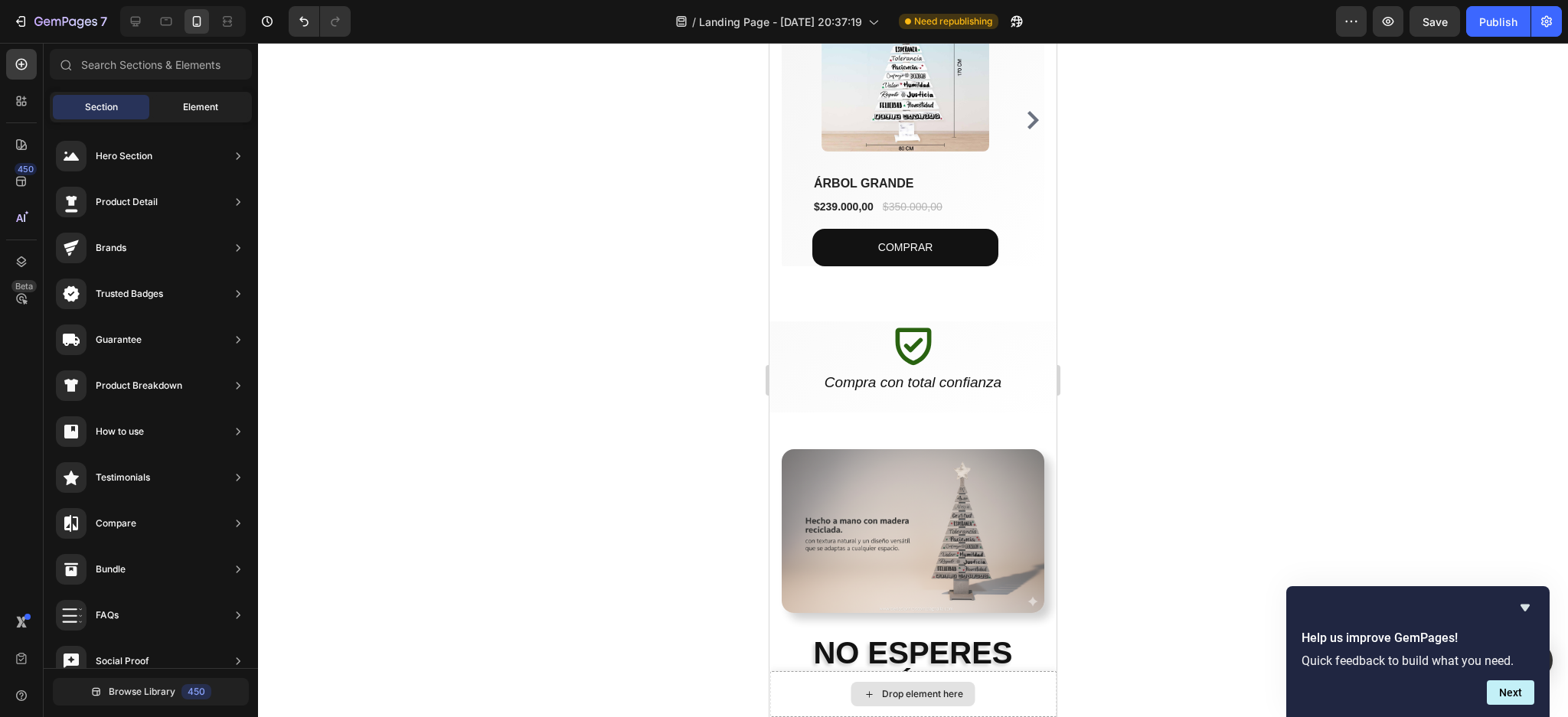
click at [203, 108] on span "Element" at bounding box center [201, 107] width 35 height 13
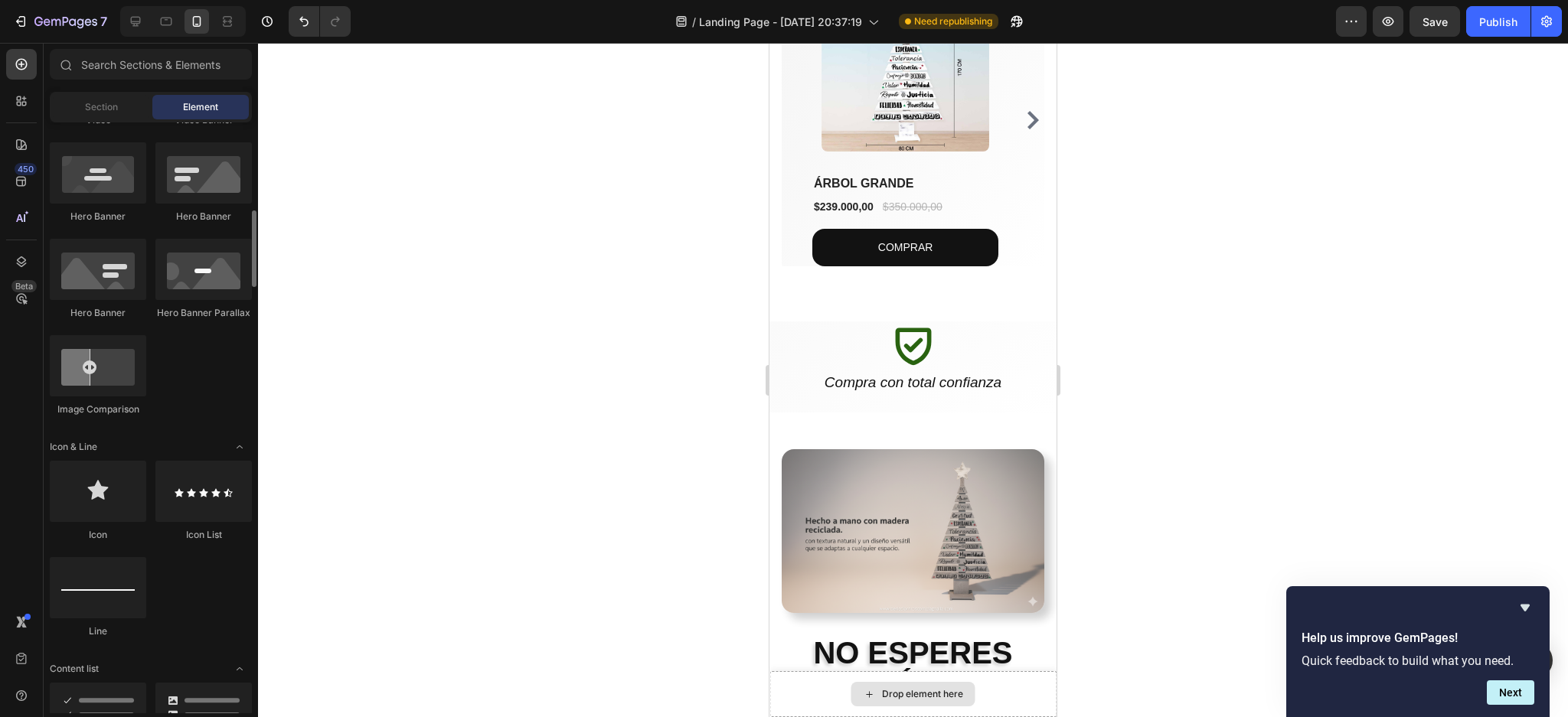
scroll to position [0, 0]
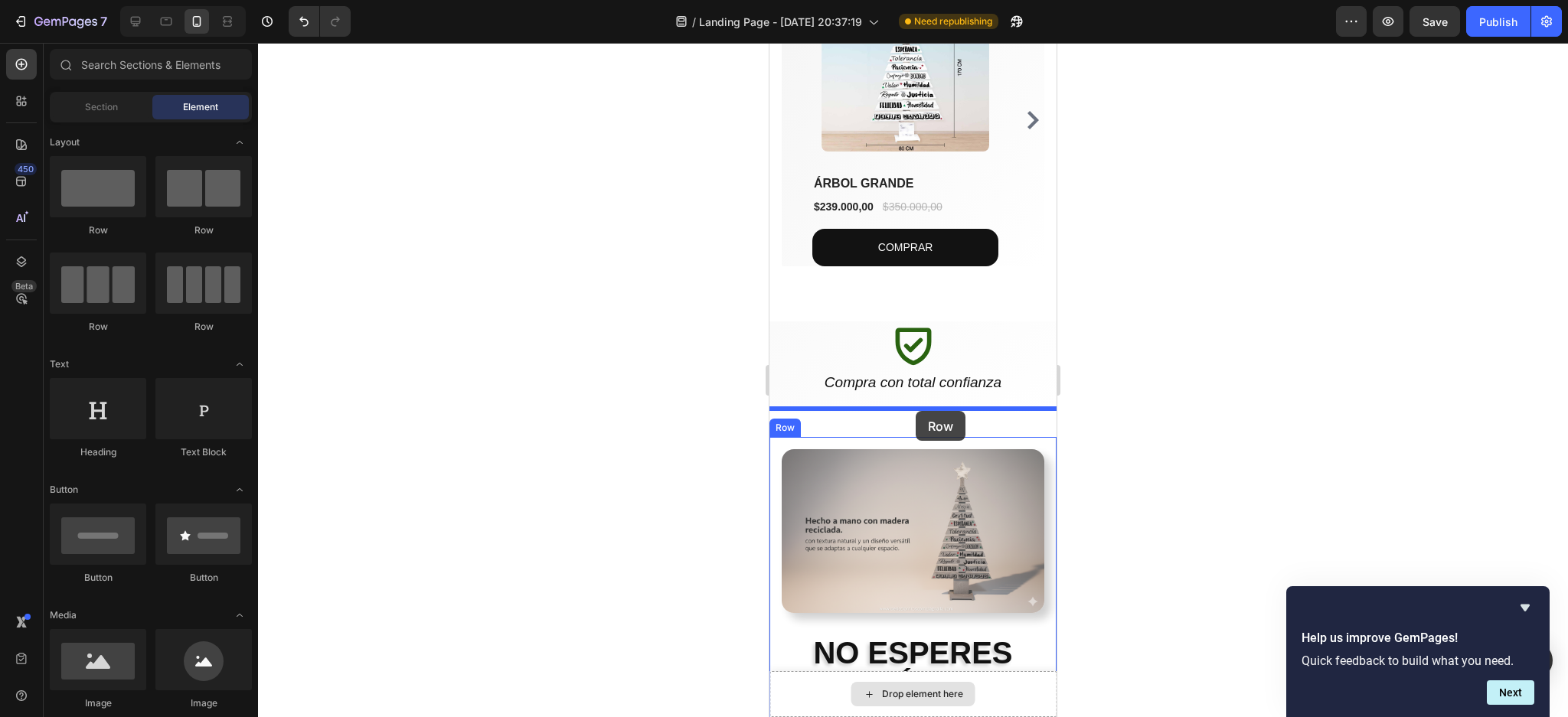
drag, startPoint x: 859, startPoint y: 235, endPoint x: 916, endPoint y: 411, distance: 185.0
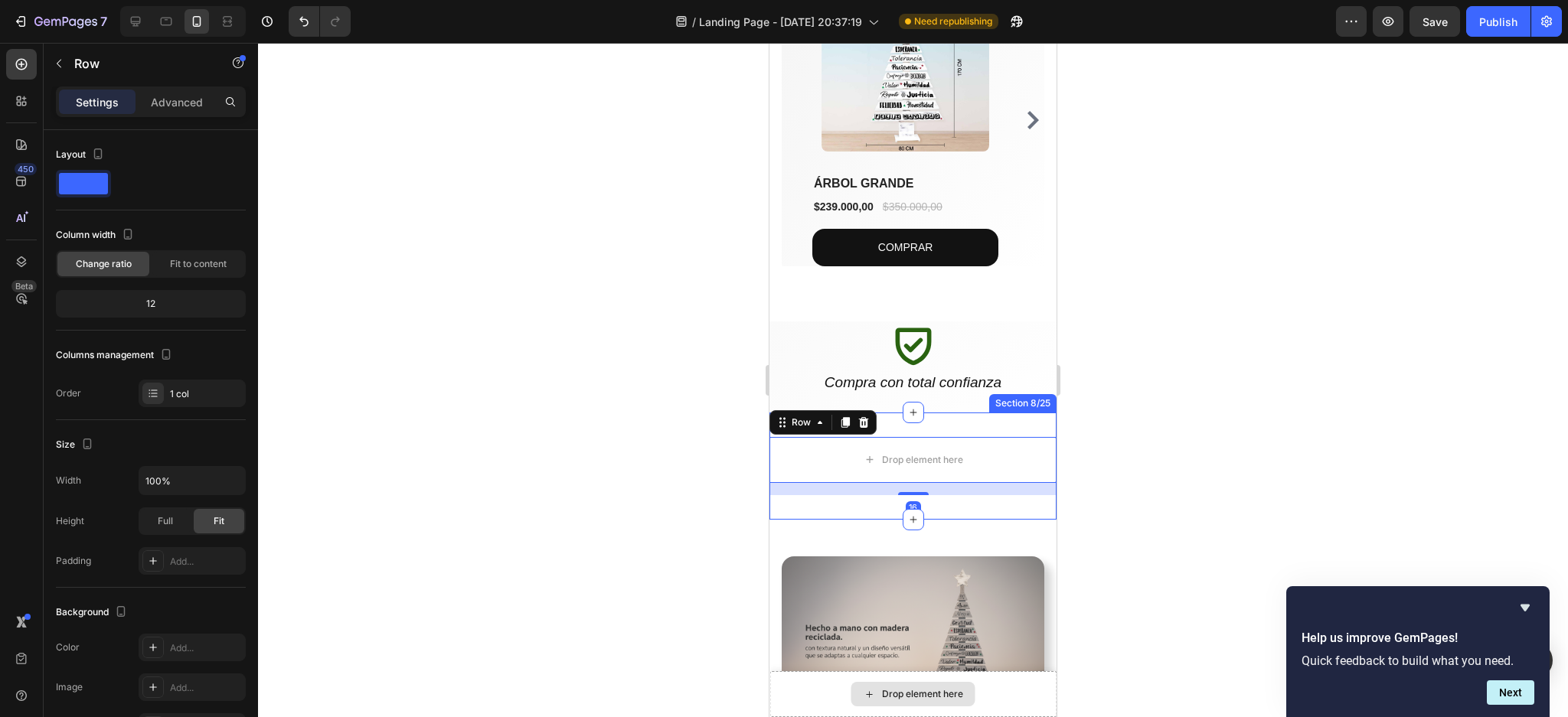
click at [924, 417] on div "Drop element here Row 16 Section 8/25" at bounding box center [913, 466] width 287 height 107
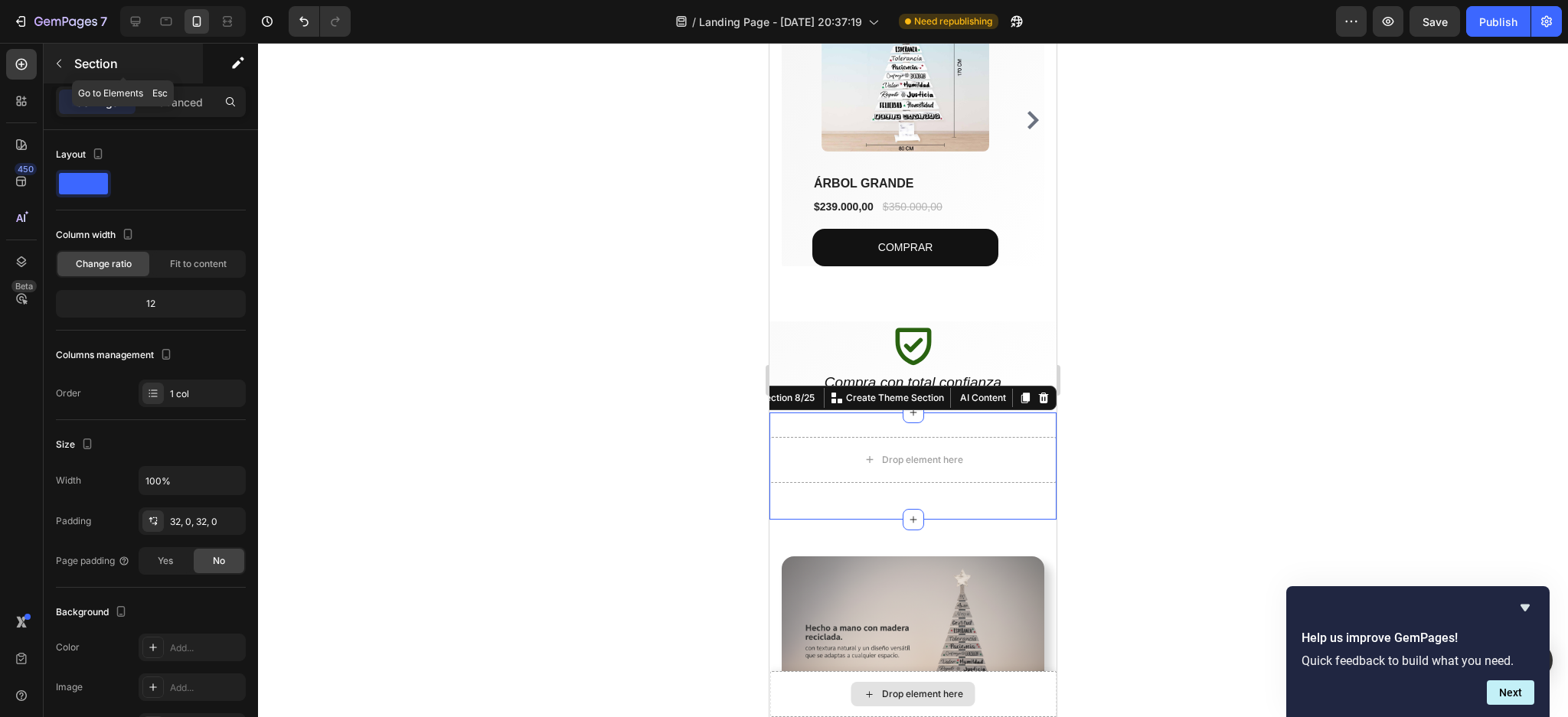
click at [64, 59] on icon "button" at bounding box center [59, 63] width 13 height 13
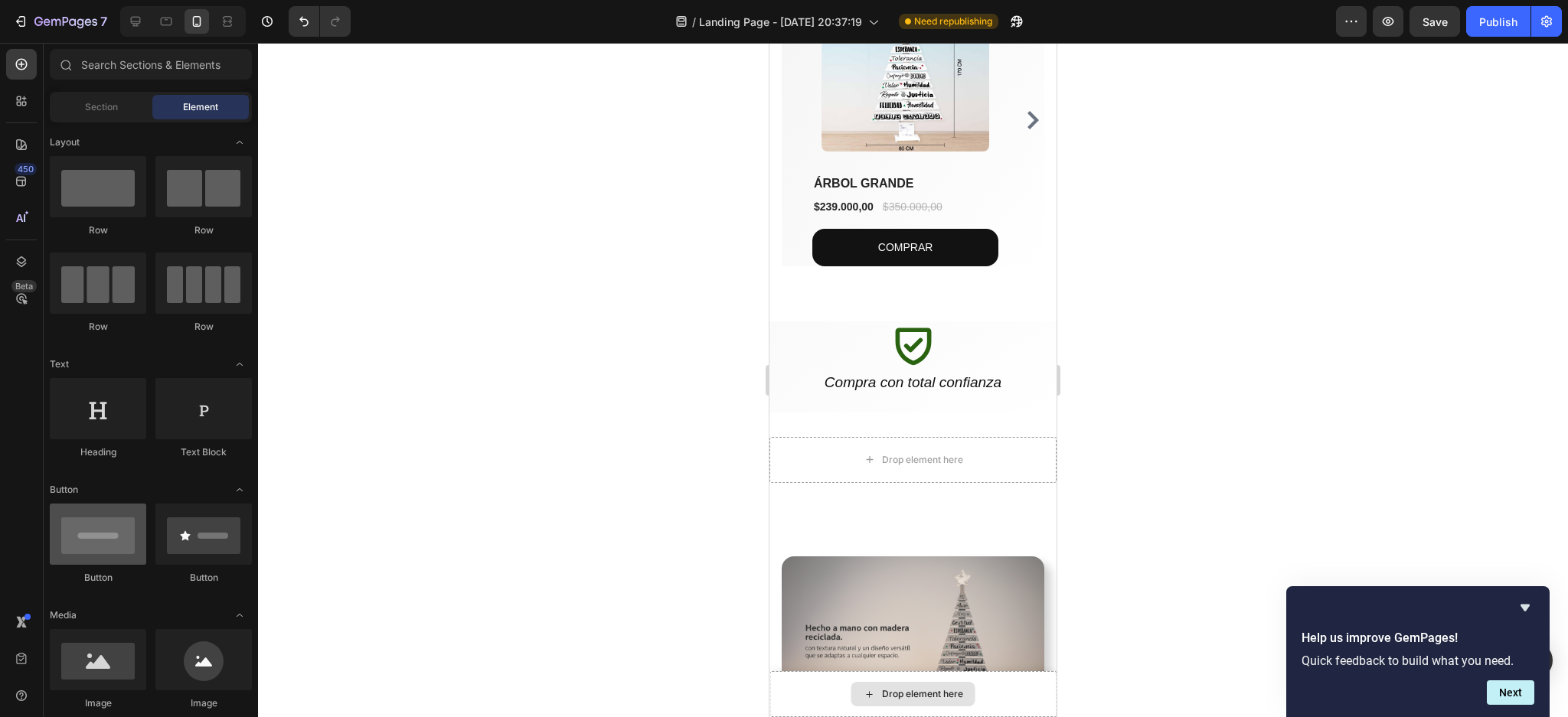
scroll to position [102, 0]
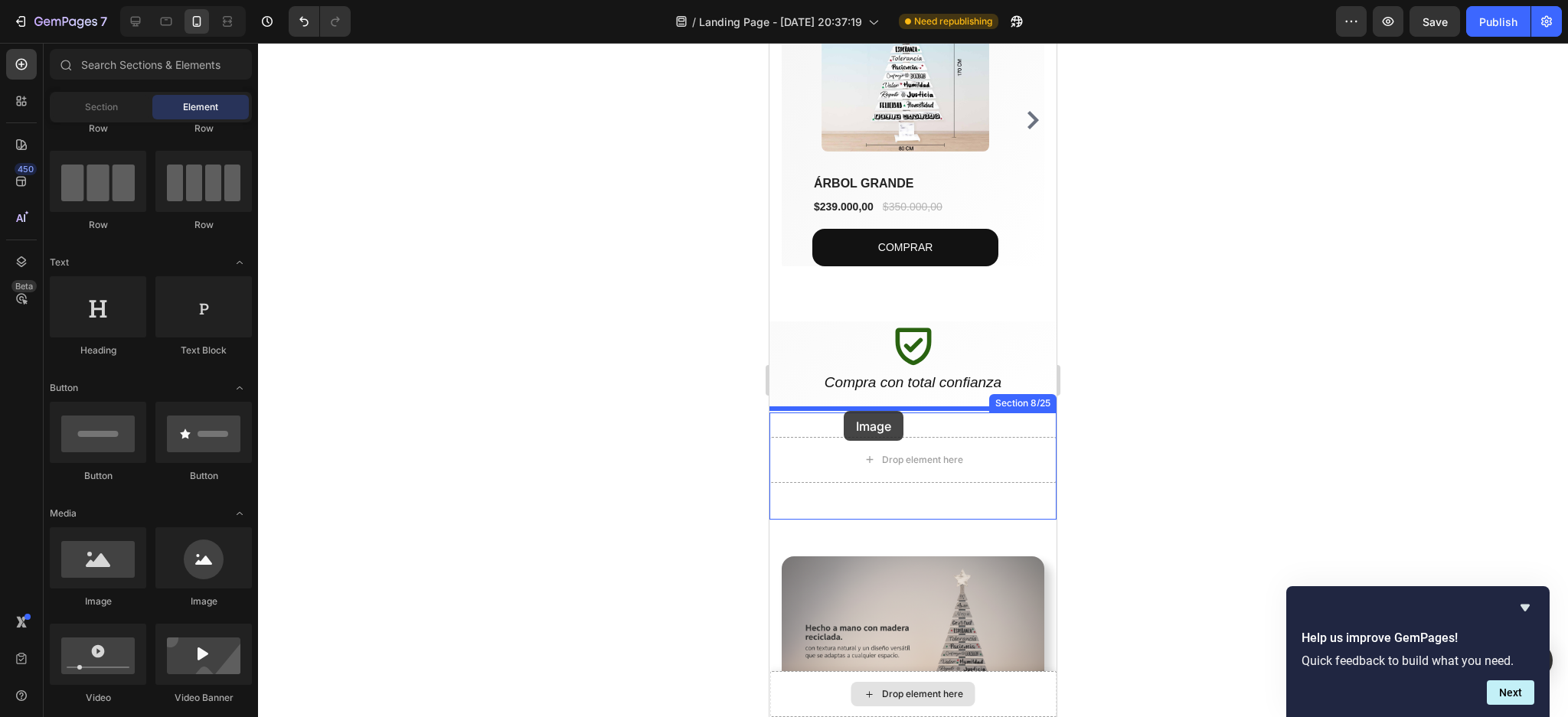
drag, startPoint x: 877, startPoint y: 604, endPoint x: 844, endPoint y: 411, distance: 195.8
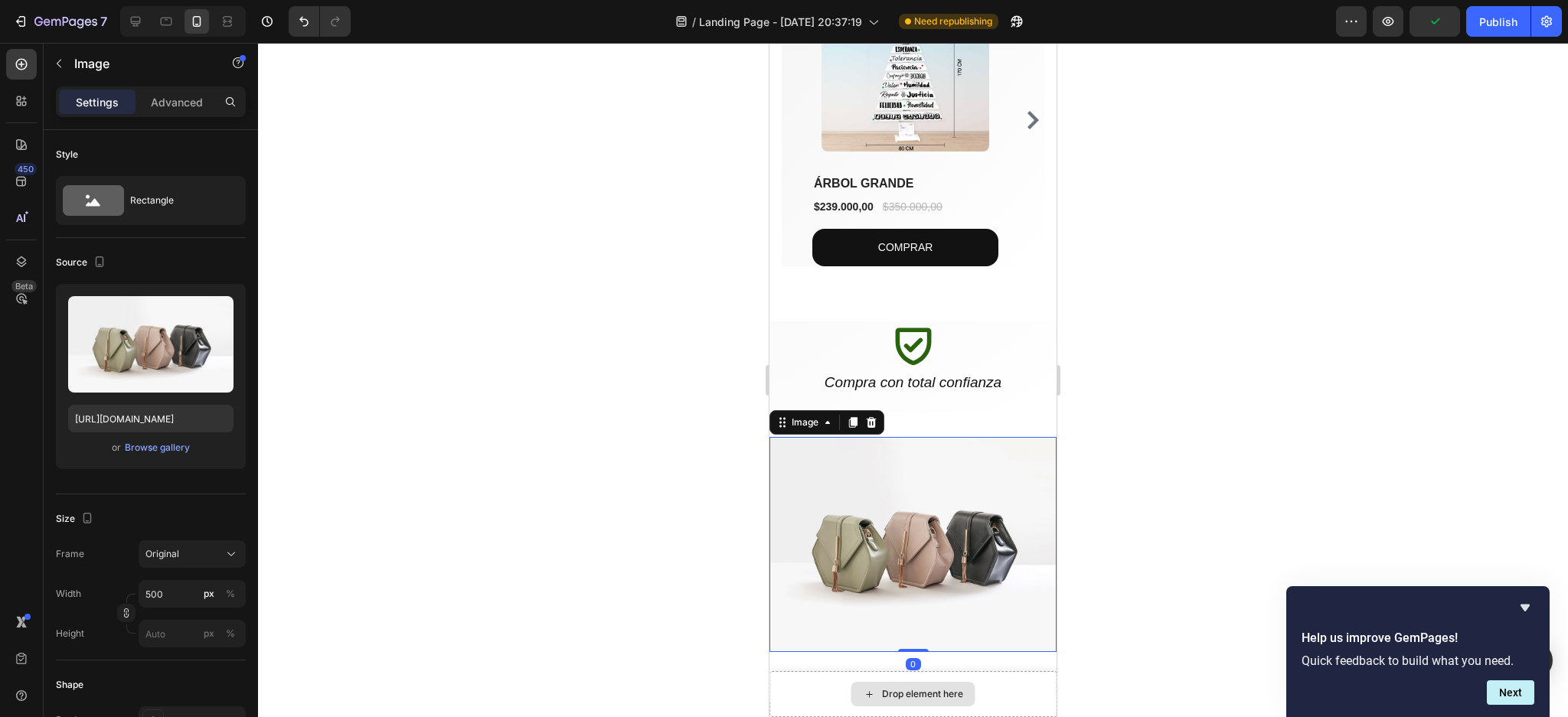
click at [1336, 435] on div at bounding box center [913, 380] width 1310 height 674
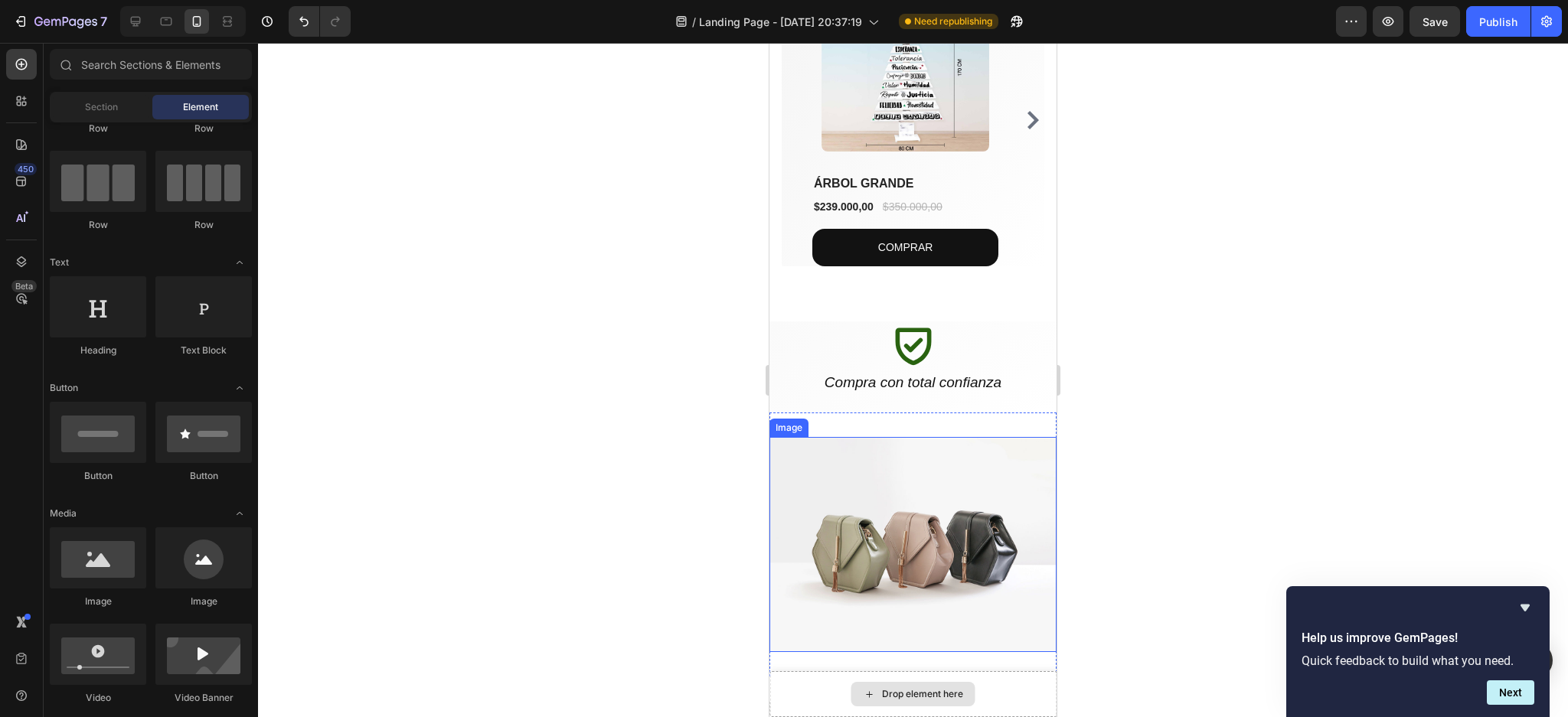
scroll to position [1048, 0]
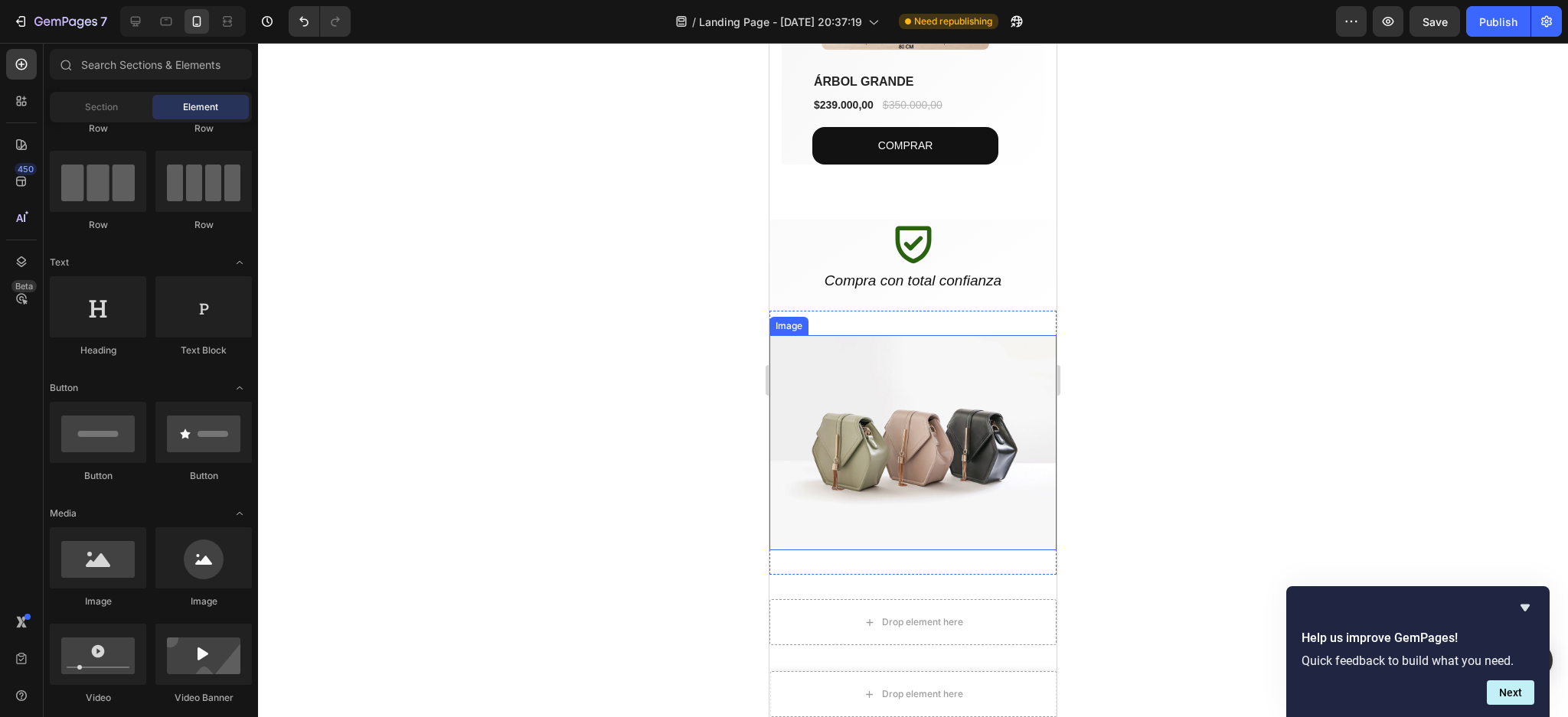
click at [924, 426] on img at bounding box center [913, 442] width 287 height 215
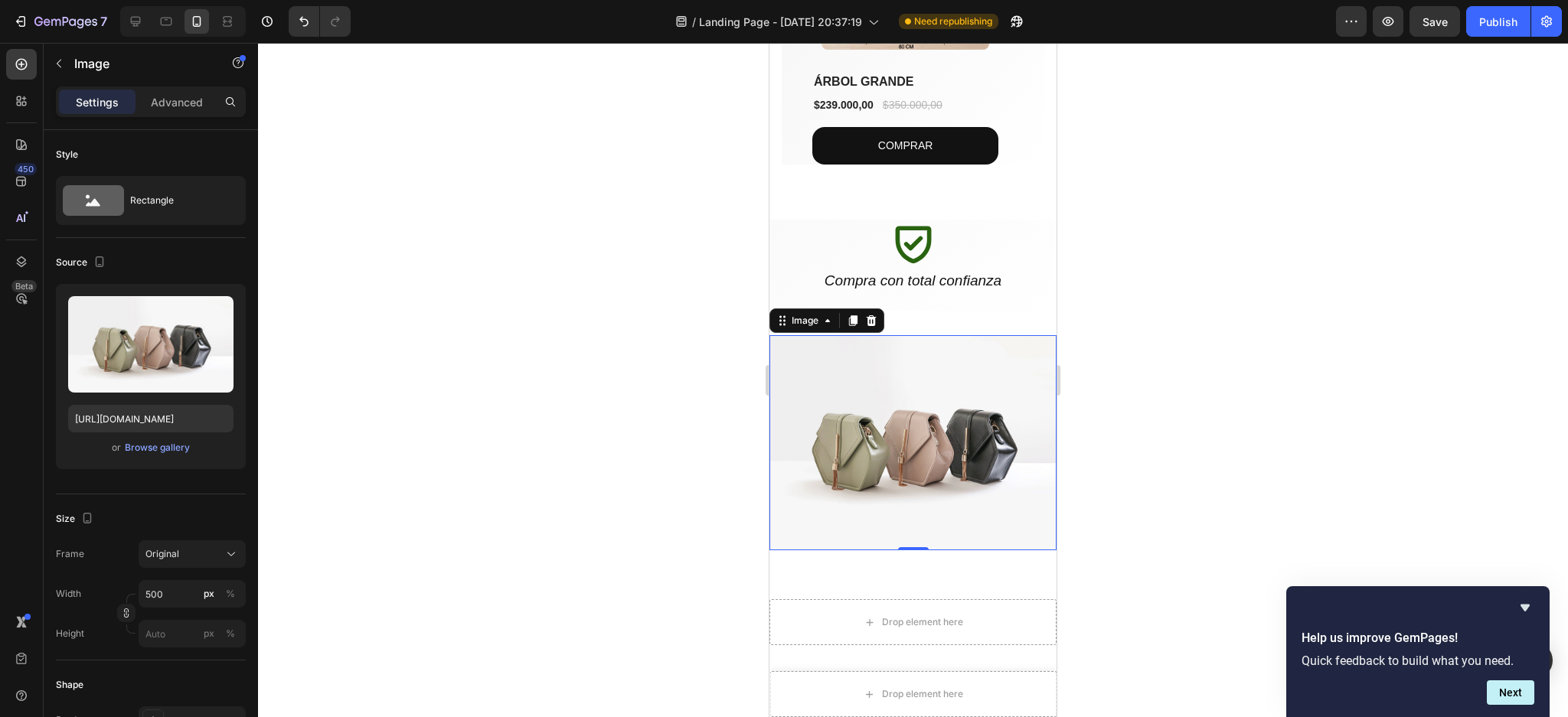
click at [1446, 369] on div at bounding box center [913, 380] width 1310 height 674
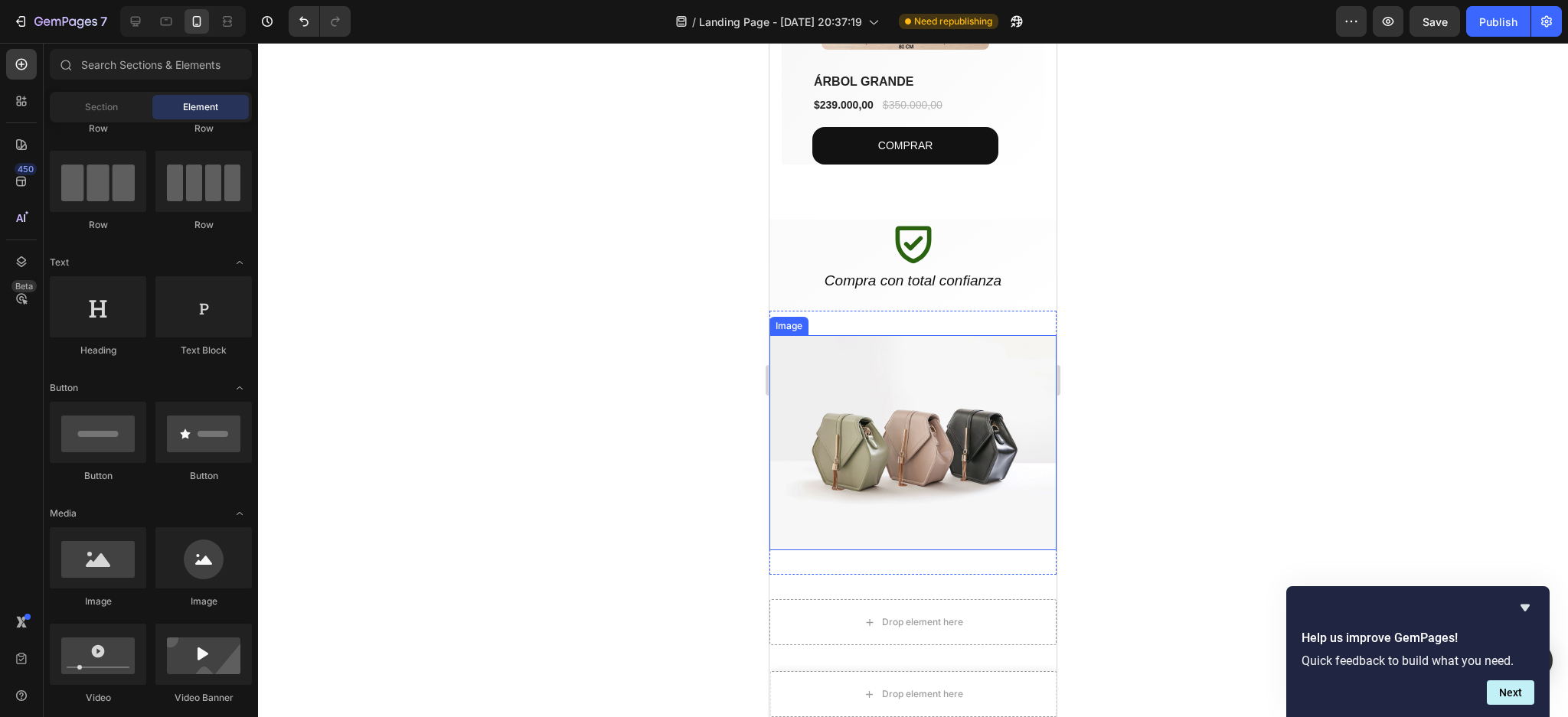
click at [988, 366] on img at bounding box center [913, 442] width 287 height 215
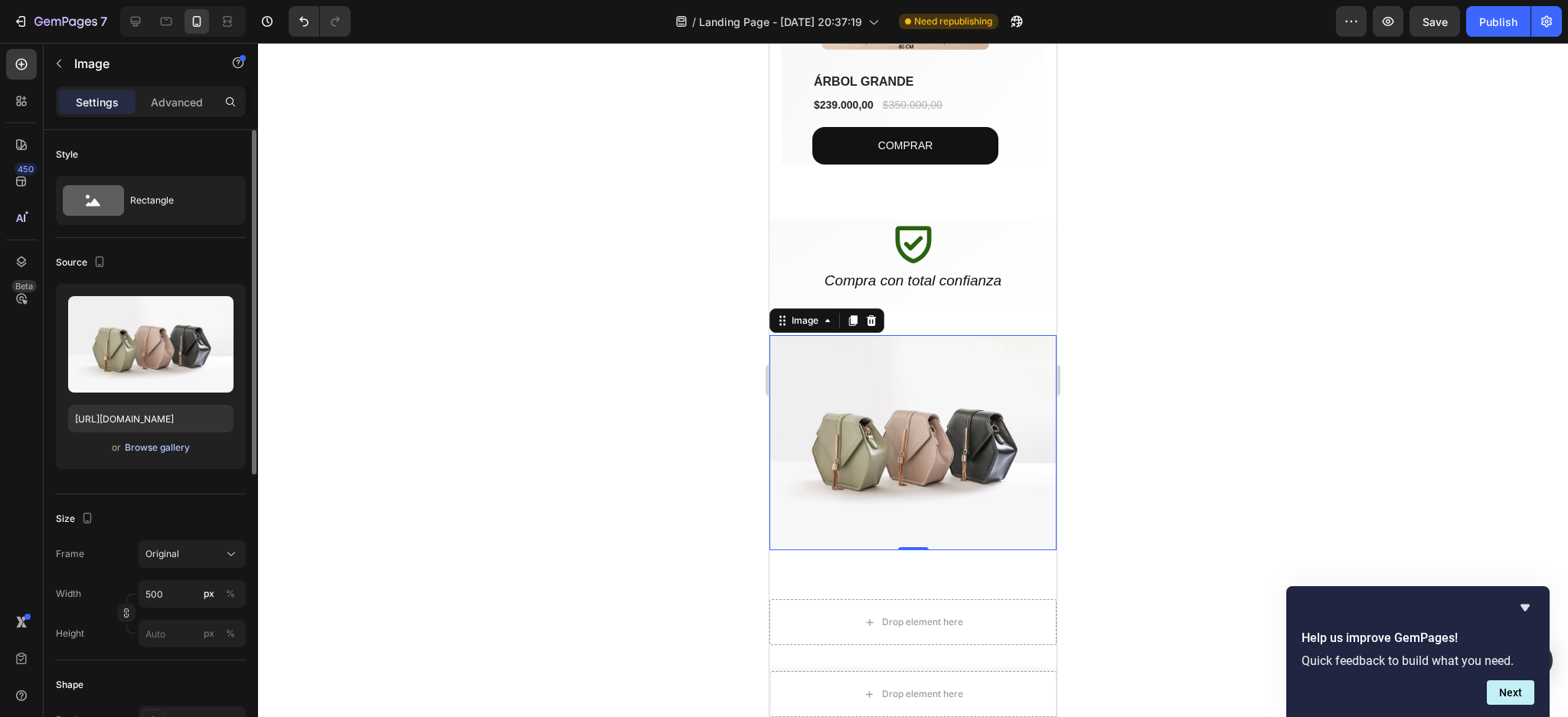
click at [175, 441] on div "Browse gallery" at bounding box center [157, 448] width 65 height 13
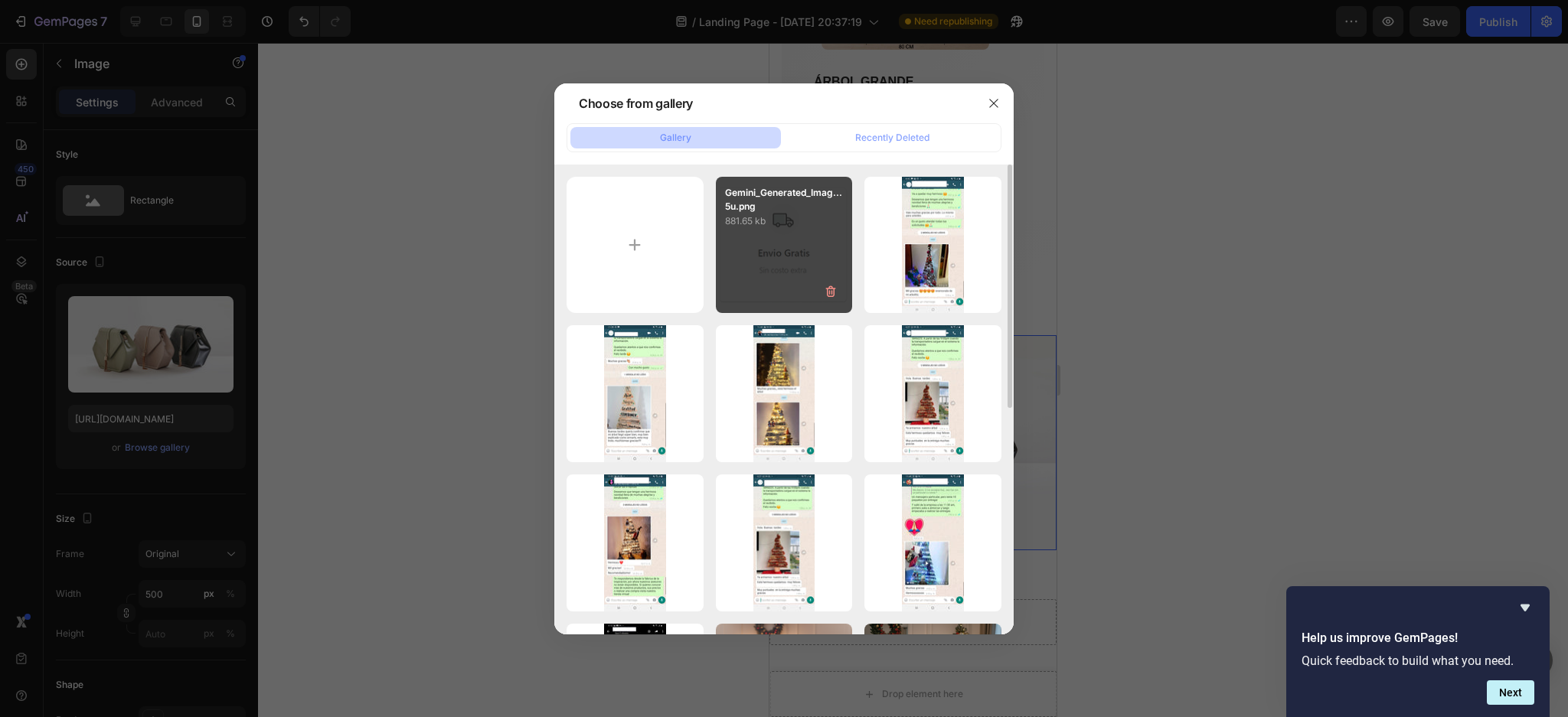
click at [790, 260] on div "Gemini_Generated_Imag...5u.png 881.65 kb" at bounding box center [784, 245] width 137 height 137
type input "[URL][DOMAIN_NAME]"
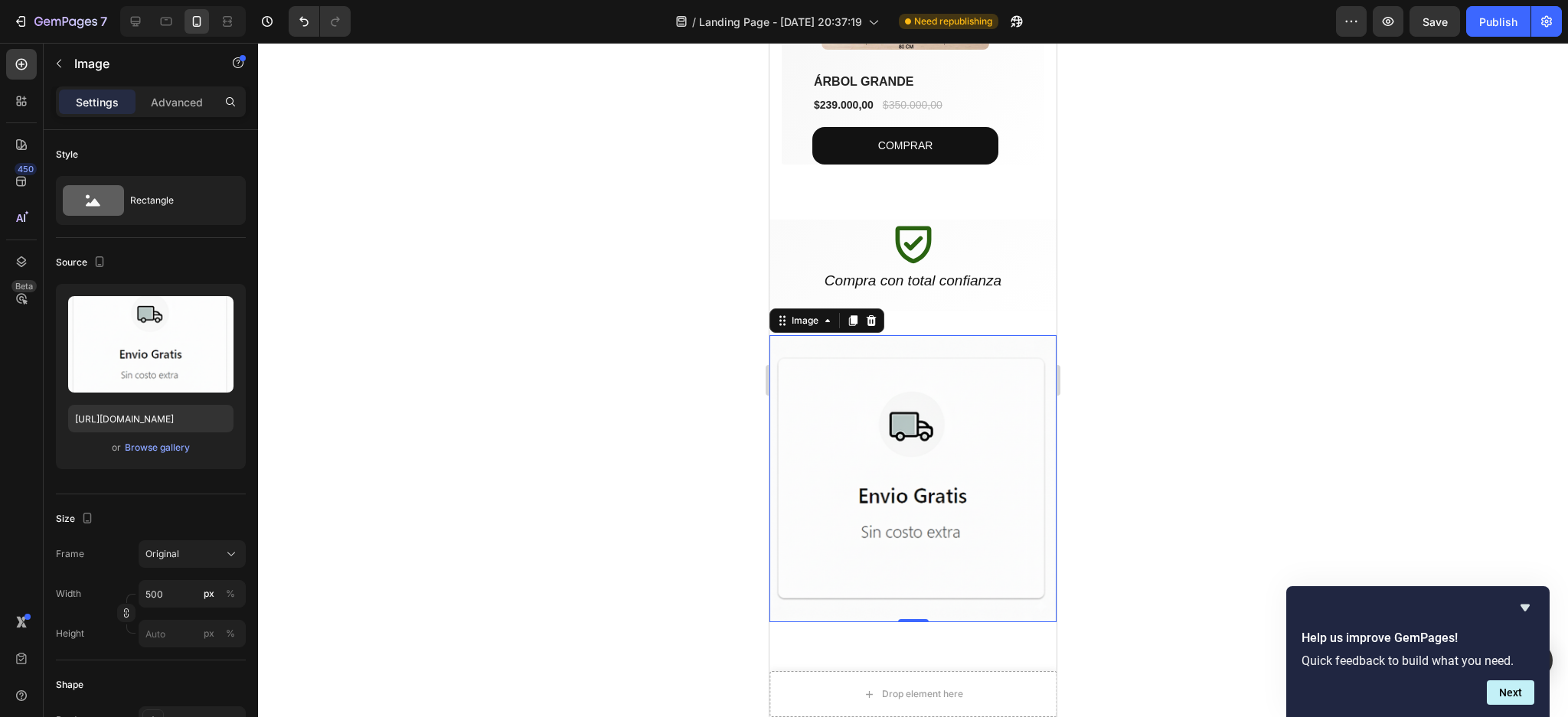
click at [1418, 422] on div at bounding box center [913, 380] width 1310 height 674
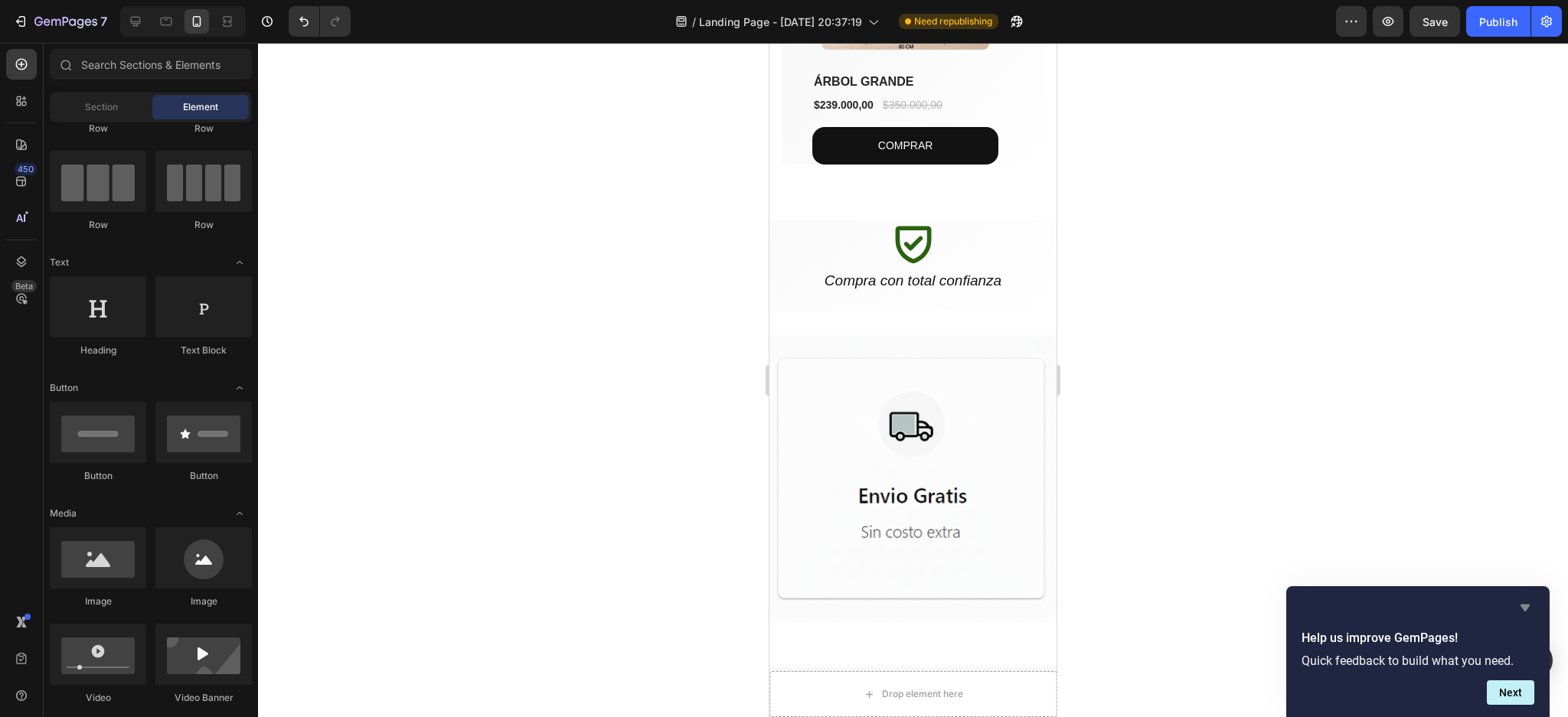
click at [1524, 604] on icon "Hide survey" at bounding box center [1525, 608] width 19 height 19
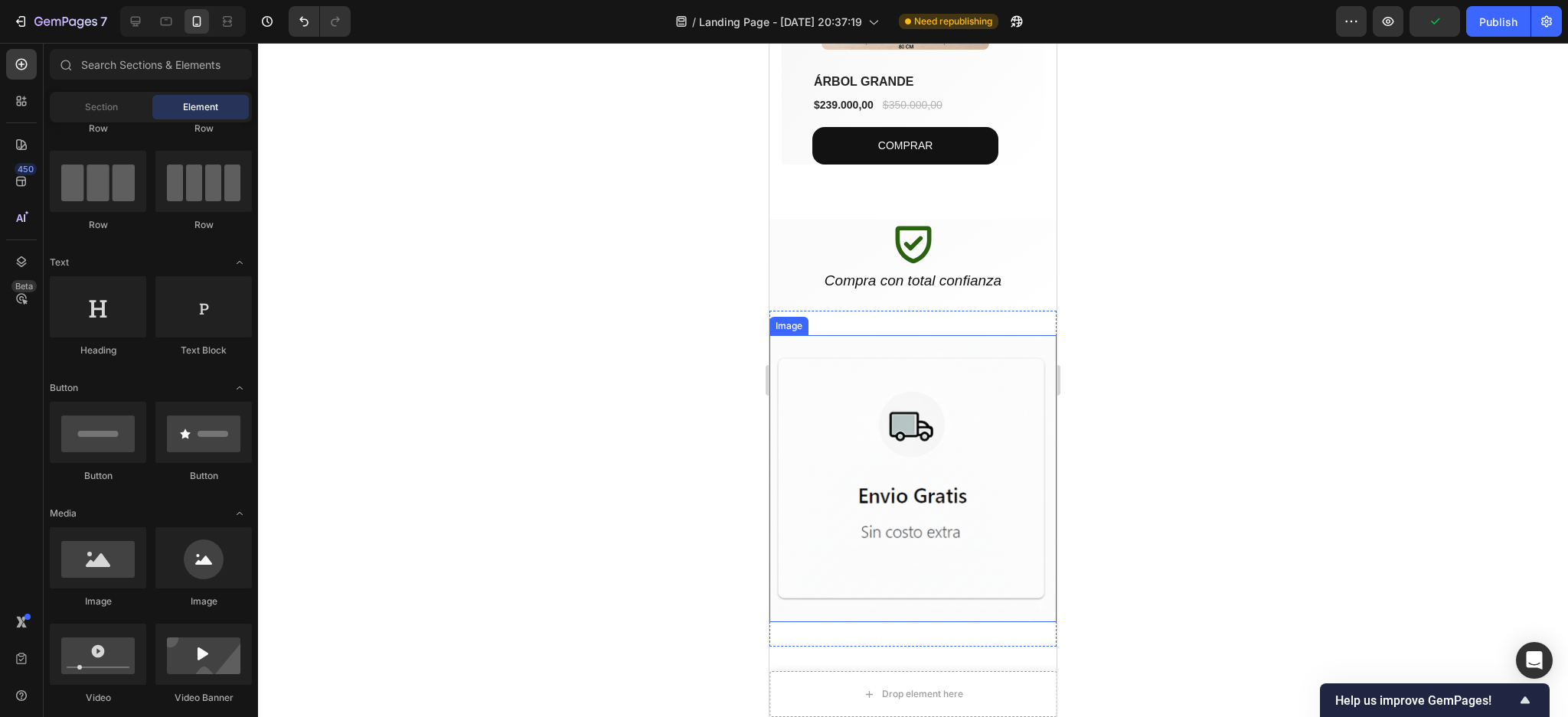
click at [922, 435] on img at bounding box center [913, 478] width 287 height 287
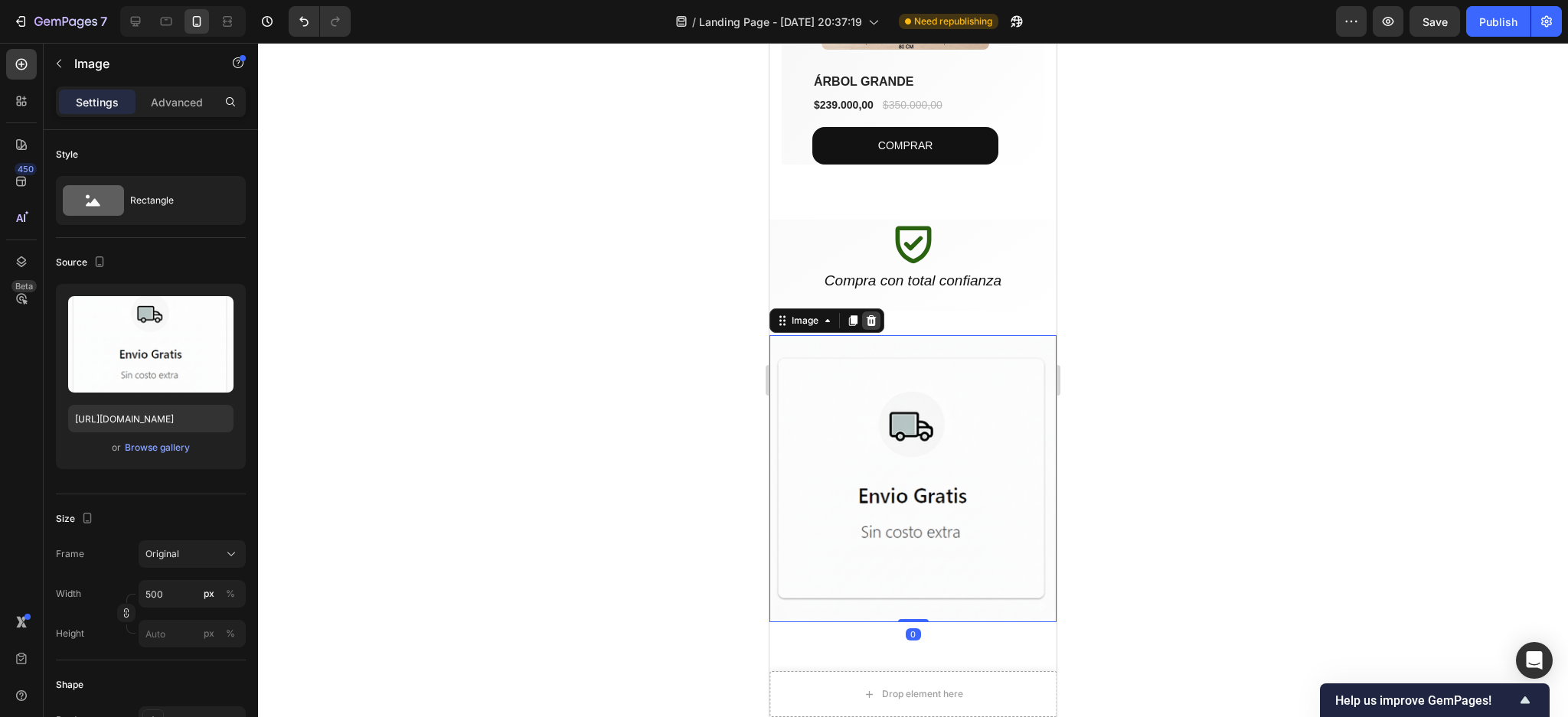
click at [866, 316] on icon at bounding box center [871, 321] width 13 height 13
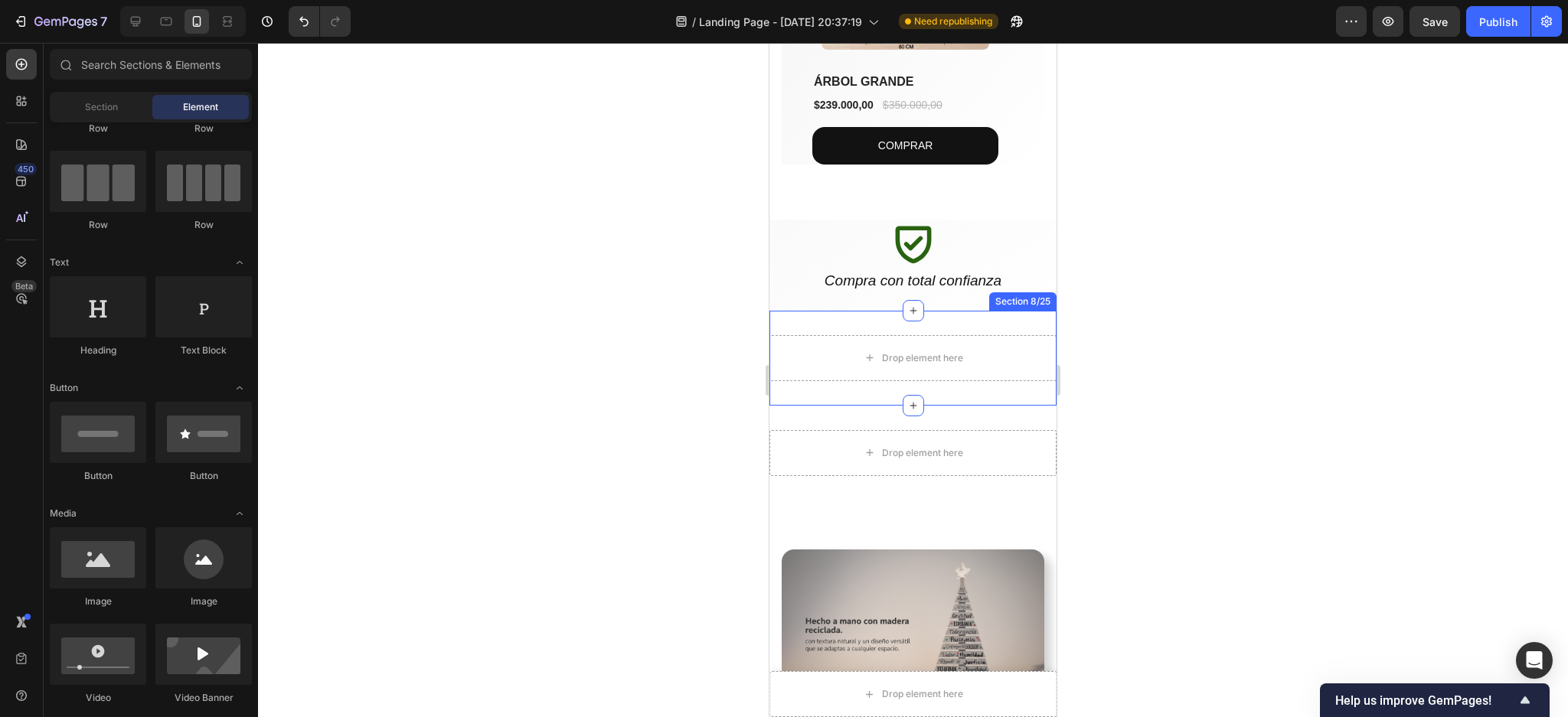
click at [995, 318] on div "Drop element here Section 8/25" at bounding box center [913, 358] width 287 height 95
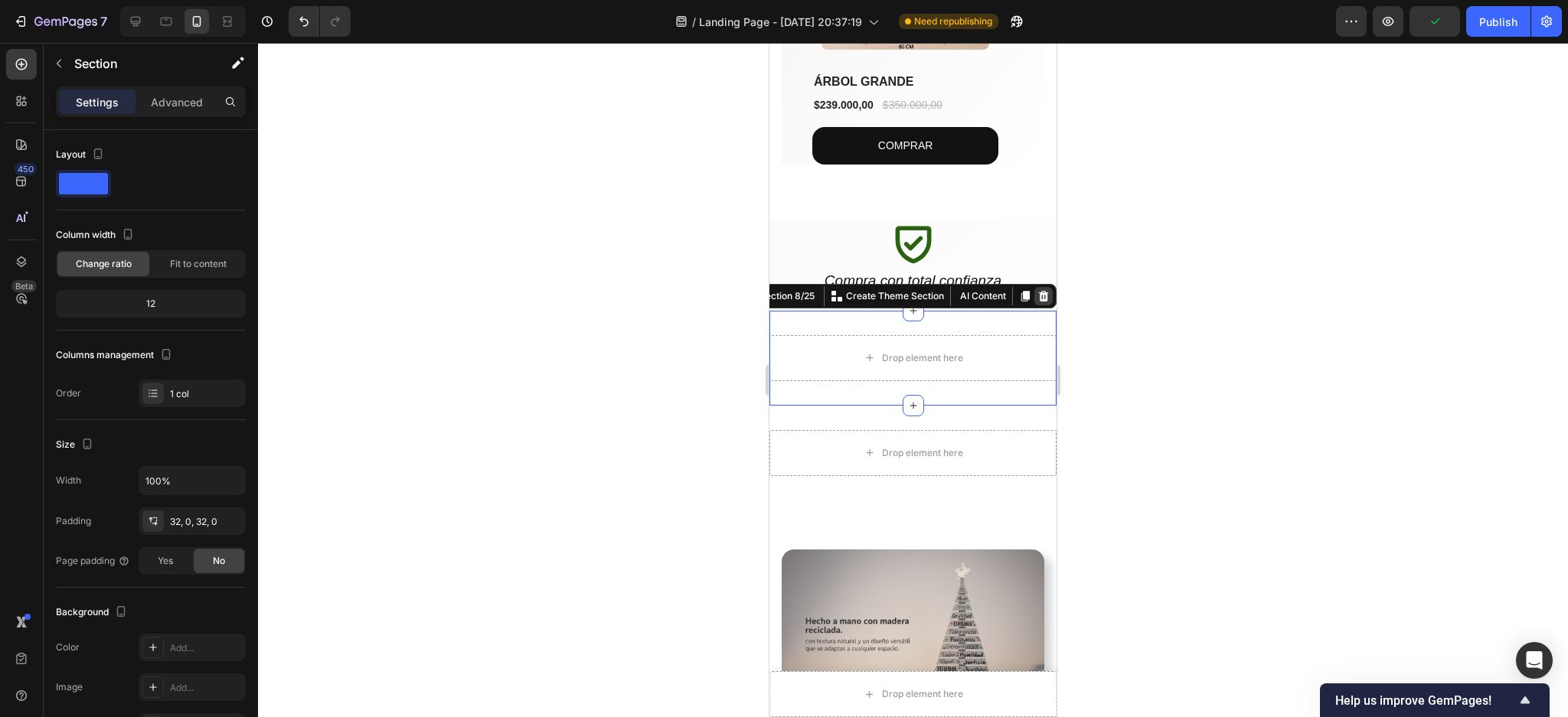
click at [1037, 290] on icon at bounding box center [1043, 296] width 13 height 13
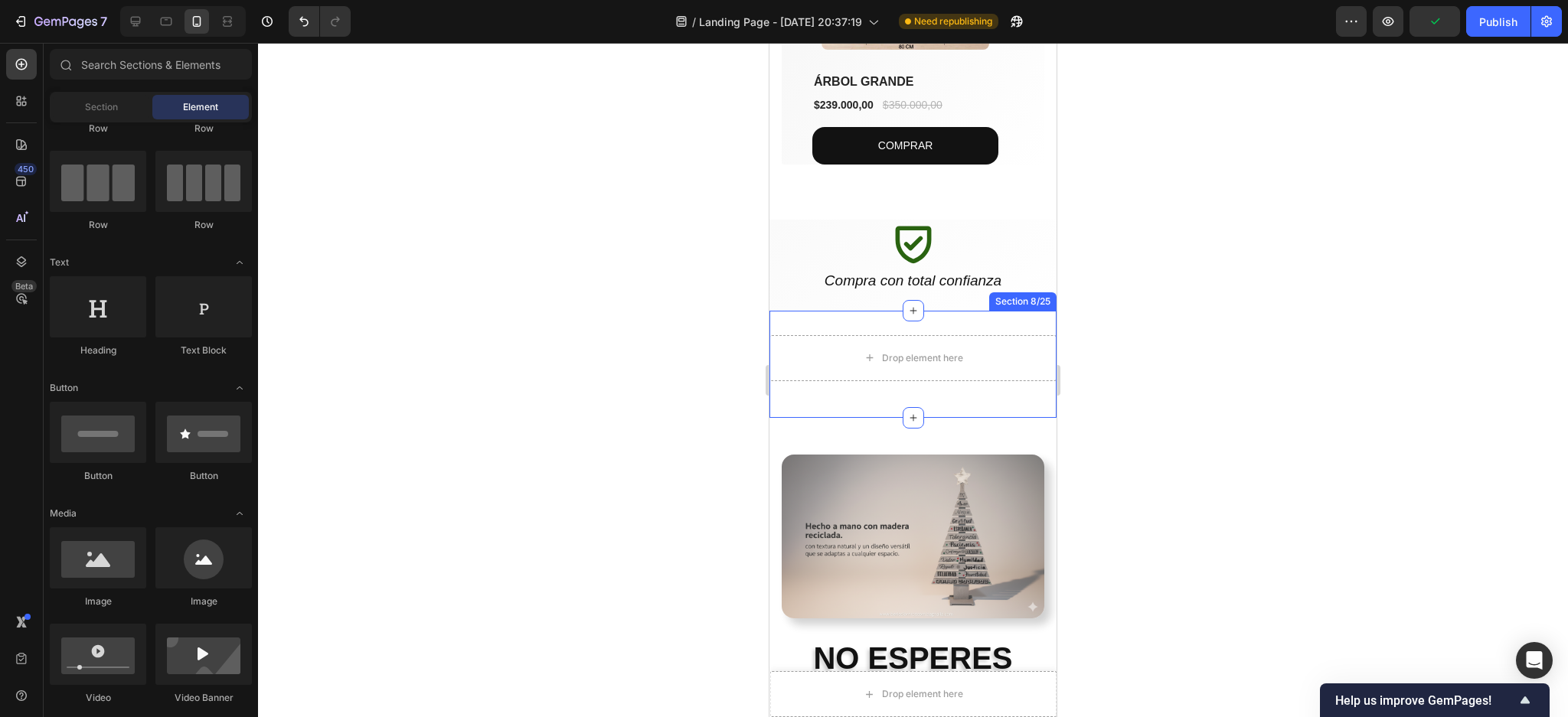
click at [1019, 317] on div "Drop element here Row Section 8/25" at bounding box center [913, 364] width 287 height 107
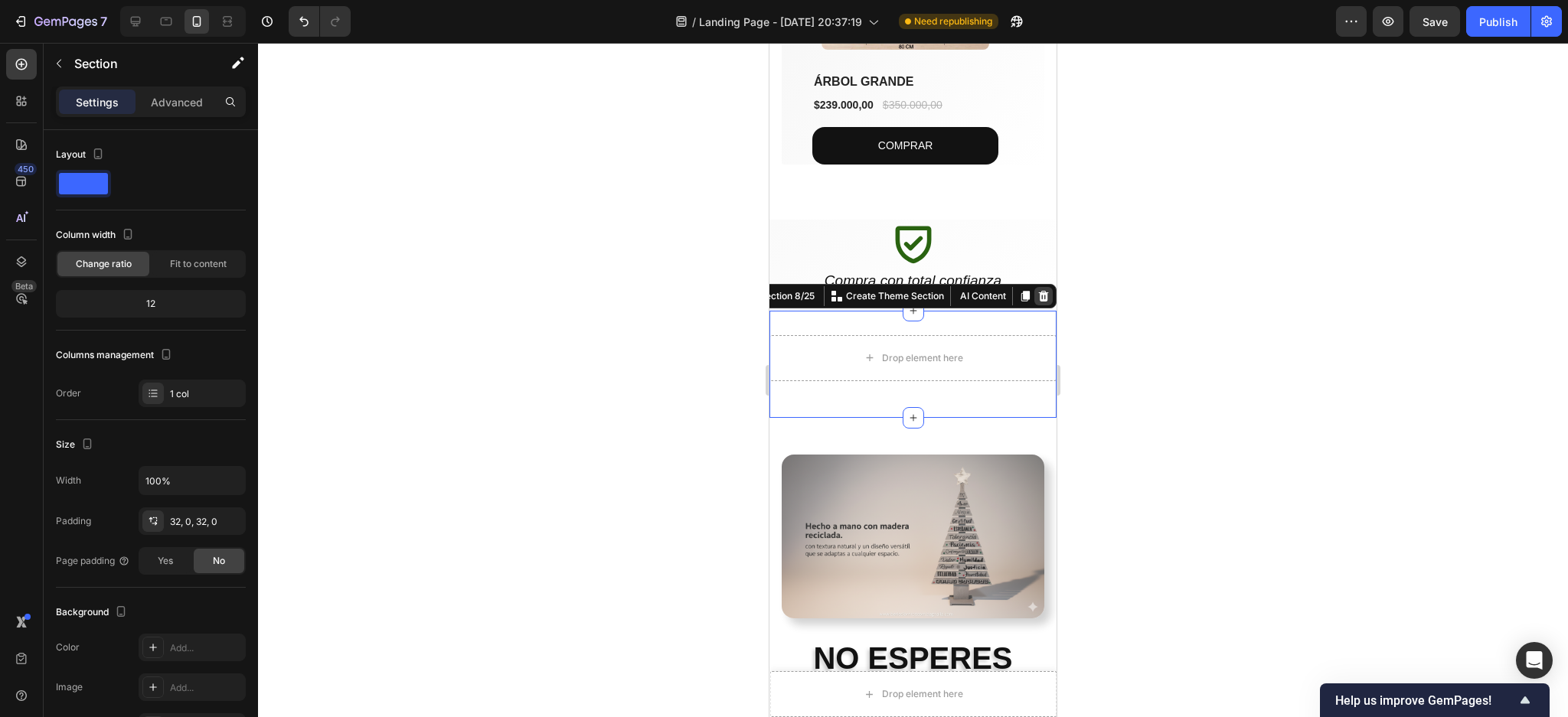
click at [1037, 290] on icon at bounding box center [1043, 296] width 13 height 13
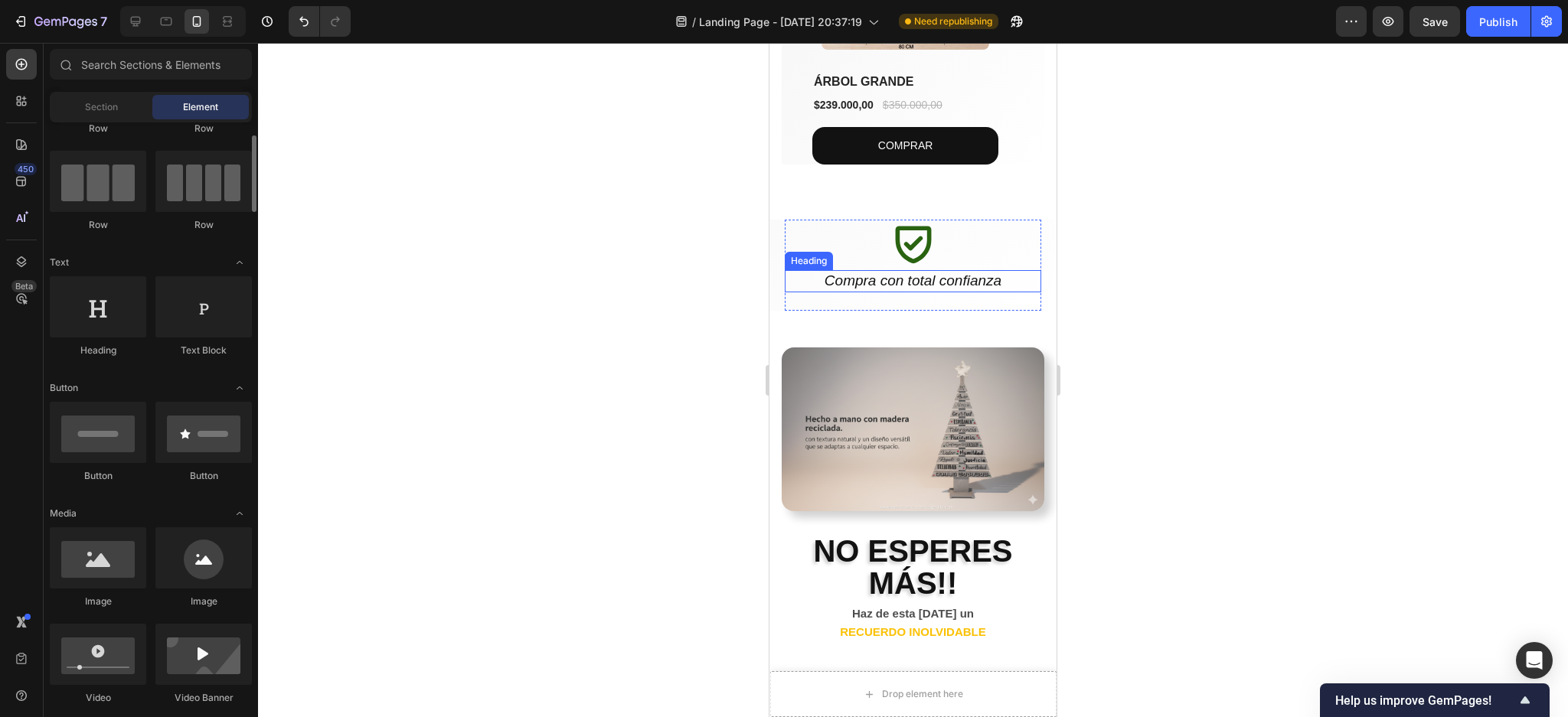
scroll to position [0, 0]
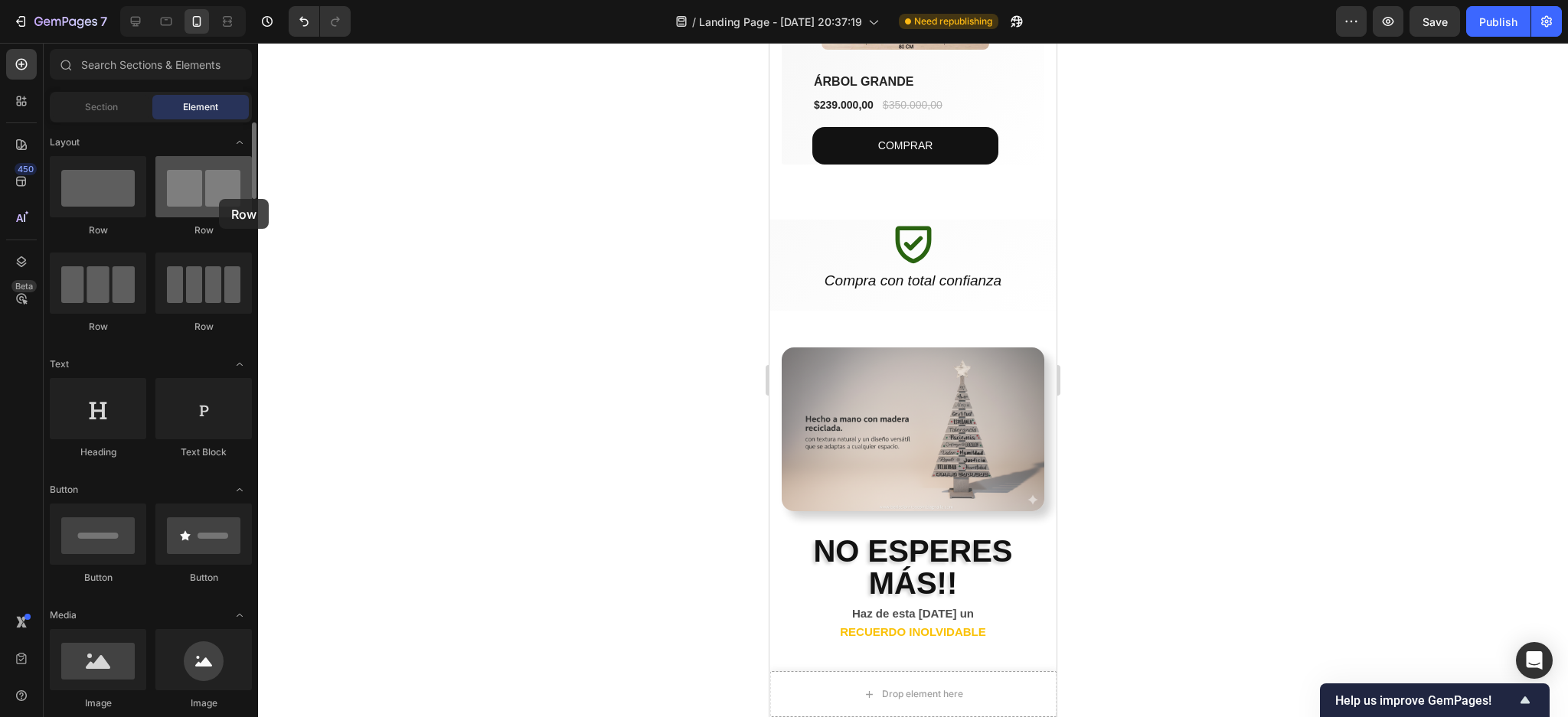
drag, startPoint x: 192, startPoint y: 196, endPoint x: 219, endPoint y: 199, distance: 27.2
click at [219, 199] on div at bounding box center [203, 186] width 96 height 62
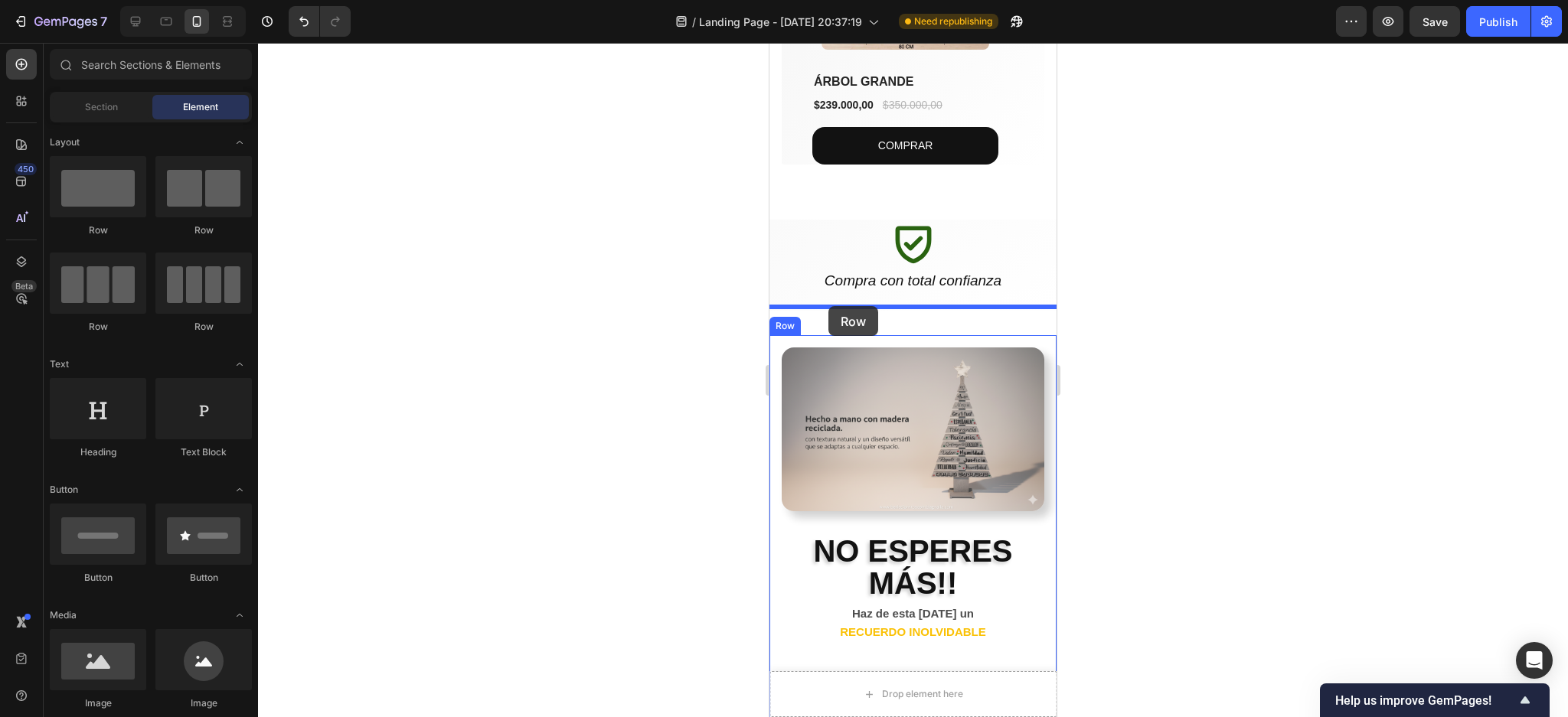
drag, startPoint x: 853, startPoint y: 337, endPoint x: 829, endPoint y: 310, distance: 36.1
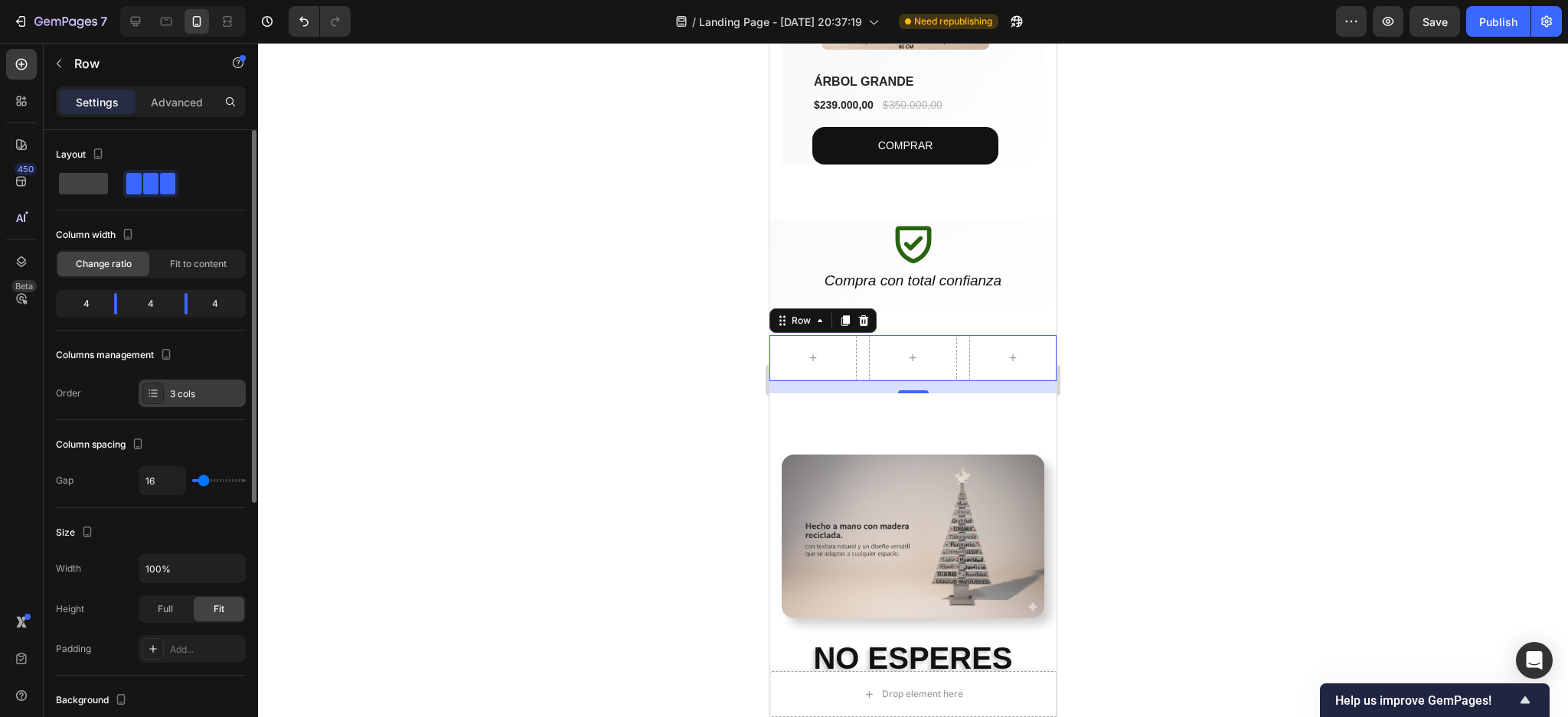
click at [212, 396] on div "3 cols" at bounding box center [205, 394] width 72 height 13
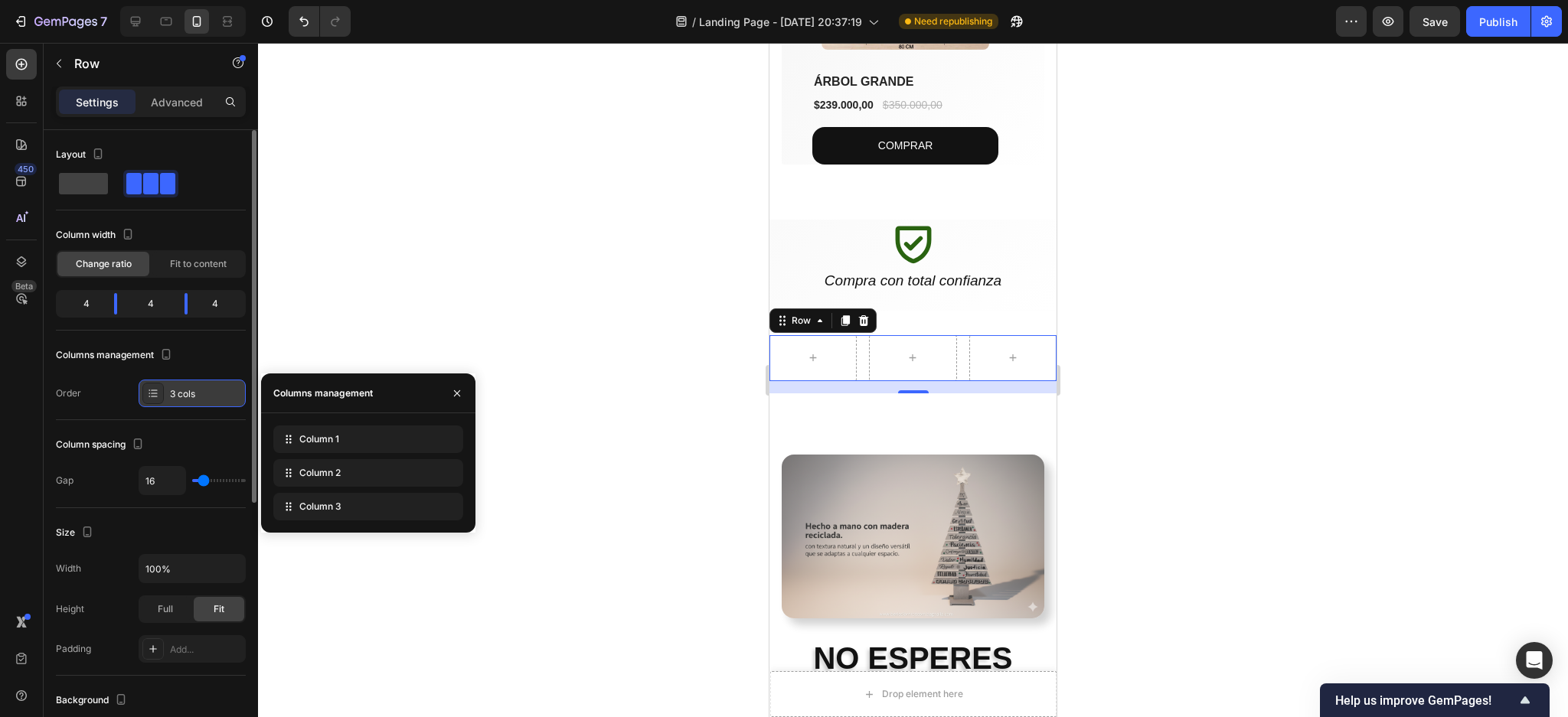
click at [212, 396] on div "3 cols" at bounding box center [205, 394] width 72 height 13
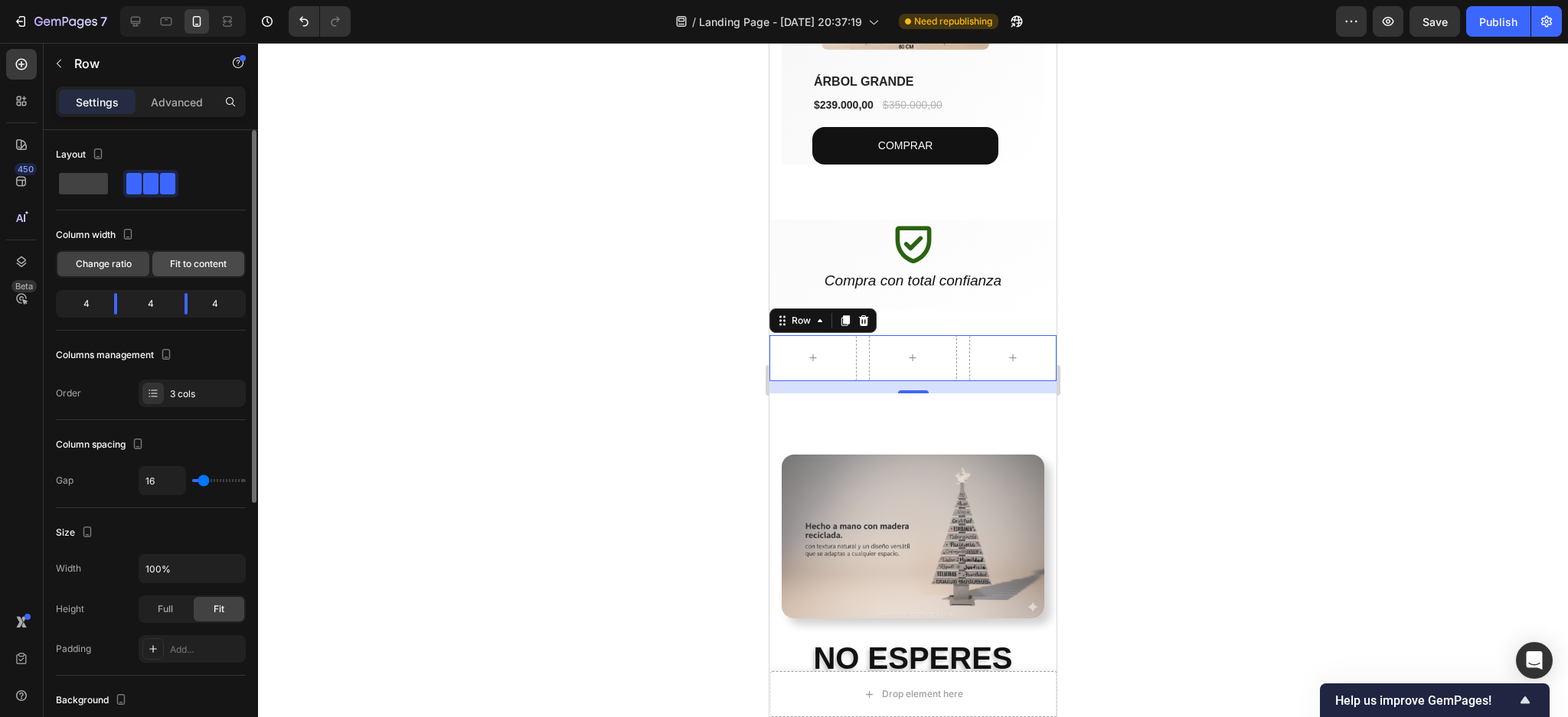
click at [210, 263] on span "Fit to content" at bounding box center [197, 264] width 57 height 13
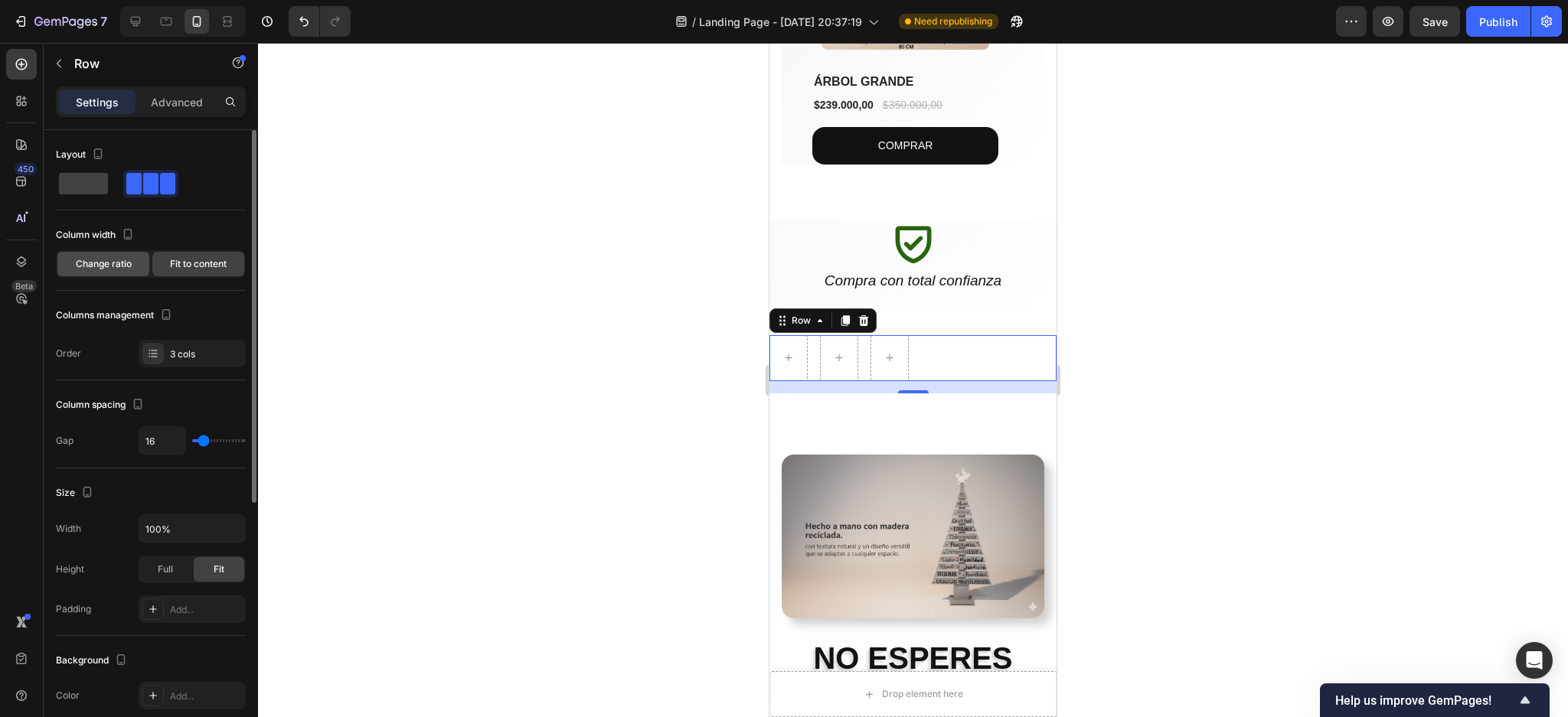
click at [120, 267] on span "Change ratio" at bounding box center [104, 264] width 56 height 13
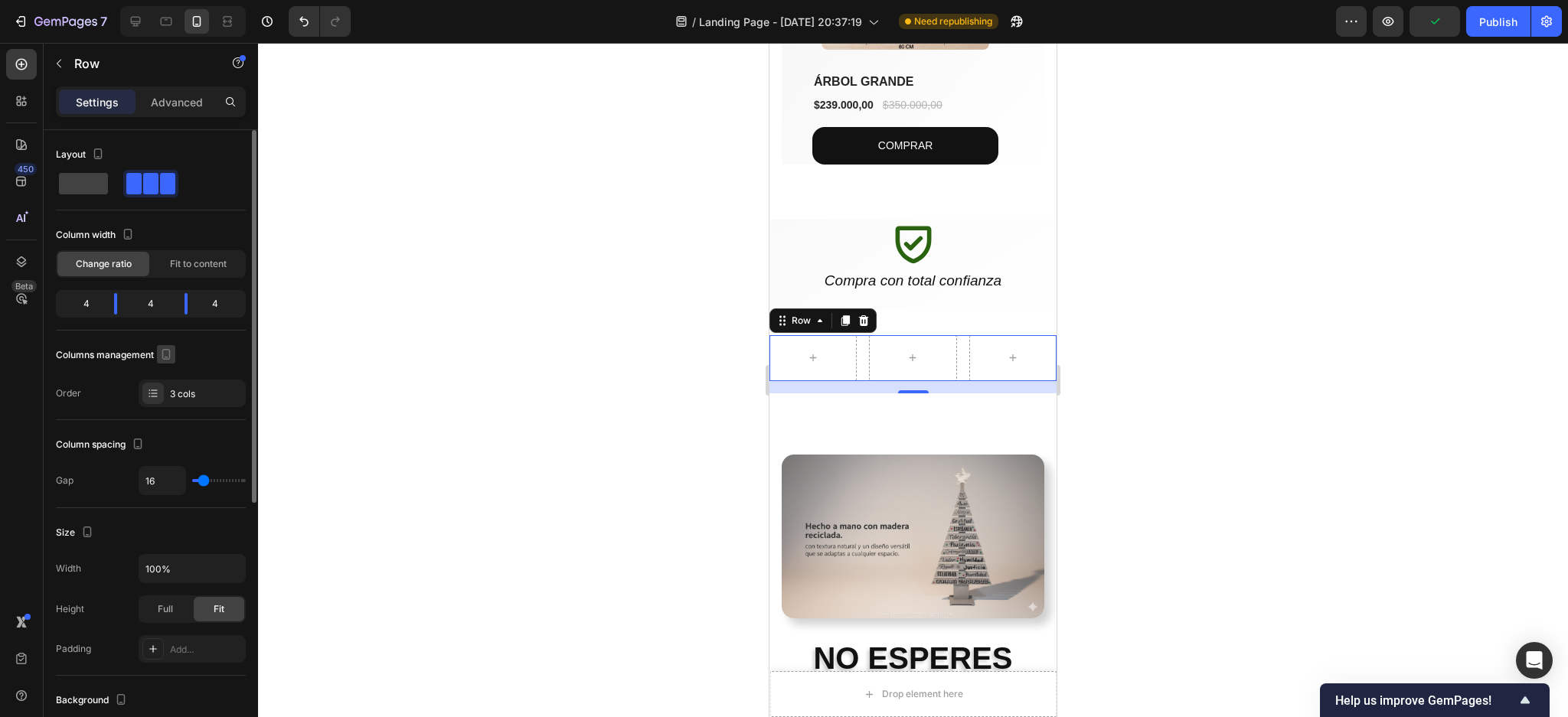
click at [166, 351] on icon "button" at bounding box center [166, 354] width 15 height 15
click at [210, 353] on div "Columns management" at bounding box center [150, 354] width 190 height 24
click at [175, 106] on p "Advanced" at bounding box center [177, 102] width 52 height 16
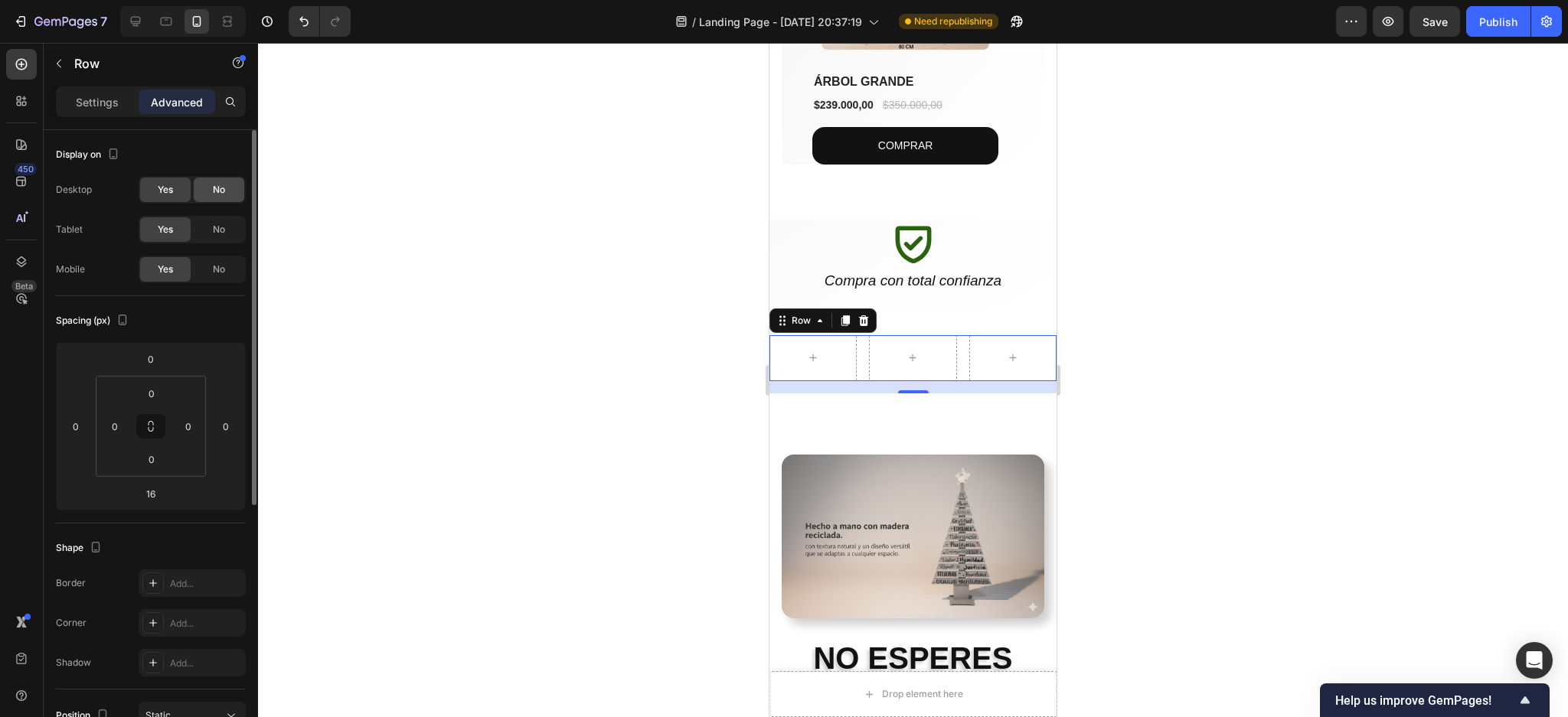
click at [213, 186] on span "No" at bounding box center [219, 190] width 13 height 13
click at [1337, 380] on div at bounding box center [913, 380] width 1310 height 674
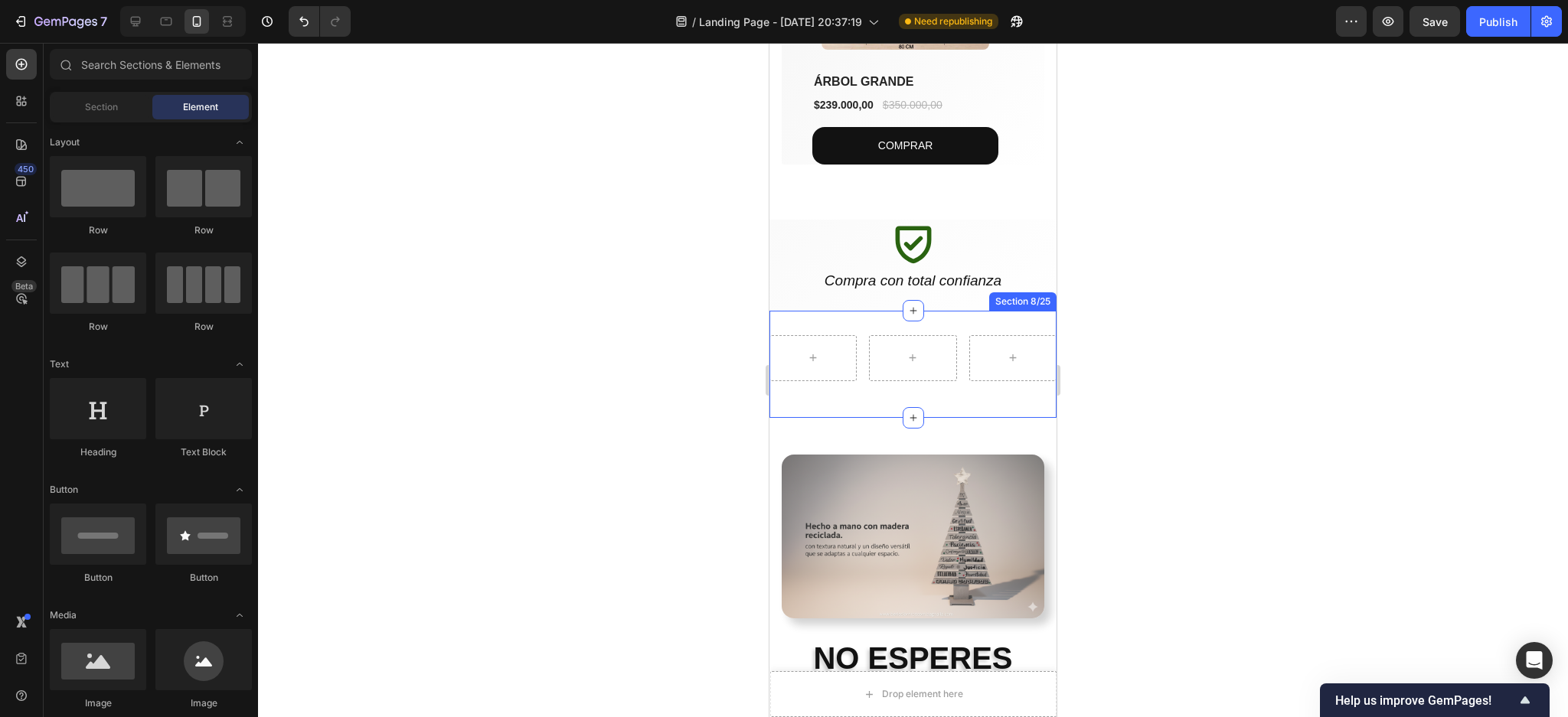
click at [848, 327] on div "Row Section 8/25" at bounding box center [913, 364] width 287 height 107
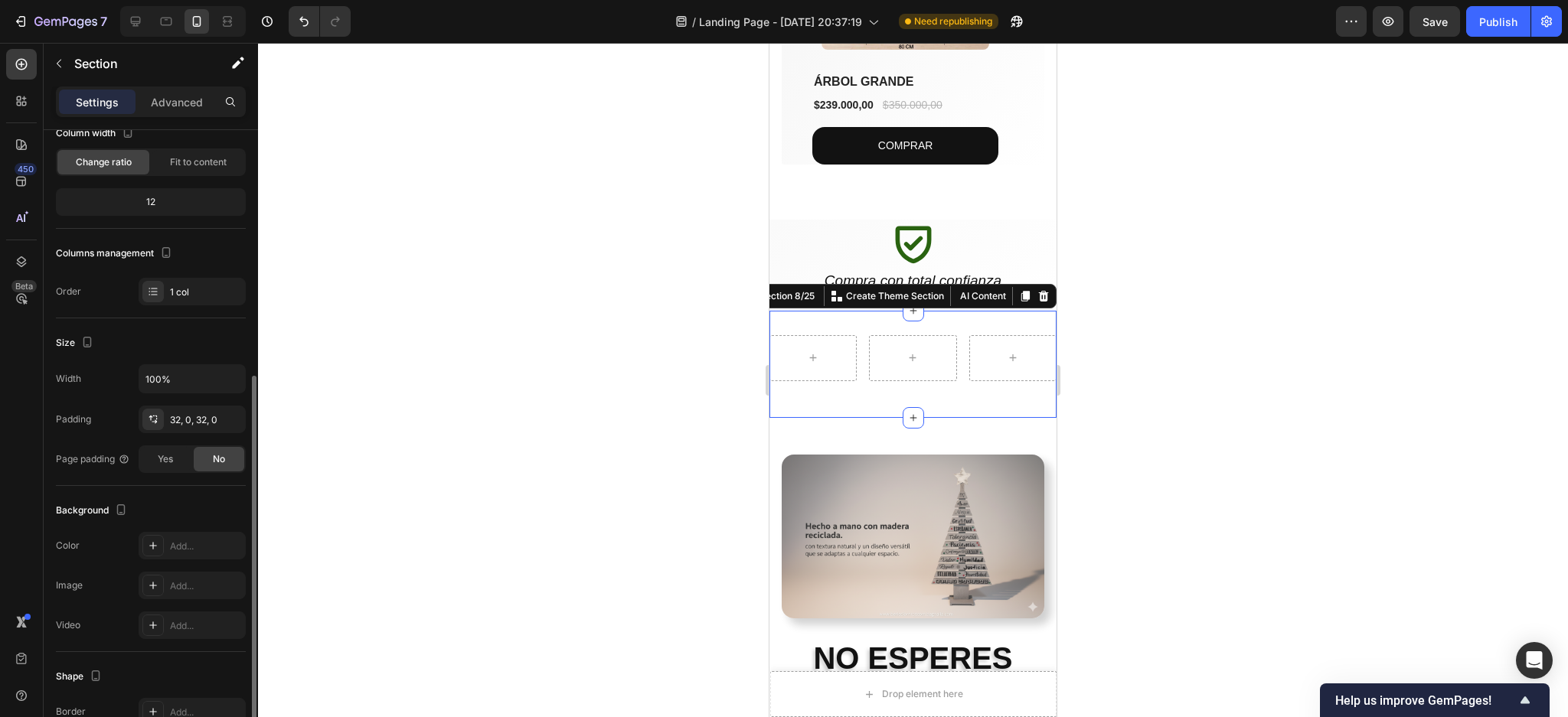
scroll to position [203, 0]
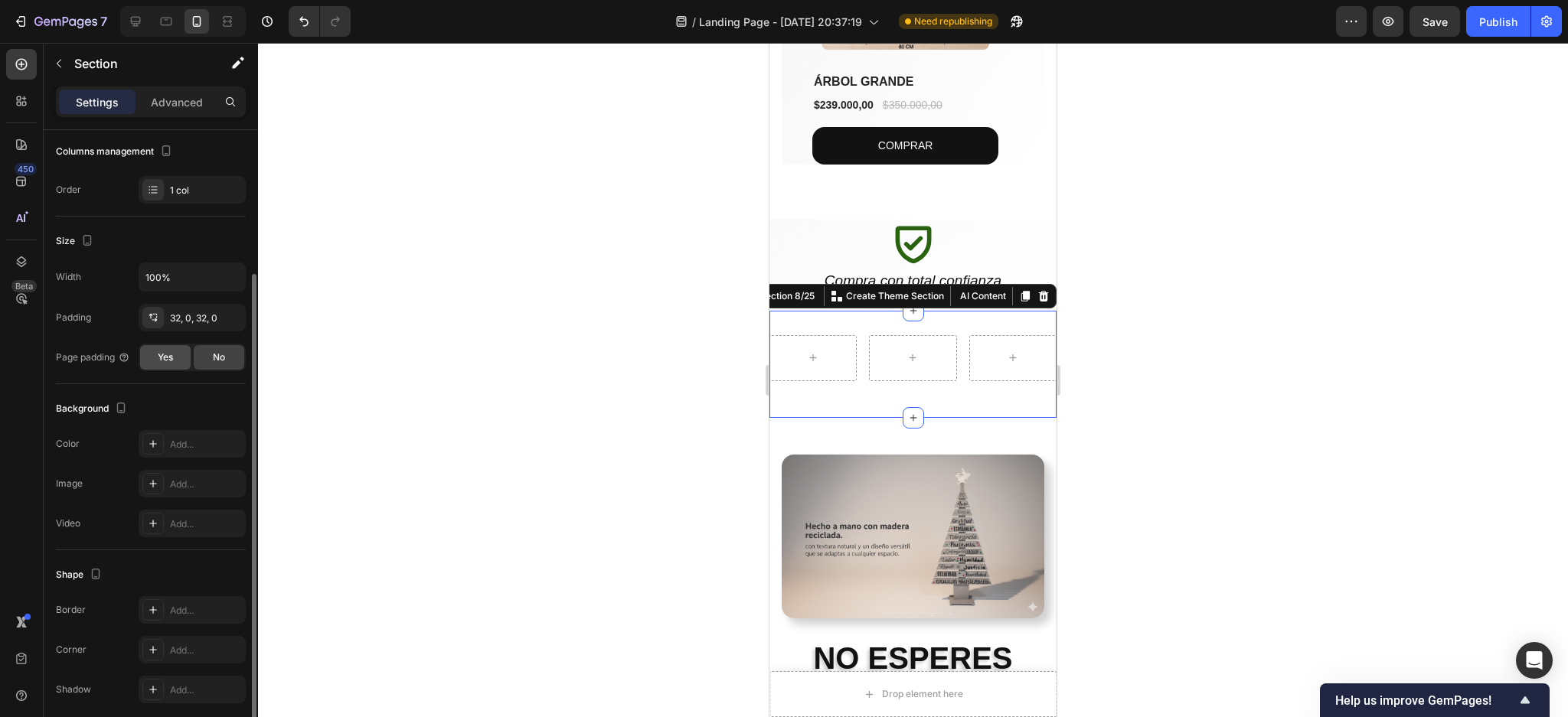
click at [163, 364] on div "Yes" at bounding box center [165, 357] width 51 height 24
click at [231, 353] on div "No" at bounding box center [219, 357] width 51 height 24
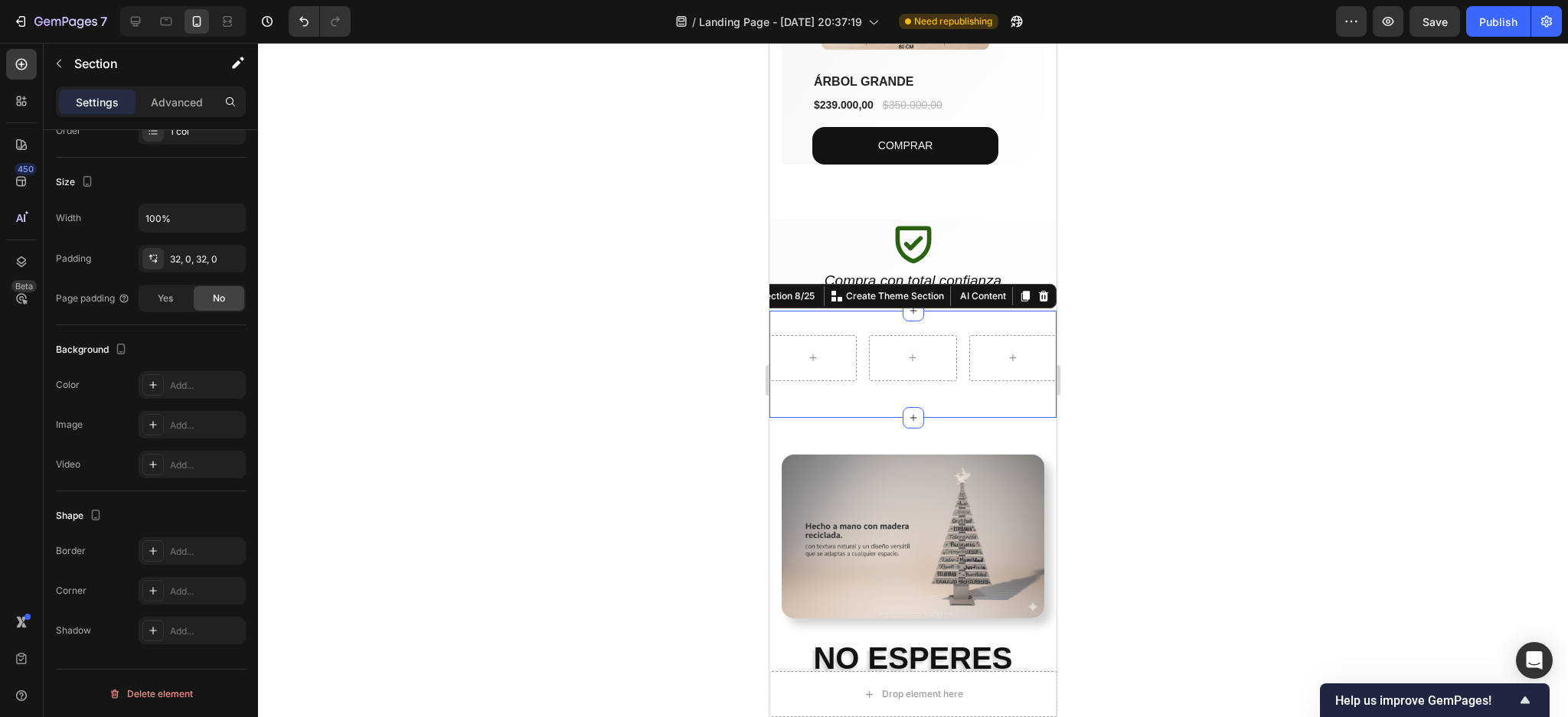
click at [1336, 363] on div at bounding box center [913, 380] width 1310 height 674
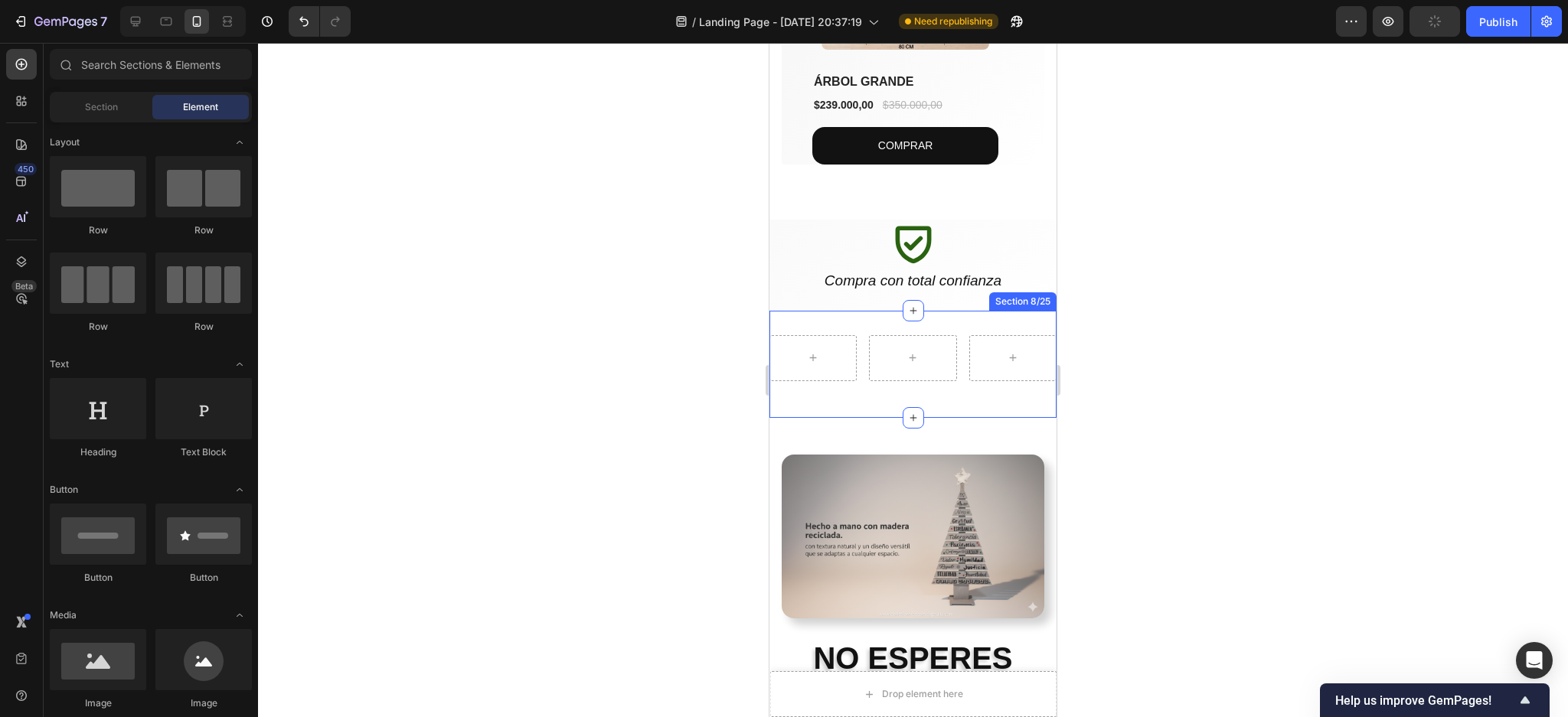
click at [882, 315] on div "Row Section 8/25" at bounding box center [913, 364] width 287 height 107
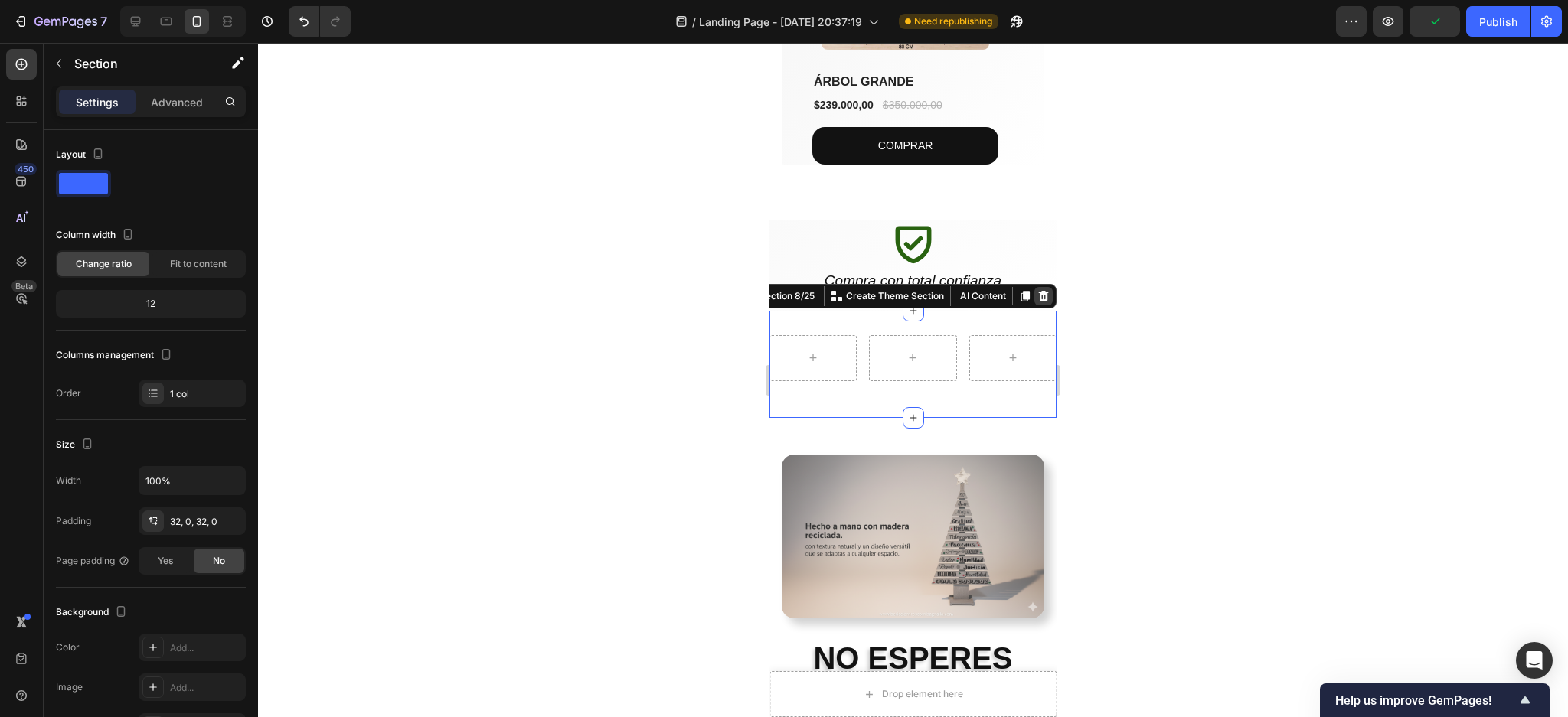
click at [1037, 290] on icon at bounding box center [1043, 296] width 13 height 13
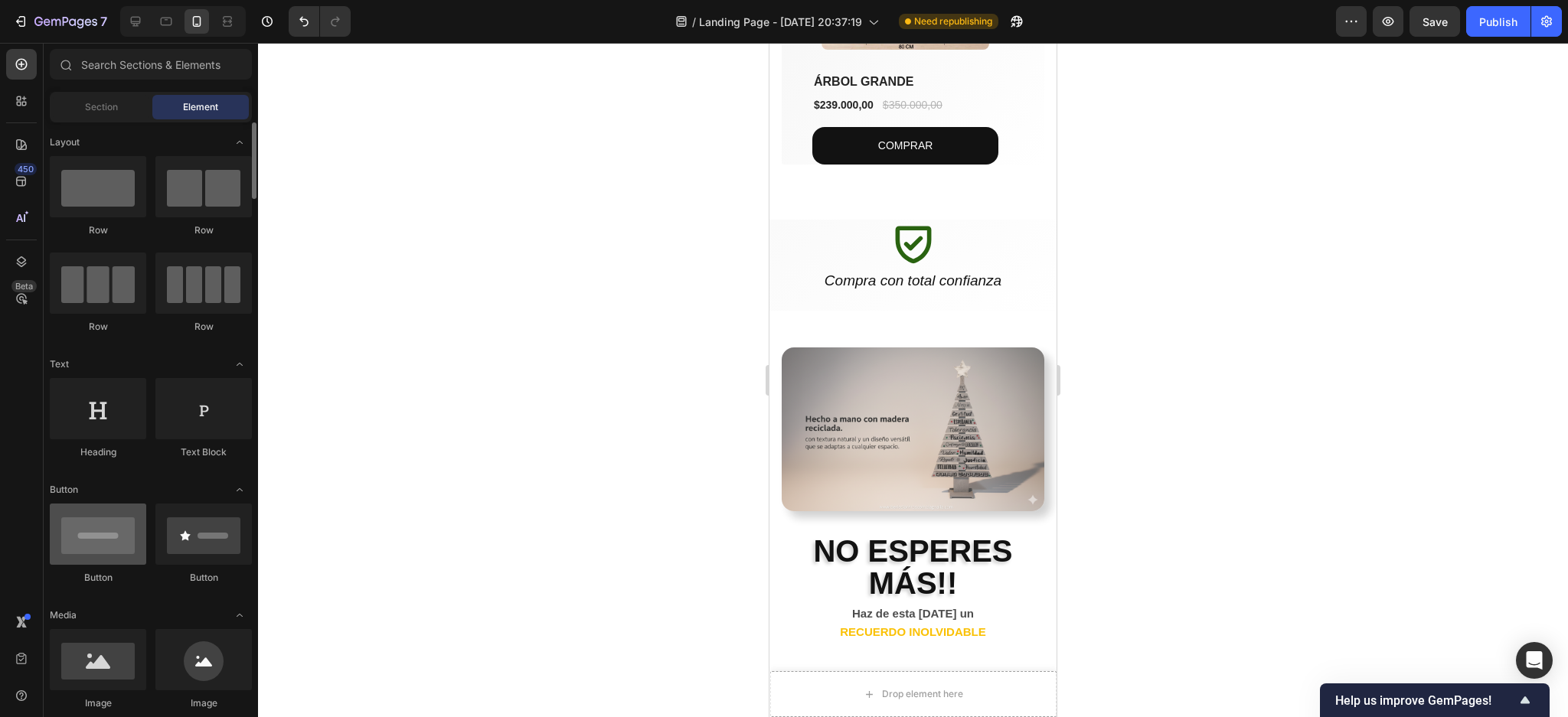
scroll to position [102, 0]
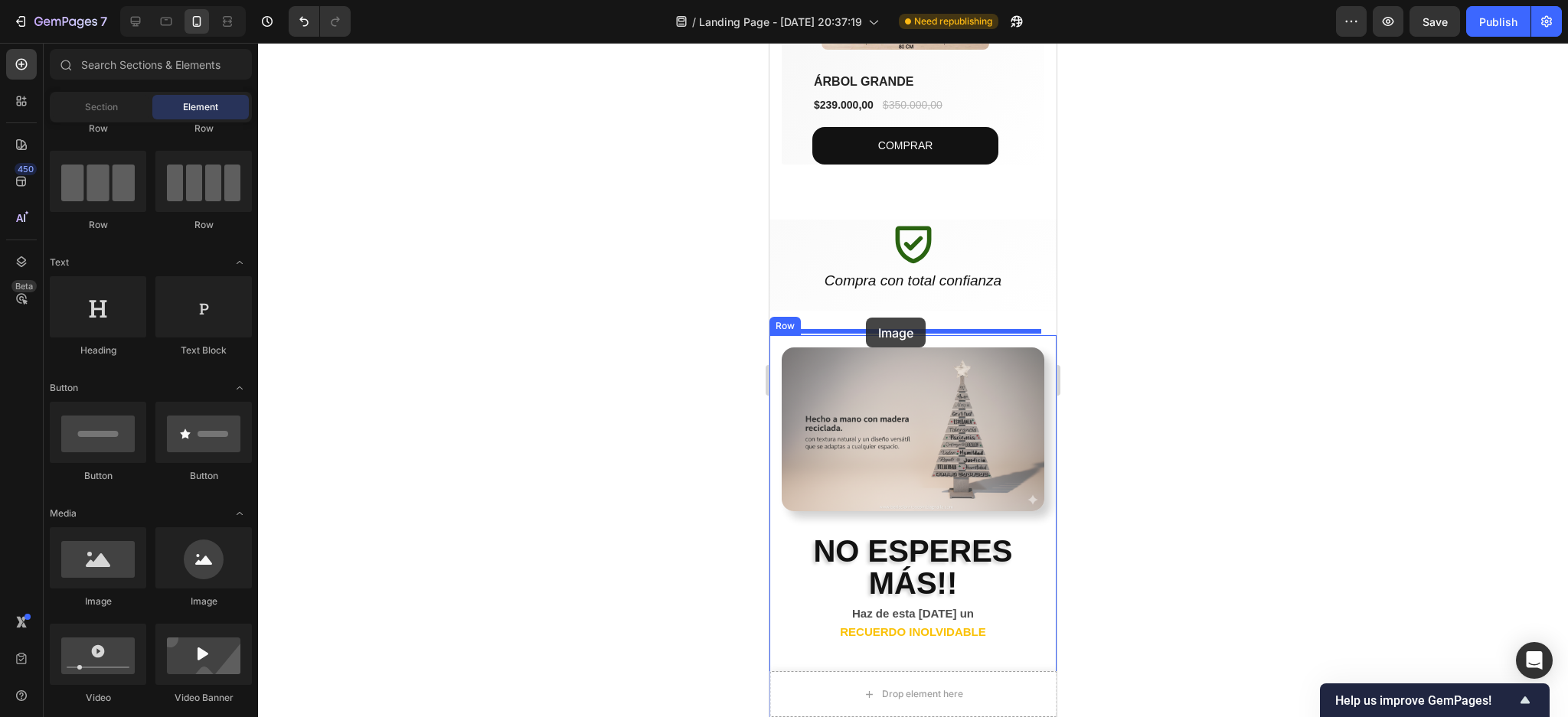
drag, startPoint x: 881, startPoint y: 609, endPoint x: 866, endPoint y: 318, distance: 291.4
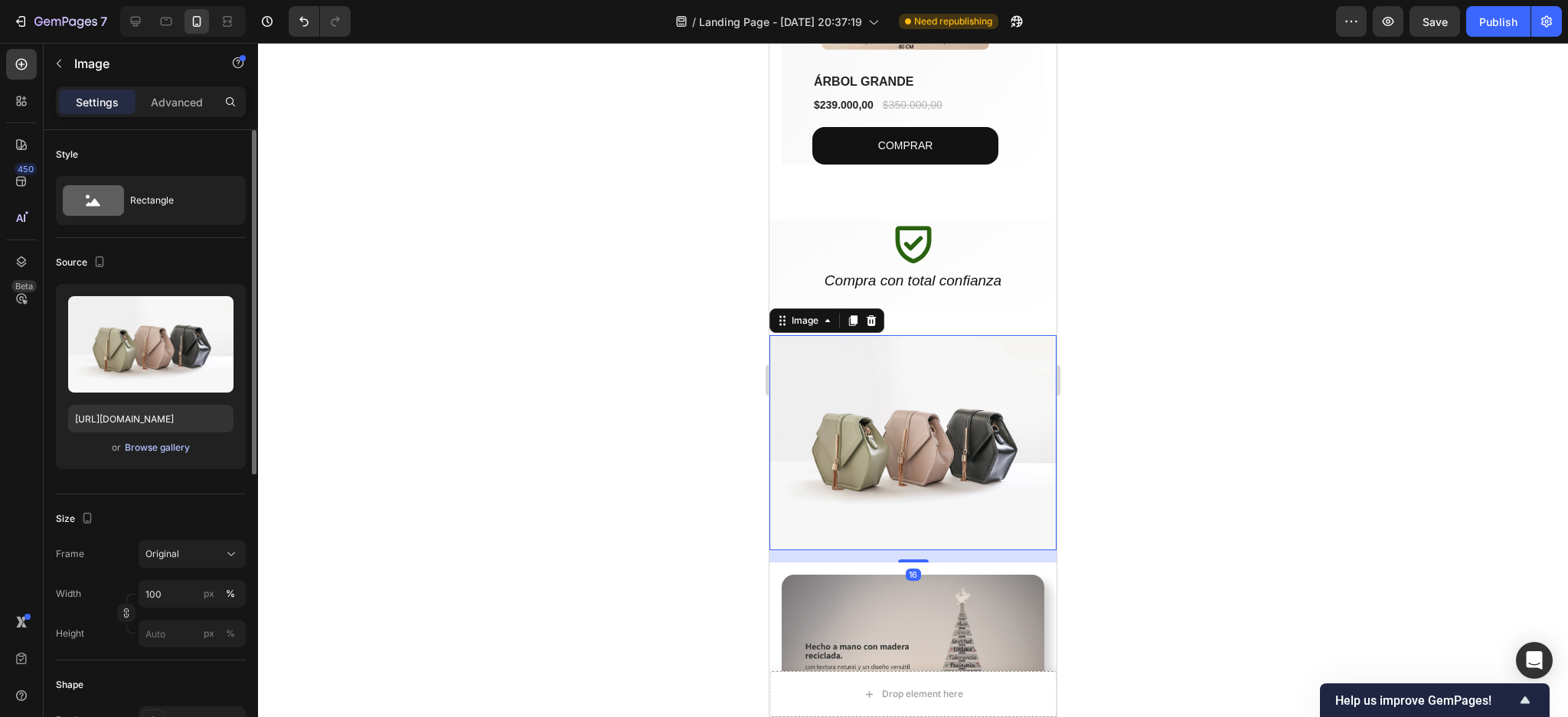
click at [164, 451] on div "Browse gallery" at bounding box center [157, 448] width 65 height 13
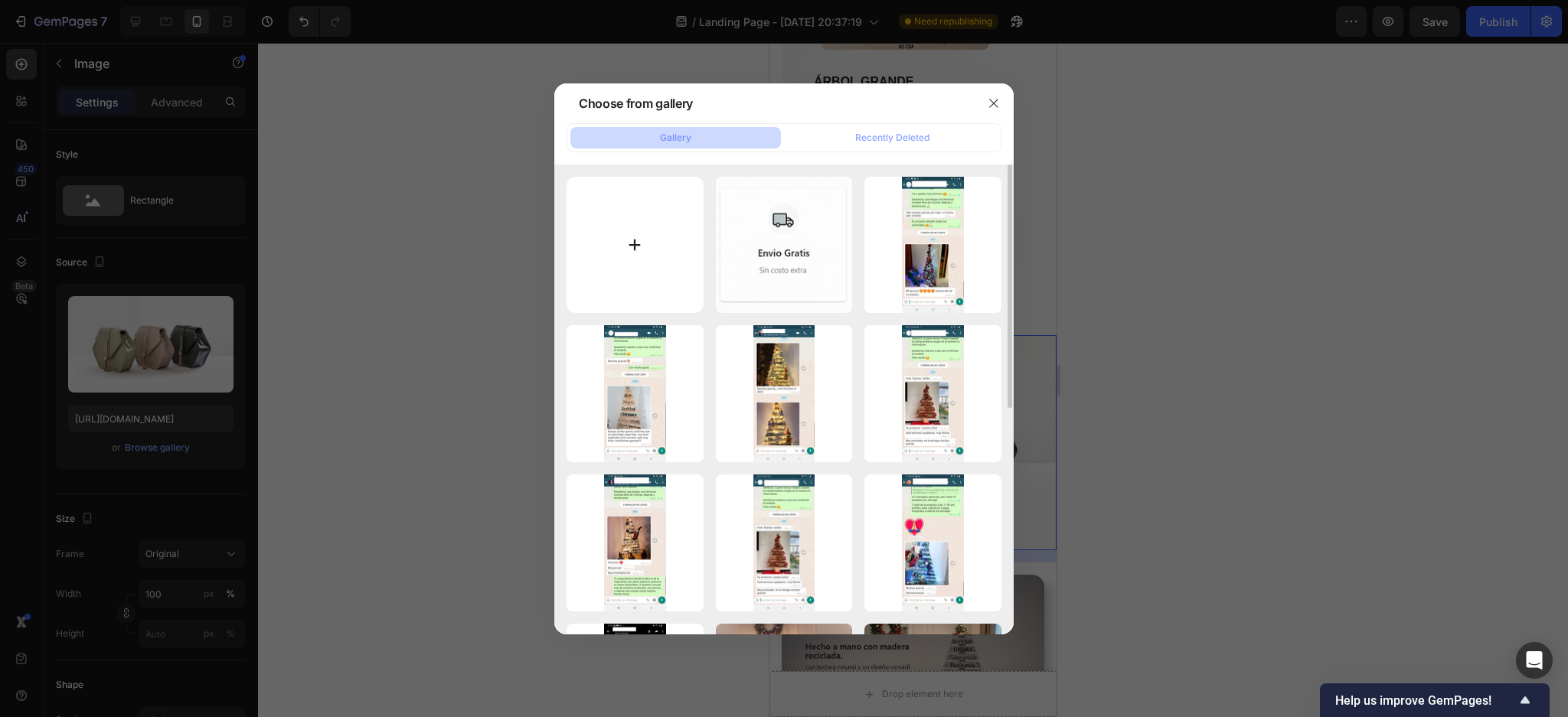
click at [653, 255] on input "file" at bounding box center [635, 245] width 137 height 137
type input "C:\fakepath\1.jpg"
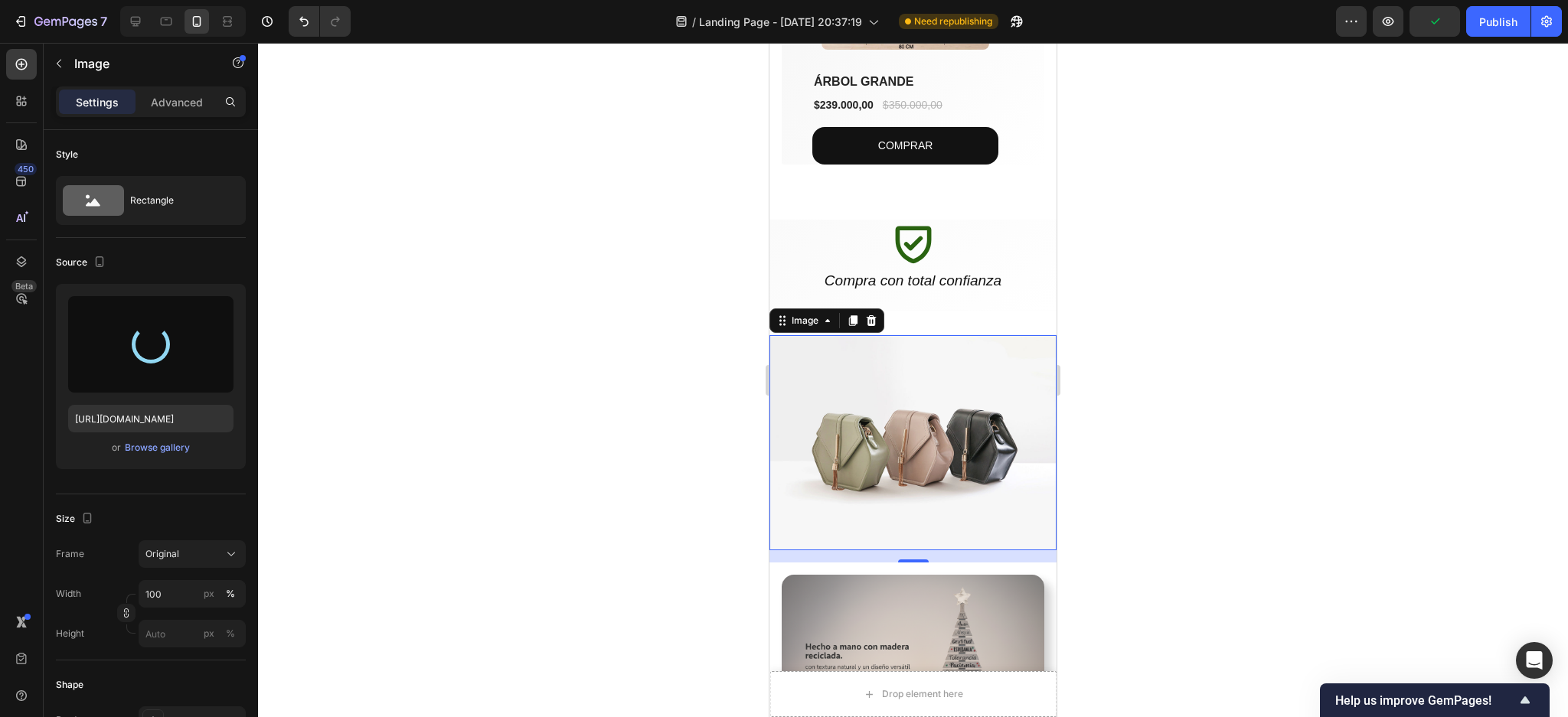
type input "[URL][DOMAIN_NAME]"
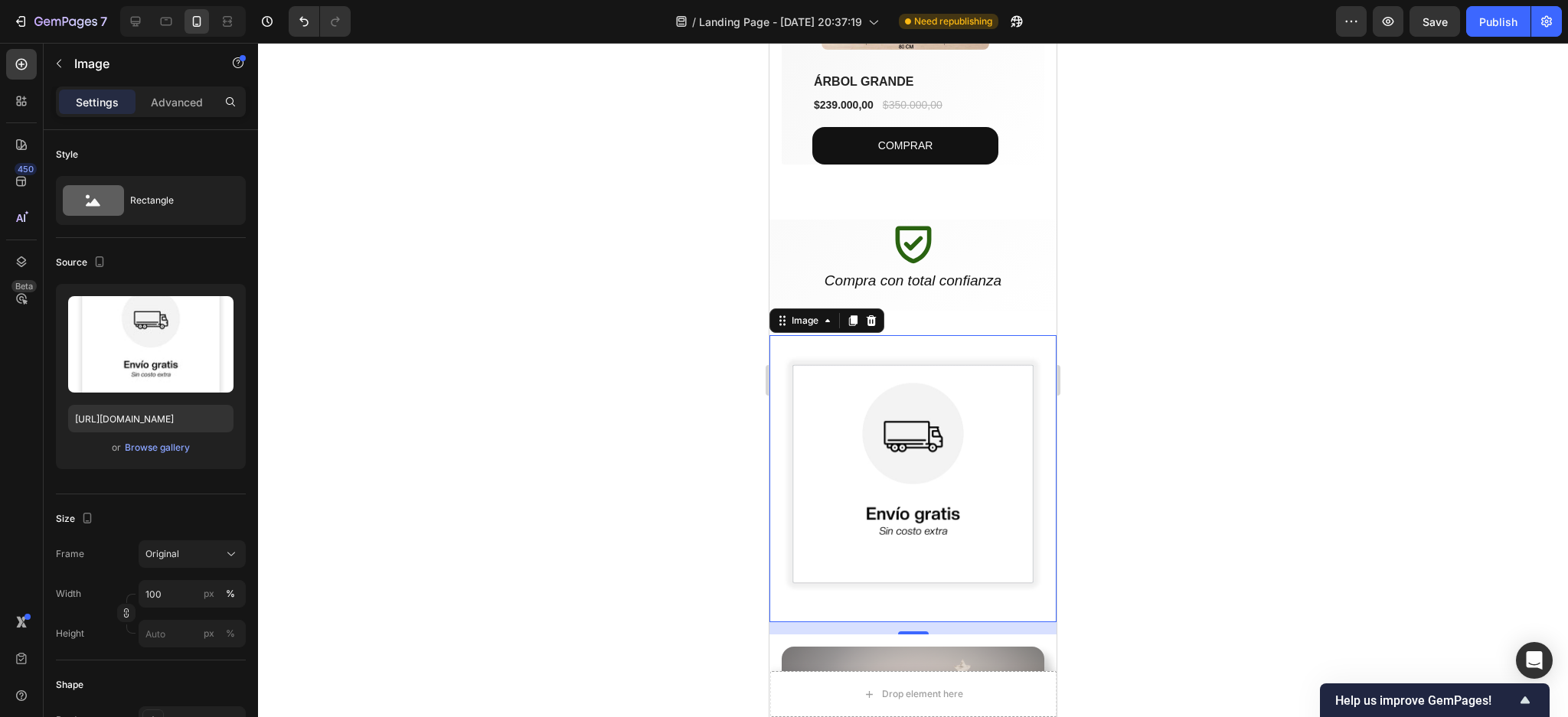
click at [1239, 388] on div at bounding box center [913, 380] width 1310 height 674
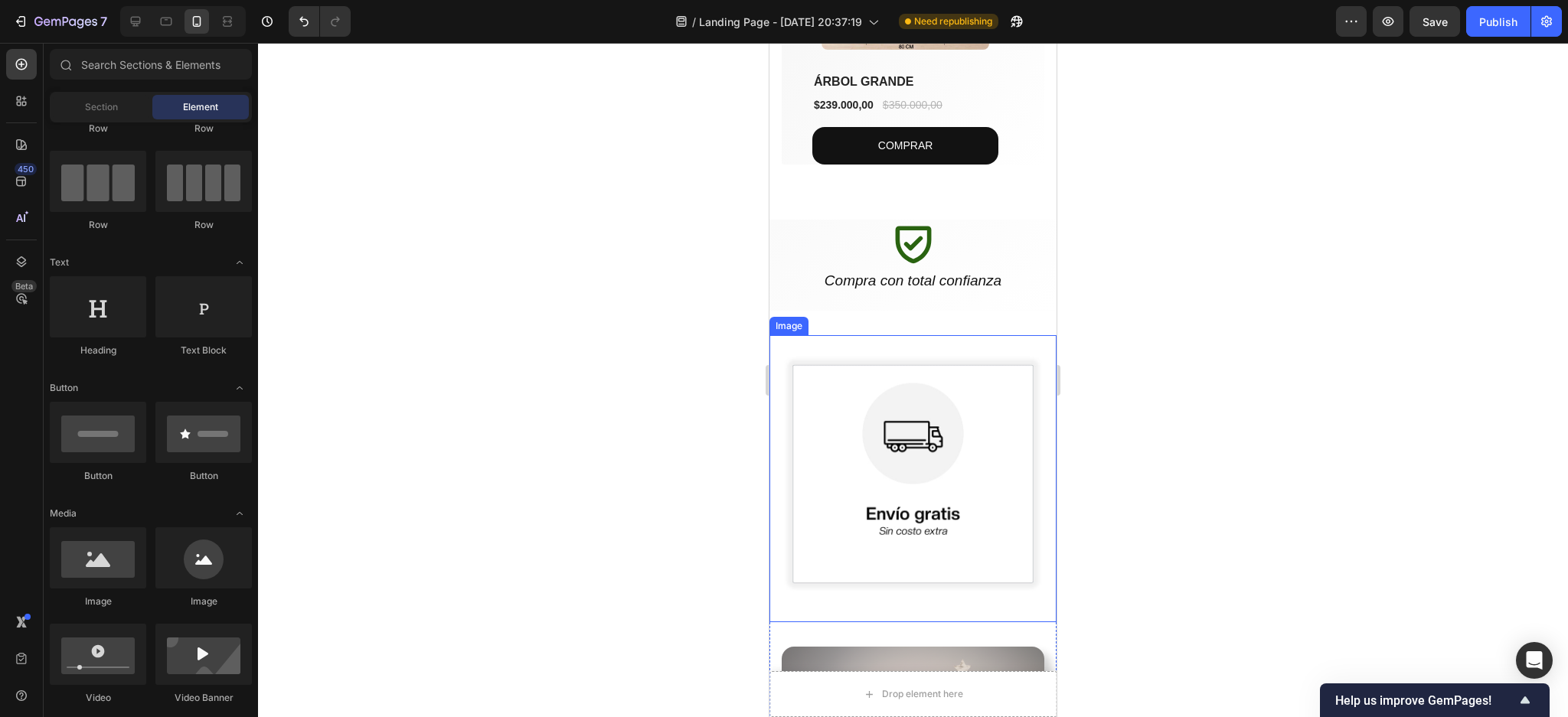
scroll to position [1252, 0]
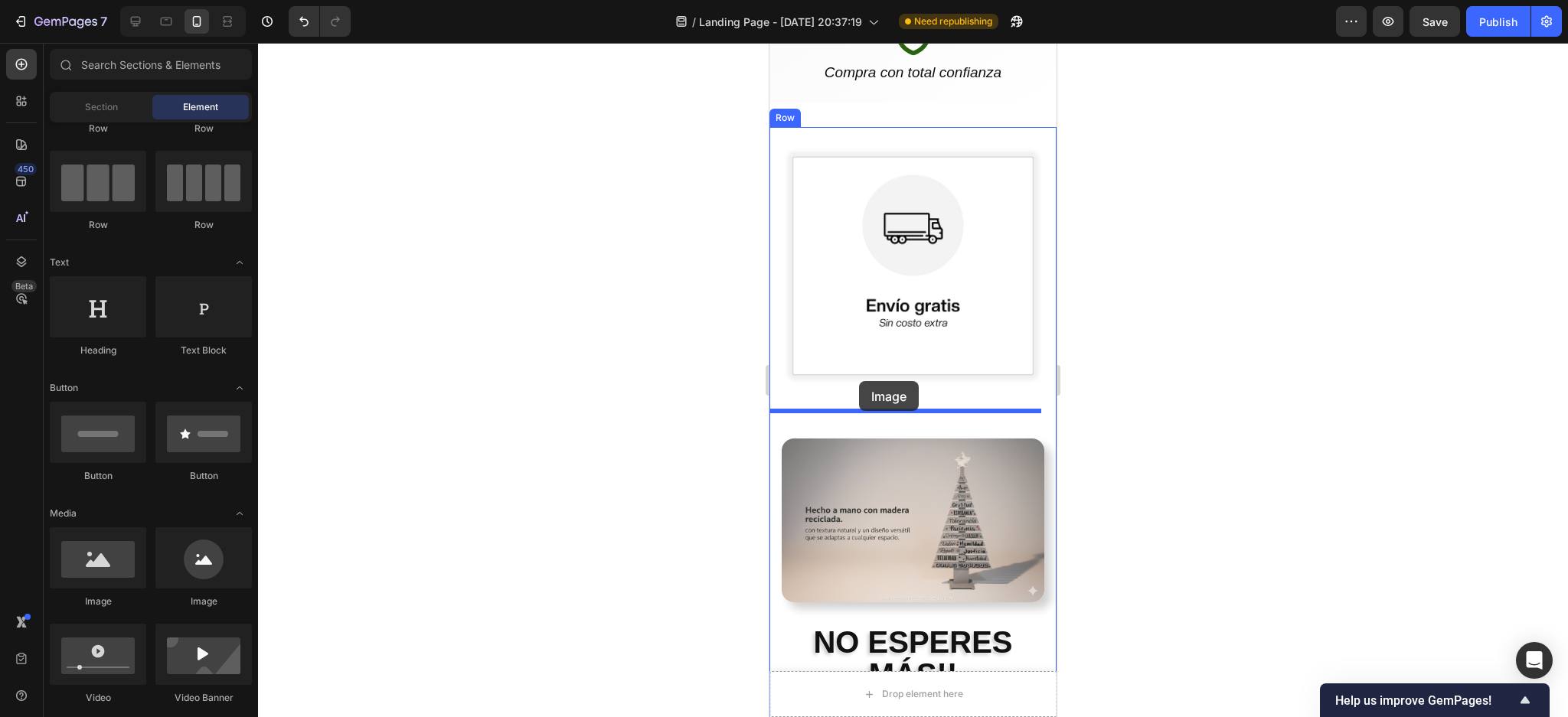
drag, startPoint x: 846, startPoint y: 615, endPoint x: 859, endPoint y: 381, distance: 234.4
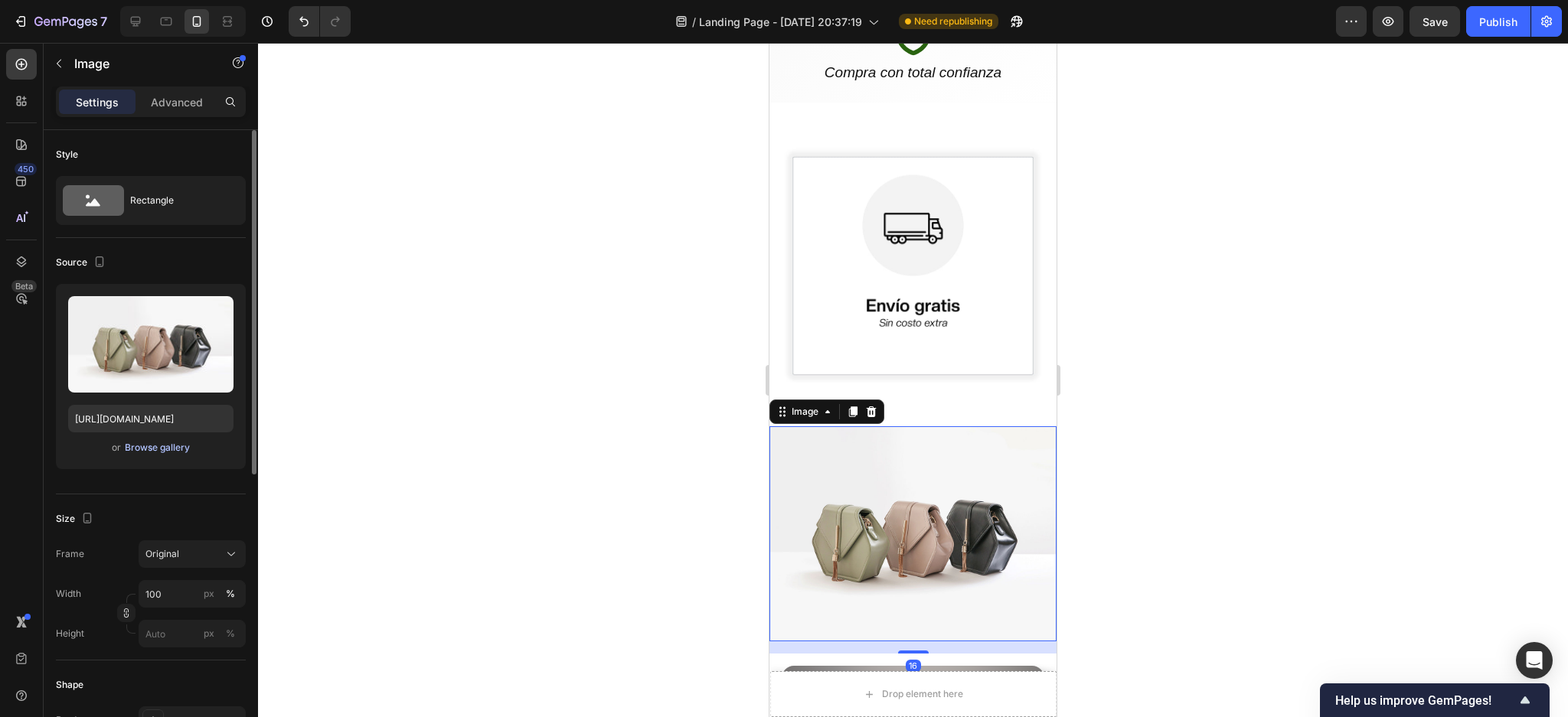
click at [154, 440] on button "Browse gallery" at bounding box center [157, 448] width 67 height 15
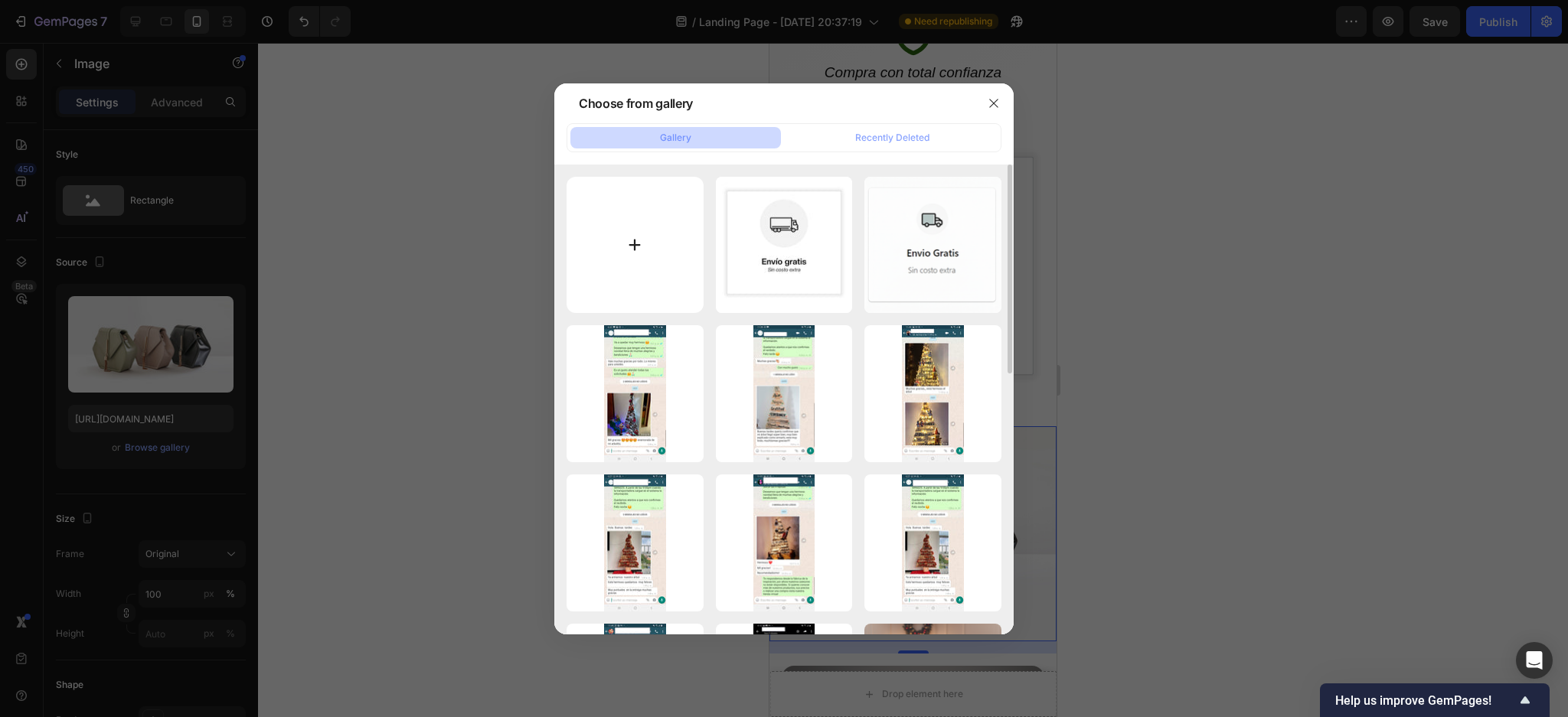
click at [645, 218] on input "file" at bounding box center [635, 245] width 137 height 137
type input "C:\fakepath\2.jpg"
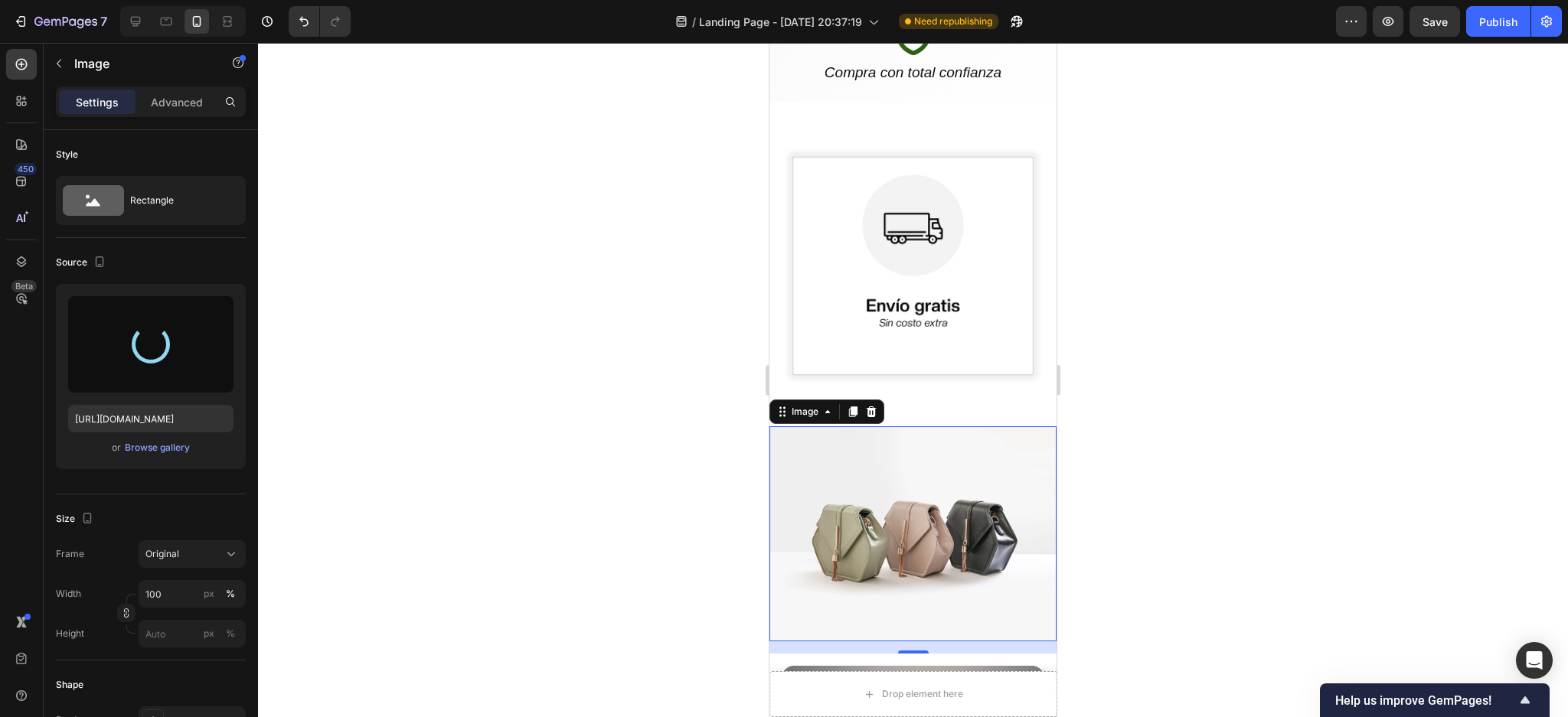
type input "[URL][DOMAIN_NAME]"
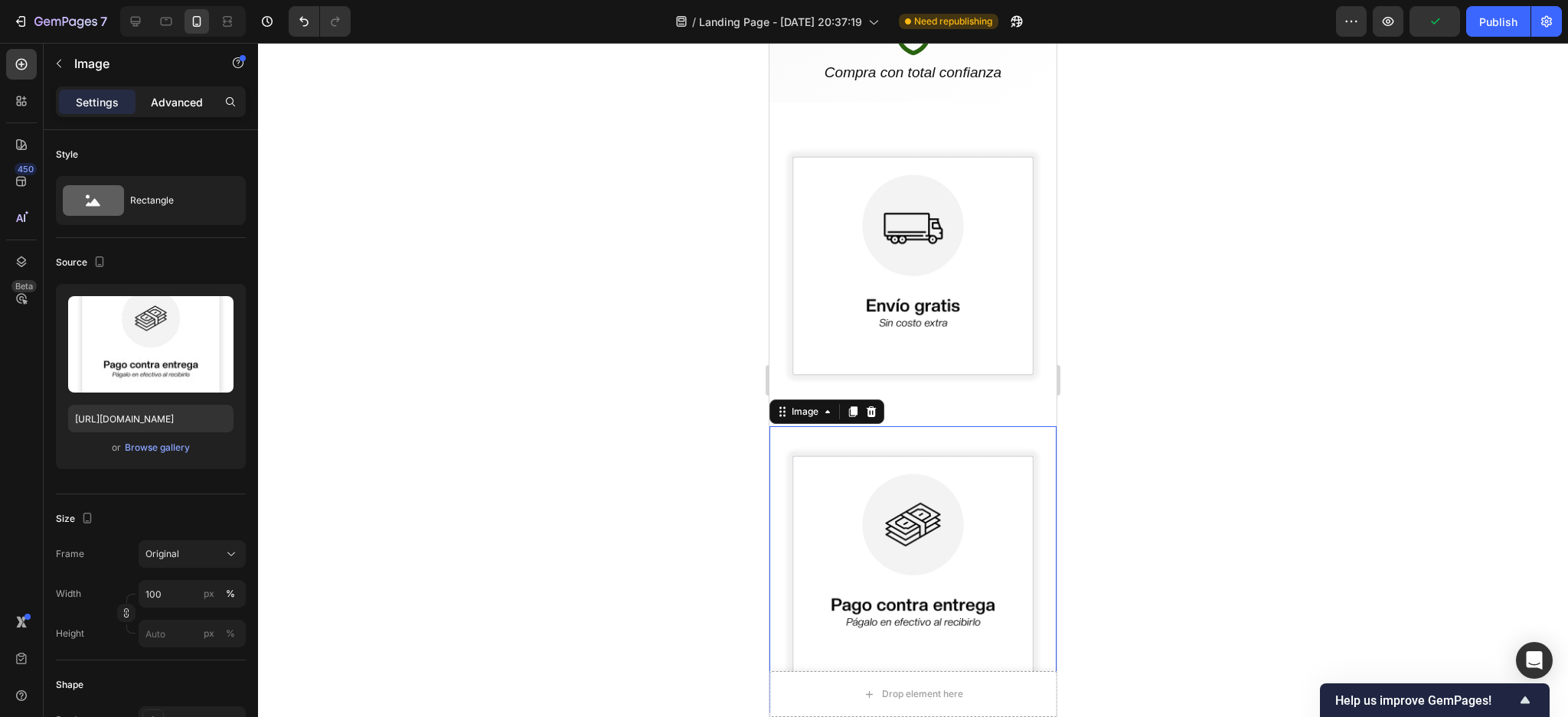
click at [184, 98] on p "Advanced" at bounding box center [177, 102] width 52 height 16
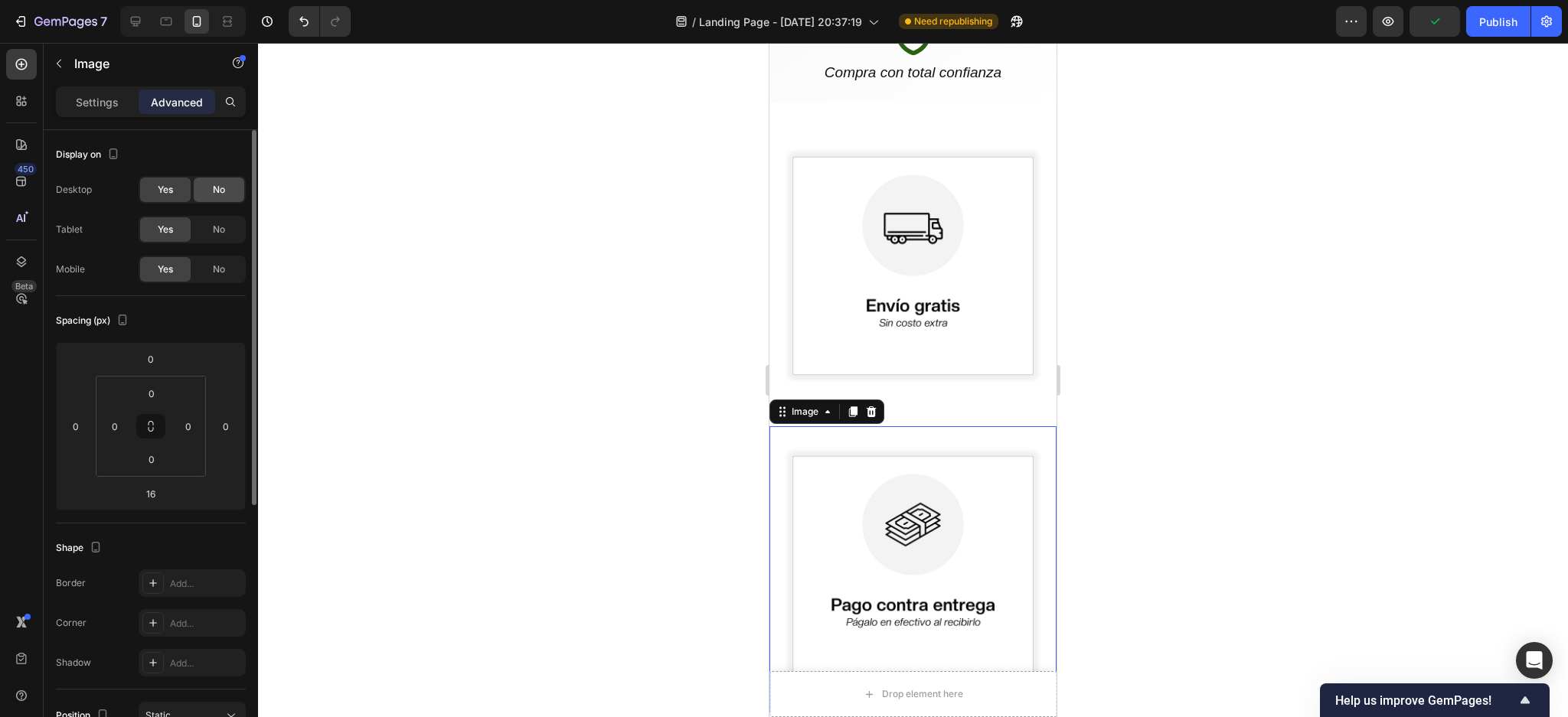
click at [219, 190] on span "No" at bounding box center [219, 190] width 13 height 13
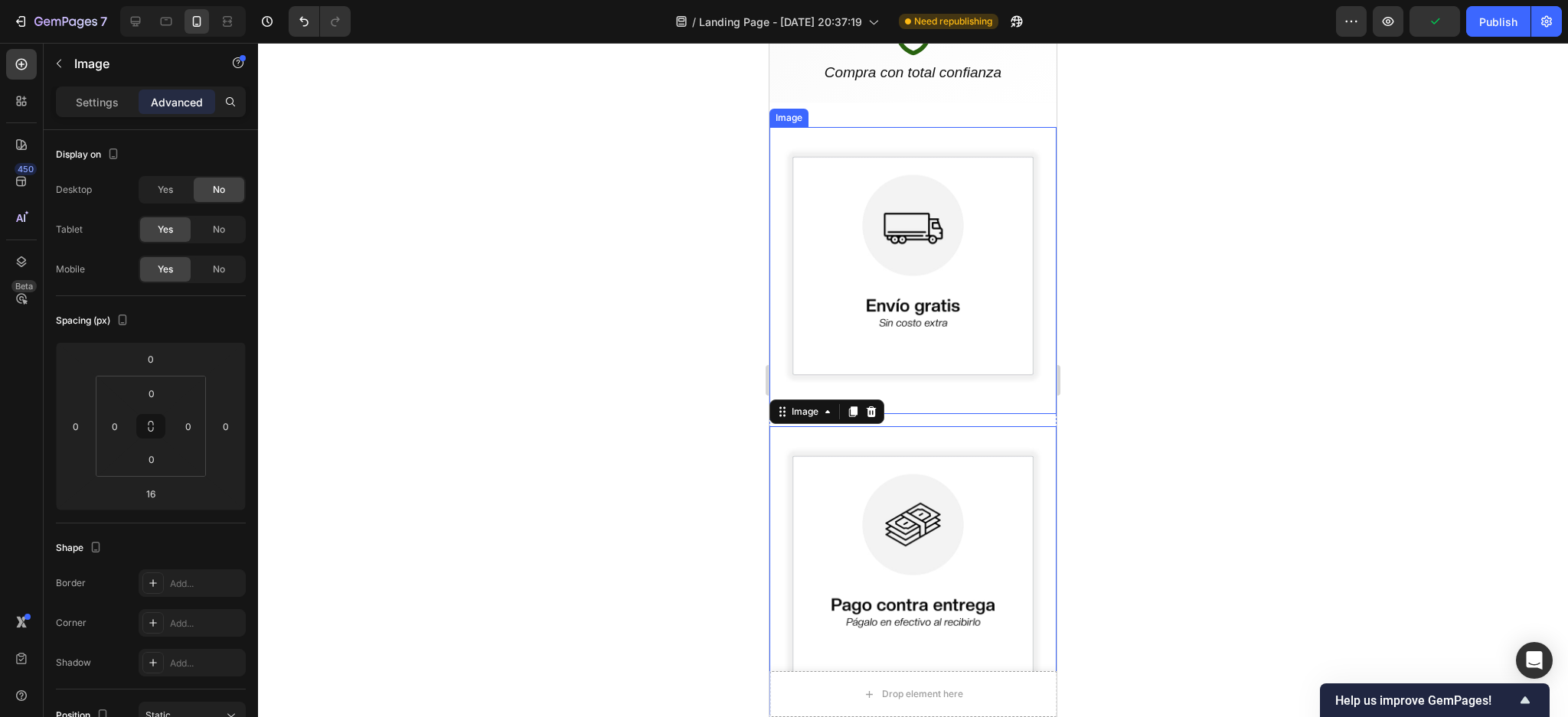
click at [877, 195] on img at bounding box center [913, 271] width 287 height 287
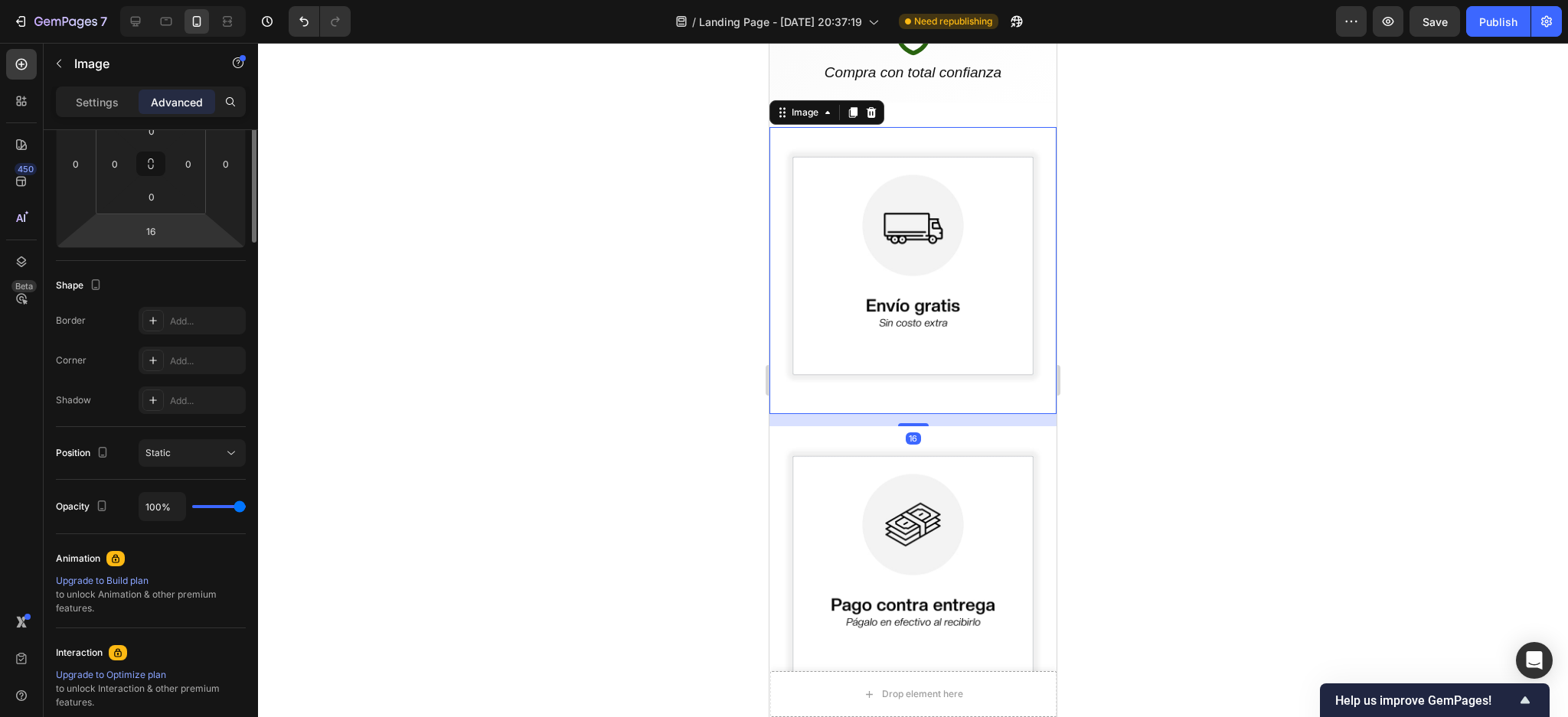
scroll to position [0, 0]
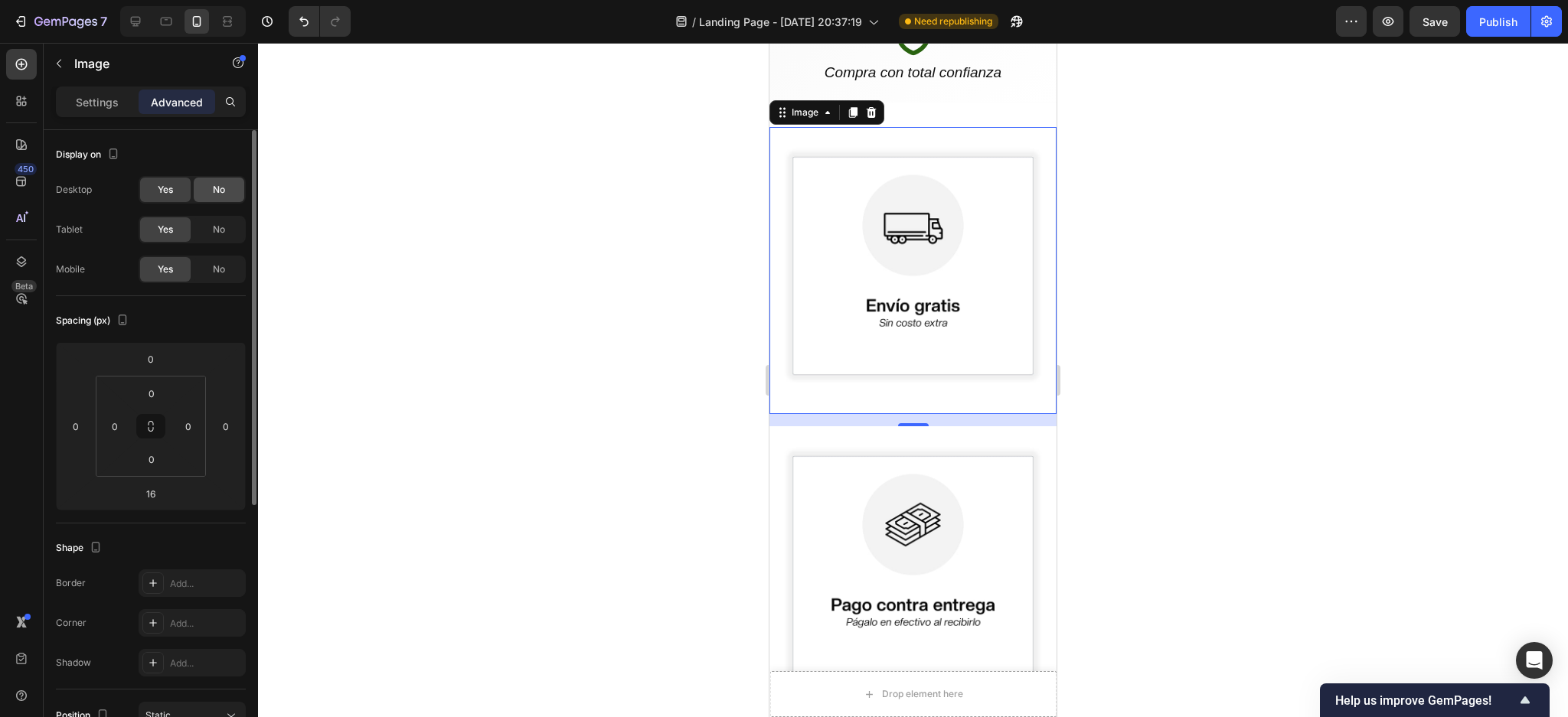
click at [224, 186] on span "No" at bounding box center [219, 190] width 13 height 13
click at [1300, 388] on div at bounding box center [913, 380] width 1310 height 674
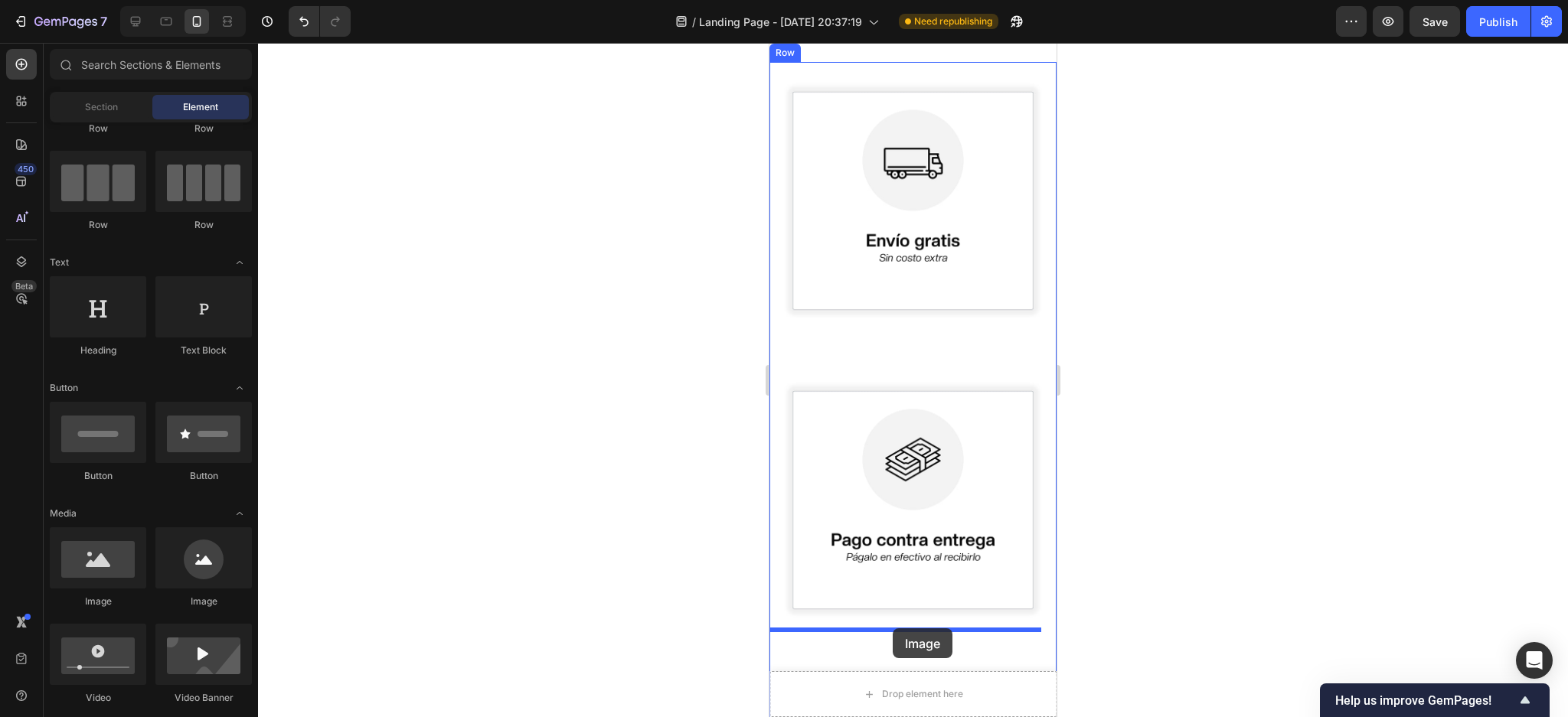
scroll to position [1320, 0]
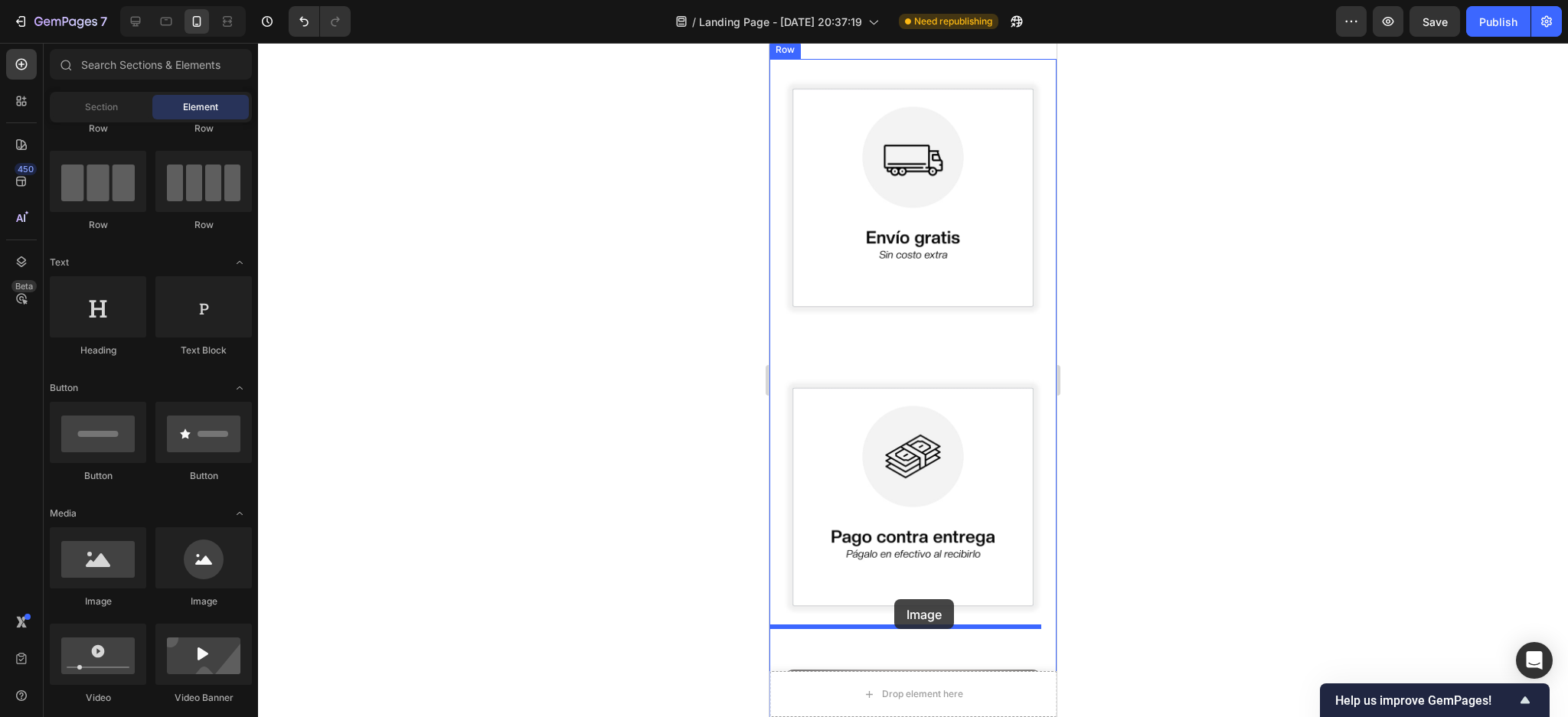
drag, startPoint x: 877, startPoint y: 602, endPoint x: 895, endPoint y: 599, distance: 18.2
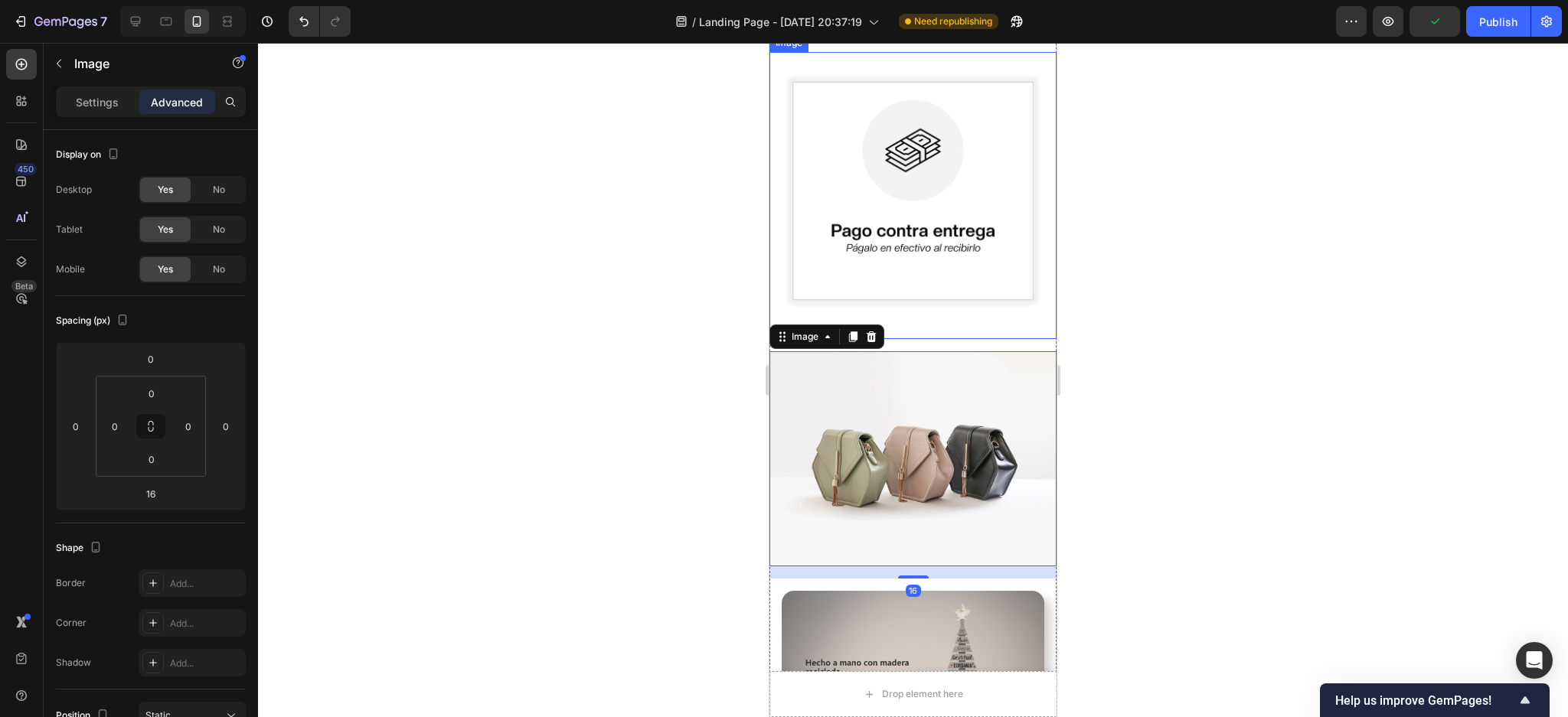
scroll to position [1729, 0]
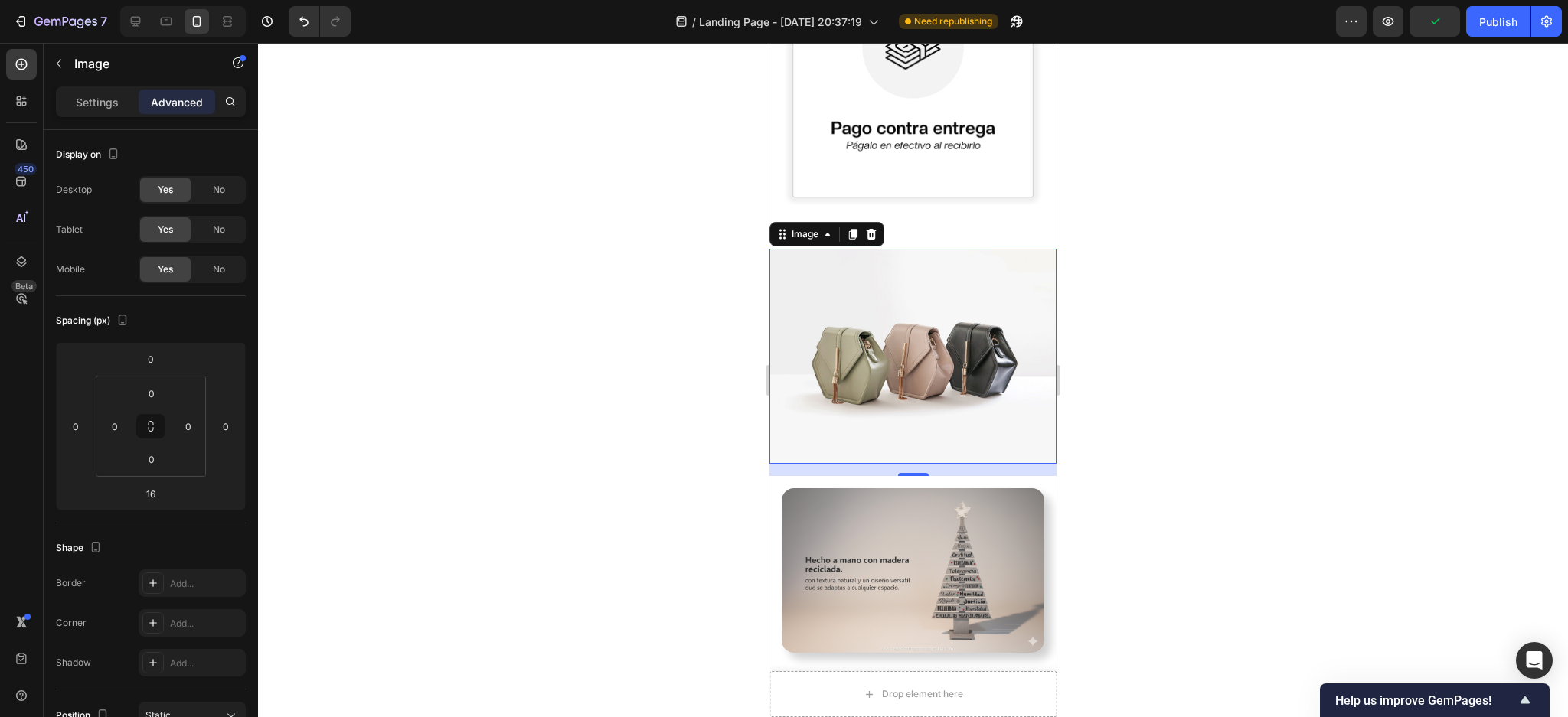
click at [876, 318] on img at bounding box center [913, 356] width 287 height 215
click at [95, 105] on p "Settings" at bounding box center [97, 102] width 43 height 16
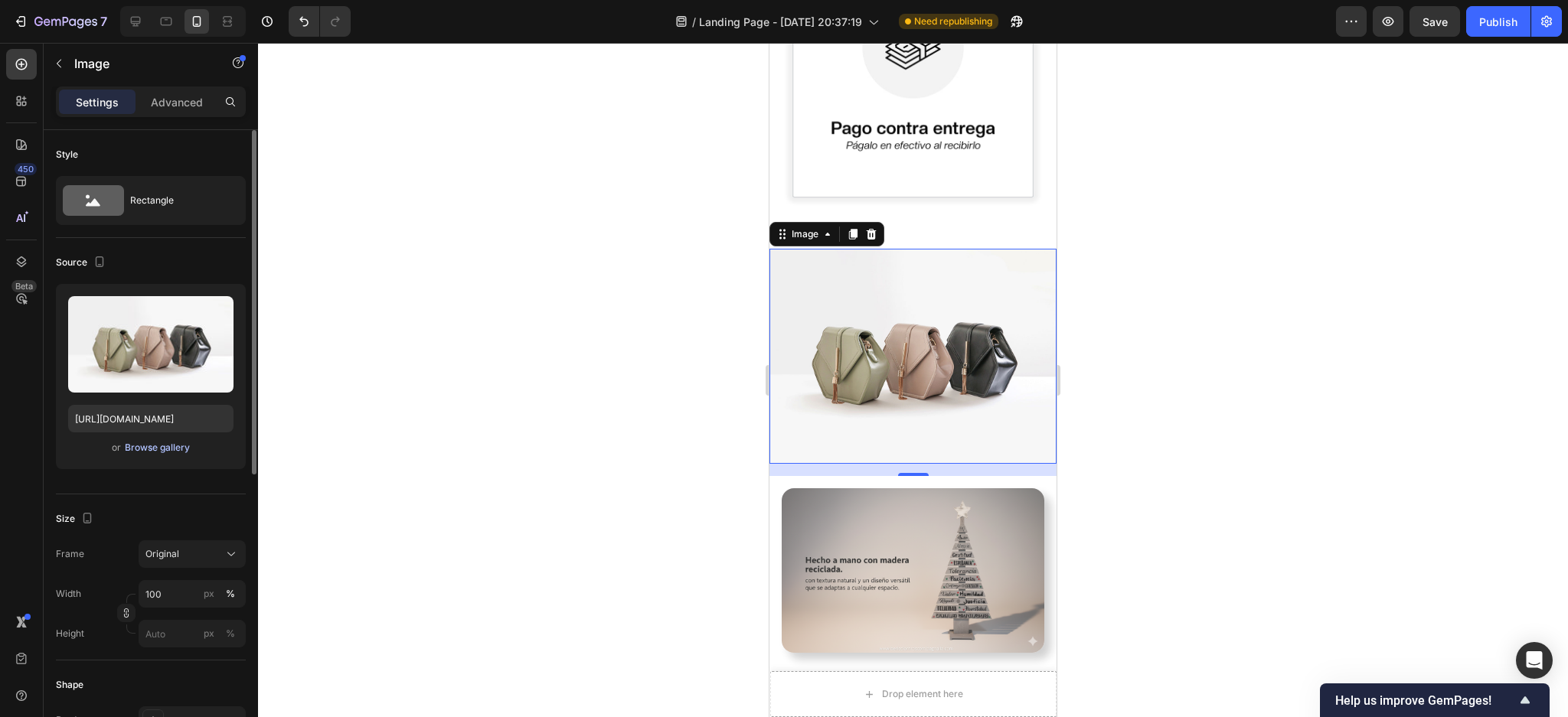
click at [165, 448] on div "Browse gallery" at bounding box center [157, 448] width 65 height 13
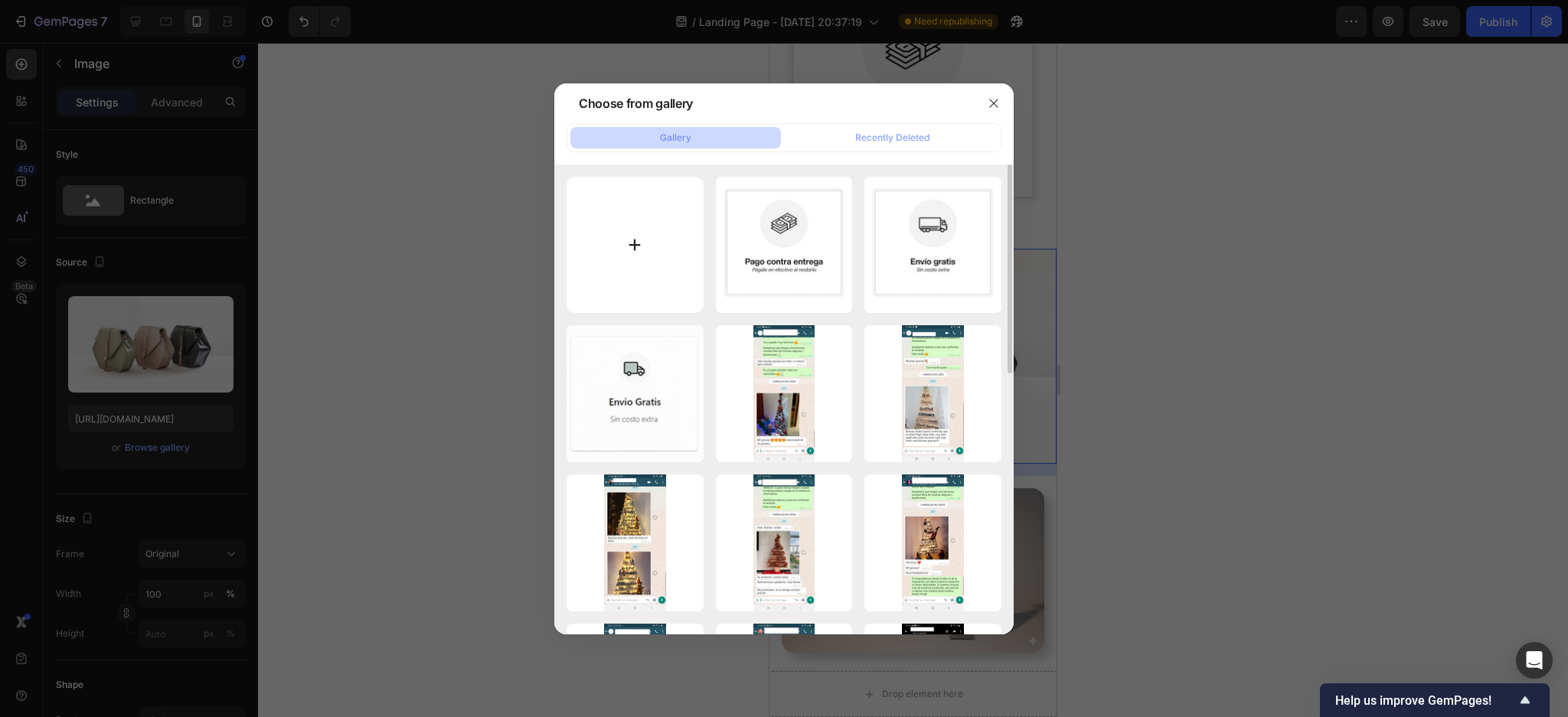
click at [659, 245] on input "file" at bounding box center [635, 245] width 137 height 137
type input "C:\fakepath\3.jpg"
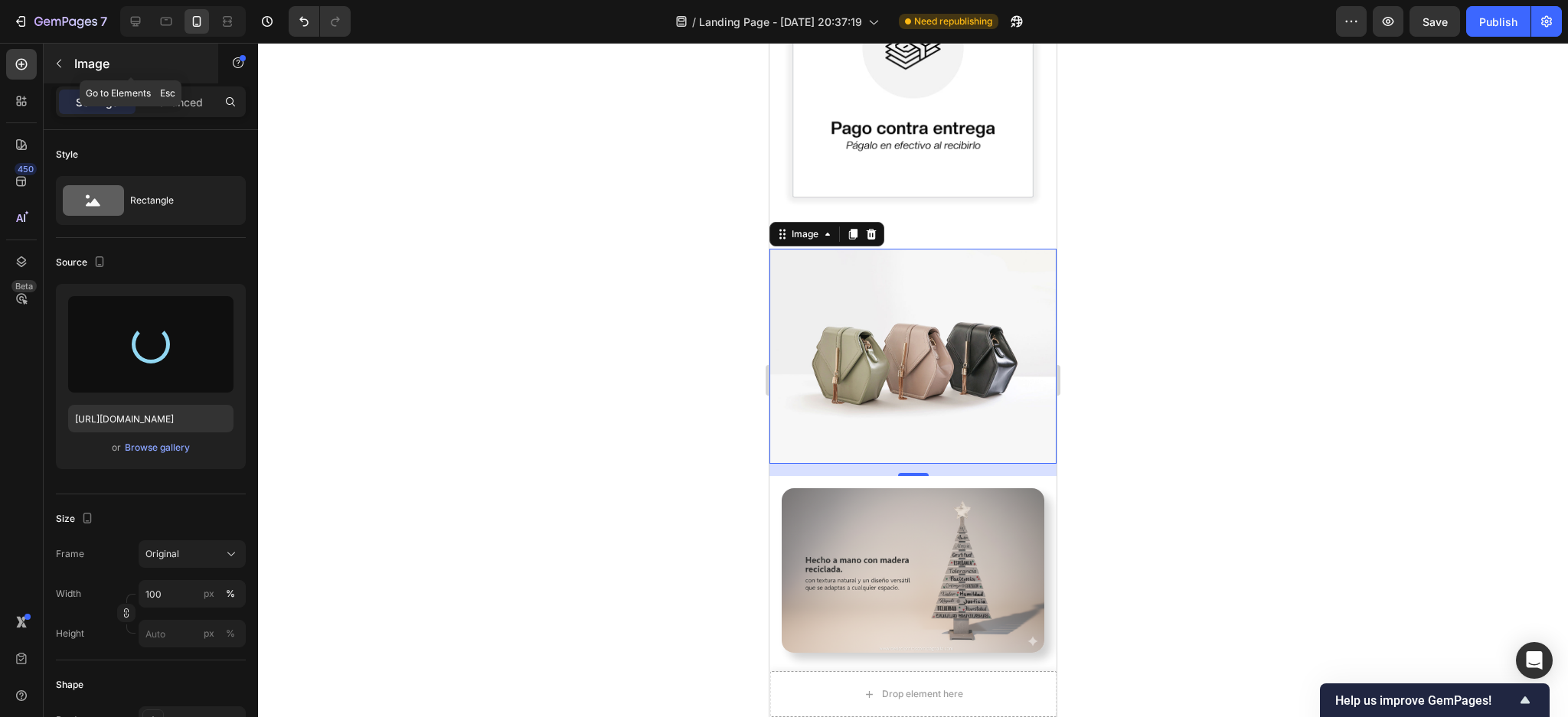
type input "[URL][DOMAIN_NAME]"
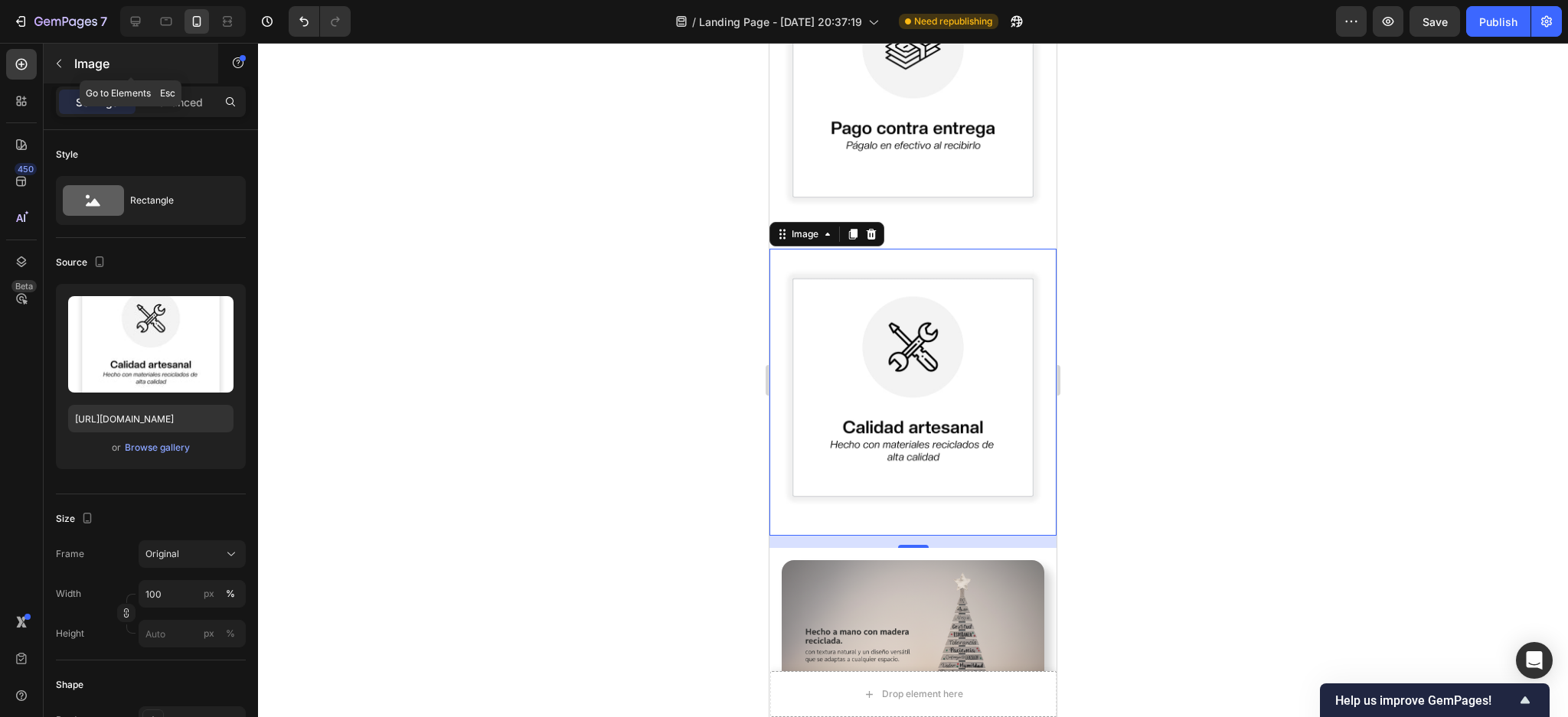
click at [59, 62] on icon "button" at bounding box center [59, 63] width 13 height 13
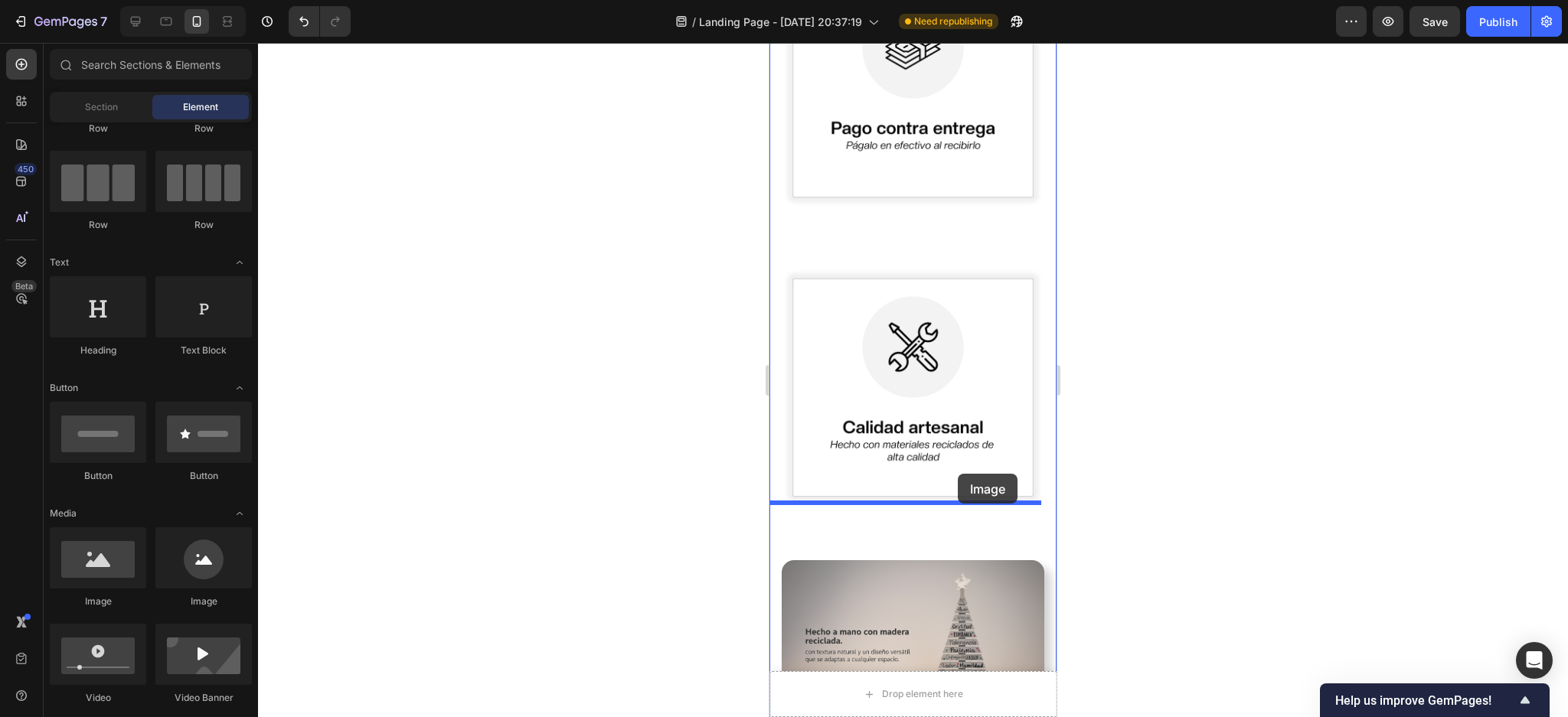
drag, startPoint x: 871, startPoint y: 615, endPoint x: 958, endPoint y: 475, distance: 164.8
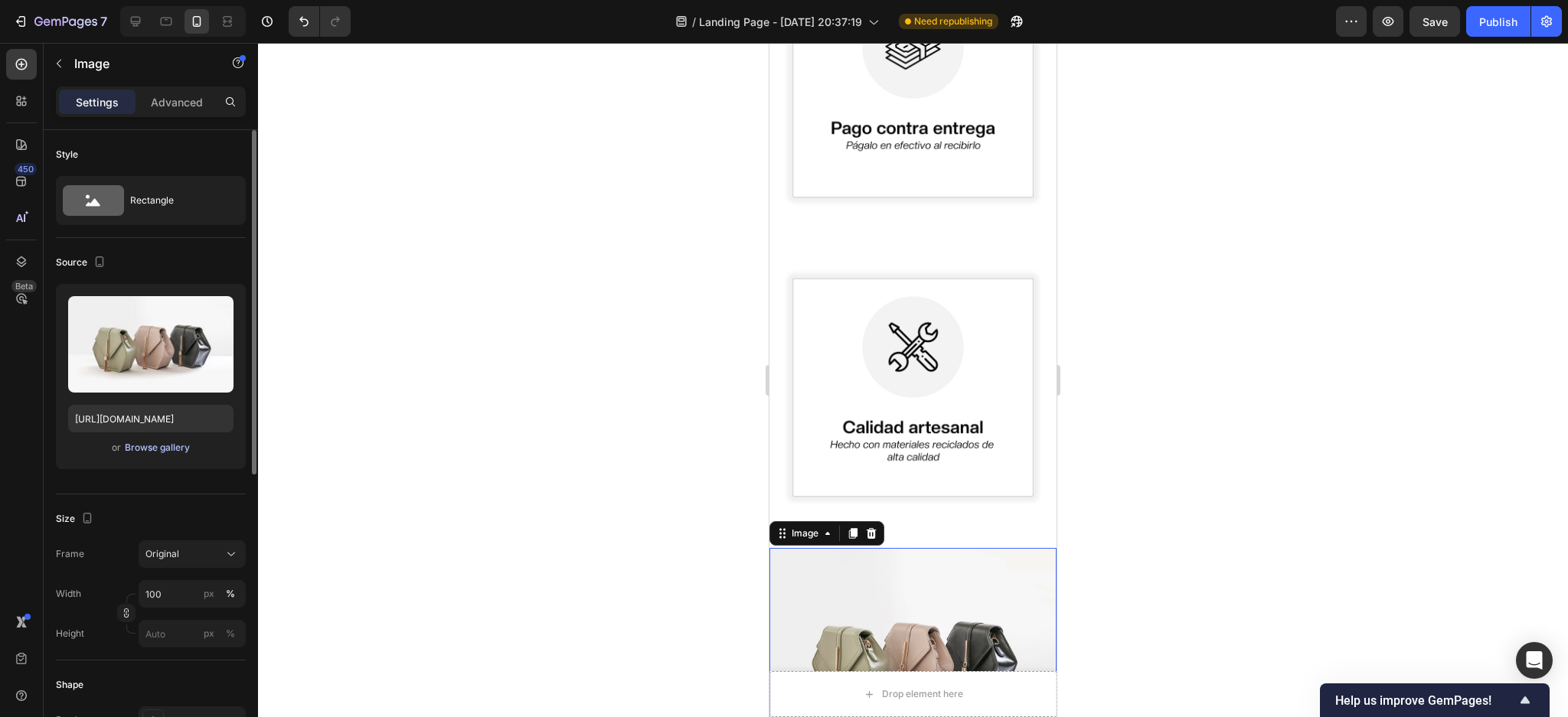
click at [153, 446] on div "Browse gallery" at bounding box center [157, 448] width 65 height 13
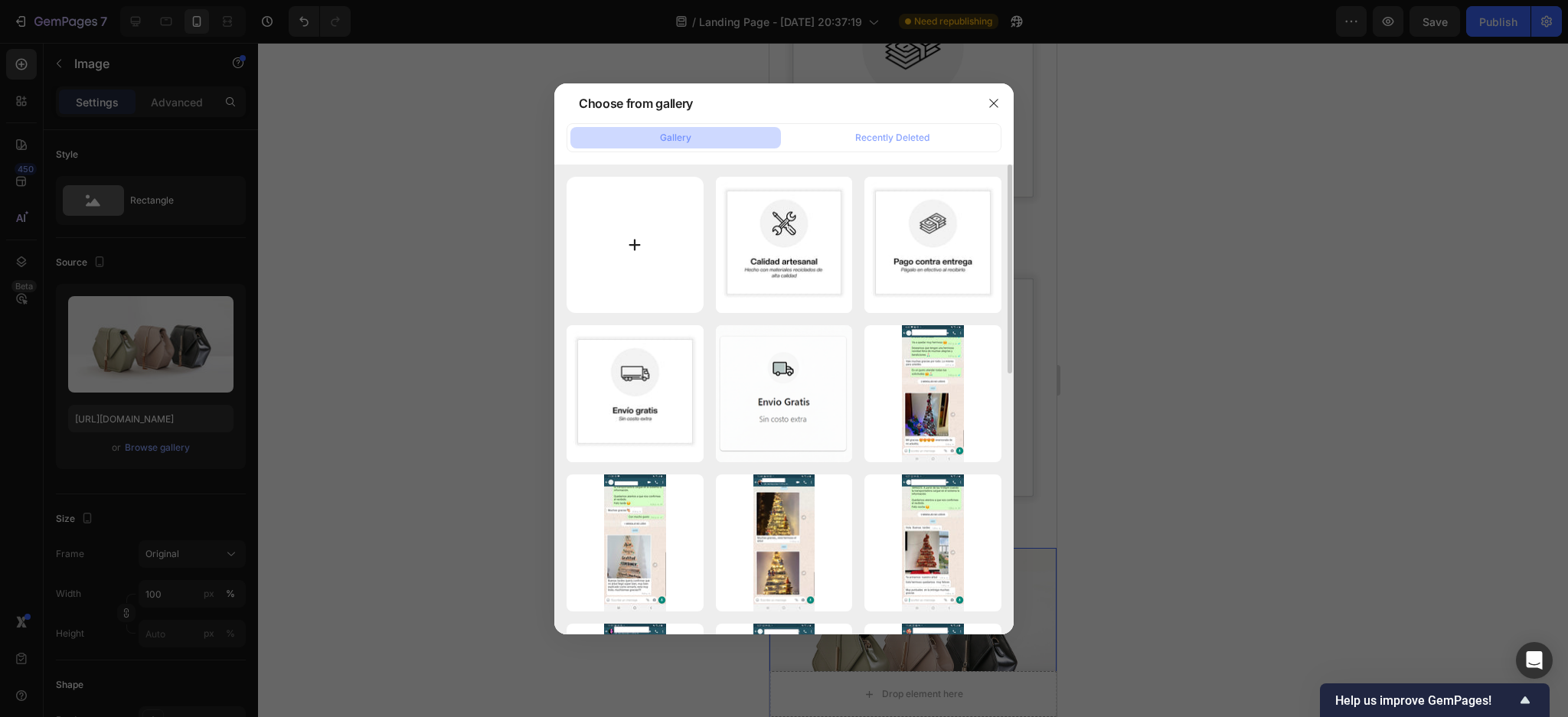
click at [651, 231] on input "file" at bounding box center [635, 245] width 137 height 137
type input "C:\fakepath\4.jpg"
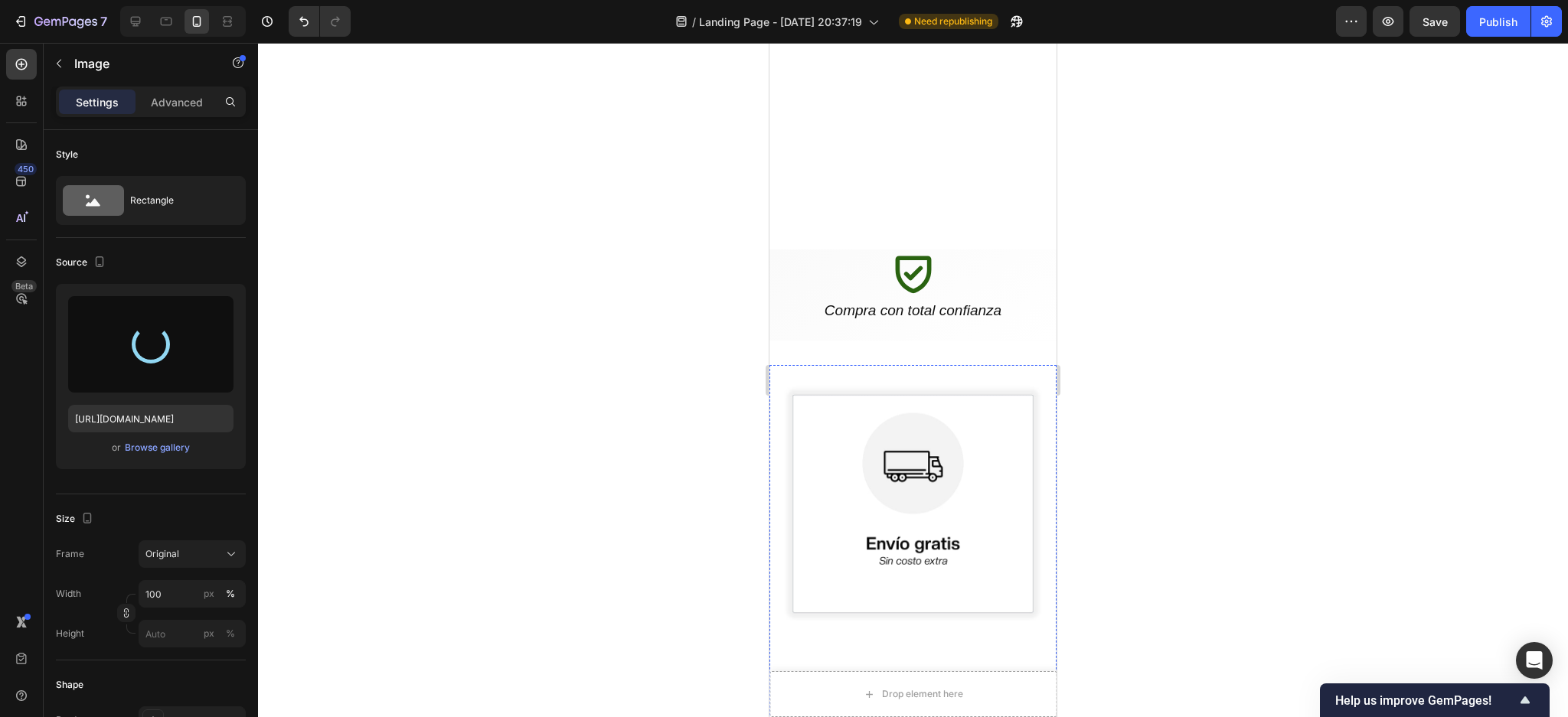
scroll to position [912, 0]
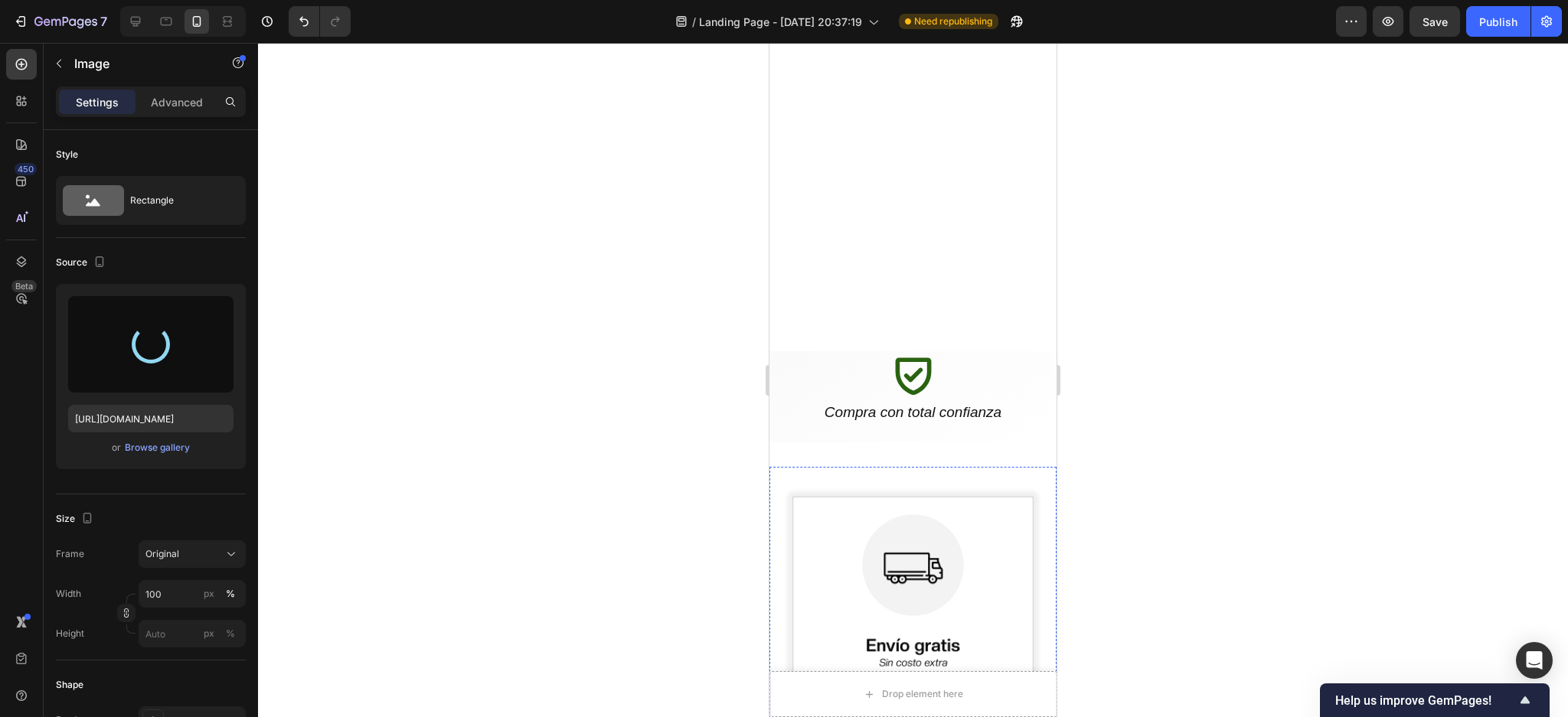
type input "[URL][DOMAIN_NAME]"
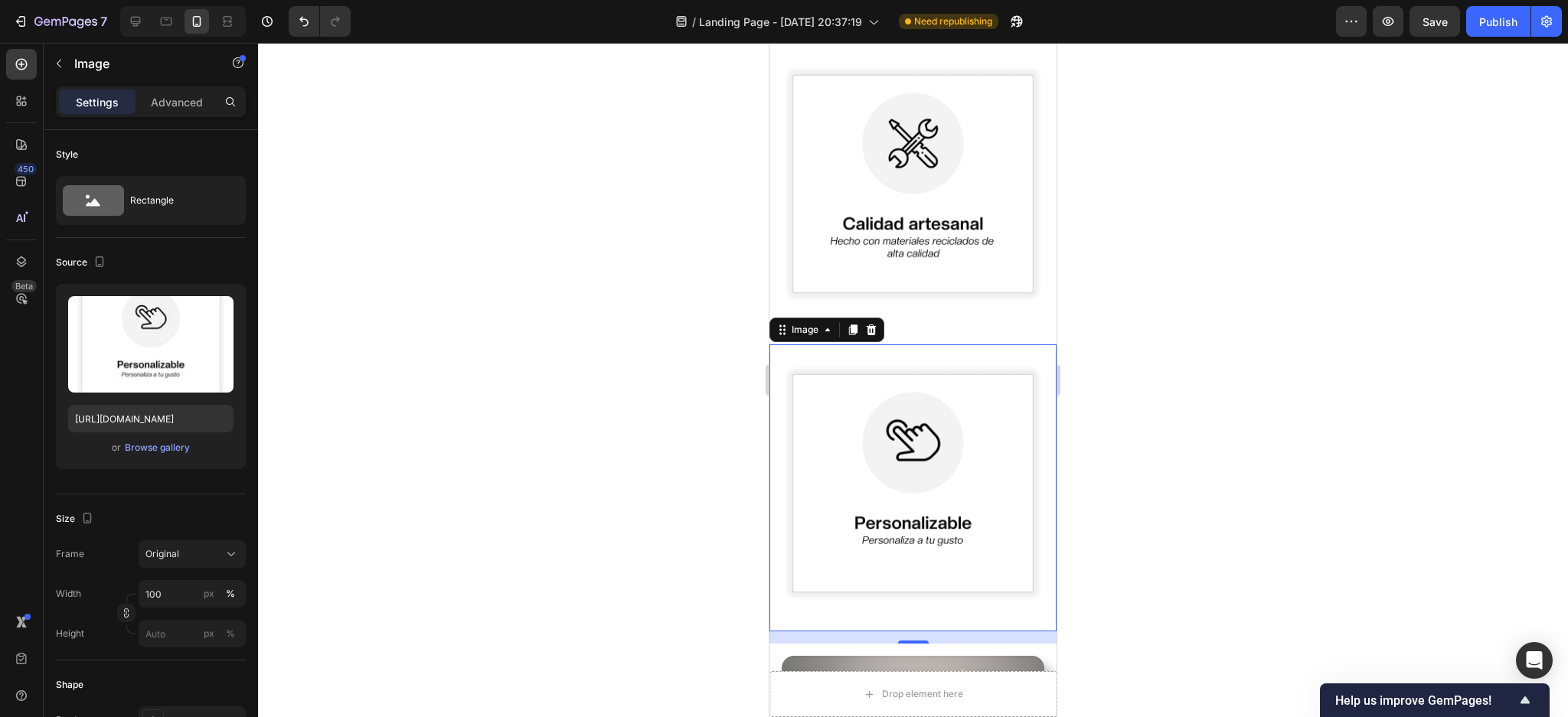
scroll to position [2035, 0]
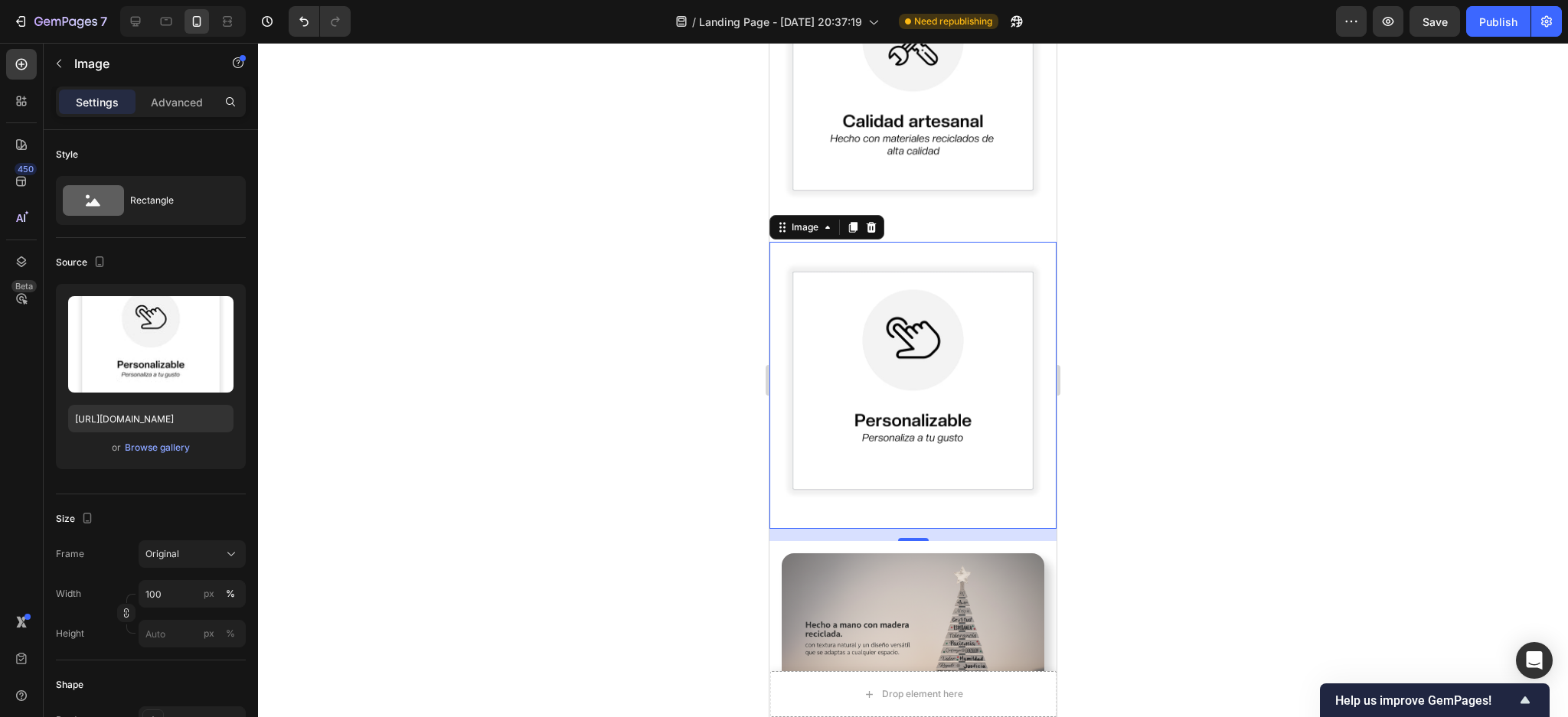
click at [1260, 392] on div at bounding box center [913, 380] width 1310 height 674
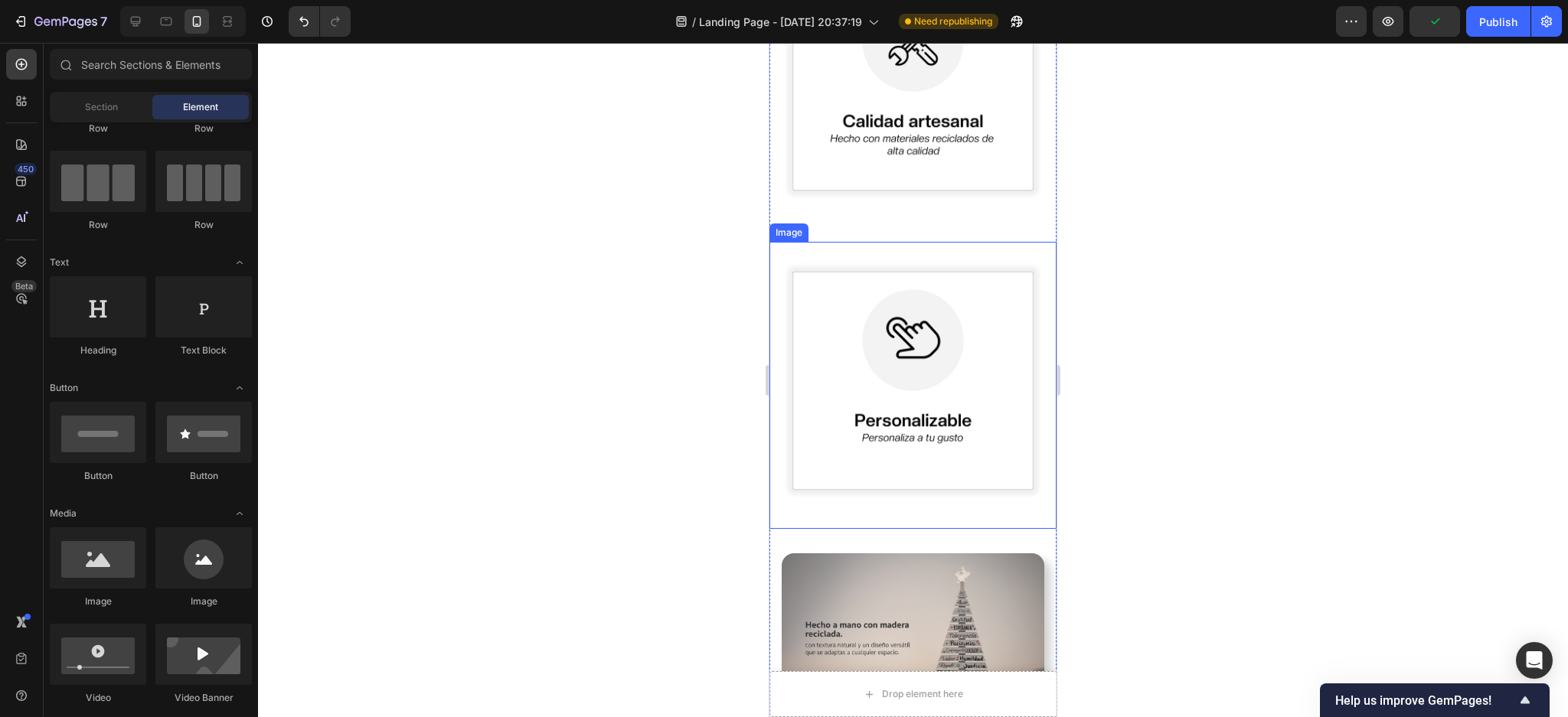
scroll to position [2239, 0]
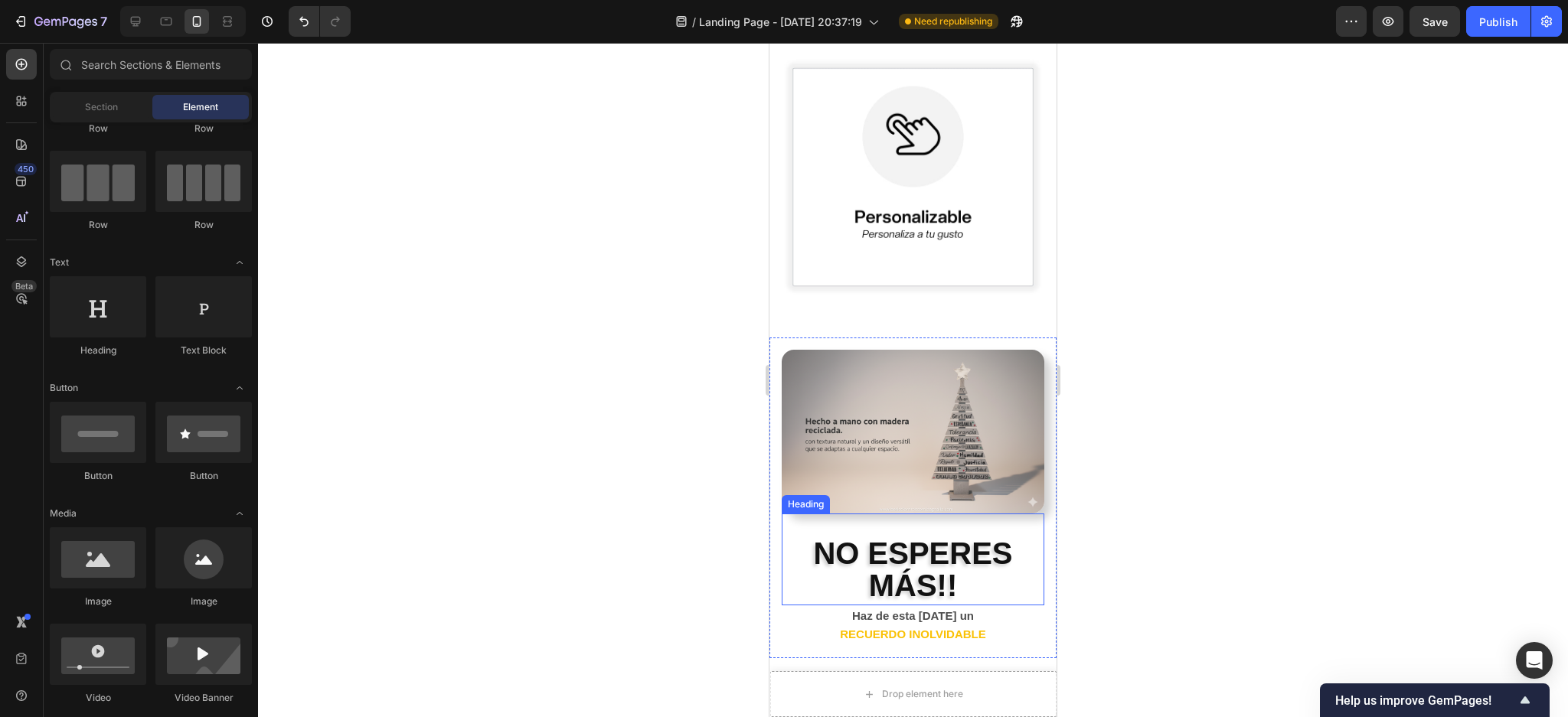
click at [935, 536] on strong "NO ESPERES MÁS!!" at bounding box center [913, 569] width 199 height 66
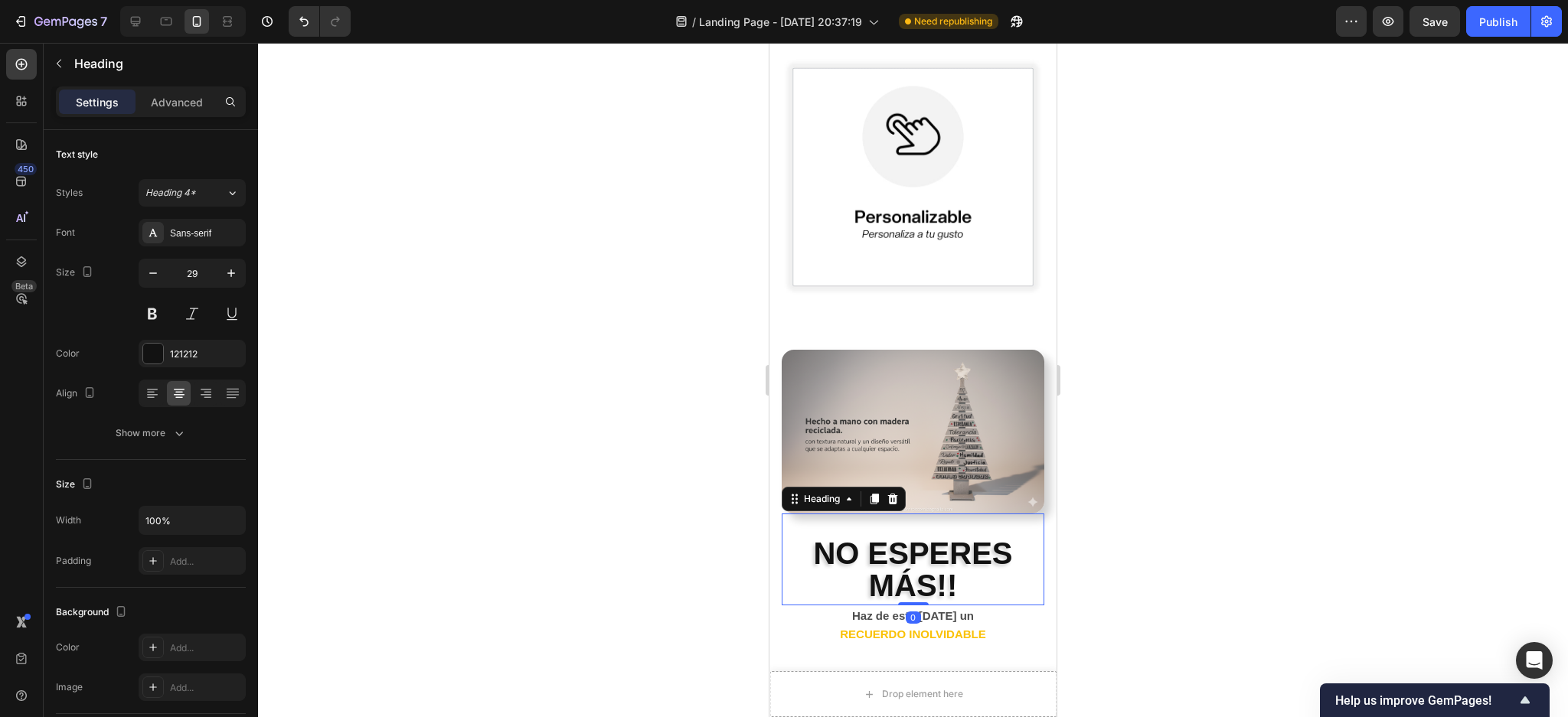
click at [1232, 361] on div at bounding box center [913, 380] width 1310 height 674
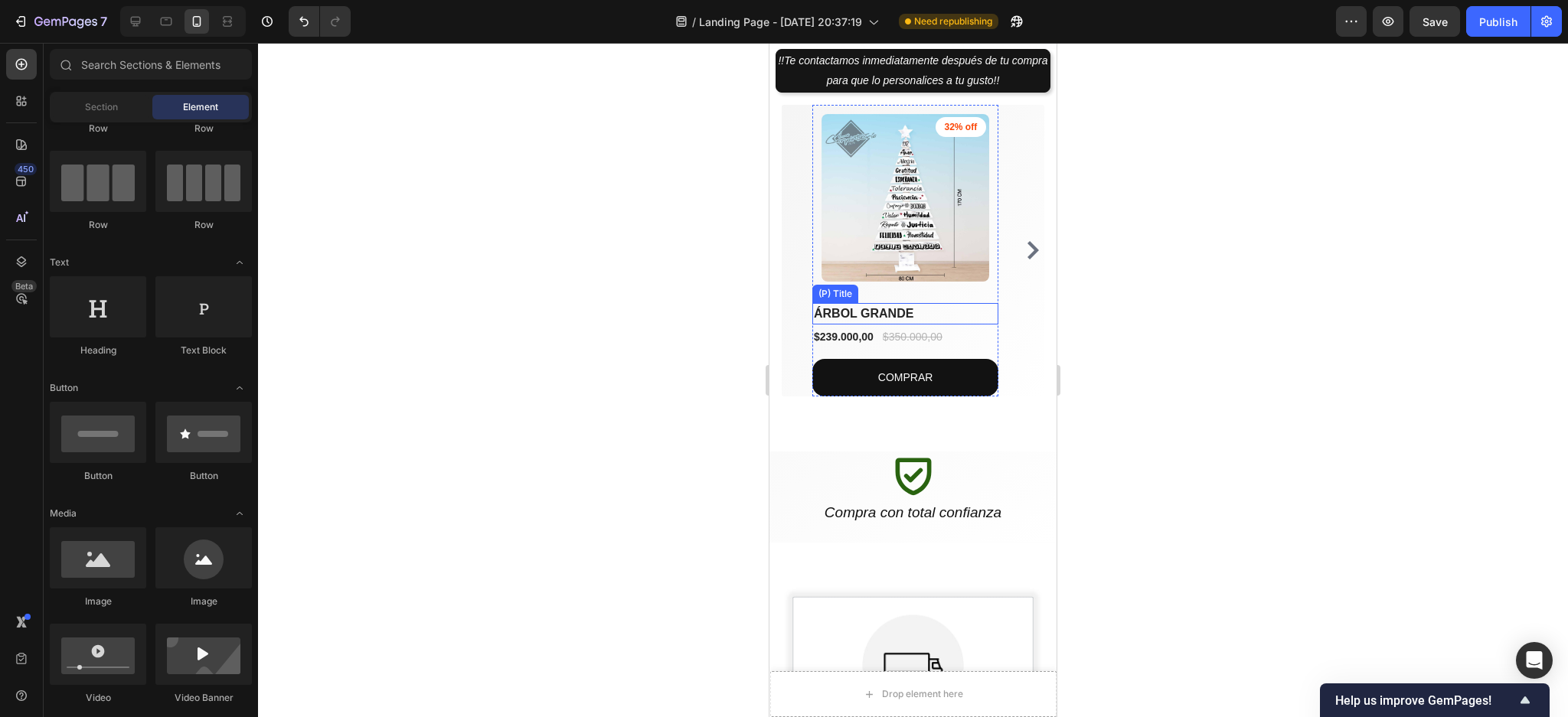
scroll to position [1020, 0]
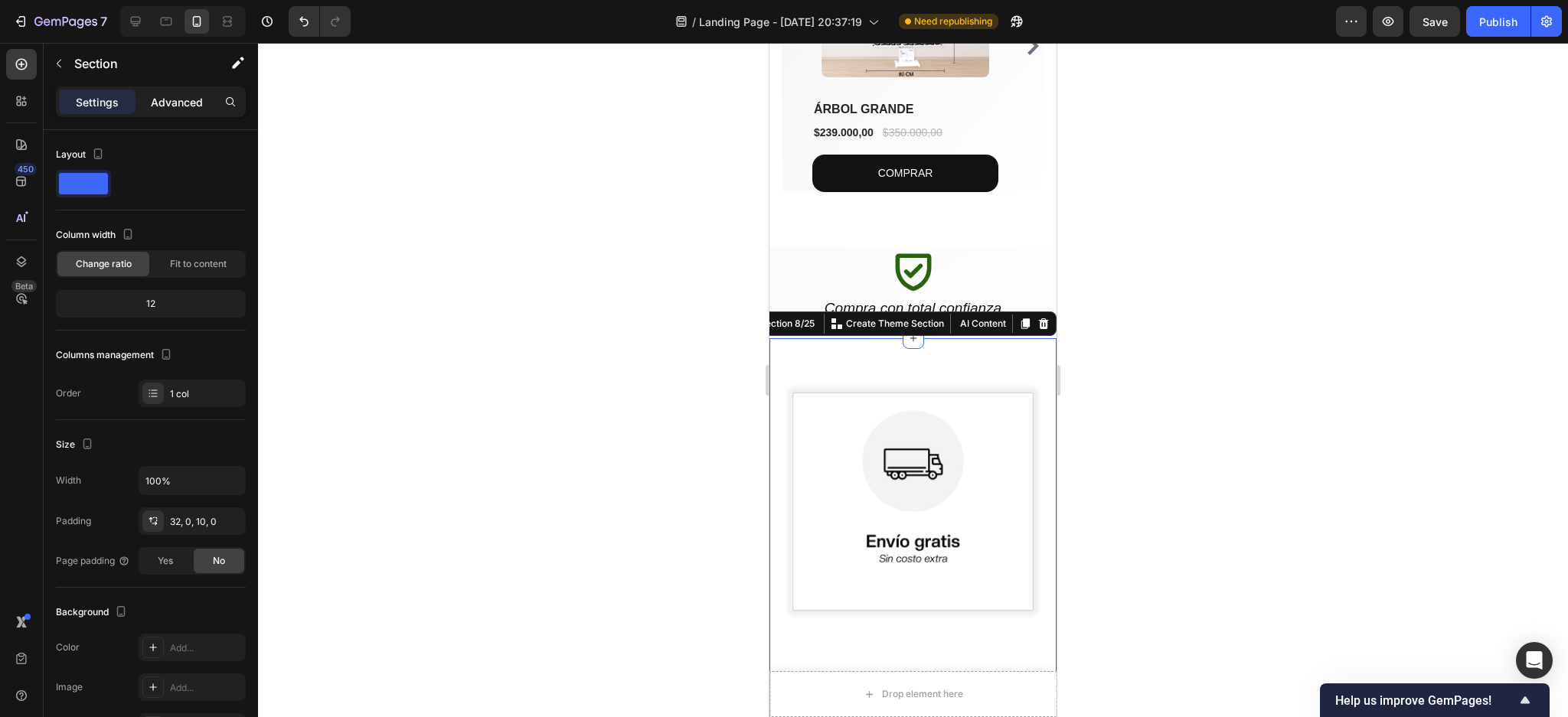
click at [190, 111] on div "Advanced" at bounding box center [176, 101] width 77 height 24
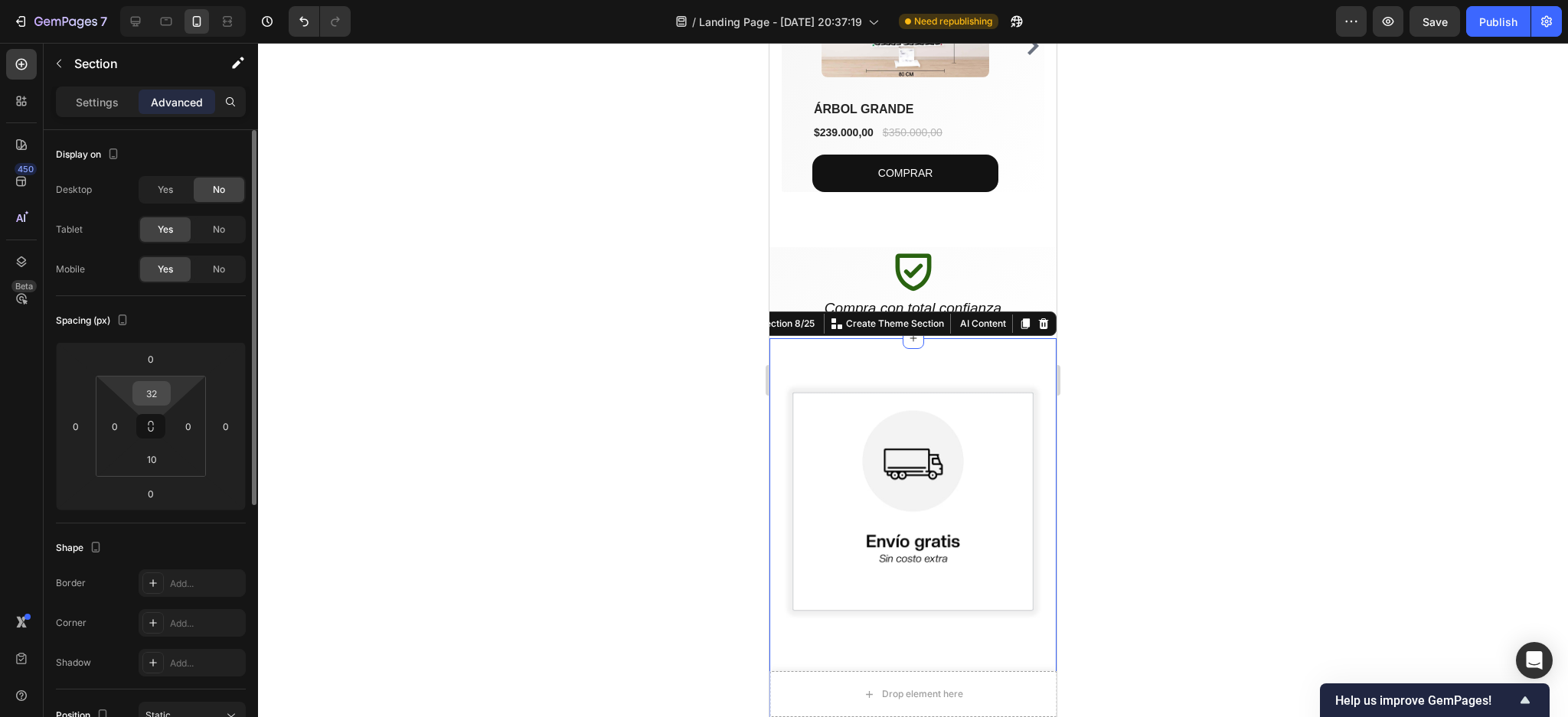
click at [157, 386] on input "32" at bounding box center [151, 393] width 30 height 23
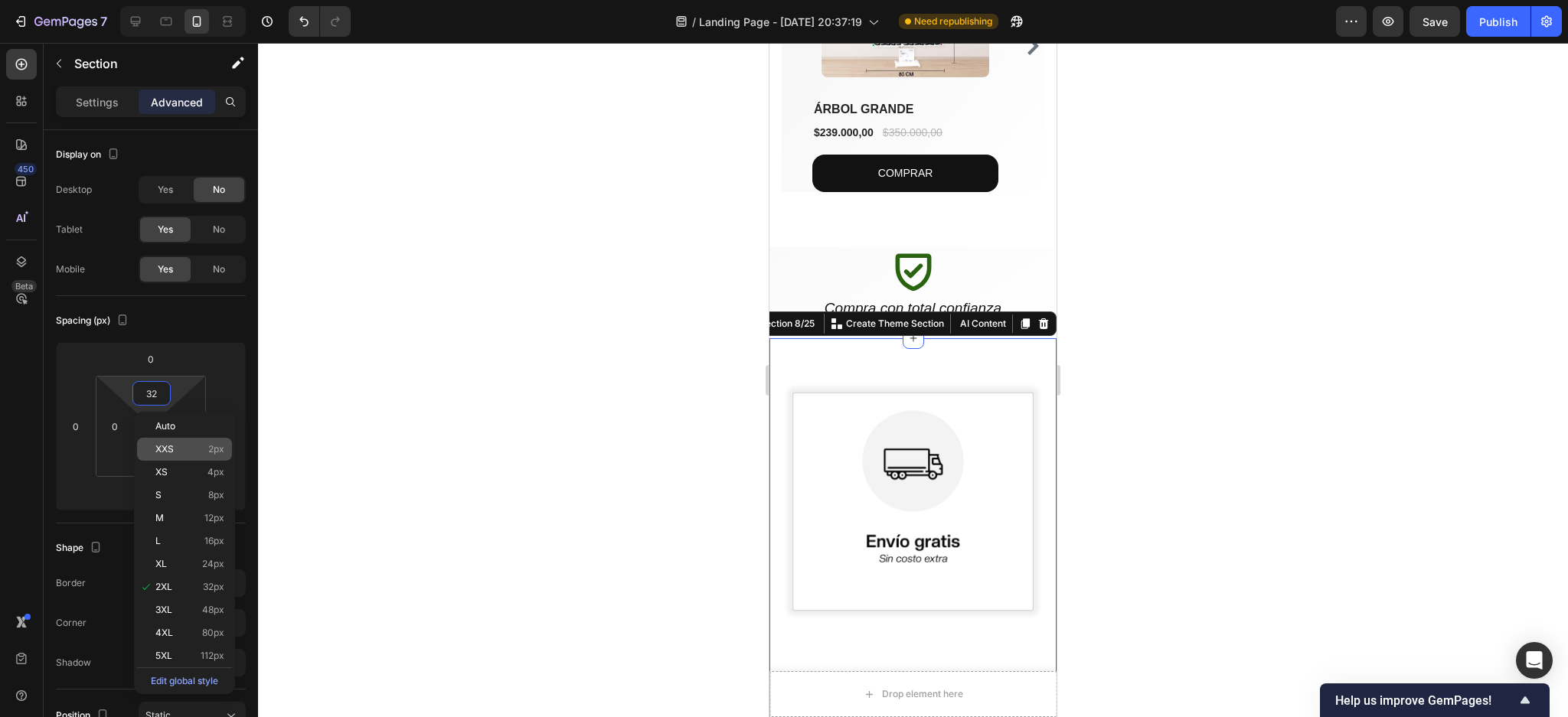
click at [178, 442] on div "XXS 2px" at bounding box center [184, 449] width 95 height 23
type input "2"
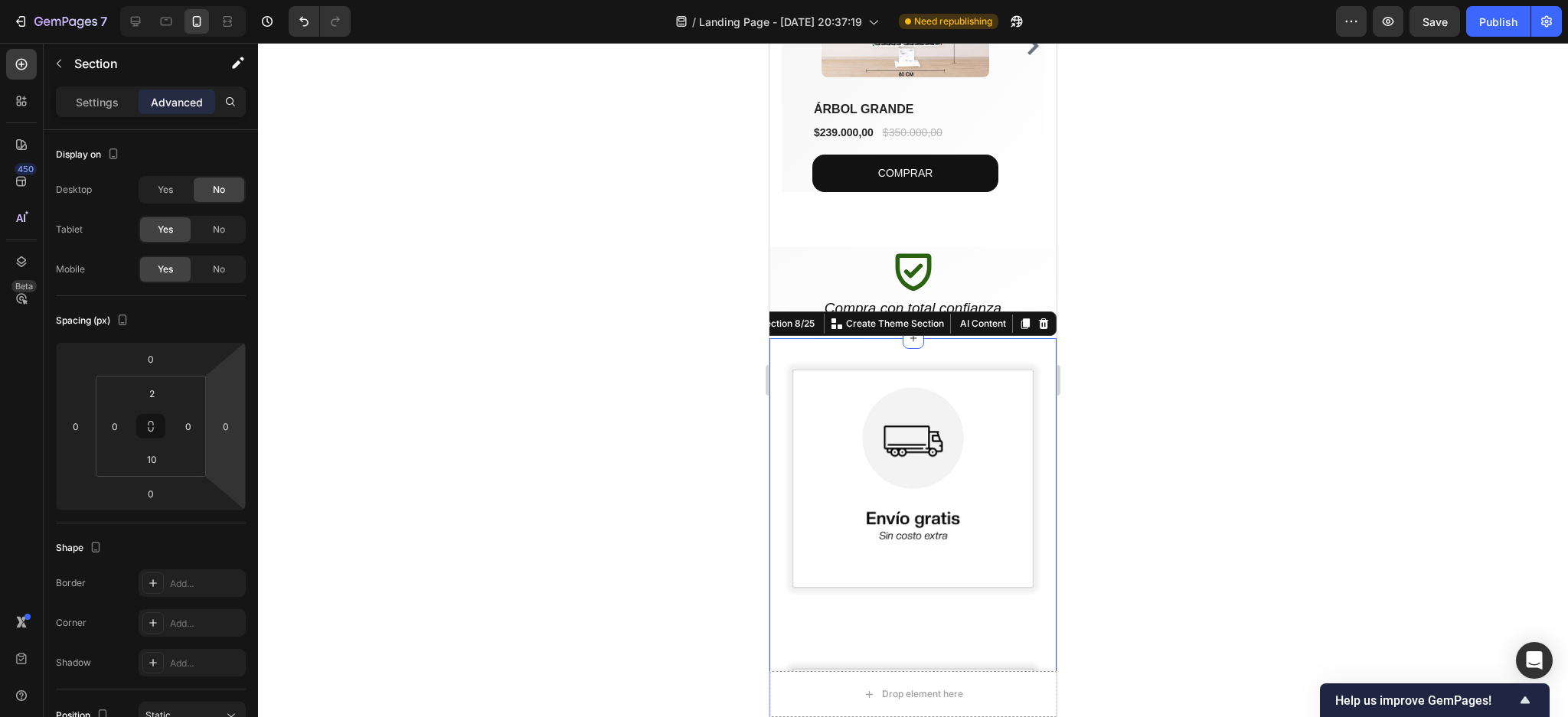
click at [1245, 441] on div at bounding box center [913, 380] width 1310 height 674
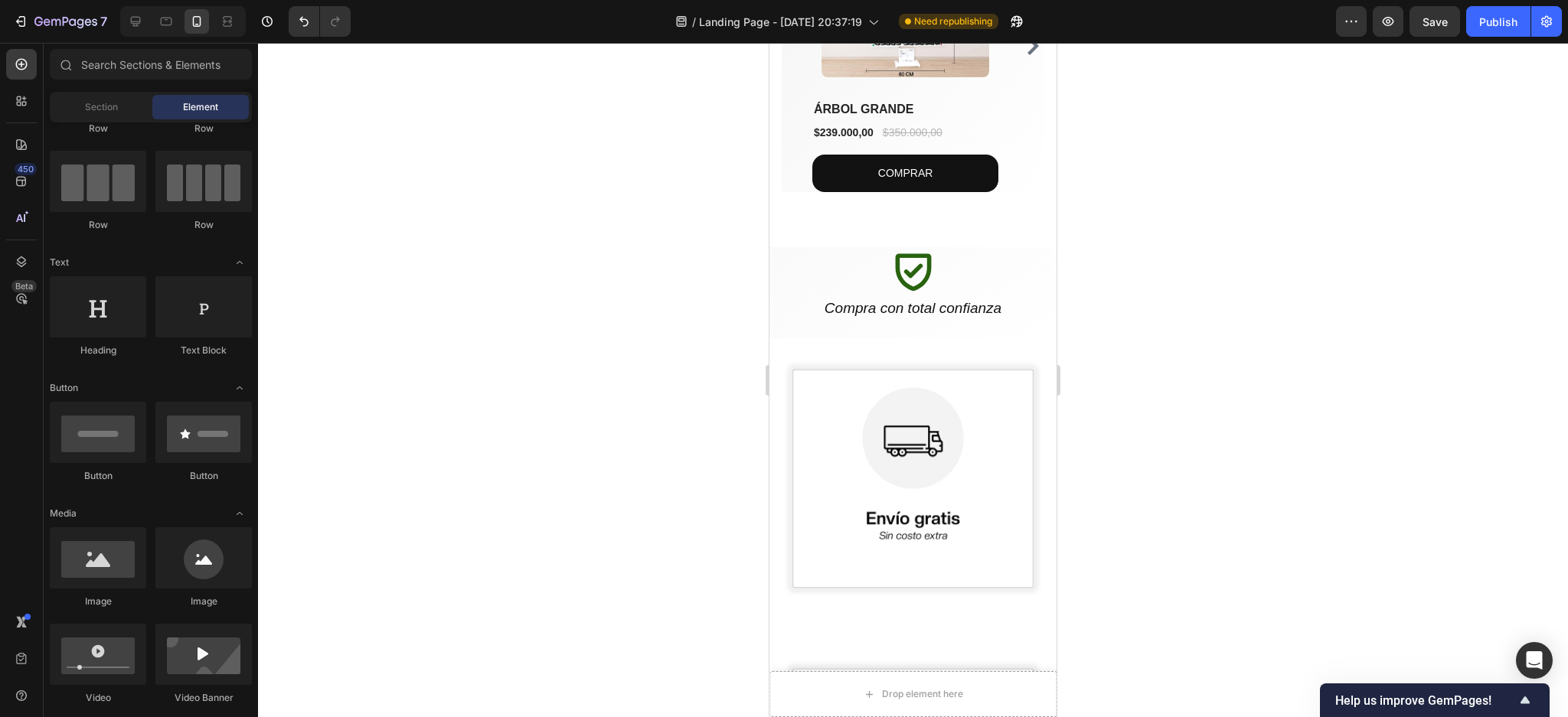
click at [1372, 417] on div at bounding box center [913, 380] width 1310 height 674
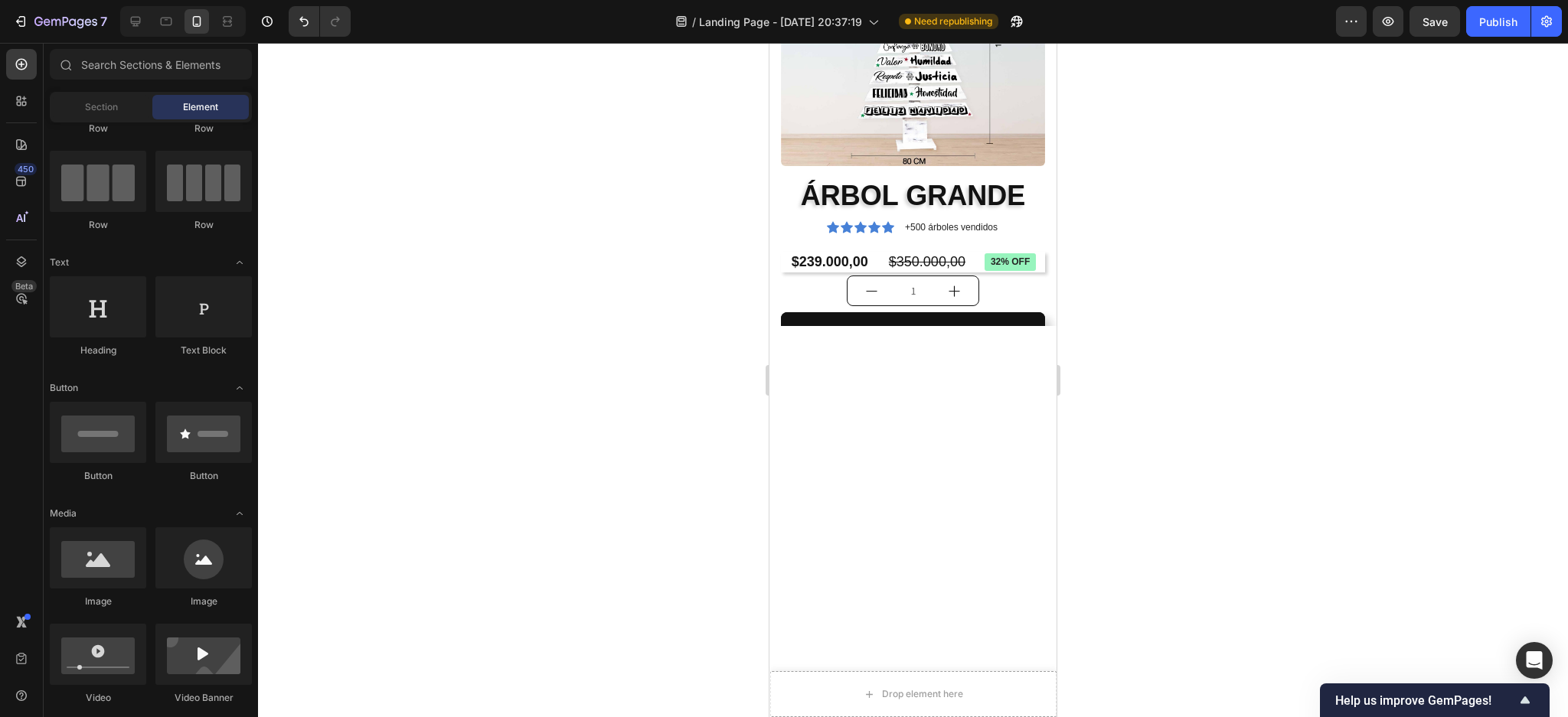
scroll to position [5612, 0]
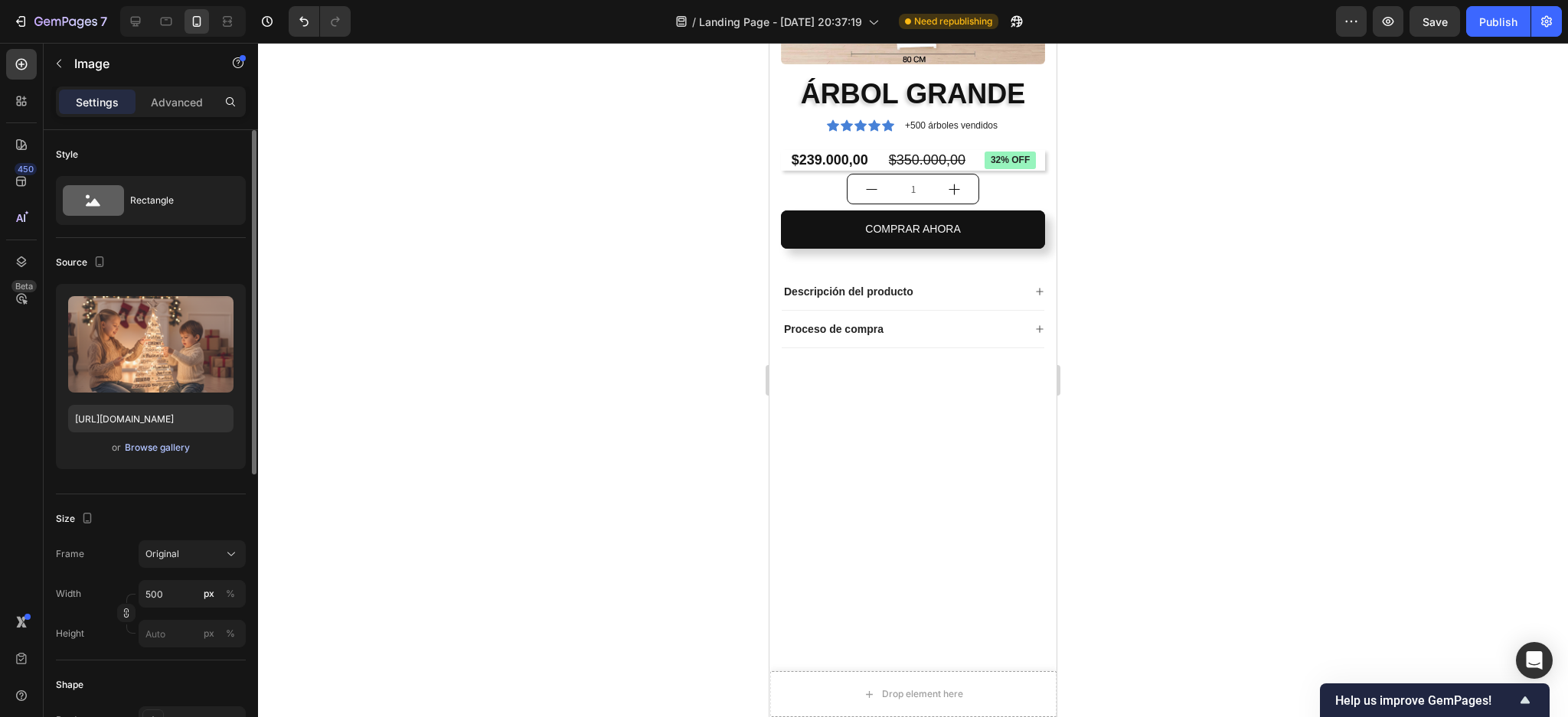
click at [145, 447] on div "Browse gallery" at bounding box center [157, 448] width 65 height 13
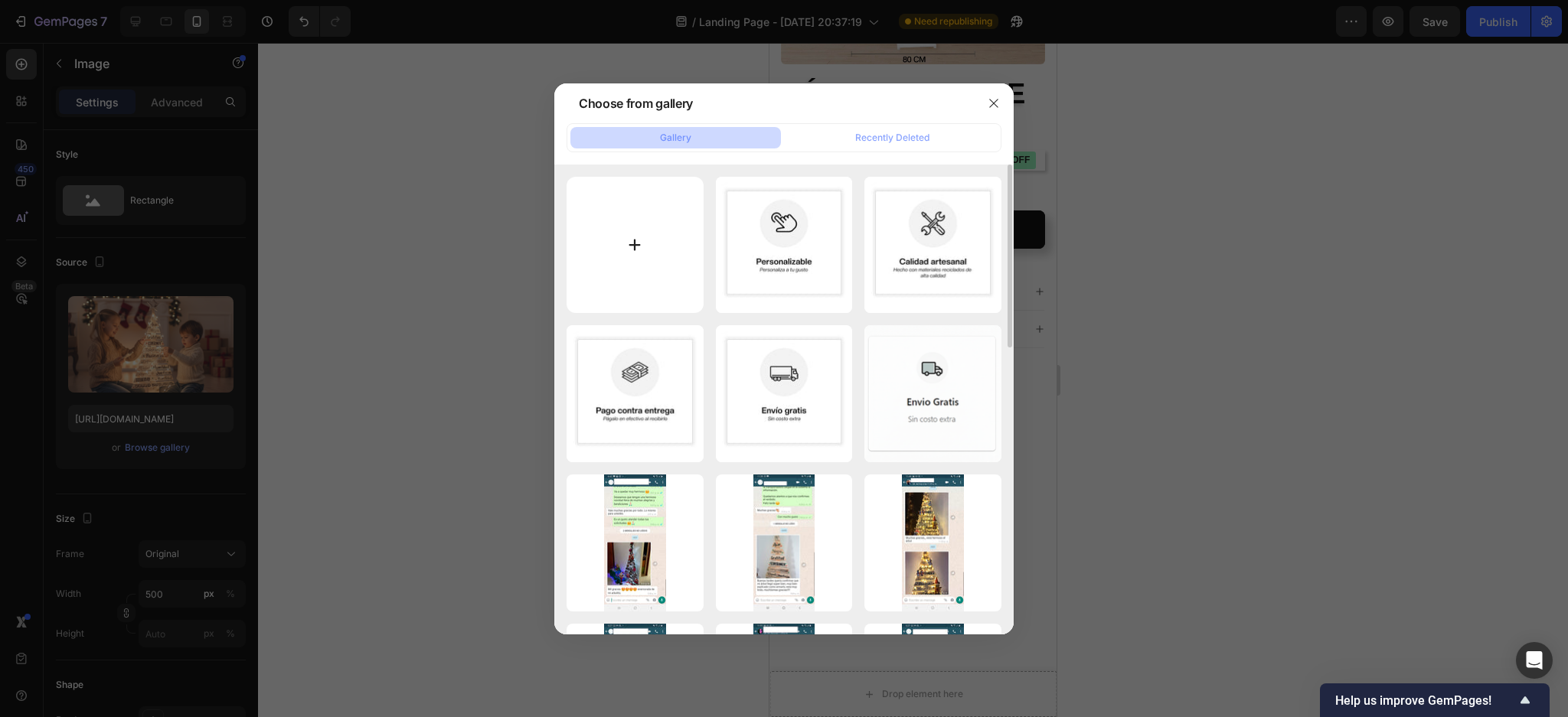
click at [630, 208] on input "file" at bounding box center [635, 245] width 137 height 137
type input "C:\fakepath\ChatGPT Image [DATE], 01_32_38 a.m..png"
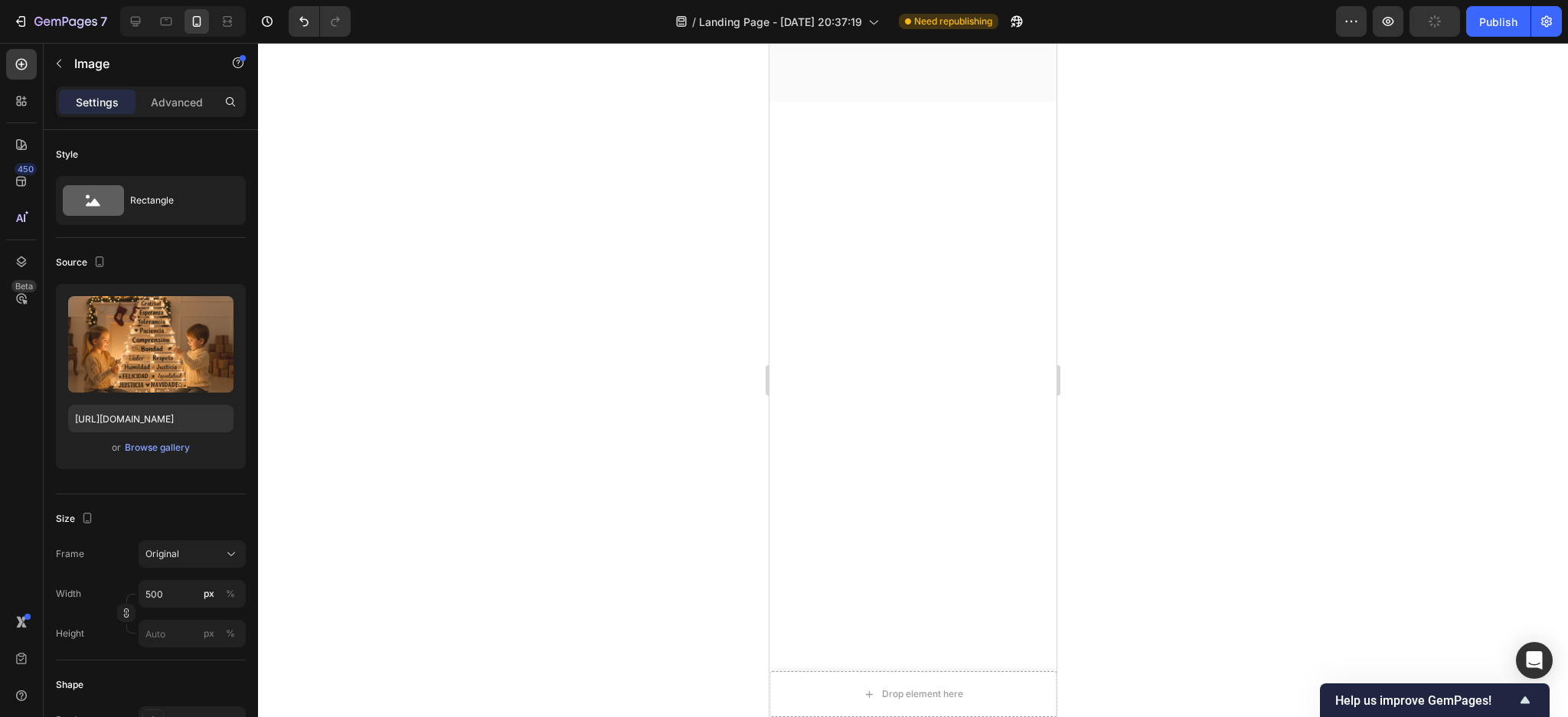
scroll to position [4701, 0]
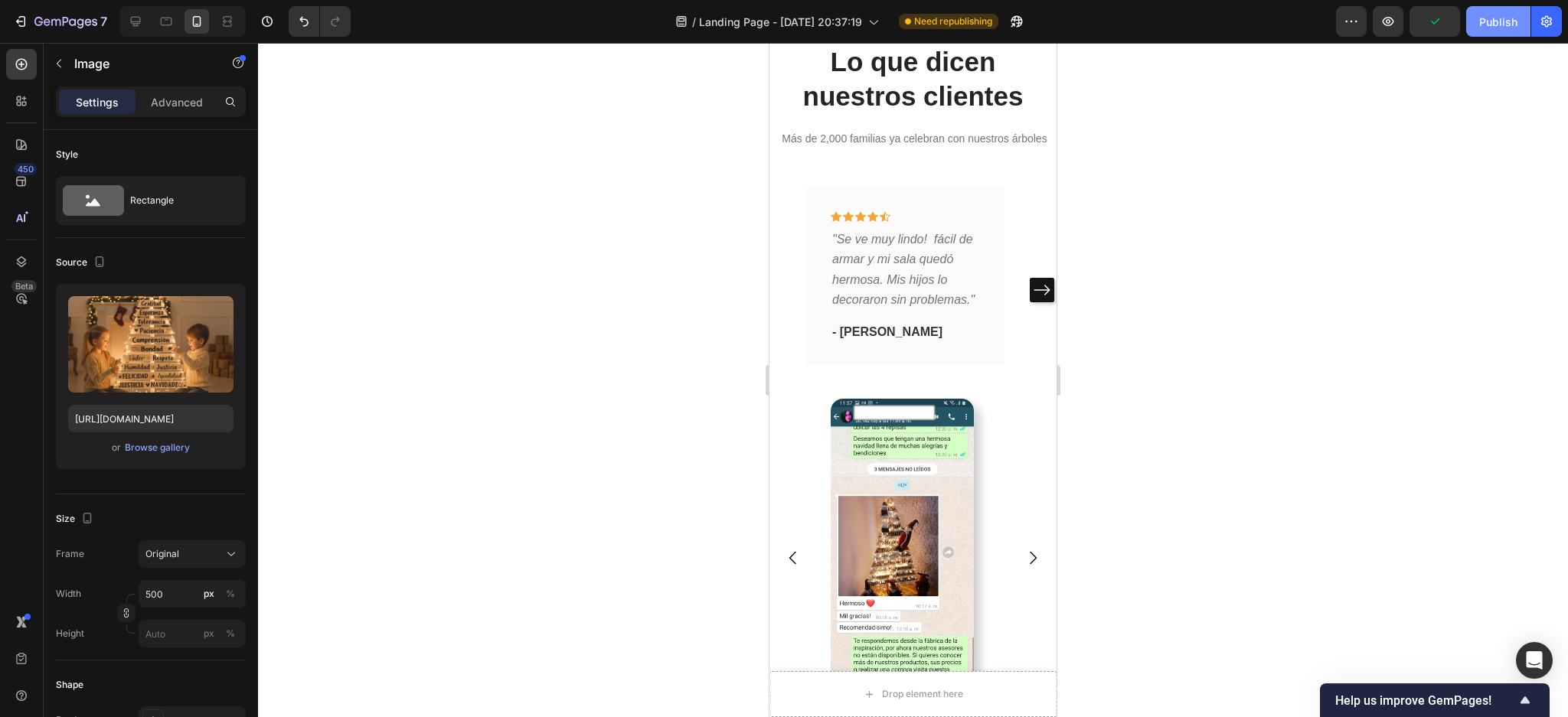
click at [1498, 24] on div "Publish" at bounding box center [1498, 21] width 38 height 16
click at [132, 23] on icon at bounding box center [136, 22] width 10 height 10
type input "[URL][DOMAIN_NAME]"
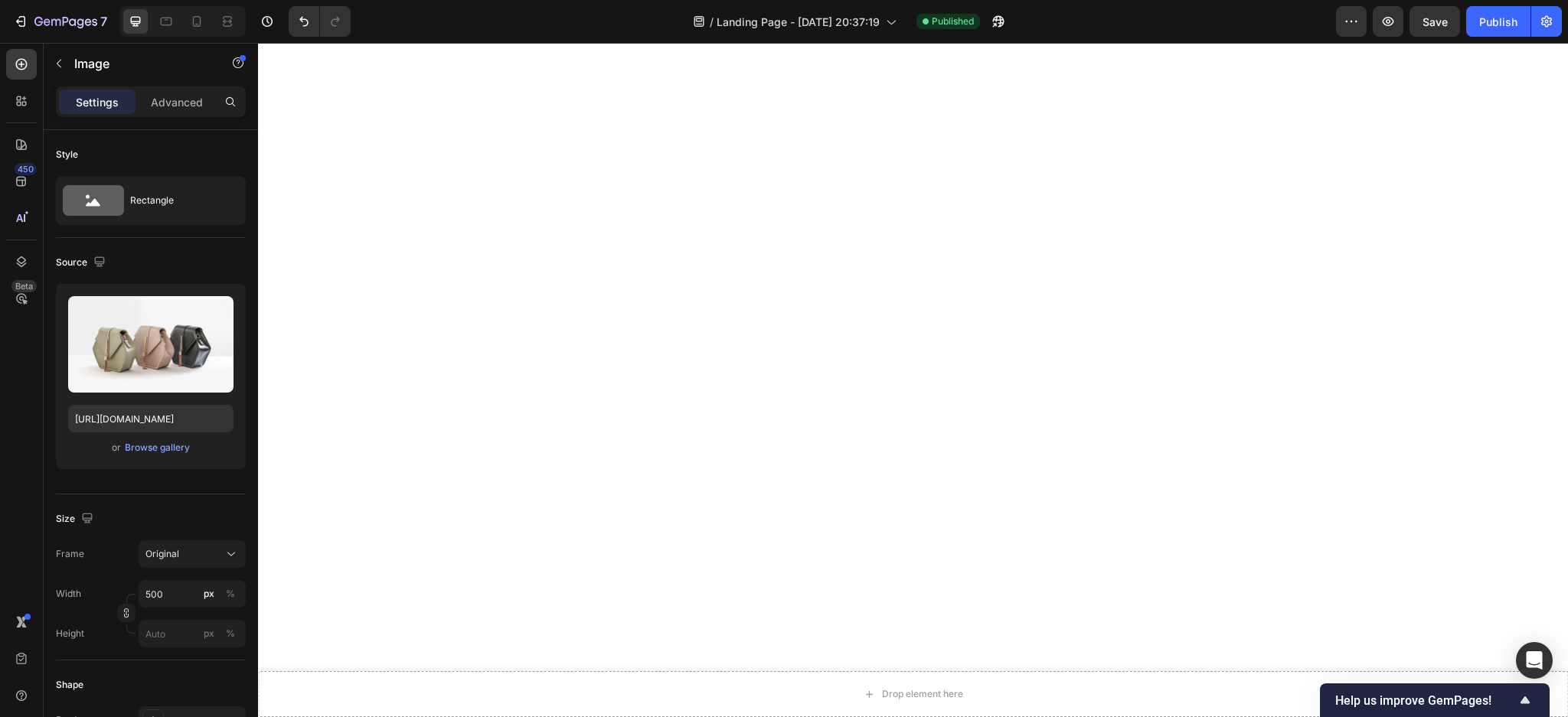
scroll to position [3953, 0]
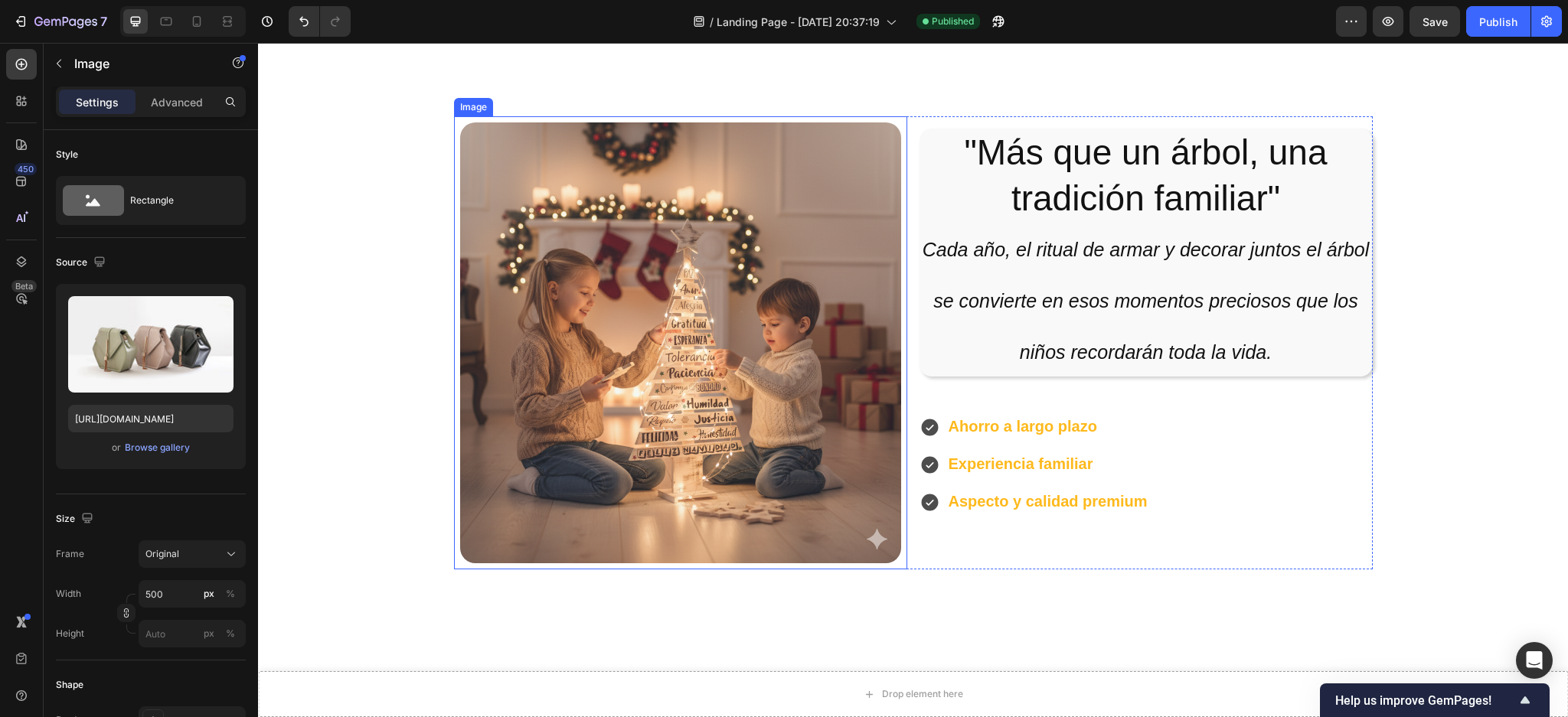
click at [652, 321] on img at bounding box center [680, 342] width 441 height 441
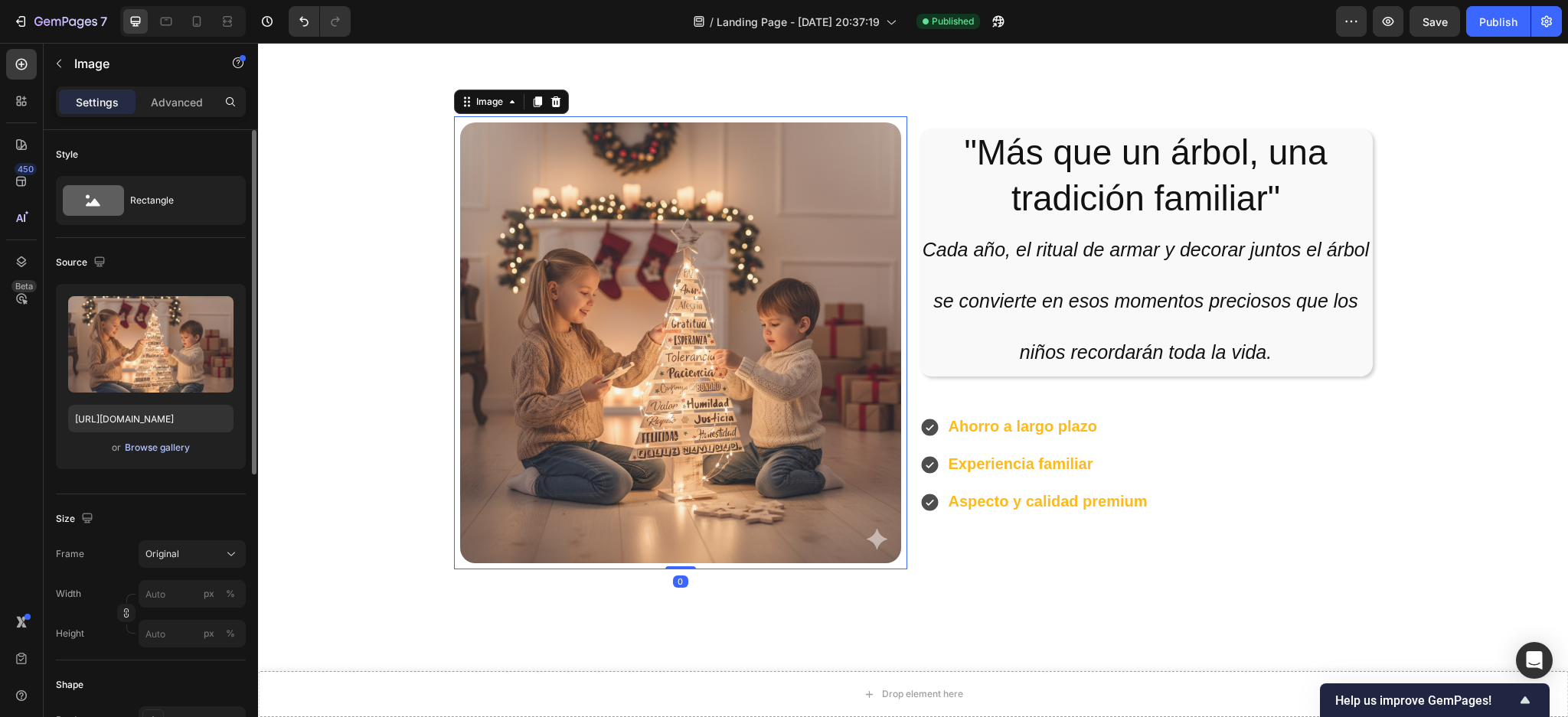
click at [172, 447] on div "Browse gallery" at bounding box center [157, 448] width 65 height 13
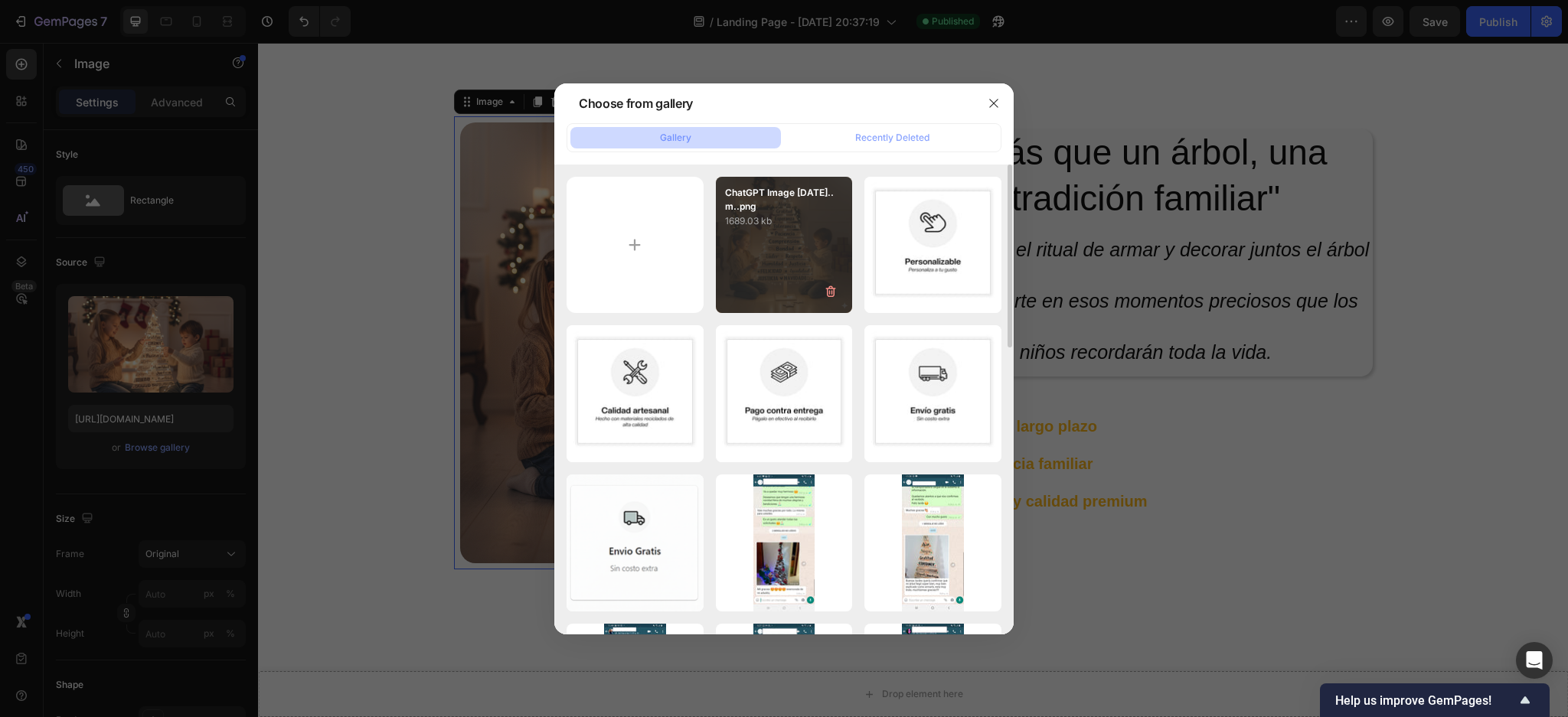
click at [793, 245] on div "ChatGPT Image [DATE]..m..png 1689.03 kb" at bounding box center [784, 245] width 137 height 137
type input "[URL][DOMAIN_NAME]"
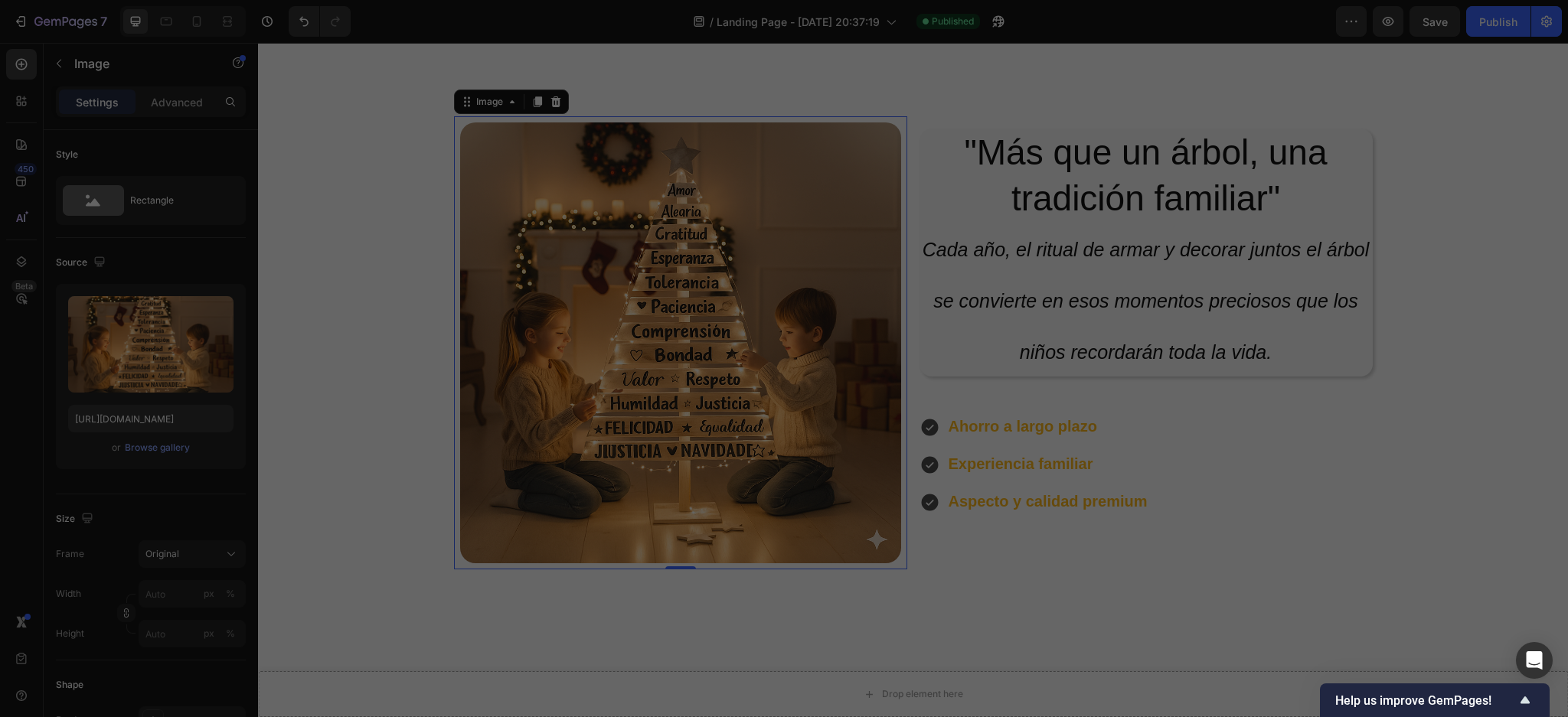
click at [793, 245] on div "ChatGPT Image [DATE]..m..png 1689.03 kb" at bounding box center [784, 245] width 137 height 137
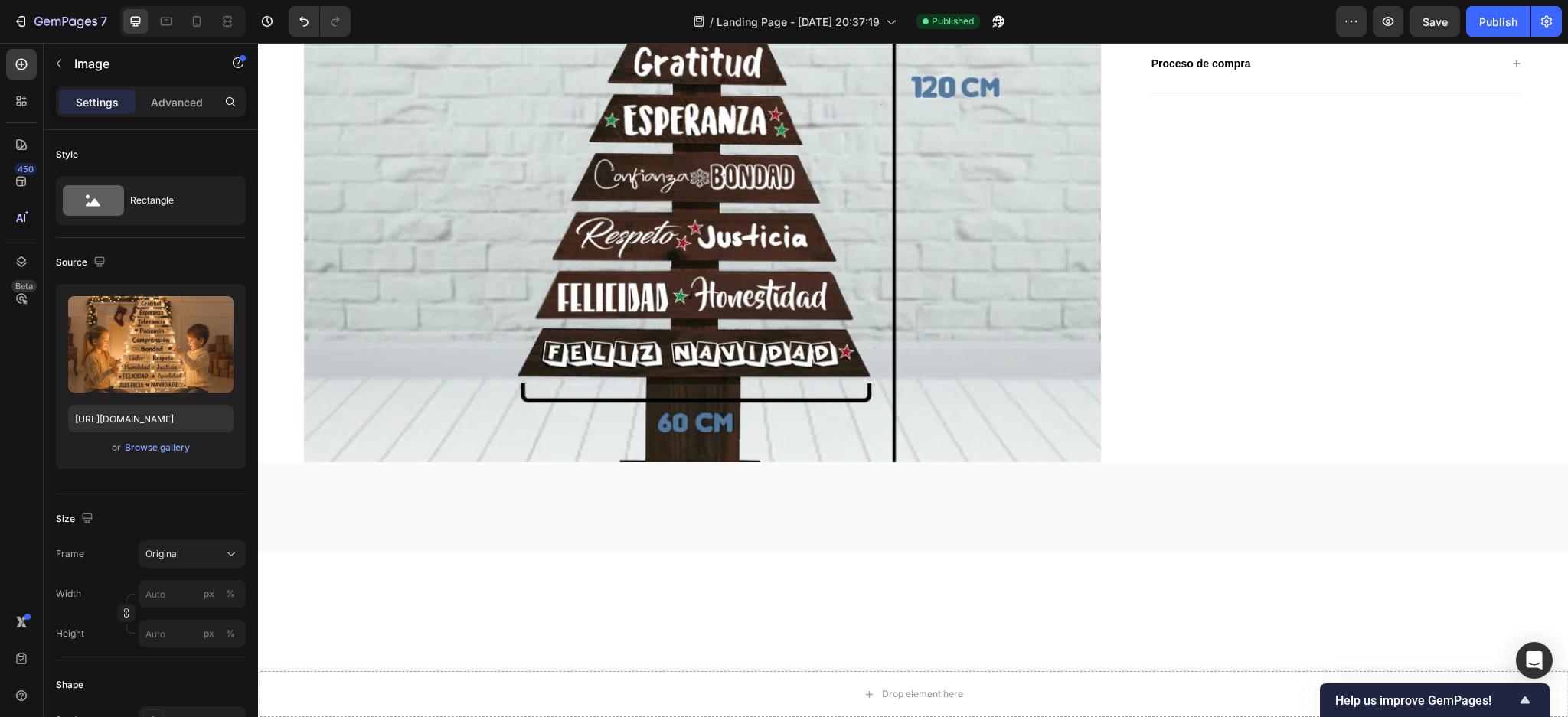
scroll to position [3034, 0]
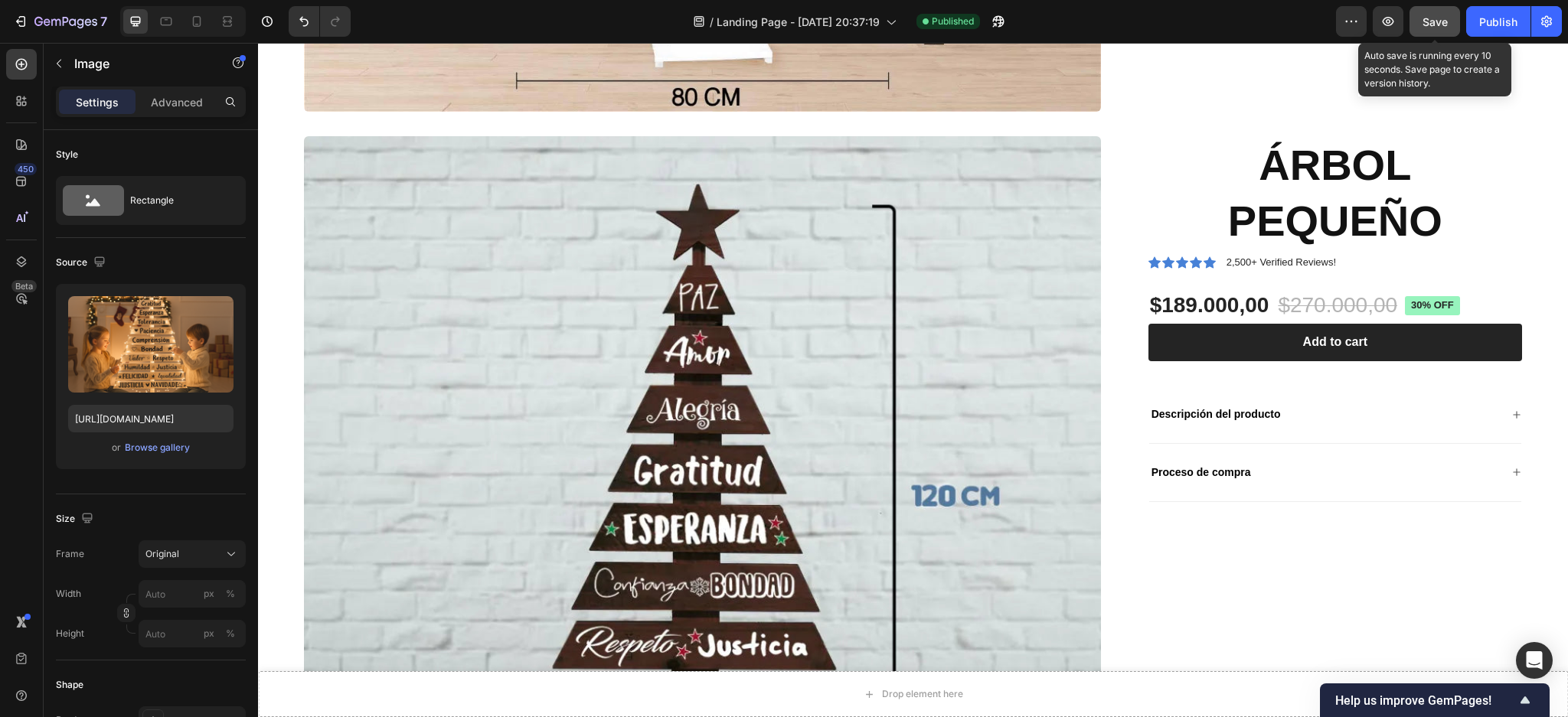
click at [1439, 19] on span "Save" at bounding box center [1436, 21] width 25 height 13
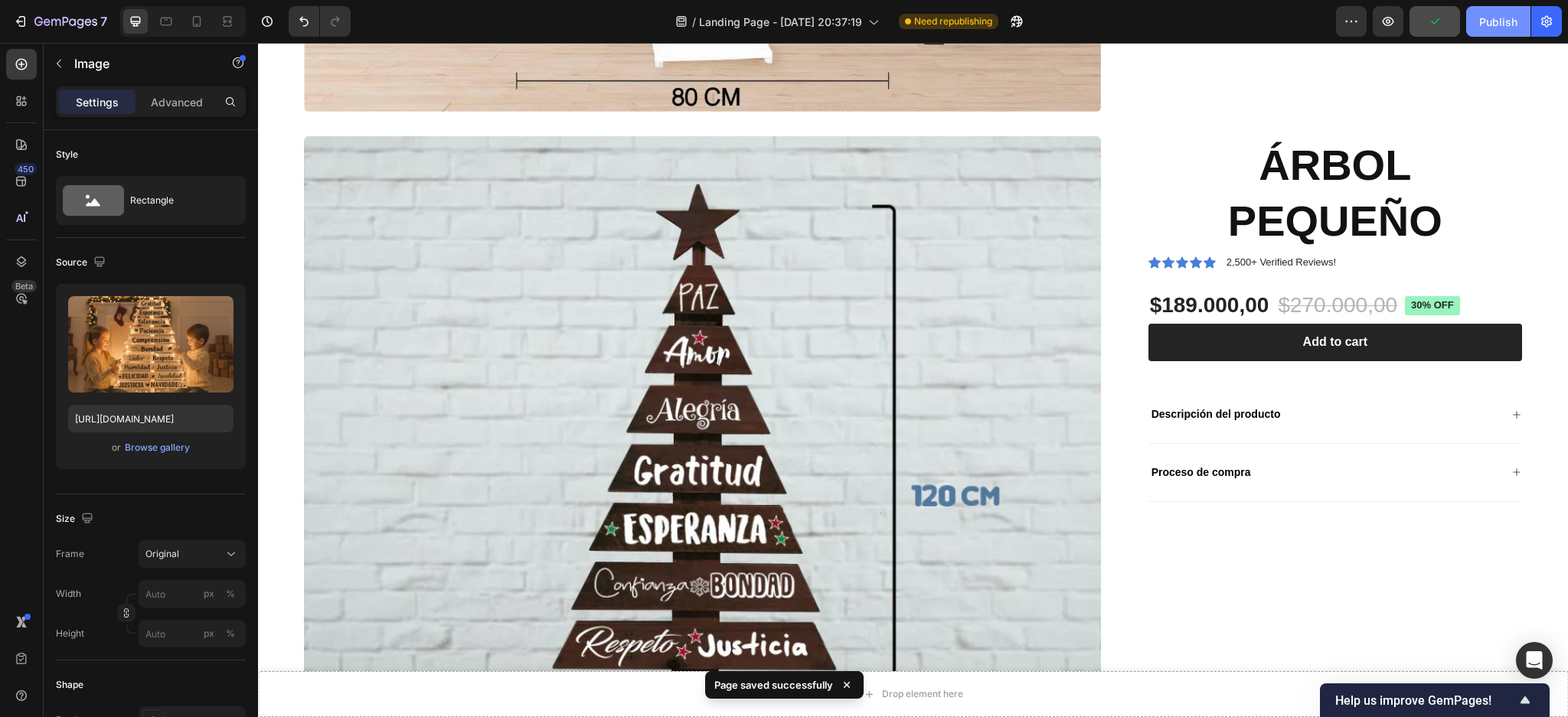
click at [1486, 20] on div "Publish" at bounding box center [1498, 21] width 38 height 16
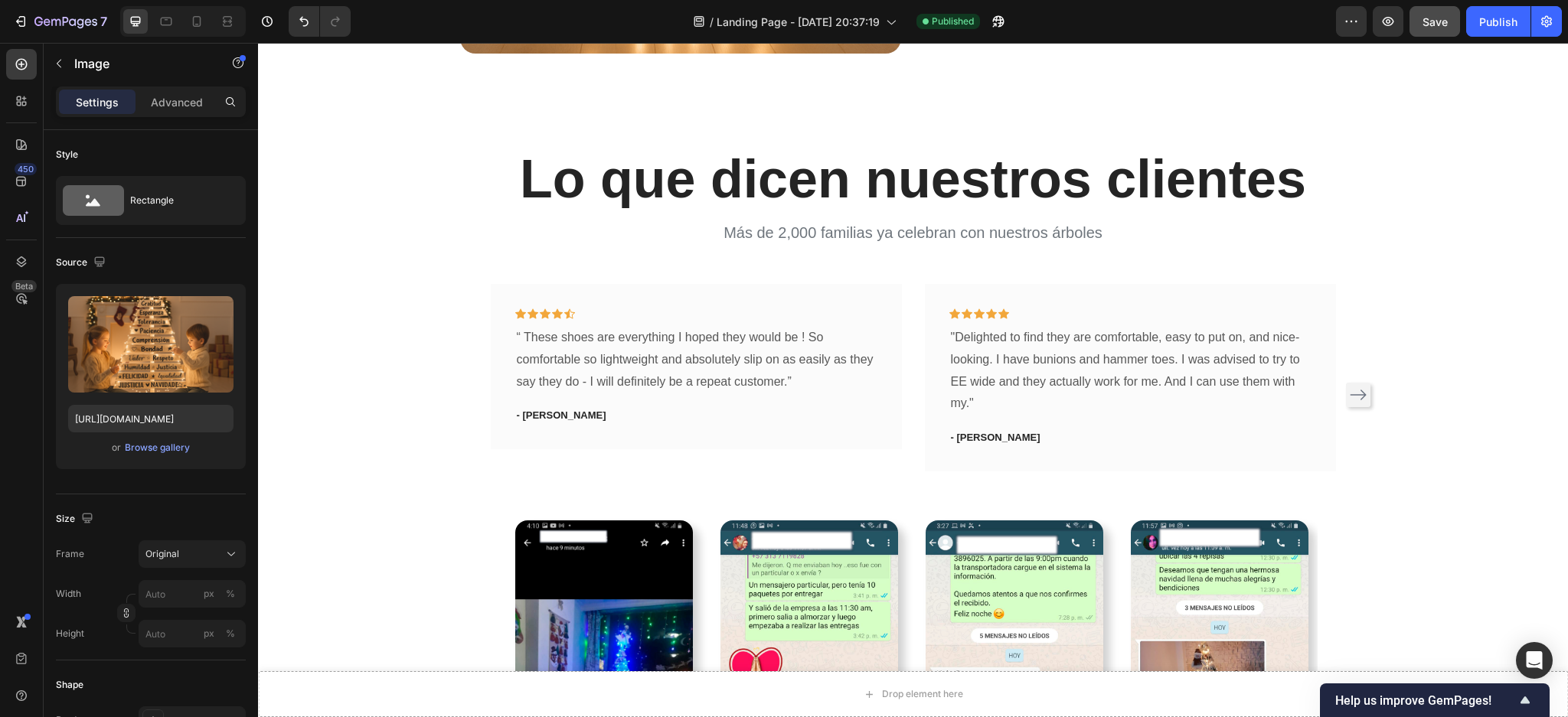
scroll to position [3953, 0]
